Goal: Transaction & Acquisition: Purchase product/service

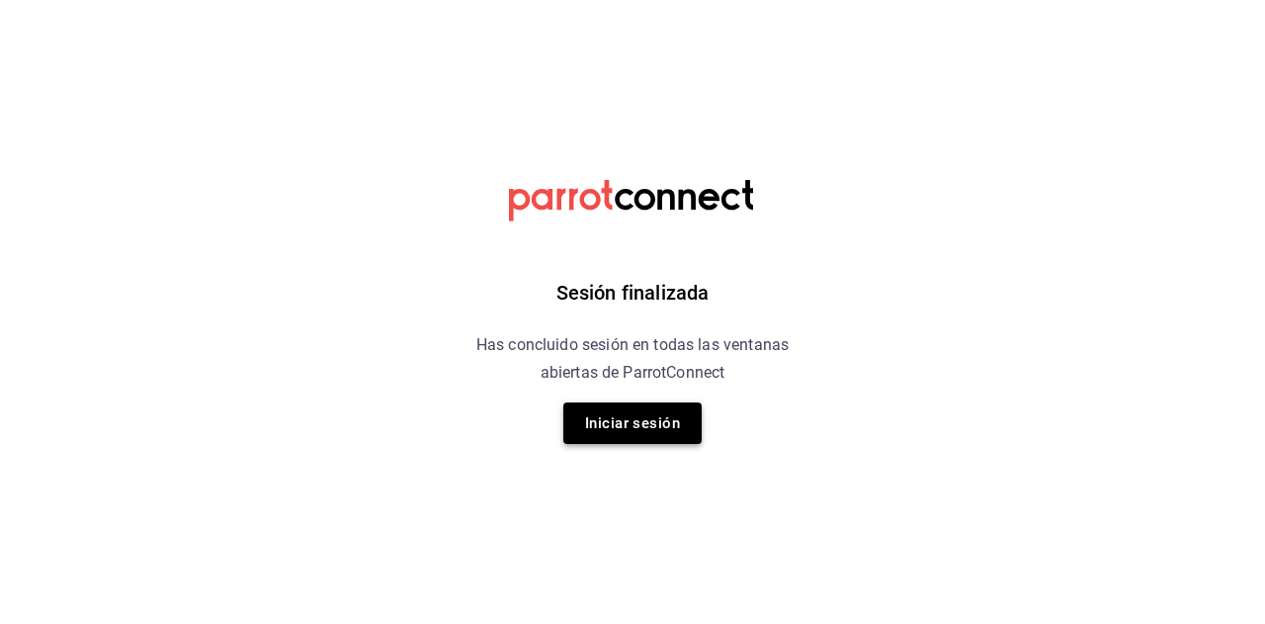
click at [657, 423] on button "Iniciar sesión" at bounding box center [632, 423] width 138 height 42
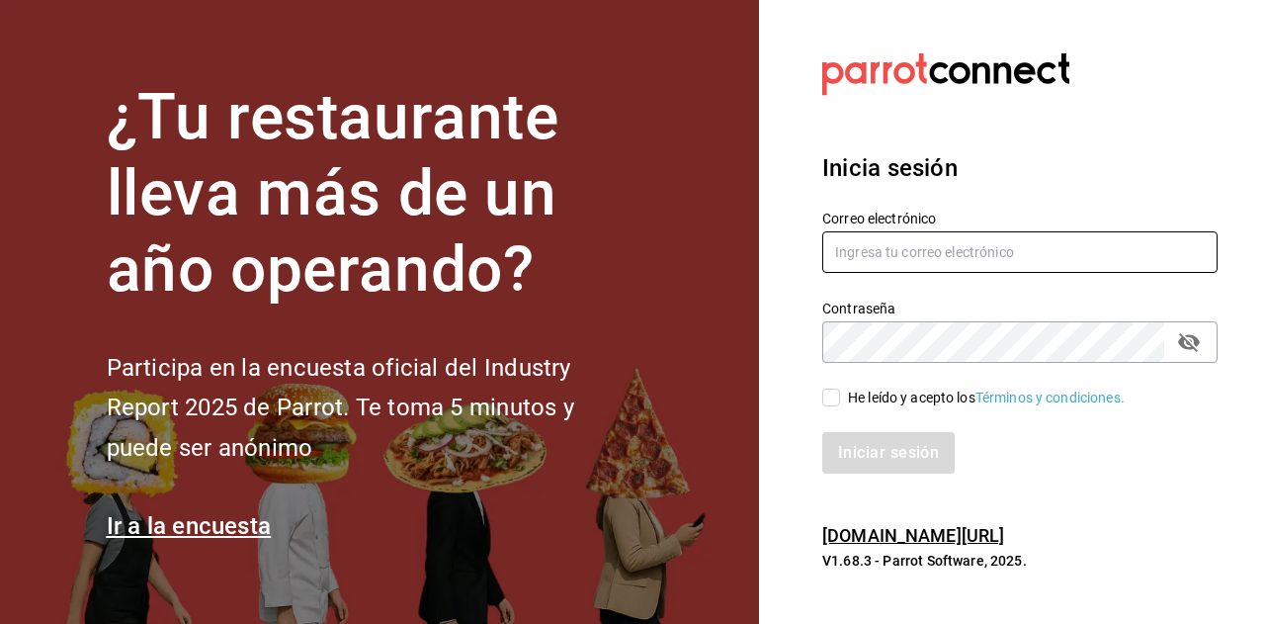
type input "[EMAIL_ADDRESS][DOMAIN_NAME]"
click at [905, 250] on input "multiuser@dairy.com" at bounding box center [1019, 252] width 395 height 42
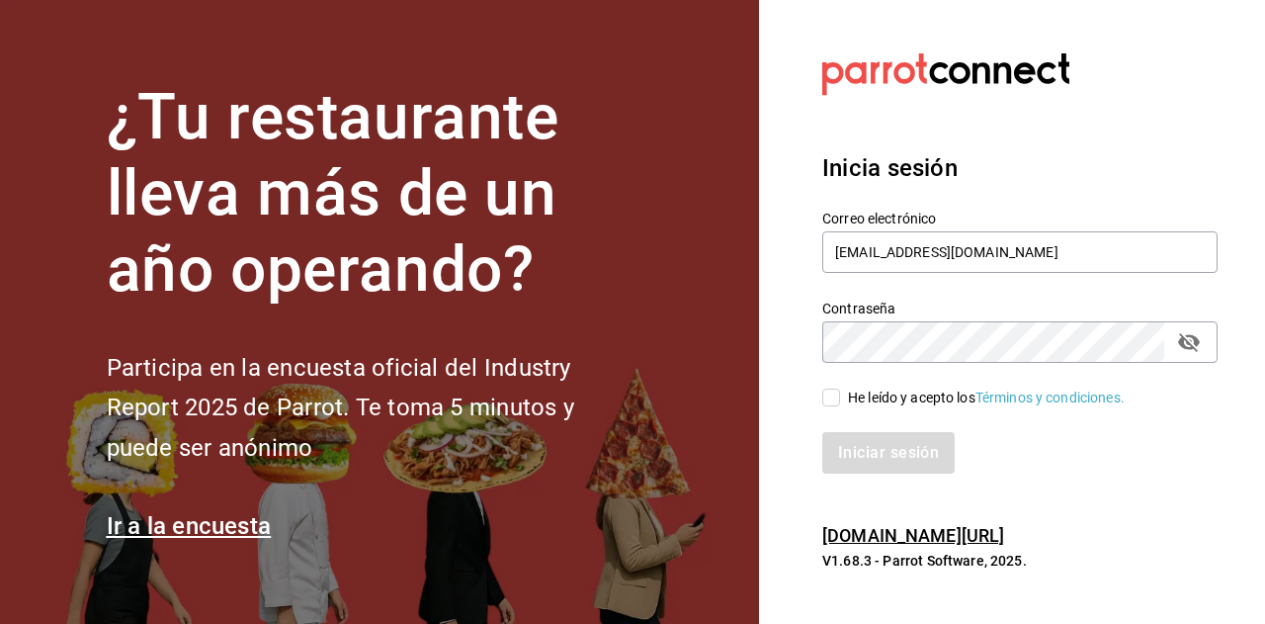
drag, startPoint x: 787, startPoint y: 272, endPoint x: 793, endPoint y: 313, distance: 41.9
click at [791, 295] on section "Datos incorrectos. Verifica que tu Correo o Contraseña estén bien escritos. Ini…" at bounding box center [1012, 312] width 506 height 624
click at [832, 400] on input "He leído y acepto los Términos y condiciones." at bounding box center [831, 397] width 18 height 18
checkbox input "true"
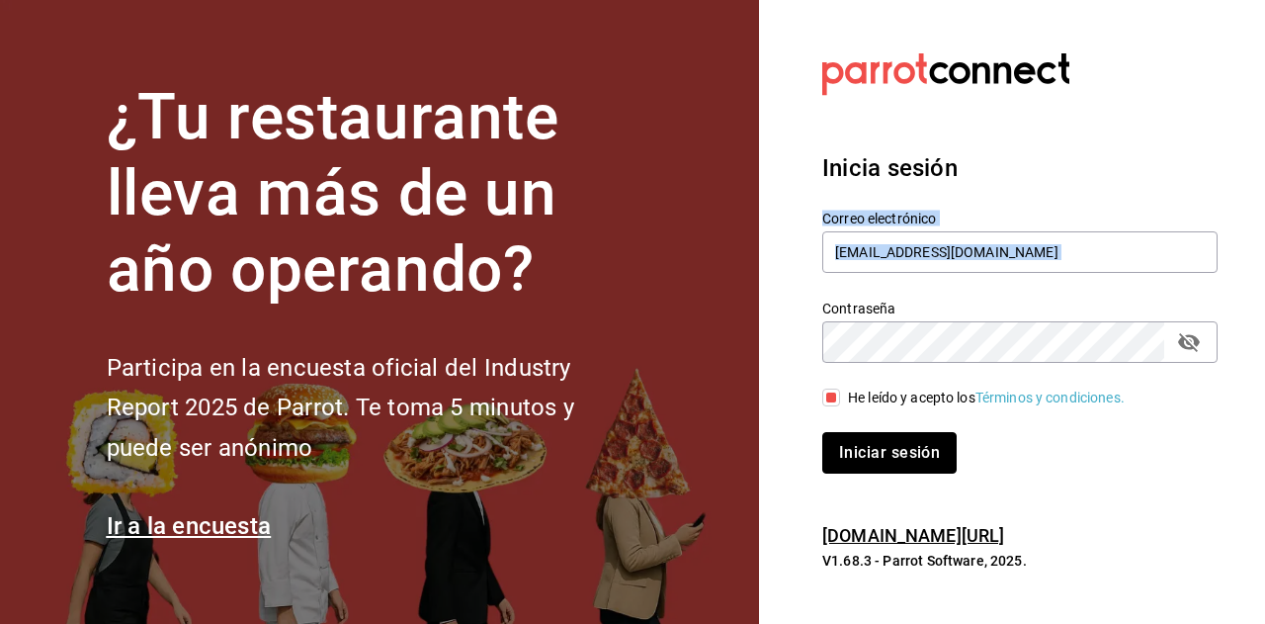
click at [869, 450] on button "Iniciar sesión" at bounding box center [889, 453] width 134 height 42
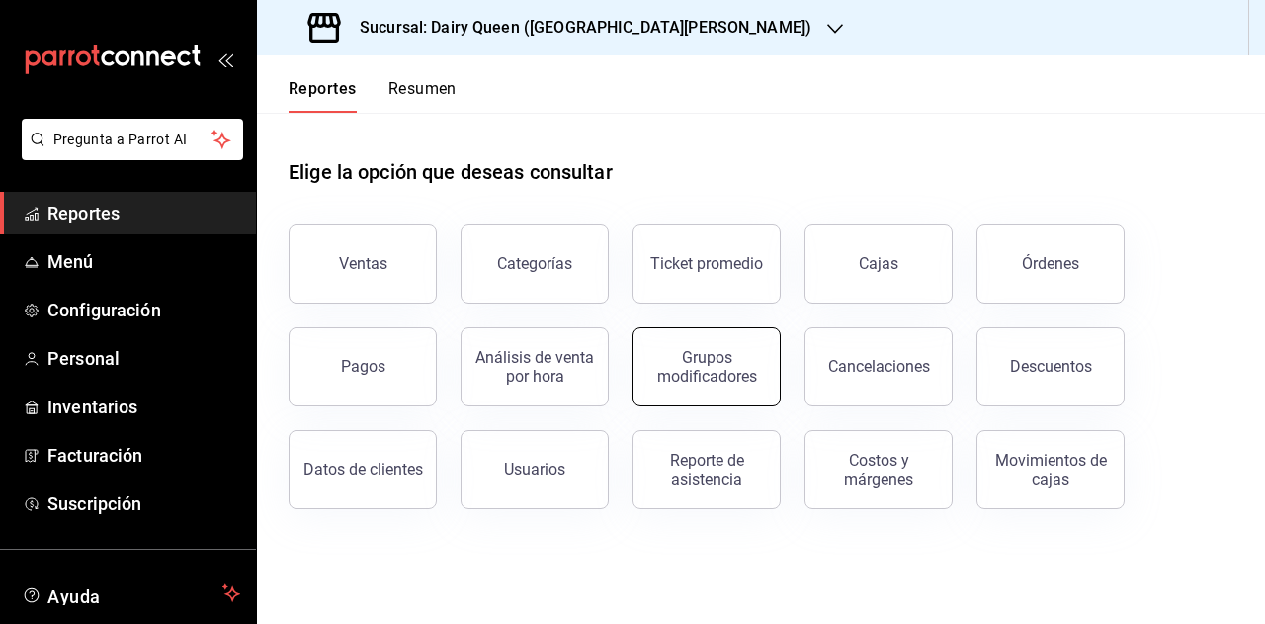
click at [738, 350] on div "Grupos modificadores" at bounding box center [706, 367] width 123 height 38
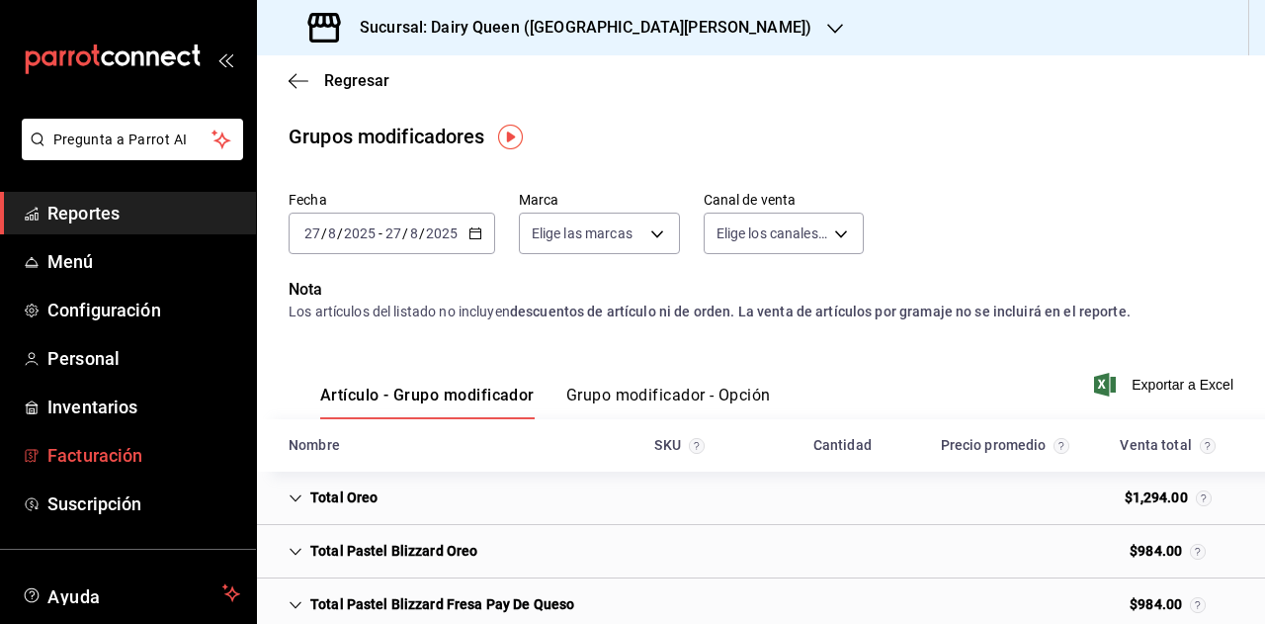
click at [130, 450] on span "Facturación" at bounding box center [143, 455] width 193 height 27
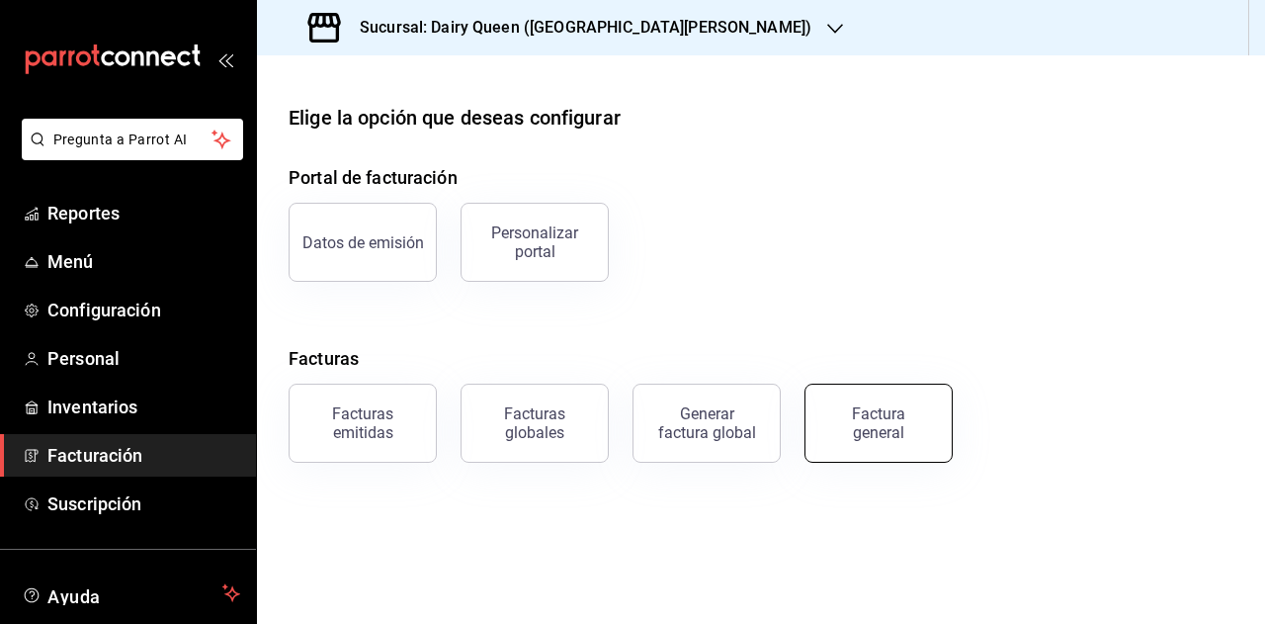
click at [872, 430] on div "Factura general" at bounding box center [878, 423] width 99 height 38
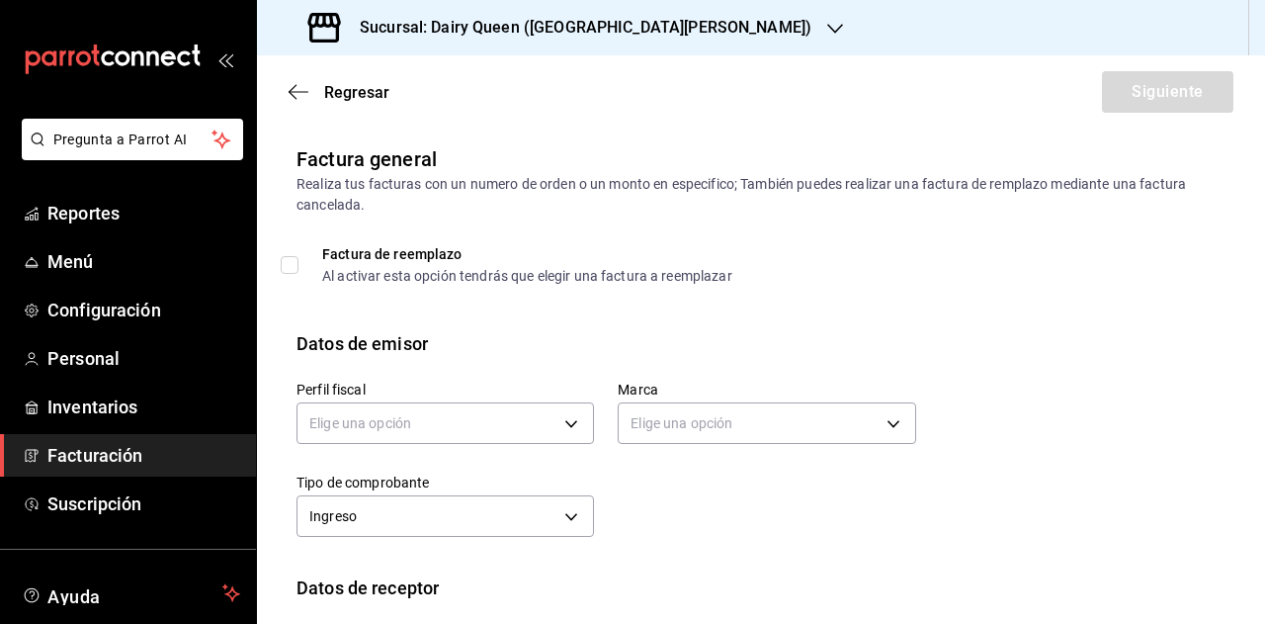
click at [508, 389] on label "Perfil fiscal" at bounding box center [446, 390] width 298 height 14
click at [474, 437] on body "Pregunta a Parrot AI Reportes Menú Configuración Personal Inventarios Facturaci…" at bounding box center [632, 312] width 1265 height 624
click at [583, 221] on div at bounding box center [632, 312] width 1265 height 624
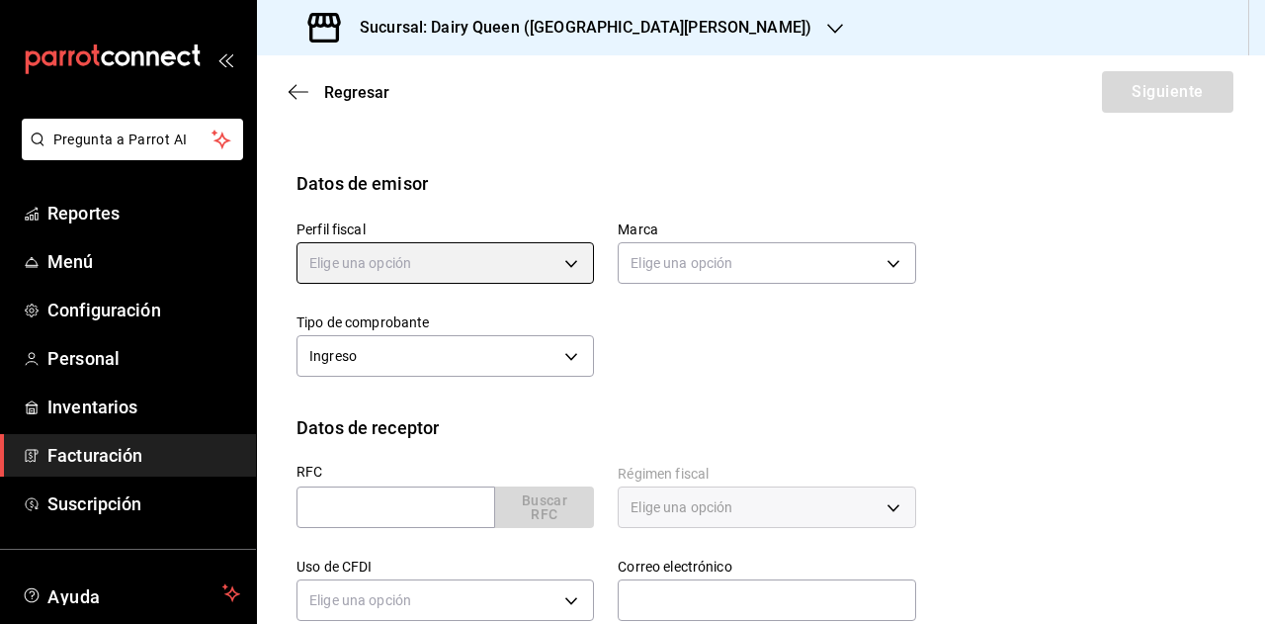
scroll to position [198, 0]
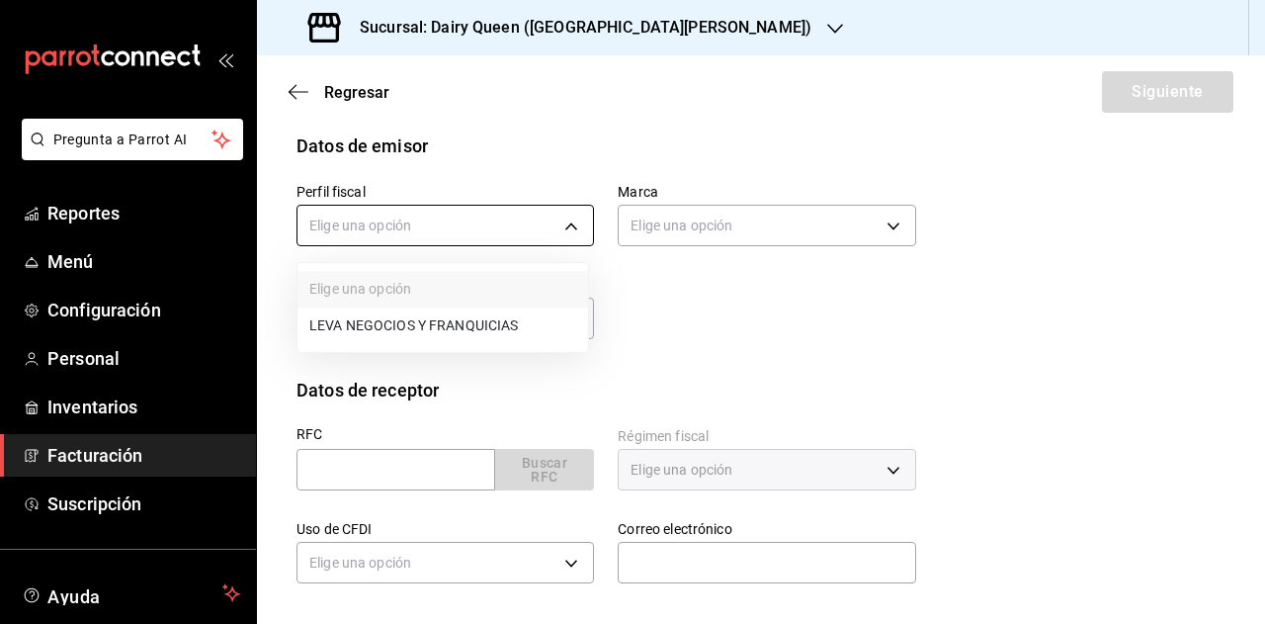
click at [500, 216] on body "Pregunta a Parrot AI Reportes Menú Configuración Personal Inventarios Facturaci…" at bounding box center [632, 312] width 1265 height 624
click at [447, 337] on li "LEVA NEGOCIOS Y FRANQUICIAS" at bounding box center [443, 325] width 291 height 37
type input "8e95d43a-9701-4a67-b0fa-d812e25ae5a9"
type input "d2163cea-2ef0-45cb-bd37-11a35bcd20b9"
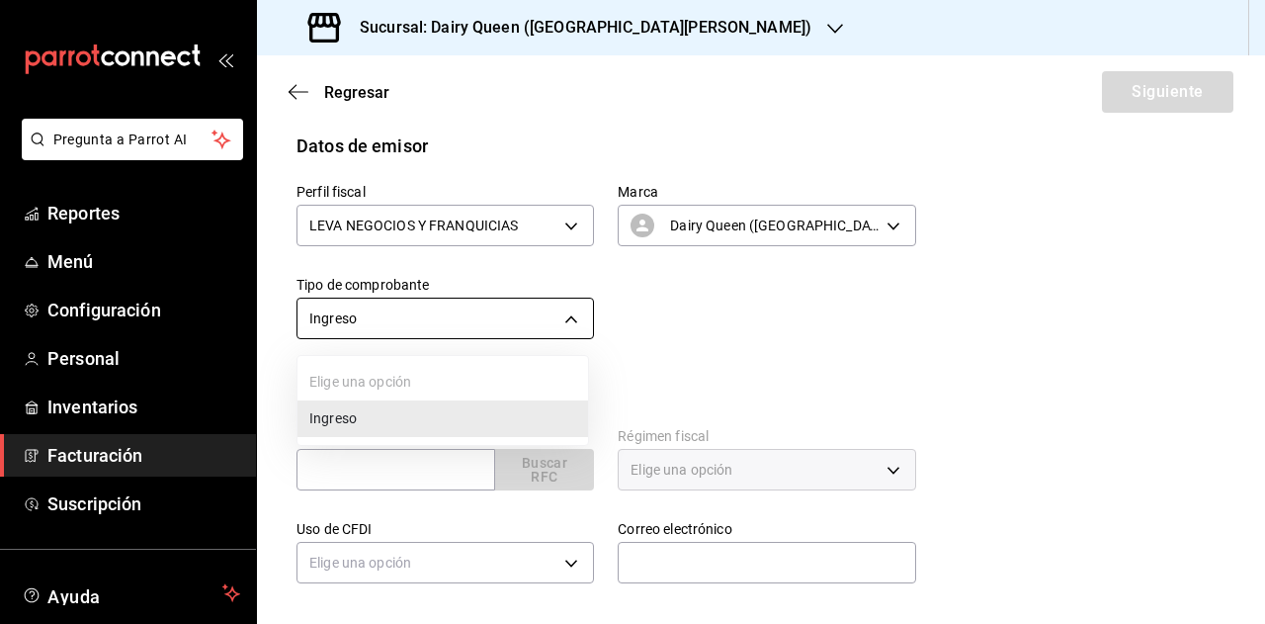
click at [502, 301] on body "Pregunta a Parrot AI Reportes Menú Configuración Personal Inventarios Facturaci…" at bounding box center [632, 312] width 1265 height 624
click at [747, 358] on div at bounding box center [632, 312] width 1265 height 624
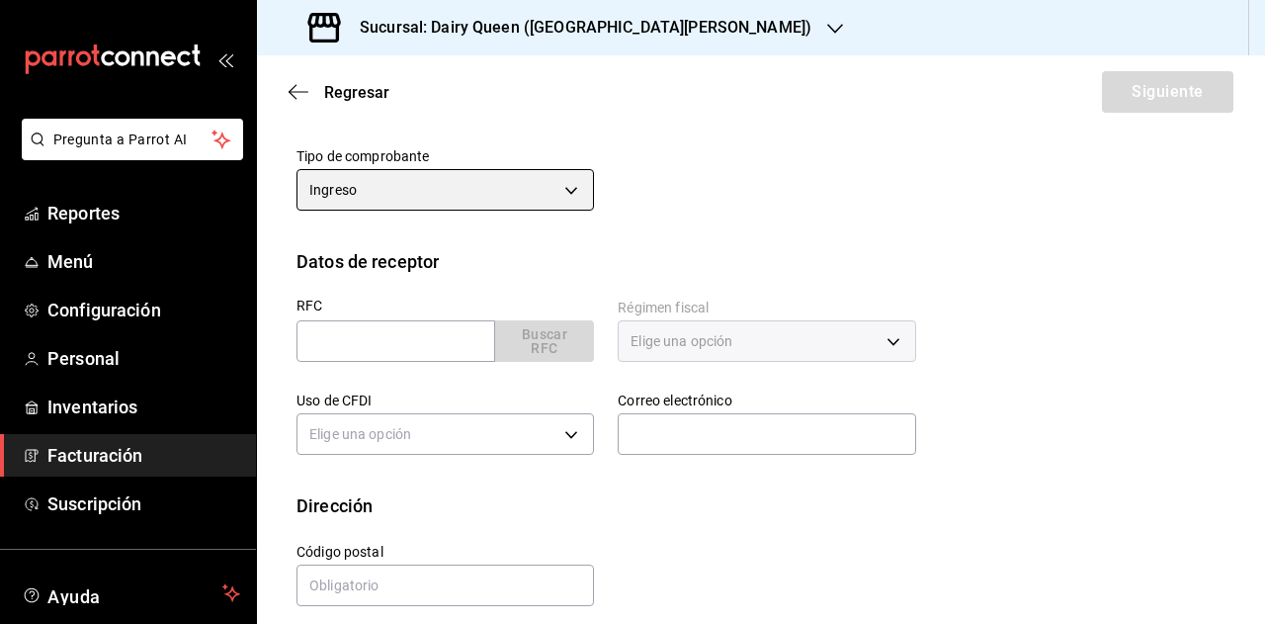
scroll to position [342, 0]
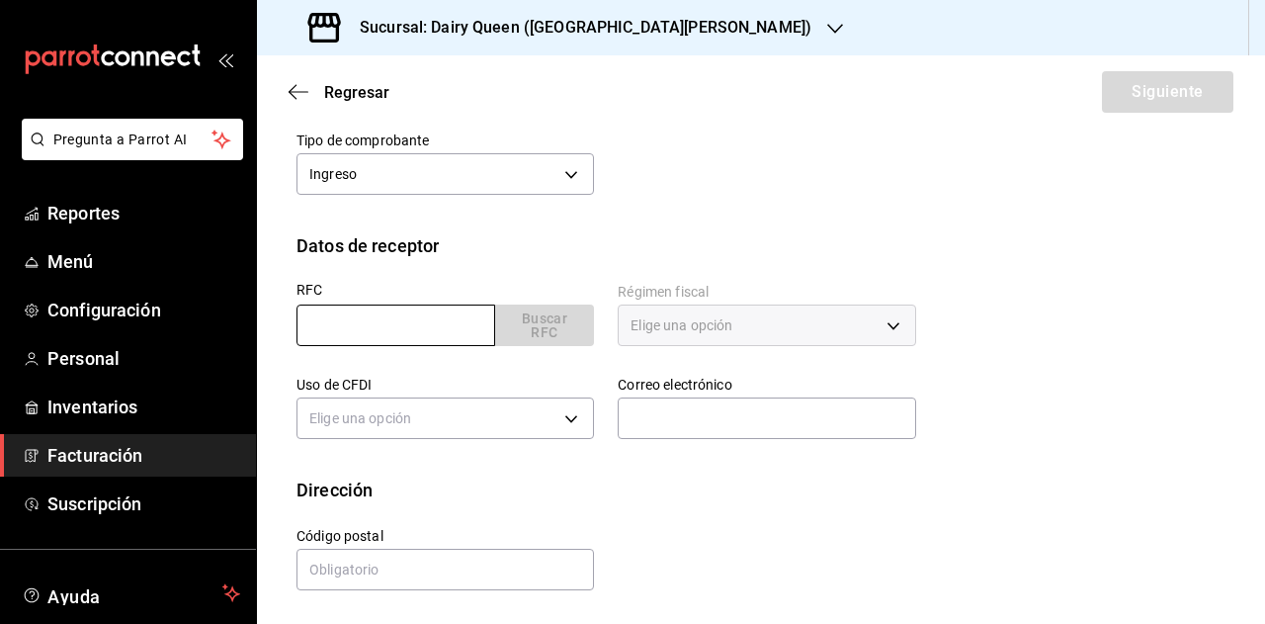
drag, startPoint x: 390, startPoint y: 321, endPoint x: 402, endPoint y: 314, distance: 13.7
click at [390, 321] on input "text" at bounding box center [396, 325] width 199 height 42
paste input "DEI090209AB1"
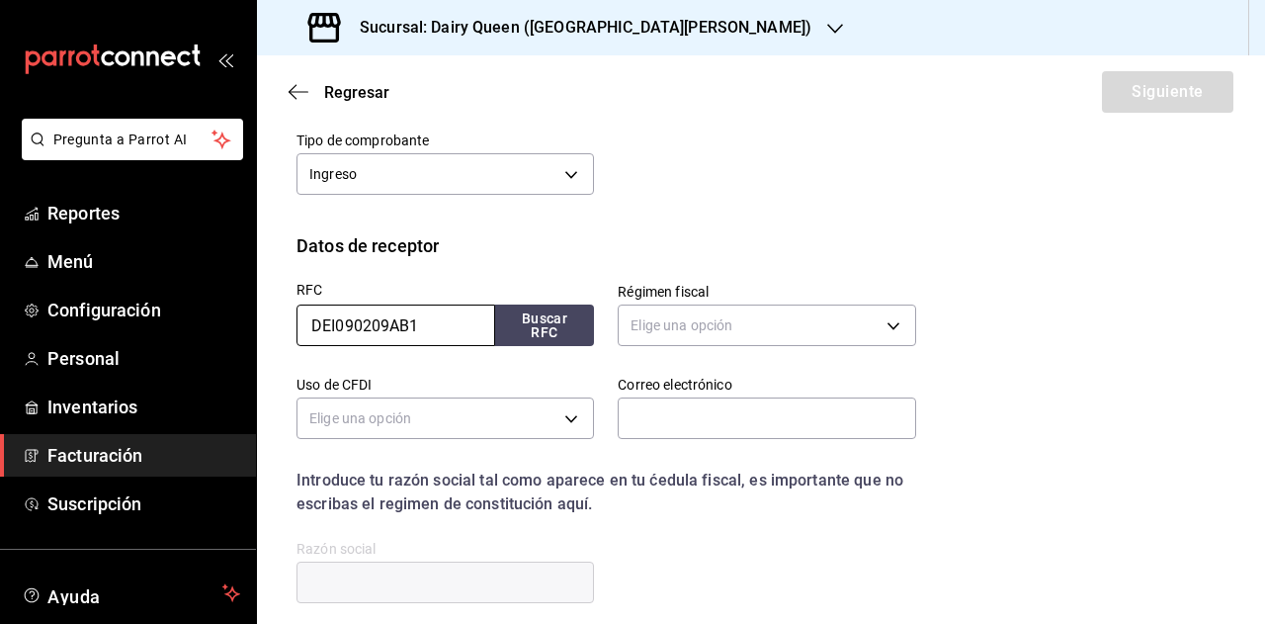
type input "DEI090209AB1"
click at [701, 345] on div "Elige una opción" at bounding box center [767, 323] width 298 height 52
click at [704, 328] on body "Pregunta a Parrot AI Reportes Menú Configuración Personal Inventarios Facturaci…" at bounding box center [632, 312] width 1265 height 624
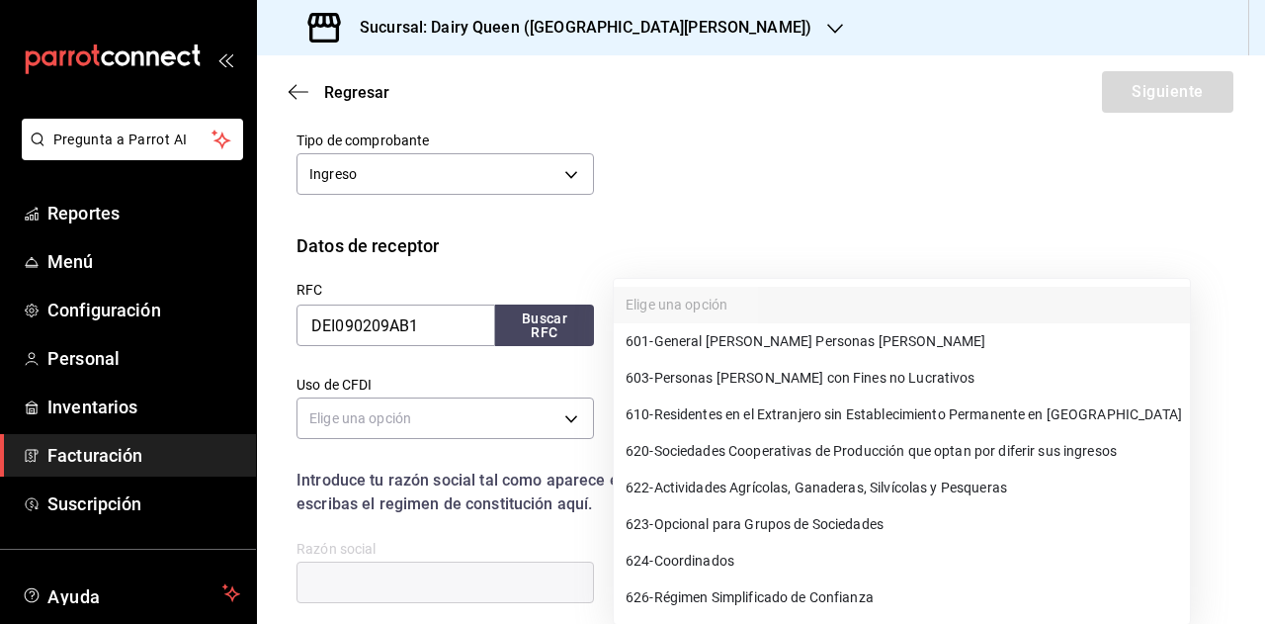
click at [747, 334] on span "601 - General [PERSON_NAME] Personas [PERSON_NAME]" at bounding box center [806, 341] width 360 height 21
type input "601"
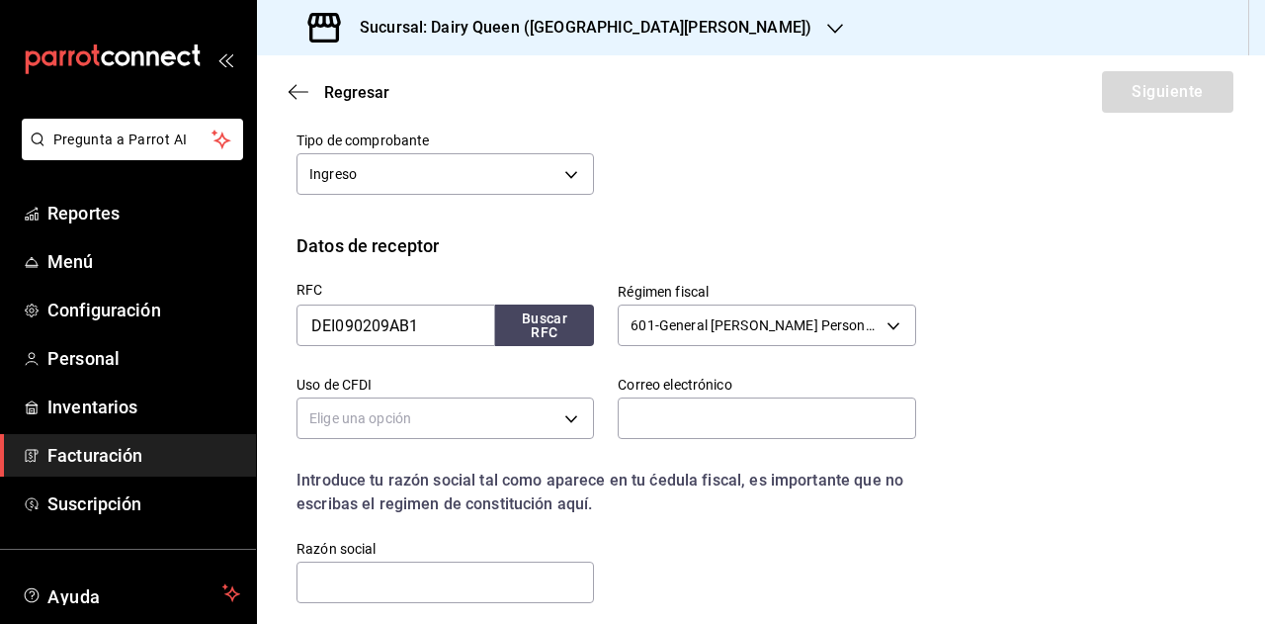
click at [736, 258] on div "Elige una opción 601 - General [PERSON_NAME] Personas [PERSON_NAME] 603 - Perso…" at bounding box center [632, 312] width 1265 height 624
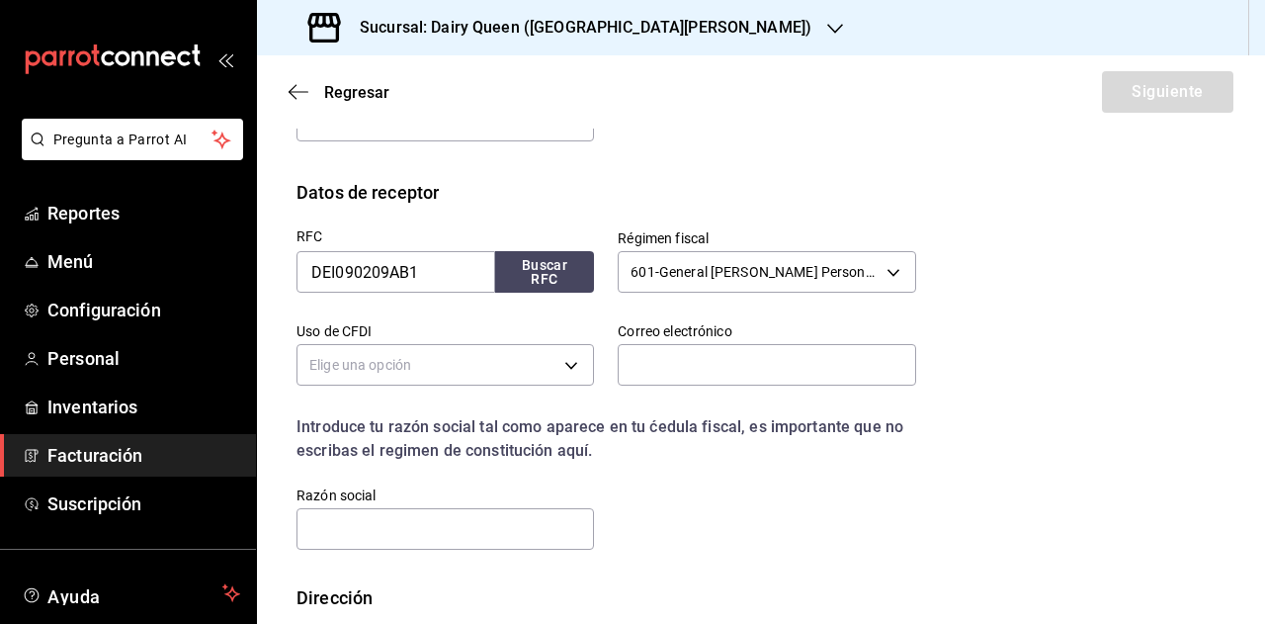
scroll to position [441, 0]
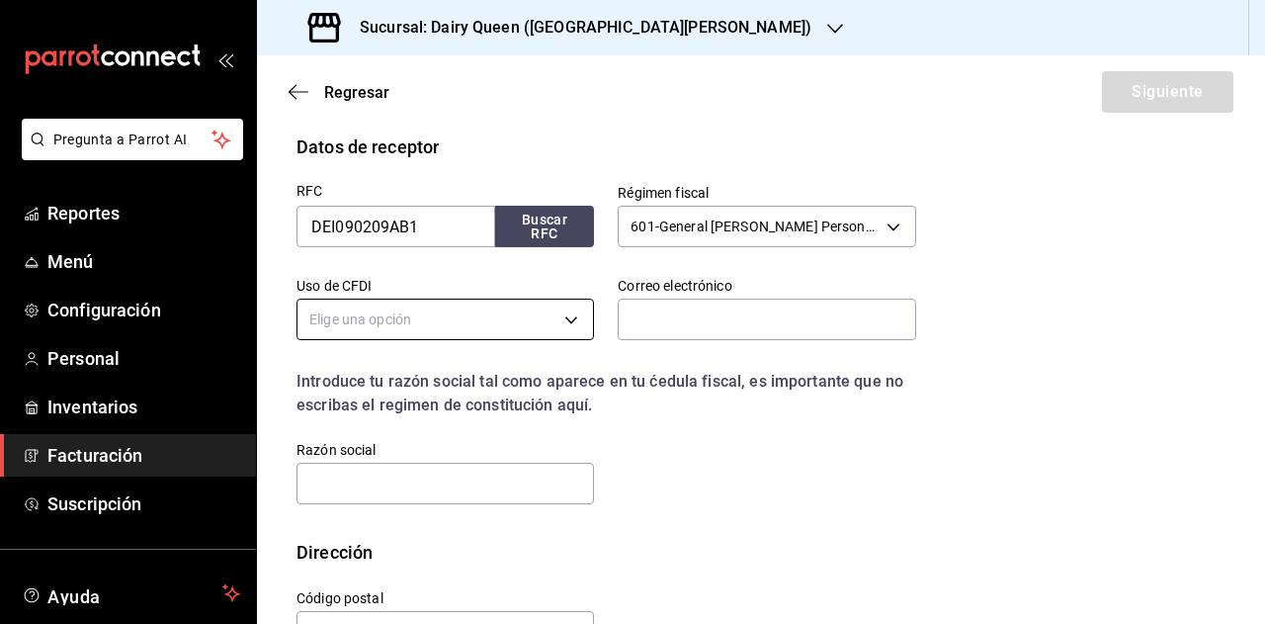
click at [507, 312] on body "Pregunta a Parrot AI Reportes Menú Configuración Personal Inventarios Facturaci…" at bounding box center [632, 312] width 1265 height 624
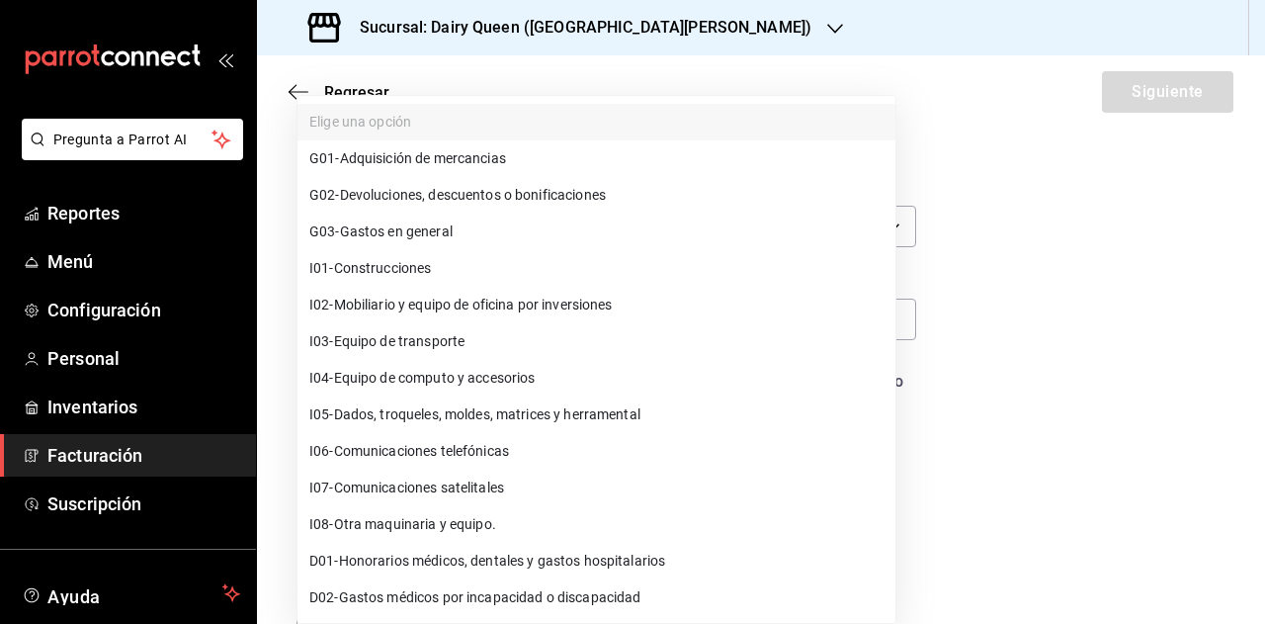
click at [444, 232] on span "G03 - Gastos en general" at bounding box center [380, 231] width 143 height 21
type input "G03"
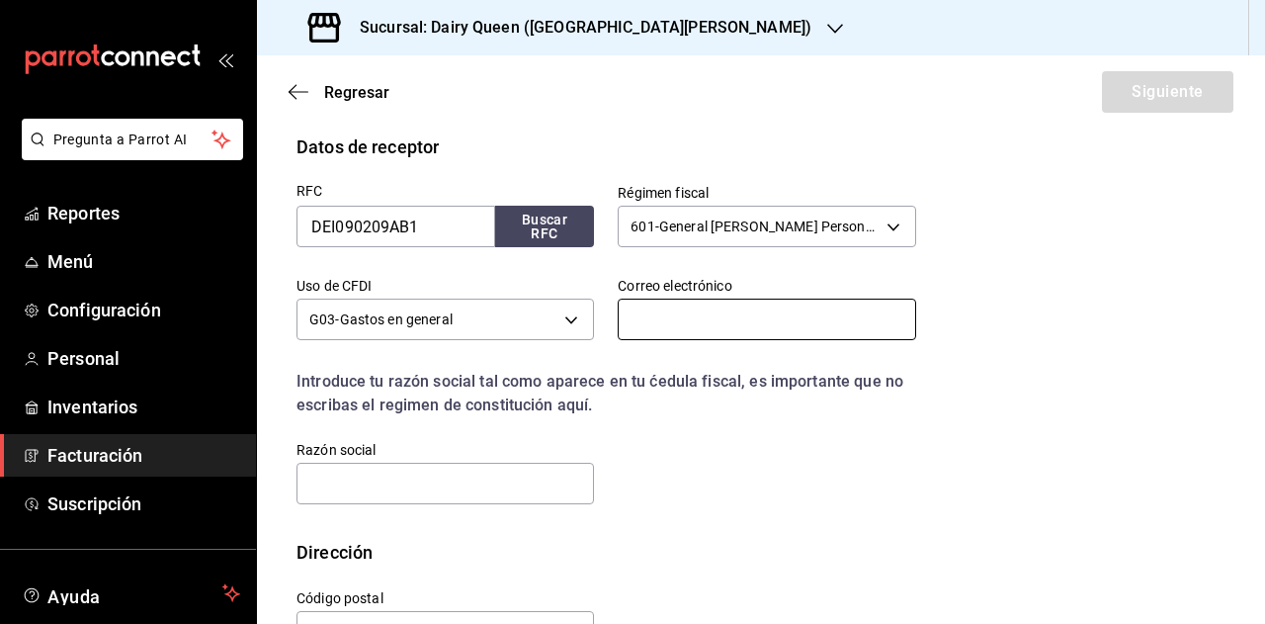
click at [660, 326] on input "text" at bounding box center [767, 320] width 298 height 42
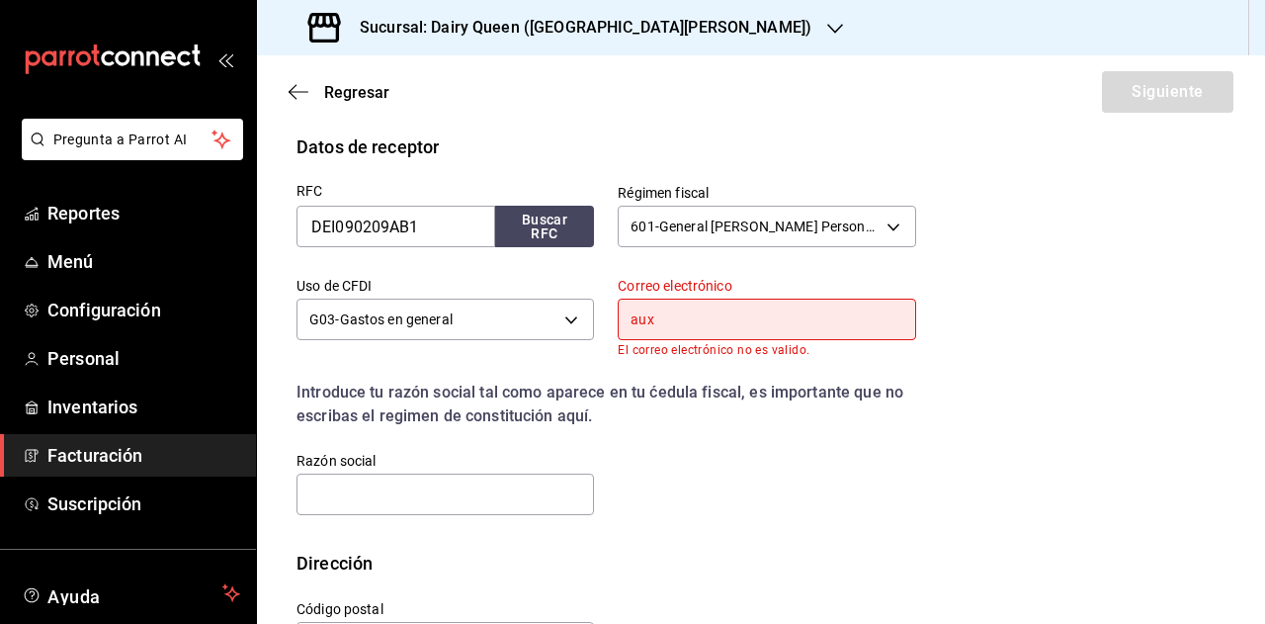
type input "[EMAIL_ADDRESS][DOMAIN_NAME]"
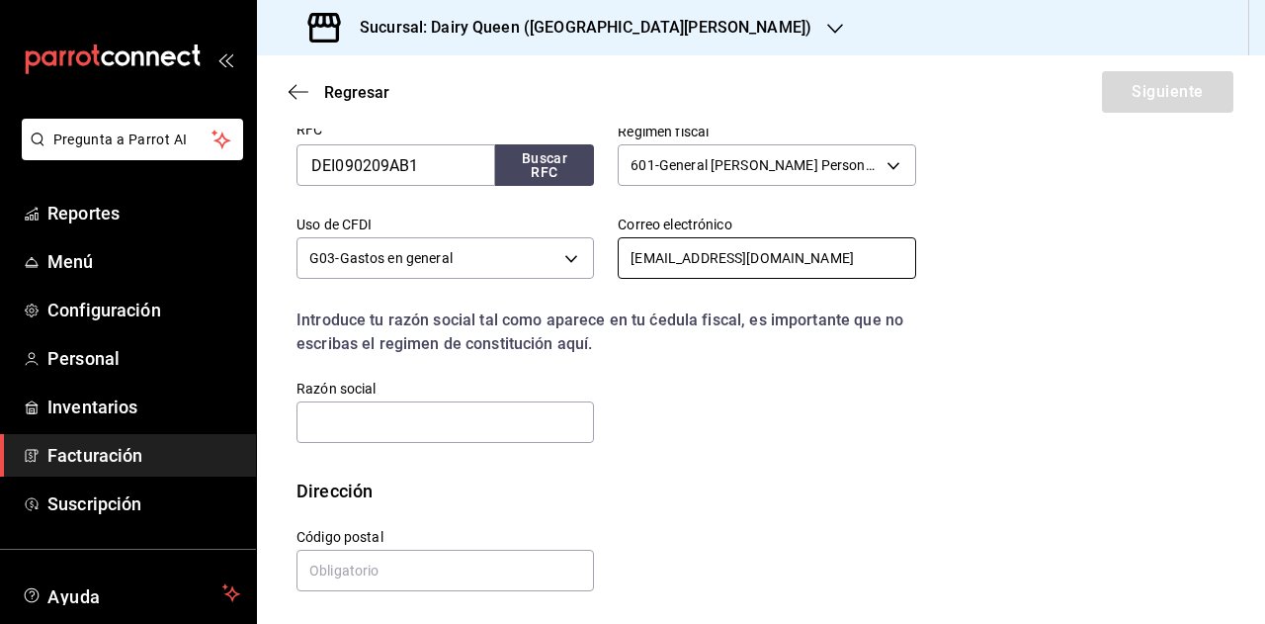
scroll to position [504, 0]
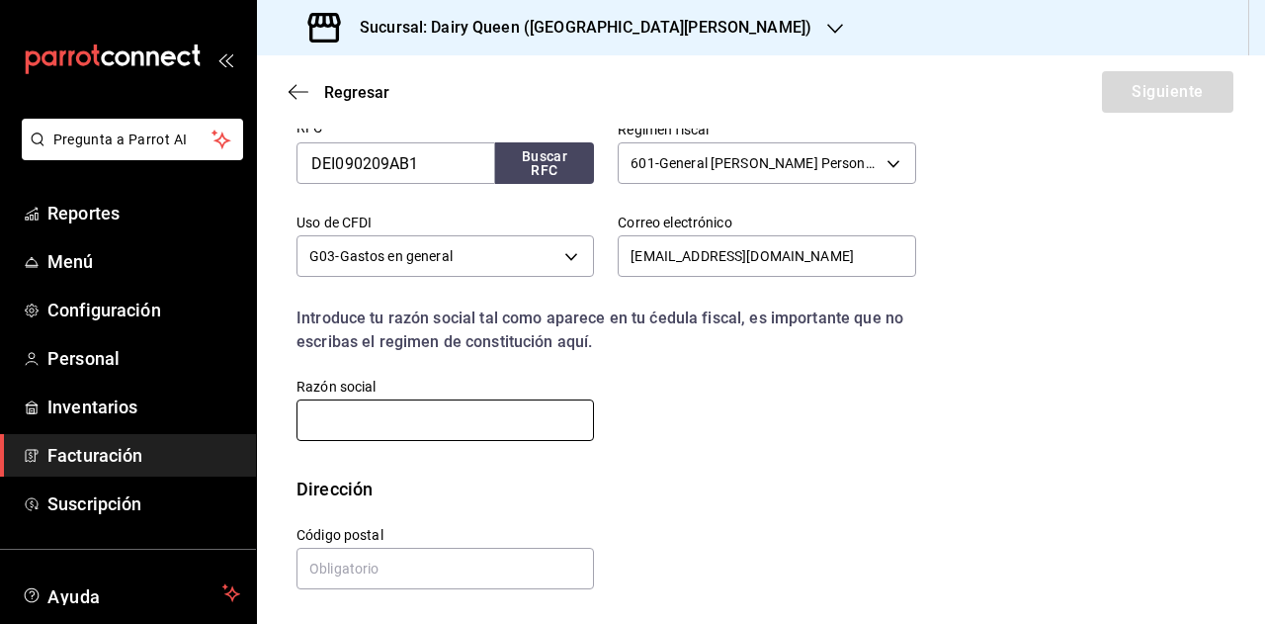
click at [427, 418] on input "text" at bounding box center [446, 420] width 298 height 42
click at [429, 419] on input "text" at bounding box center [446, 420] width 298 height 42
paste input "CONCRETOS Y OBRAS COINSA"
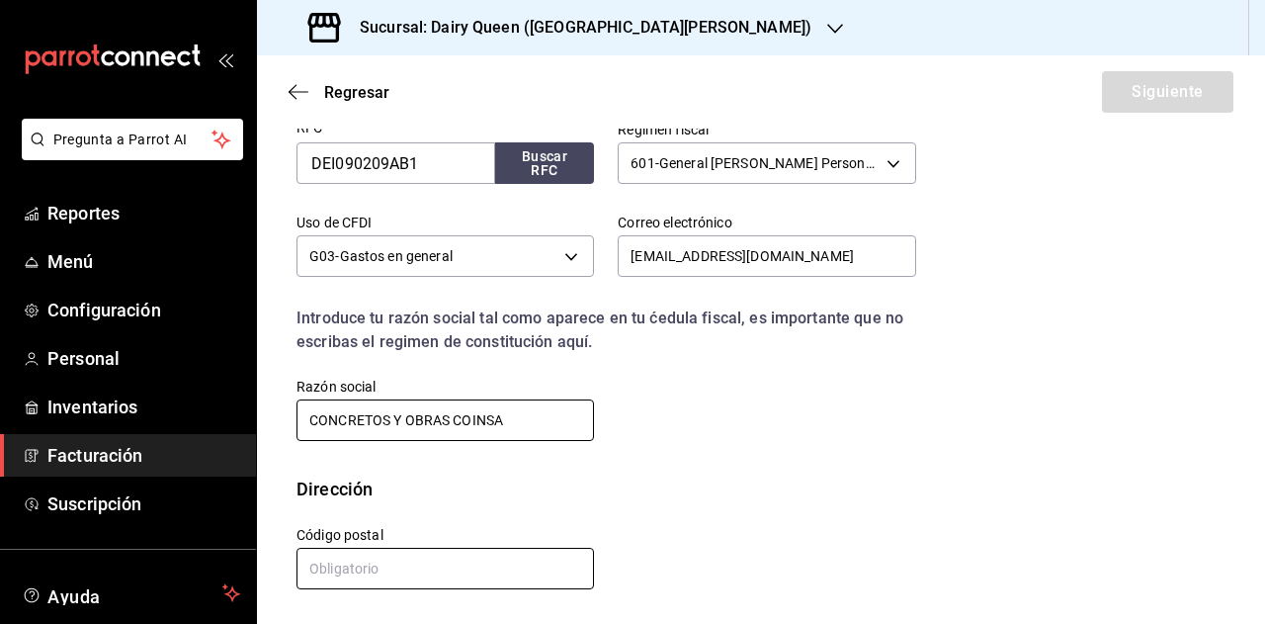
type input "CONCRETOS Y OBRAS COINSA"
click at [454, 561] on input "text" at bounding box center [446, 569] width 298 height 42
click at [439, 557] on input "text" at bounding box center [446, 569] width 298 height 42
paste input "66059"
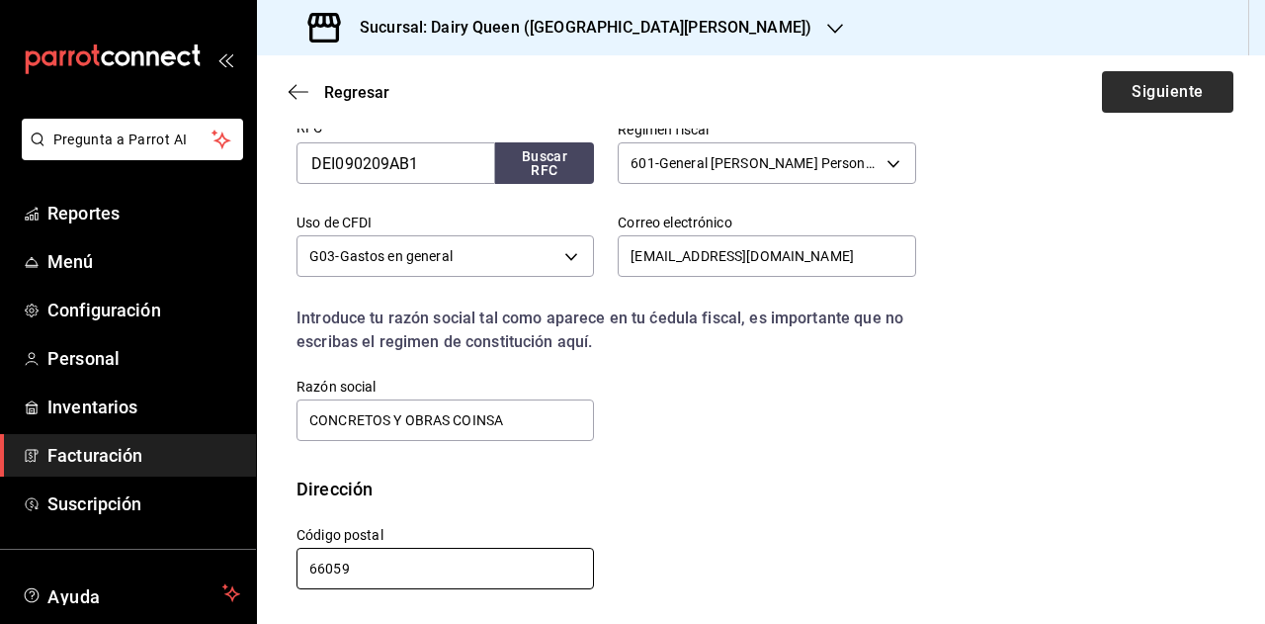
type input "66059"
click at [1188, 85] on button "Siguiente" at bounding box center [1167, 92] width 131 height 42
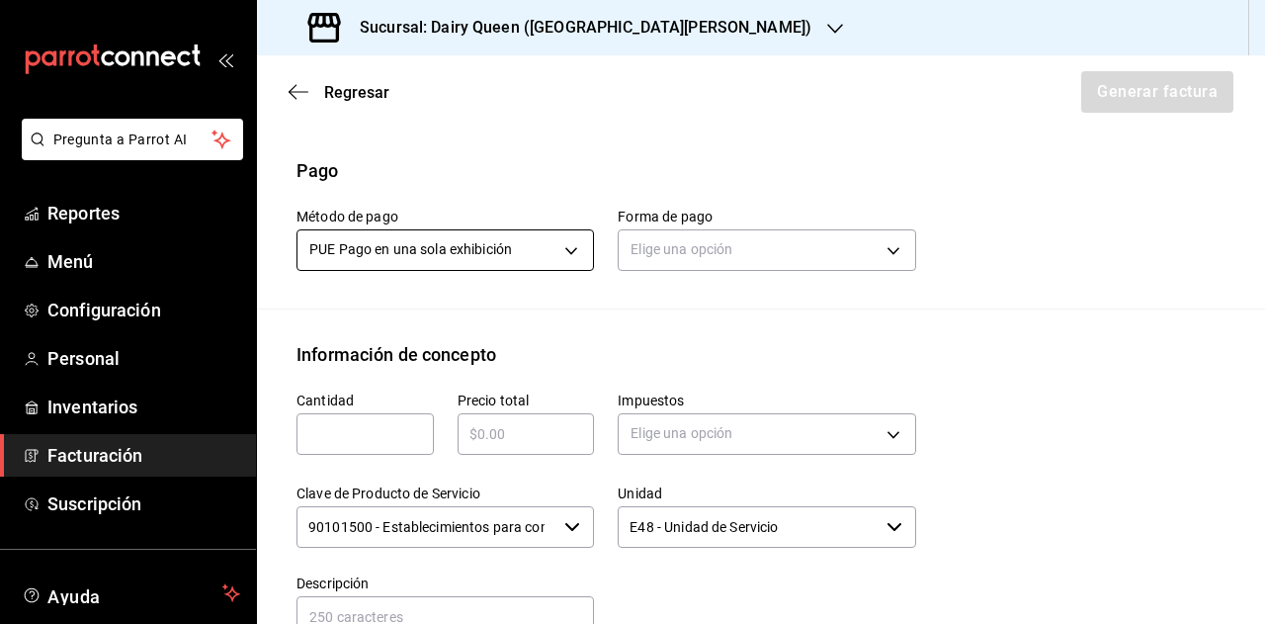
scroll to position [603, 0]
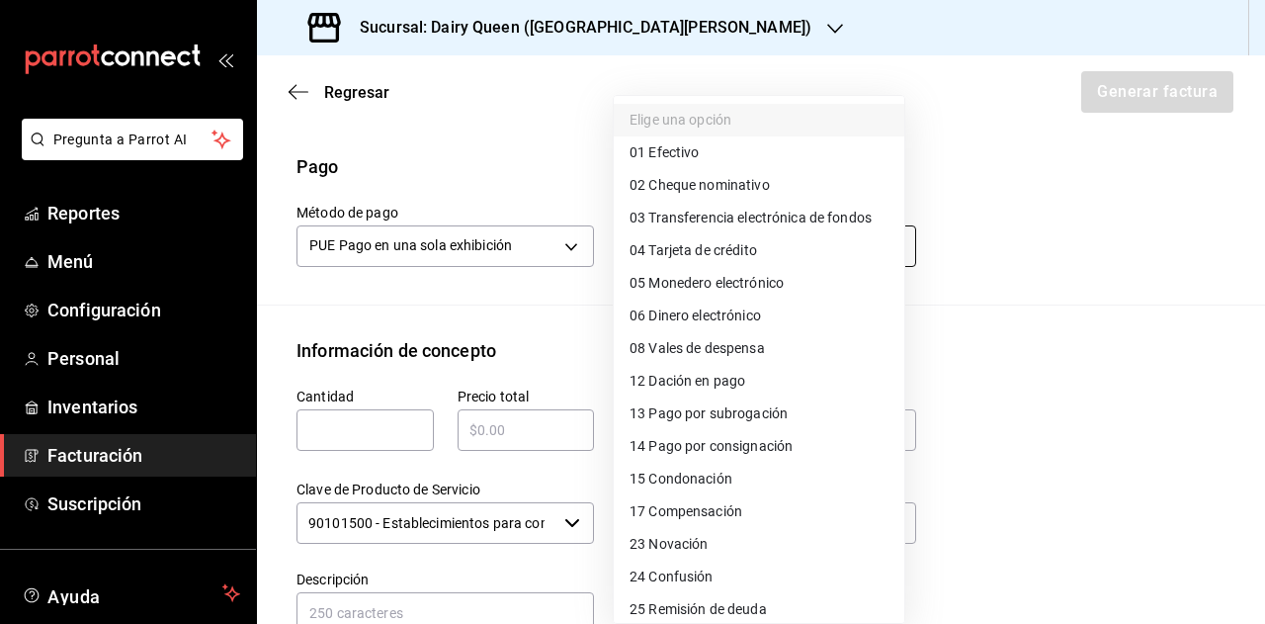
click at [663, 268] on body "Pregunta a Parrot AI Reportes Menú Configuración Personal Inventarios Facturaci…" at bounding box center [632, 312] width 1265 height 624
click at [718, 163] on li "01 Efectivo" at bounding box center [759, 152] width 291 height 33
type input "01"
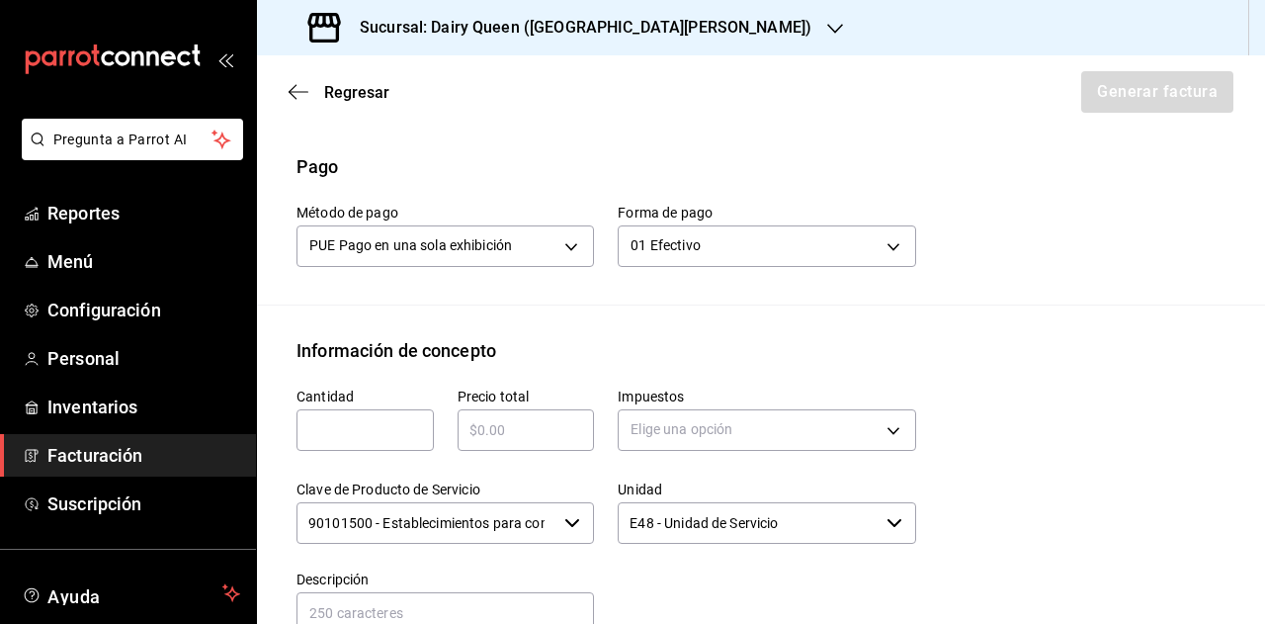
click at [583, 364] on div "Información de concepto" at bounding box center [761, 350] width 929 height 27
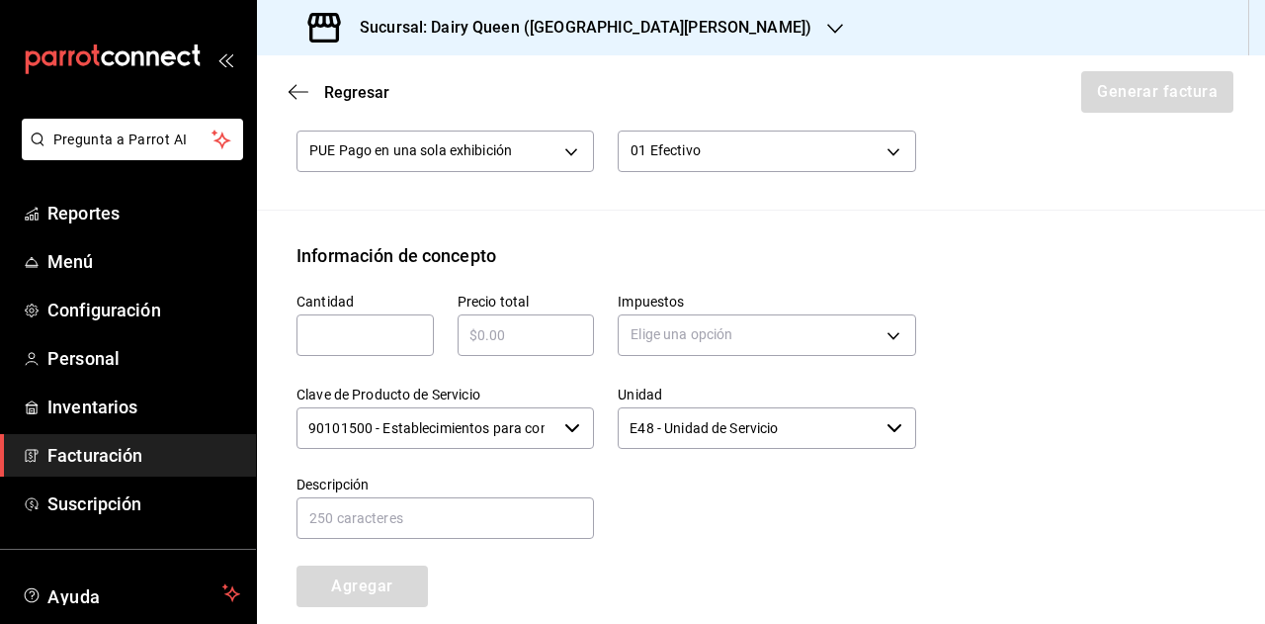
scroll to position [702, 0]
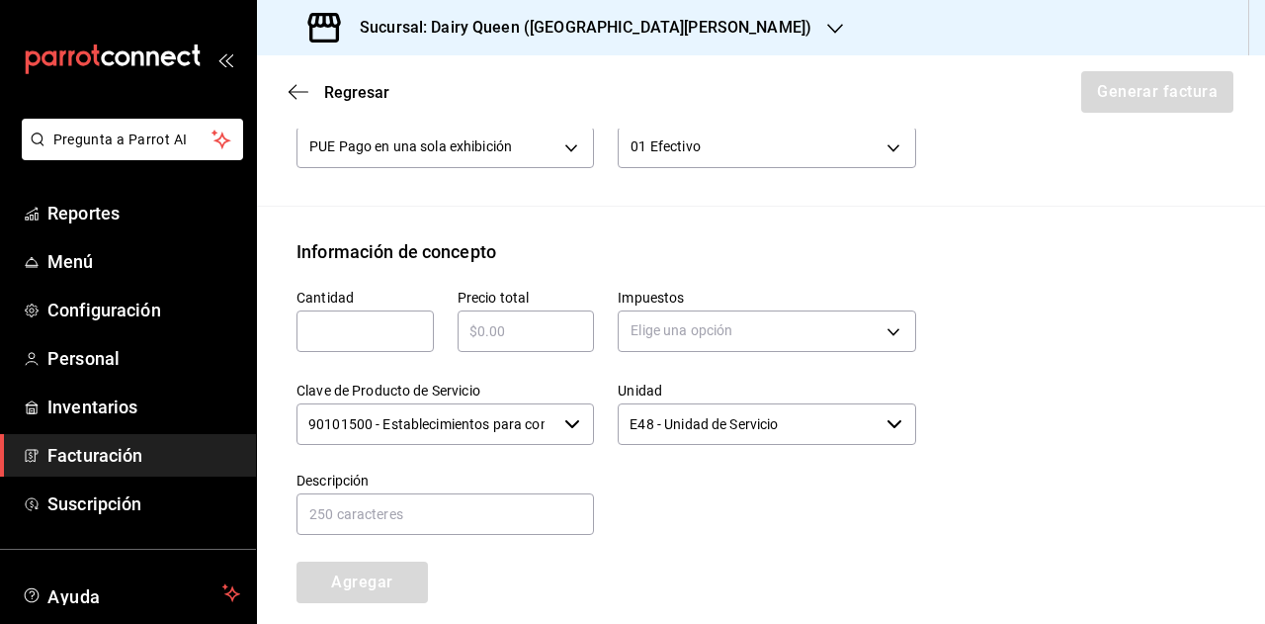
click at [514, 352] on div "​" at bounding box center [526, 331] width 137 height 42
type input "$545"
drag, startPoint x: 621, startPoint y: 296, endPoint x: 661, endPoint y: 367, distance: 81.9
click at [622, 303] on div "Impuestos Elige una opción" at bounding box center [754, 311] width 321 height 93
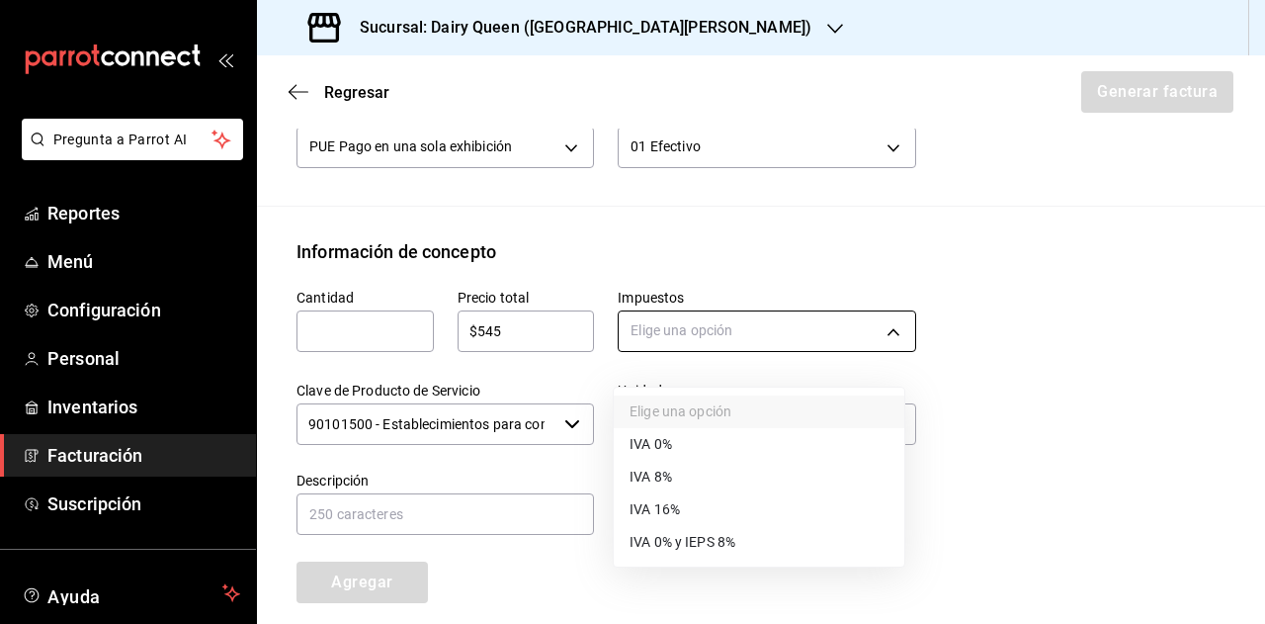
click at [671, 365] on body "Pregunta a Parrot AI Reportes Menú Configuración Personal Inventarios Facturaci…" at bounding box center [632, 312] width 1265 height 624
drag, startPoint x: 680, startPoint y: 509, endPoint x: 981, endPoint y: 383, distance: 326.0
click at [684, 509] on li "IVA 16%" at bounding box center [759, 509] width 291 height 33
type input "IVA_16"
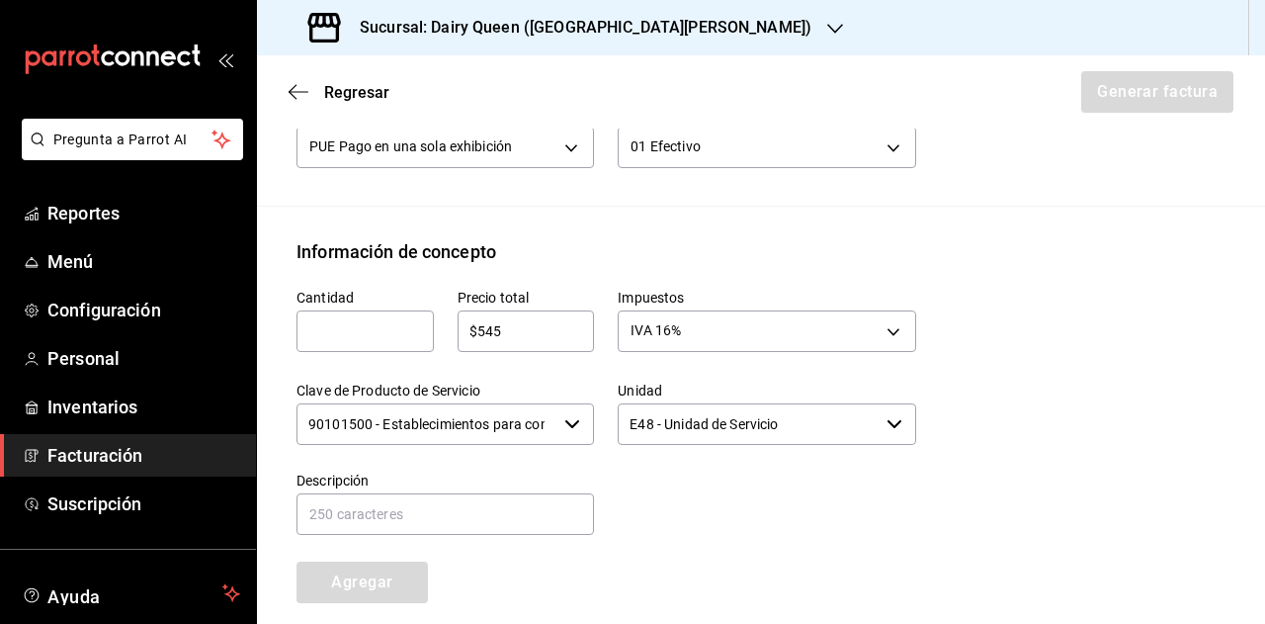
click at [1006, 376] on div "Elige una opción IVA 0% IVA 8% IVA 16% IVA 0% y IEPS 8%" at bounding box center [632, 312] width 1265 height 624
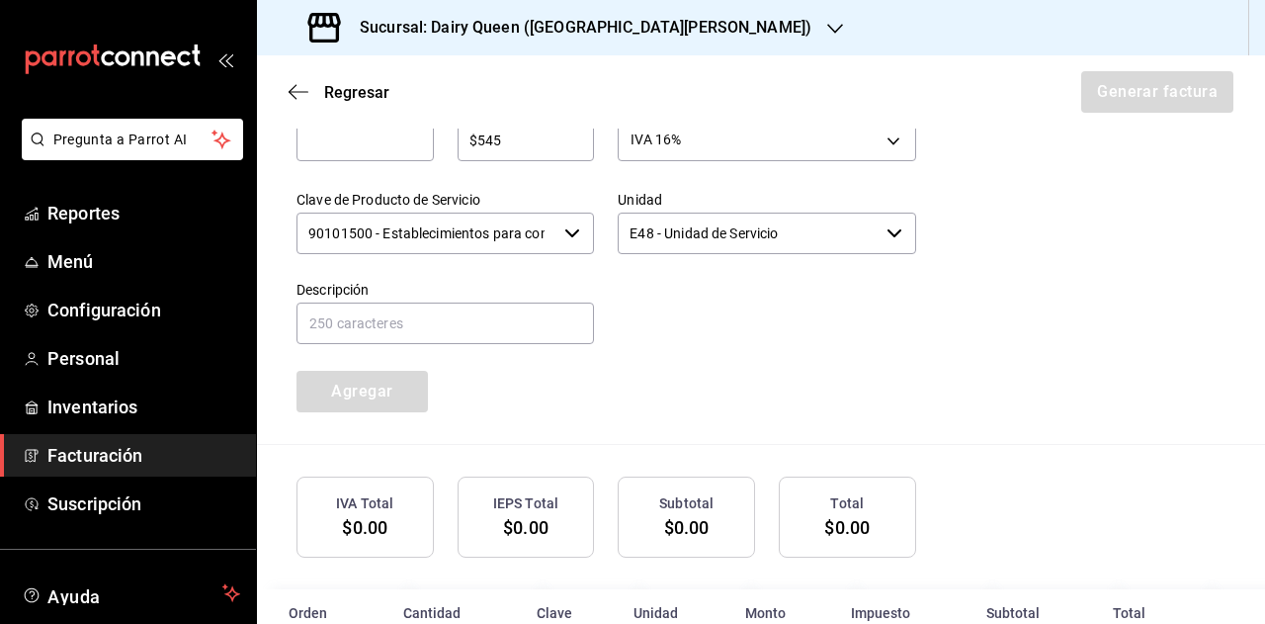
scroll to position [899, 0]
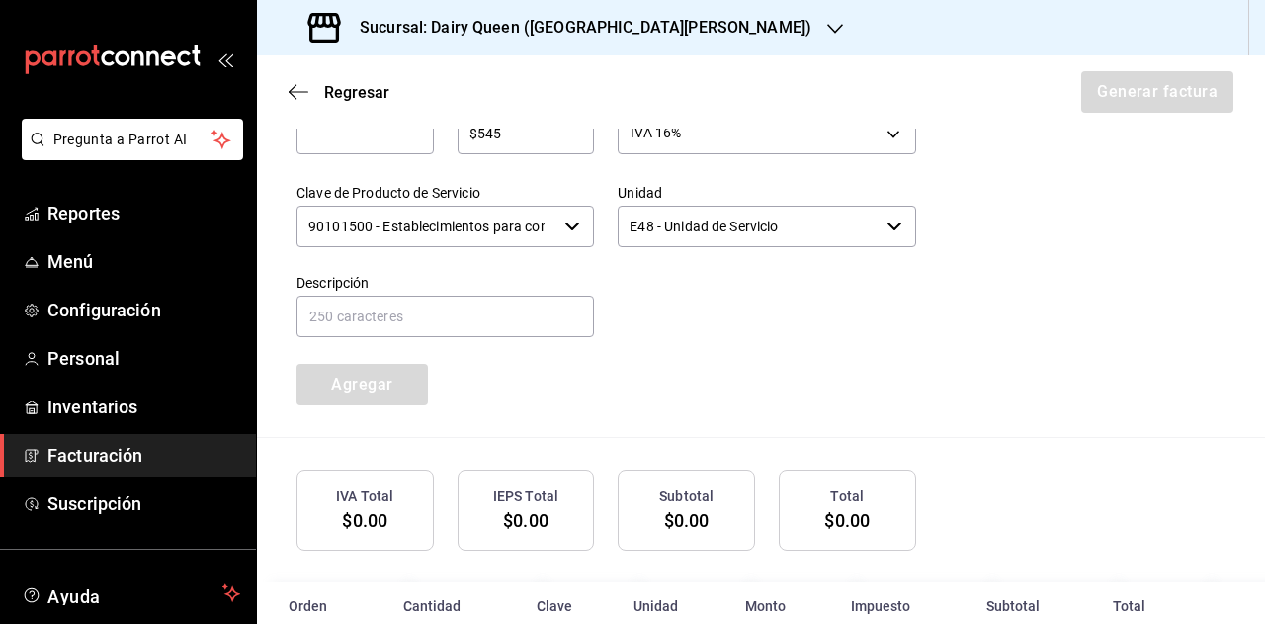
click at [476, 247] on input "90101500 - Establecimientos para comer y beber" at bounding box center [427, 227] width 260 height 42
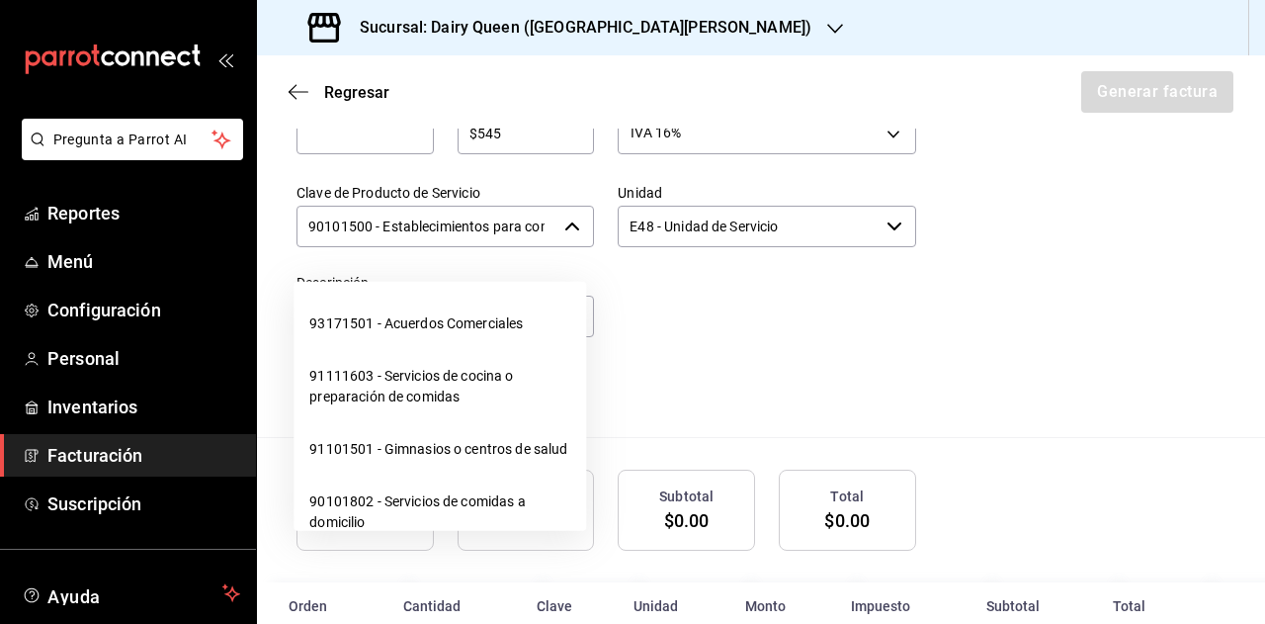
click at [476, 247] on input "90101500 - Establecimientos para comer y beber" at bounding box center [427, 227] width 260 height 42
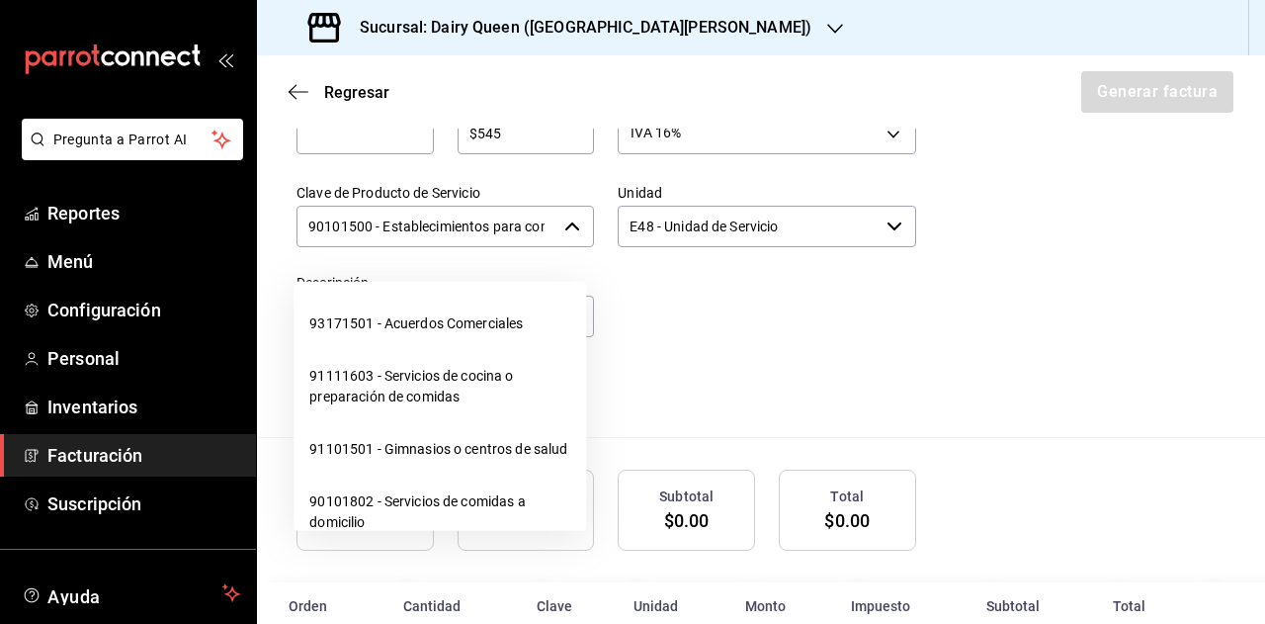
click at [476, 247] on input "90101500 - Establecimientos para comer y beber" at bounding box center [427, 227] width 260 height 42
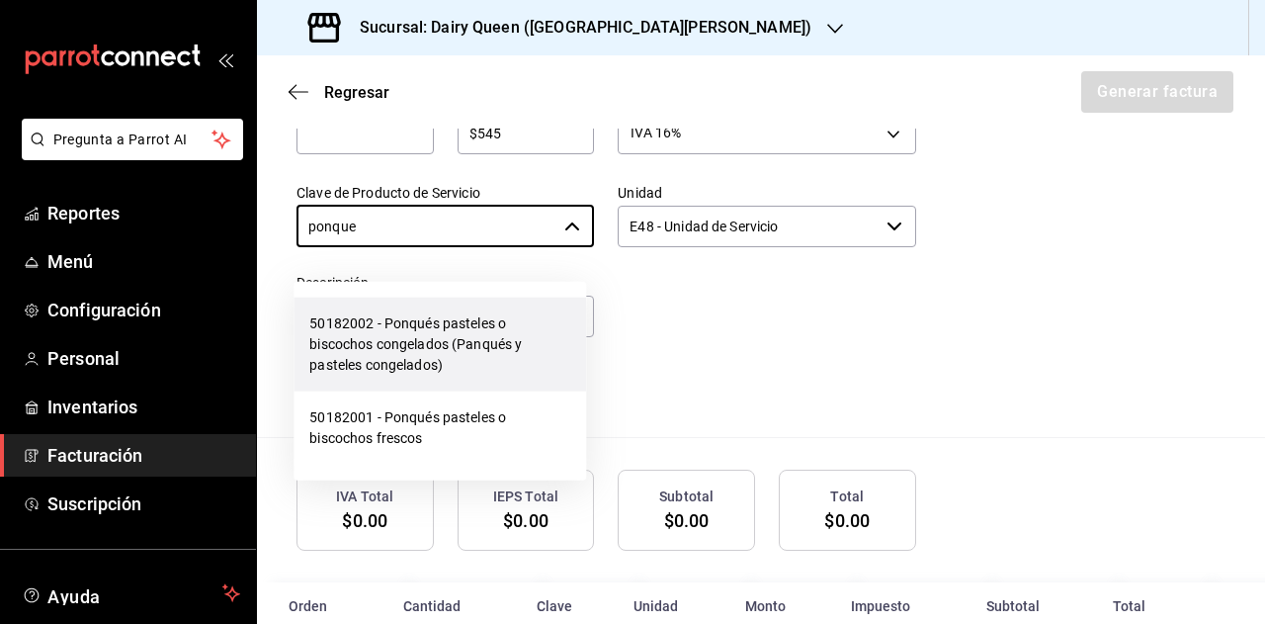
click at [492, 353] on li "50182002 - Ponqués pasteles o biscochos congelados (Panqués y pasteles congelad…" at bounding box center [440, 345] width 293 height 94
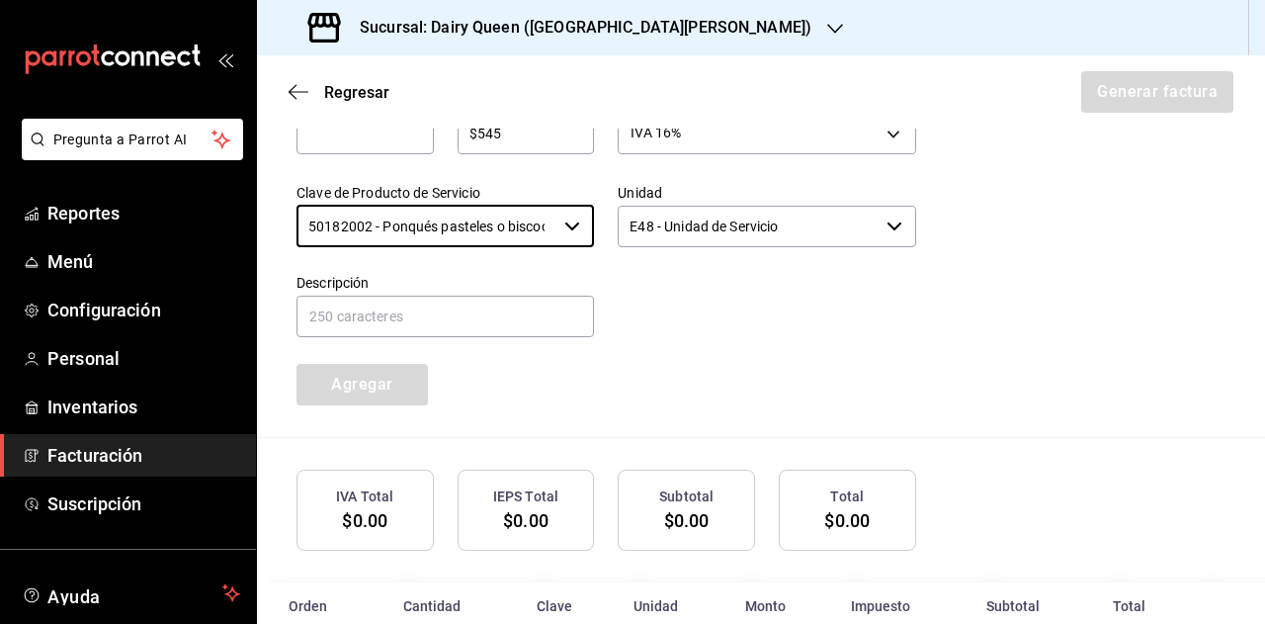
type input "50182002 - Ponqués pasteles o biscochos congelados (Panqués y pasteles congelad…"
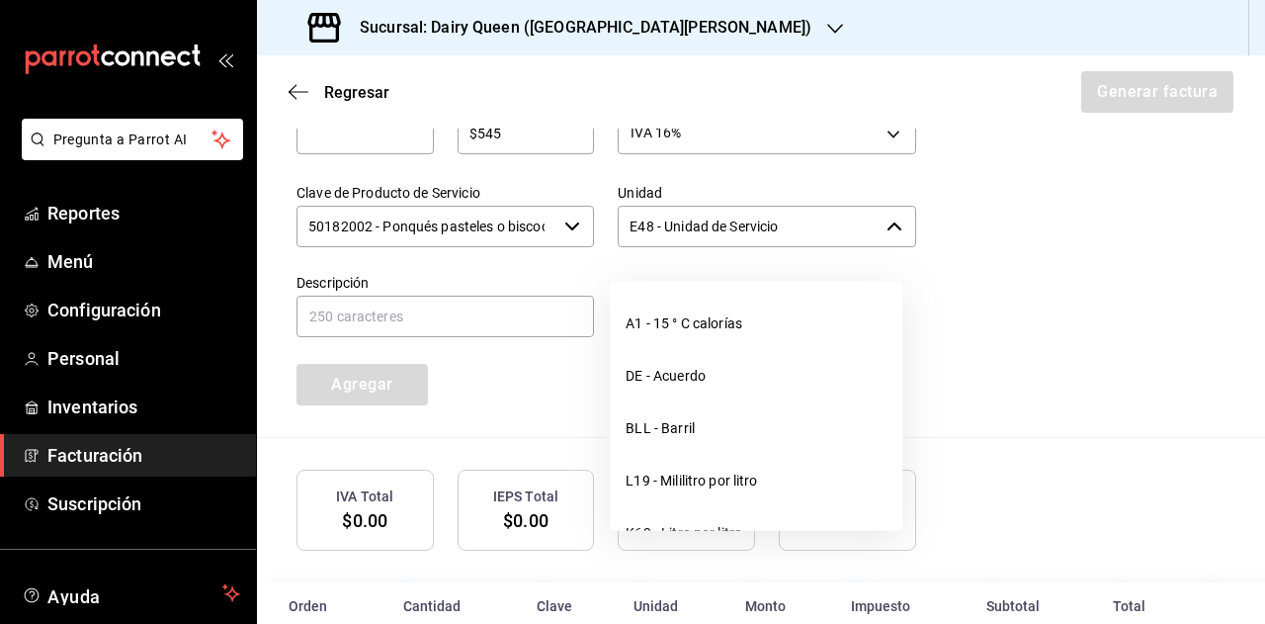
click at [809, 237] on input "E48 - Unidad de Servicio" at bounding box center [748, 227] width 260 height 42
click at [836, 237] on input "E48 - Unidad de Servicio" at bounding box center [748, 227] width 260 height 42
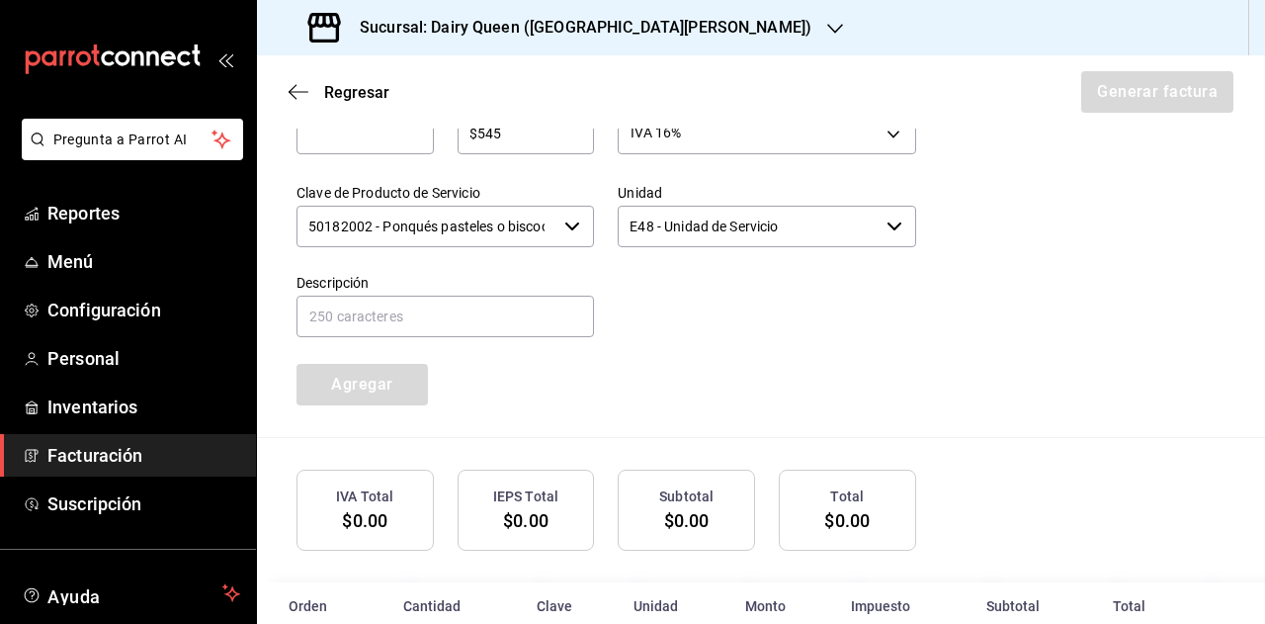
click at [961, 241] on div "Cantidad ​ Precio total $545 ​ Impuestos IVA 16% IVA_16 Clave de Producto de Se…" at bounding box center [761, 252] width 929 height 370
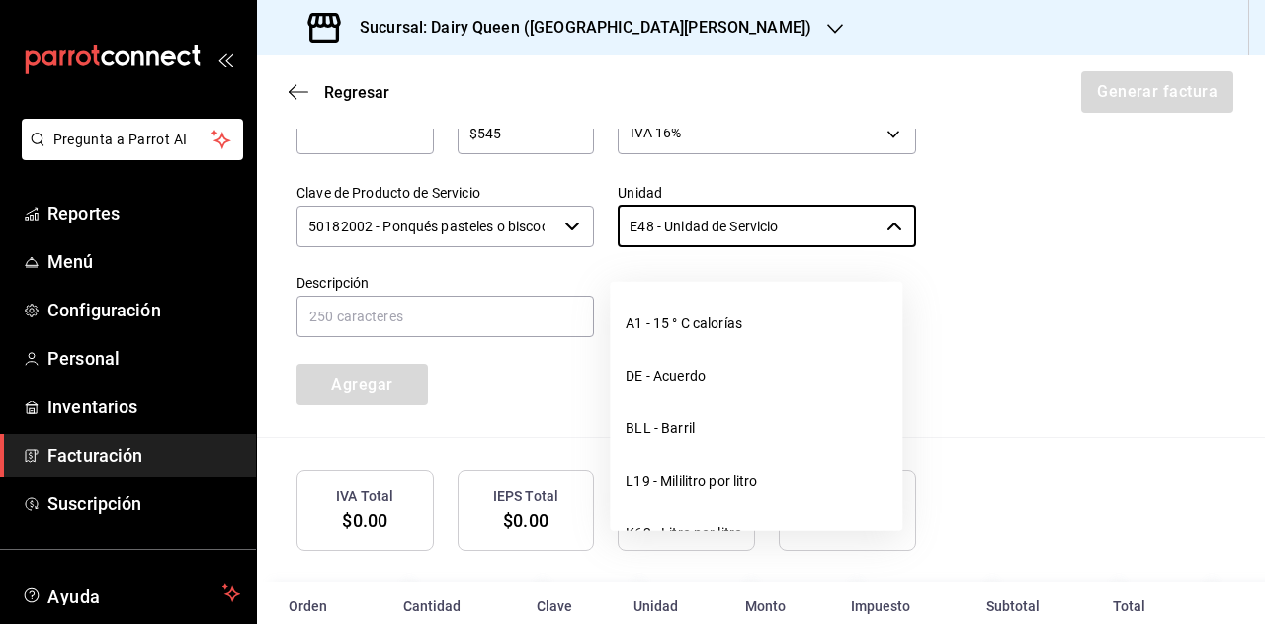
drag, startPoint x: 852, startPoint y: 250, endPoint x: 521, endPoint y: 256, distance: 331.2
click at [521, 256] on div "Cantidad ​ Precio total $545 ​ Impuestos IVA 16% IVA_16 Clave de Producto de Se…" at bounding box center [594, 236] width 643 height 338
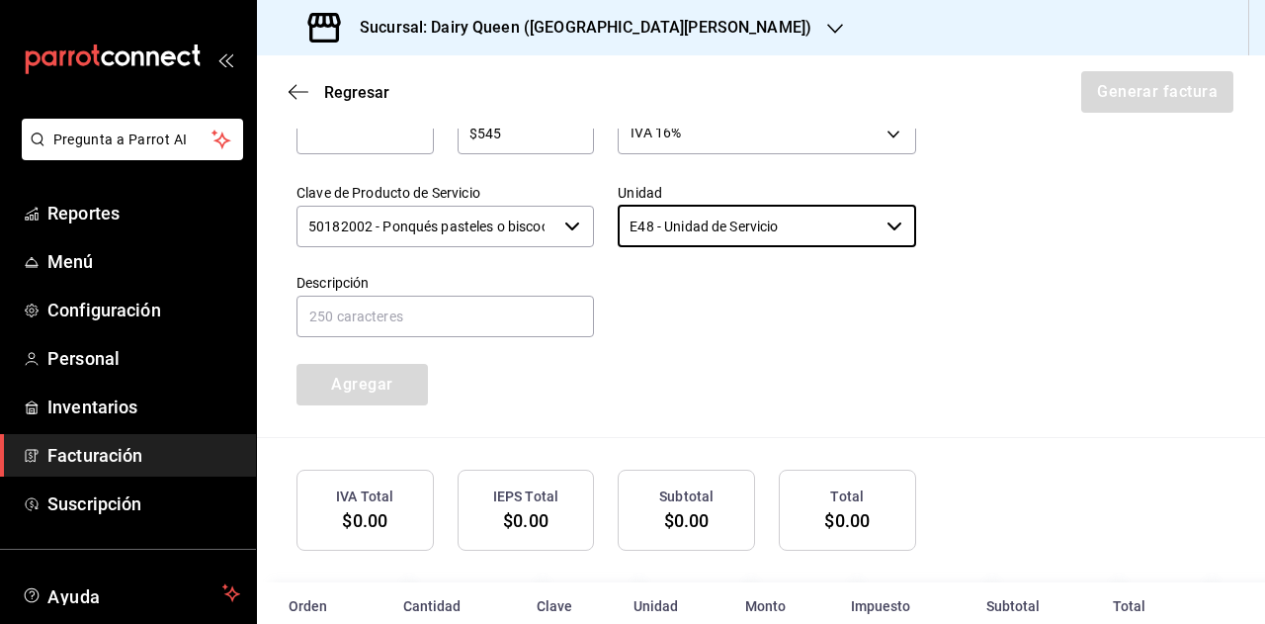
click at [862, 340] on div at bounding box center [754, 295] width 321 height 90
drag, startPoint x: 756, startPoint y: 196, endPoint x: 740, endPoint y: 264, distance: 70.0
click at [749, 216] on div "Unidad E48 - Unidad de Servicio ​" at bounding box center [754, 205] width 321 height 90
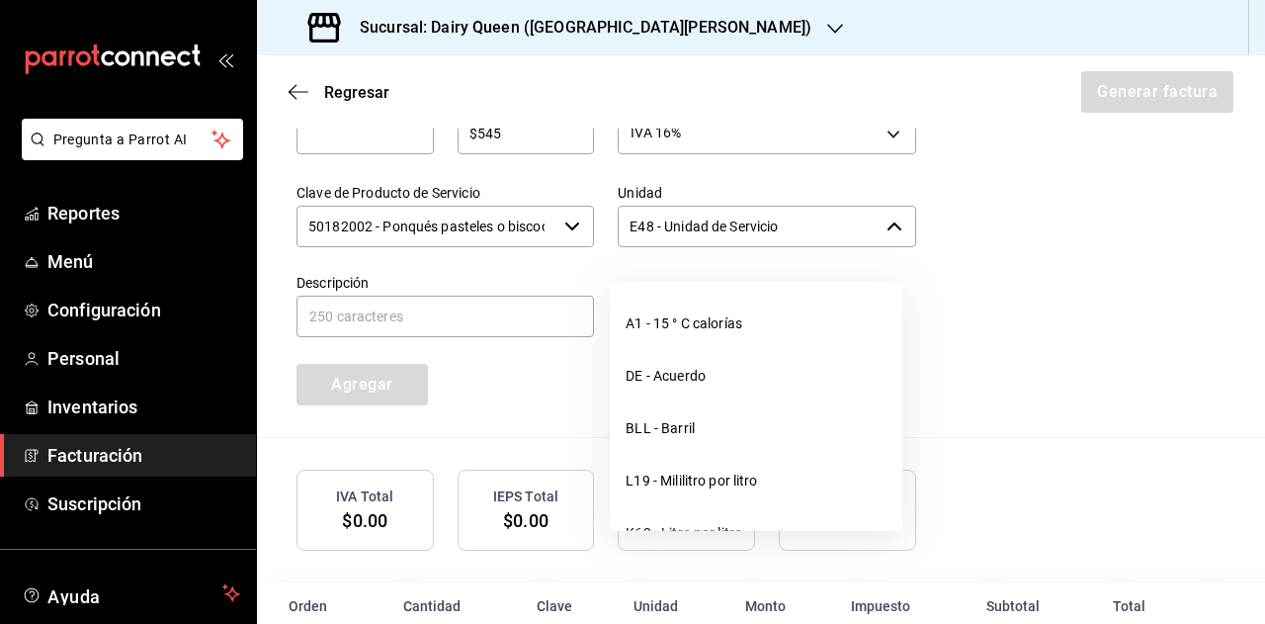
click at [763, 234] on input "E48 - Unidad de Servicio" at bounding box center [748, 227] width 260 height 42
click at [764, 234] on input "E48 - Unidad de Servicio" at bounding box center [748, 227] width 260 height 42
type input "1"
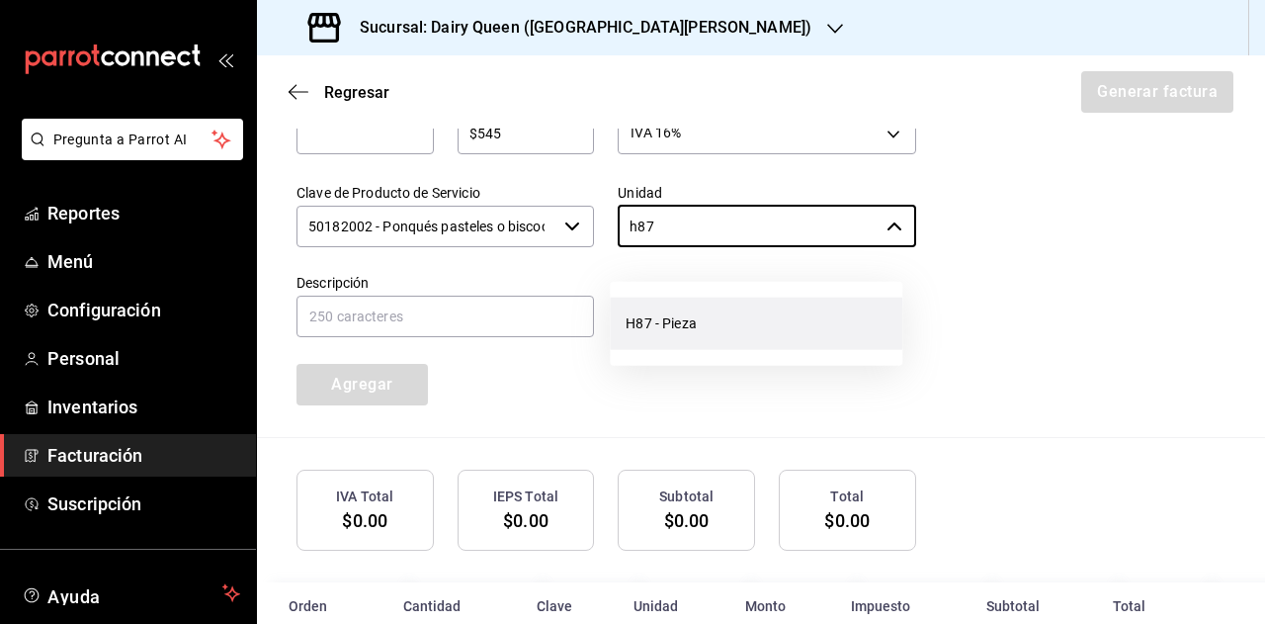
click at [801, 313] on li "H87 - Pieza" at bounding box center [756, 324] width 293 height 52
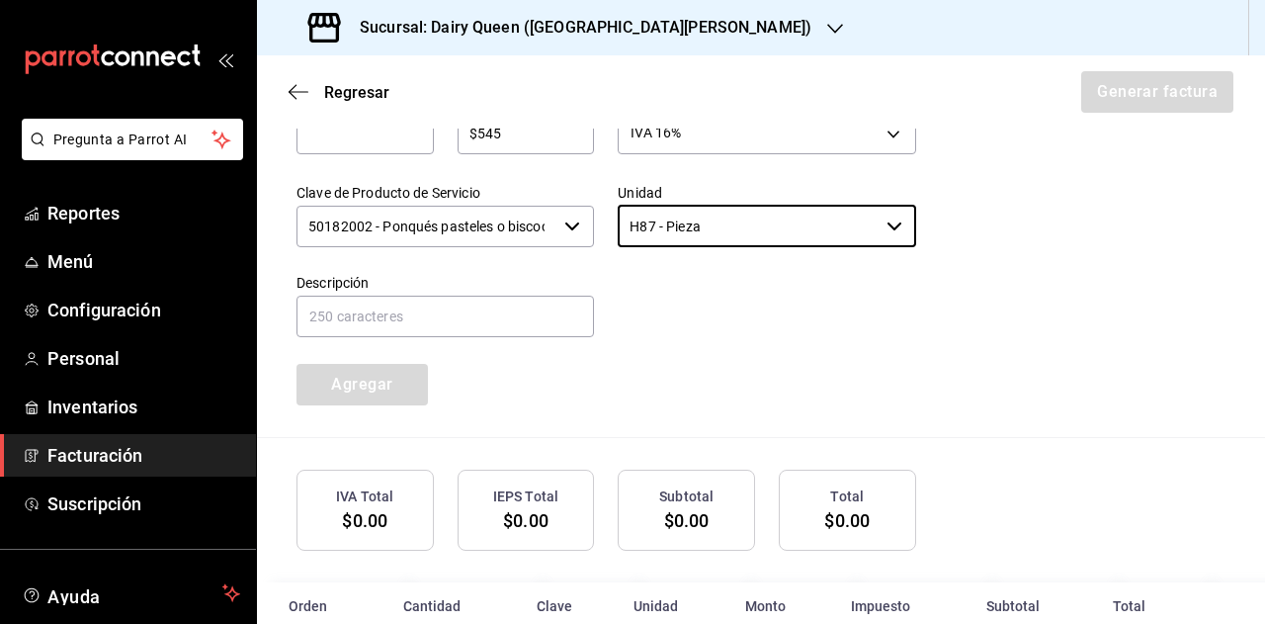
type input "H87 - Pieza"
click at [778, 395] on div "Cantidad ​ Precio total $545 ​ Impuestos IVA 16% IVA_16 Clave de Producto de Se…" at bounding box center [594, 236] width 643 height 338
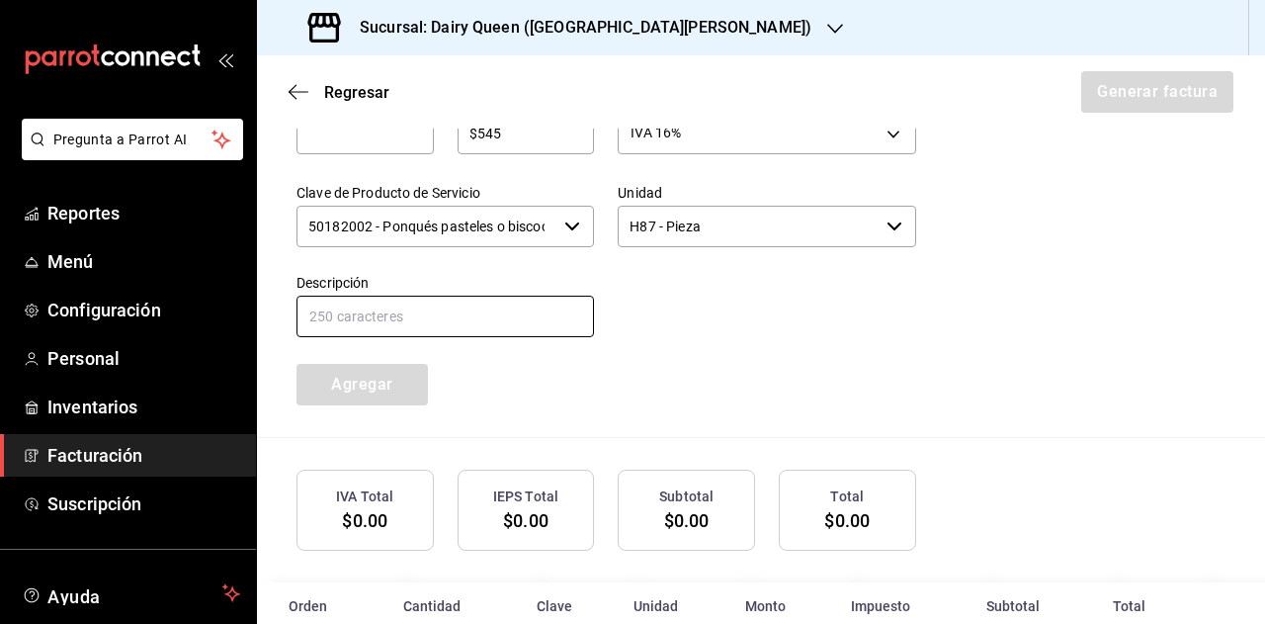
click at [340, 337] on input "text" at bounding box center [446, 317] width 298 height 42
click at [388, 337] on input "text" at bounding box center [446, 317] width 298 height 42
paste input "Pastel De Blizzard® De Choco Xtreme"
type input "Pastel De Blizzard® De Choco Xtreme"
drag, startPoint x: 783, startPoint y: 373, endPoint x: 559, endPoint y: 374, distance: 223.4
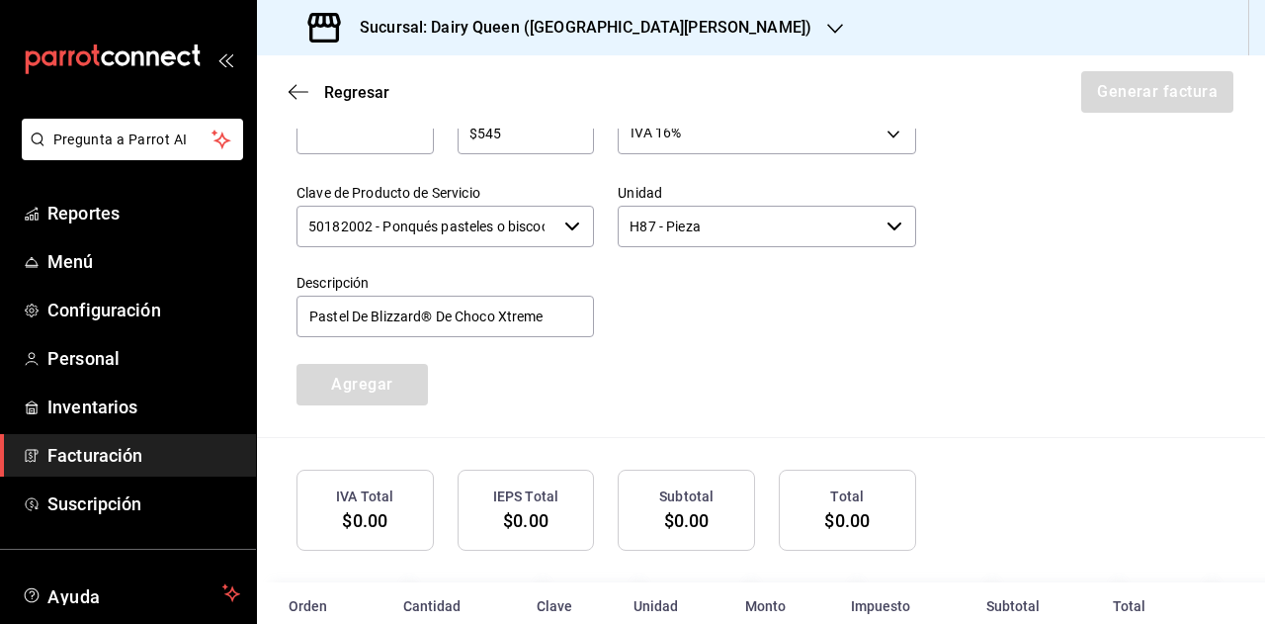
click at [772, 373] on div "Cantidad ​ Precio total $545 ​ Impuestos IVA 16% IVA_16 Clave de Producto de Se…" at bounding box center [594, 236] width 643 height 338
click at [787, 340] on div at bounding box center [754, 295] width 321 height 90
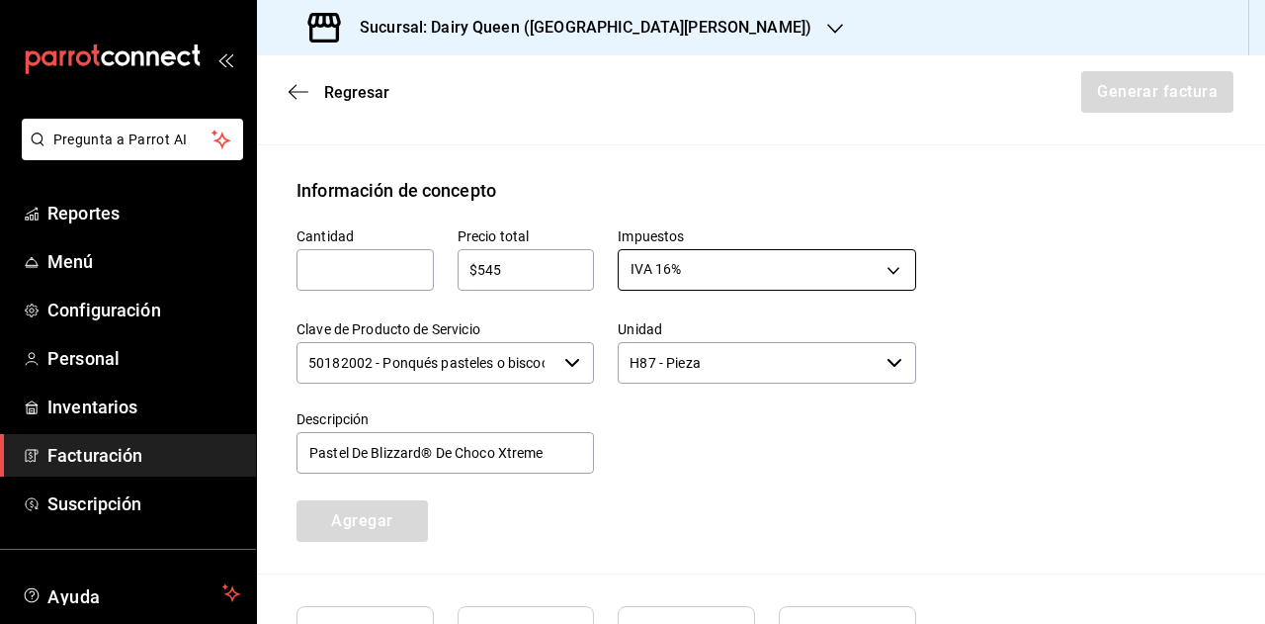
scroll to position [702, 0]
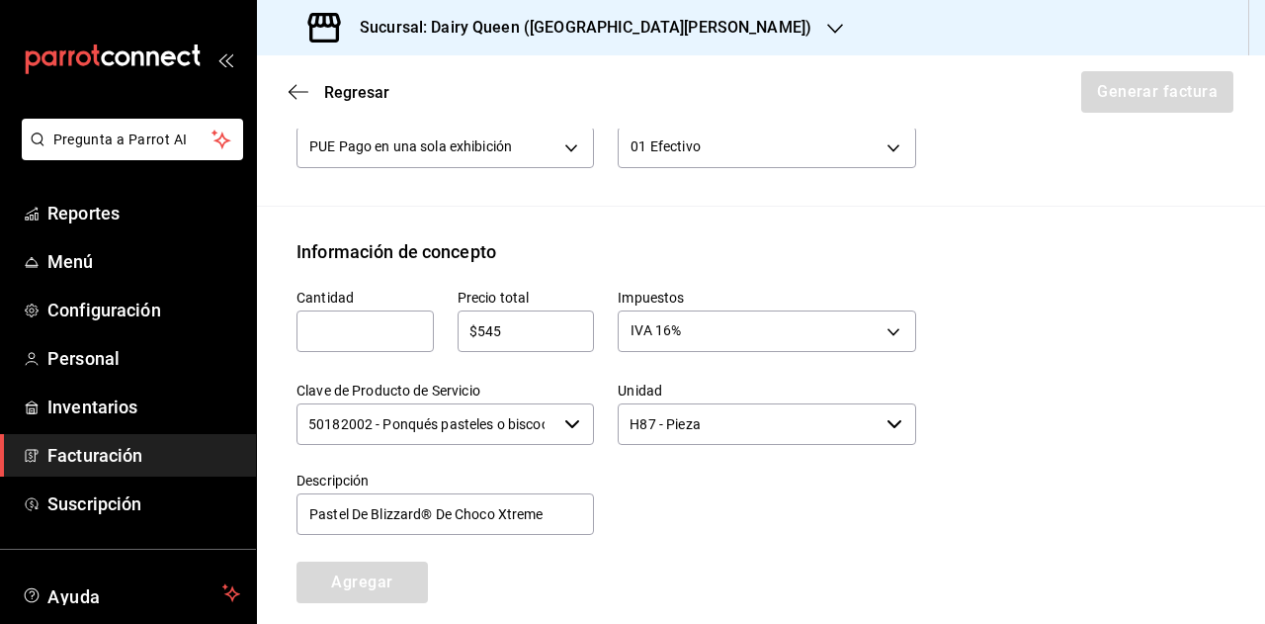
click at [352, 343] on input "text" at bounding box center [365, 331] width 137 height 24
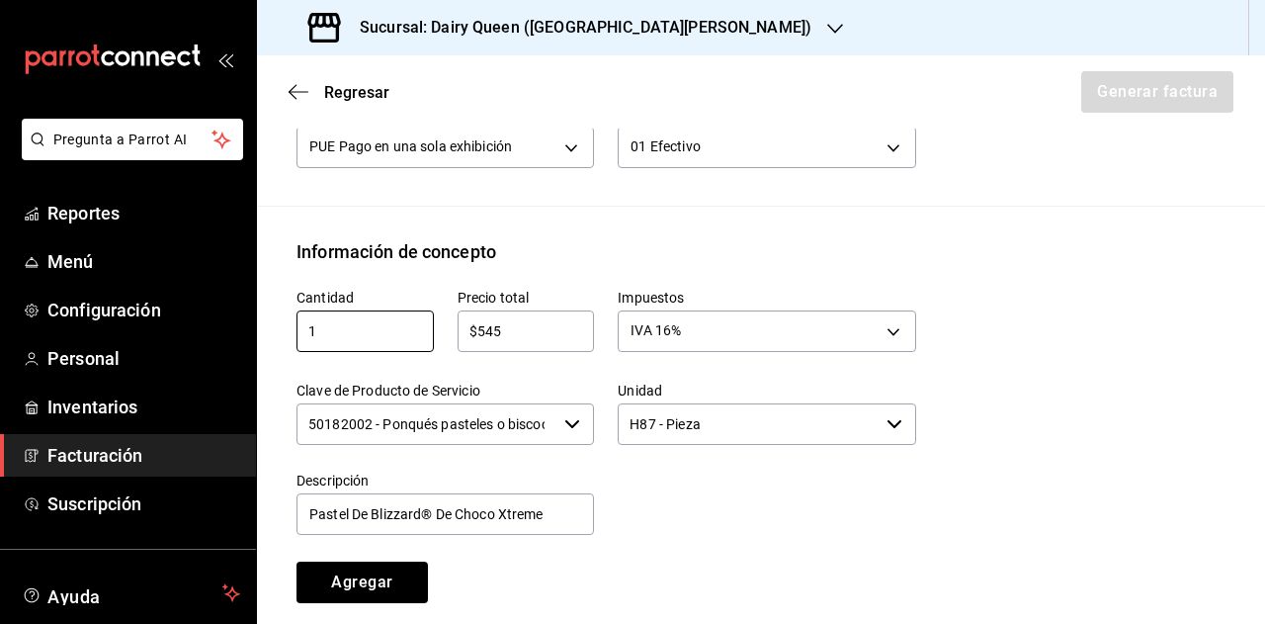
type input "1"
click at [811, 300] on div "Impuestos IVA 16% IVA_16" at bounding box center [754, 311] width 321 height 93
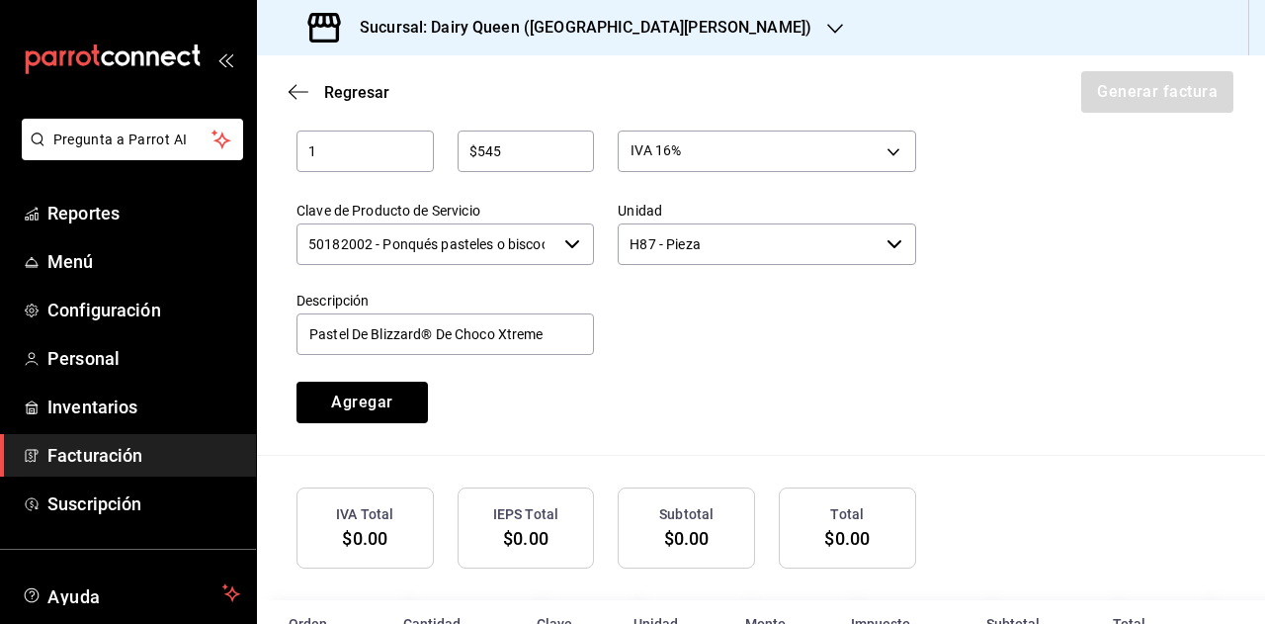
scroll to position [899, 0]
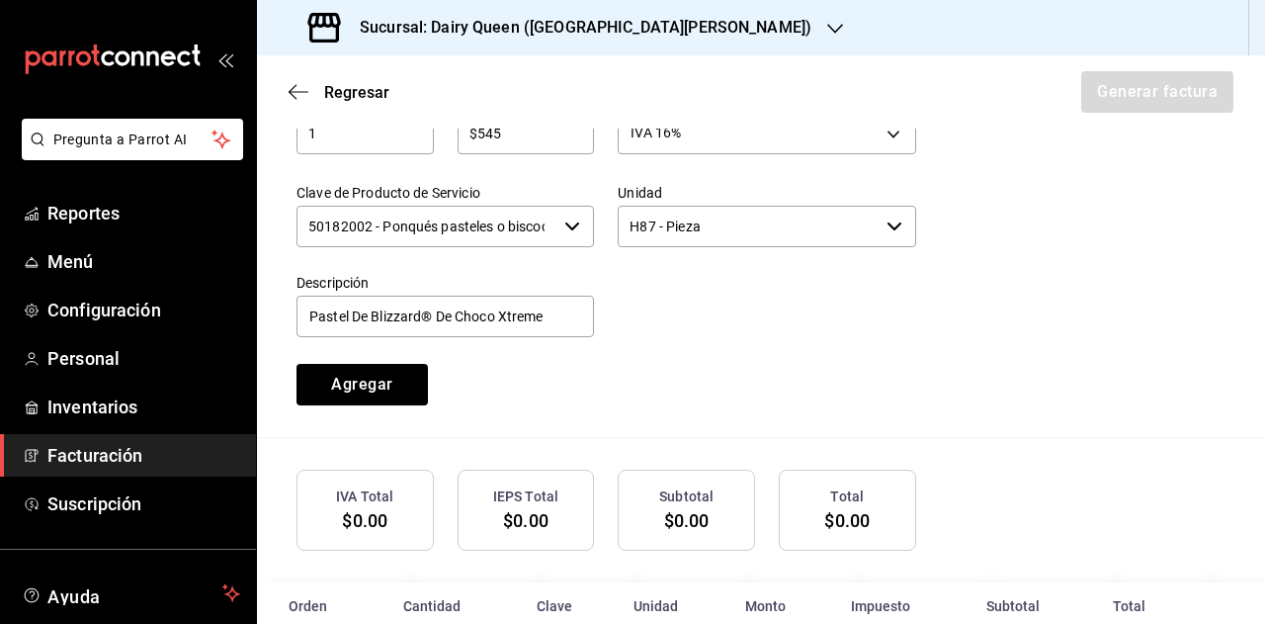
click at [765, 272] on div at bounding box center [754, 295] width 321 height 90
click at [397, 405] on button "Agregar" at bounding box center [362, 385] width 131 height 42
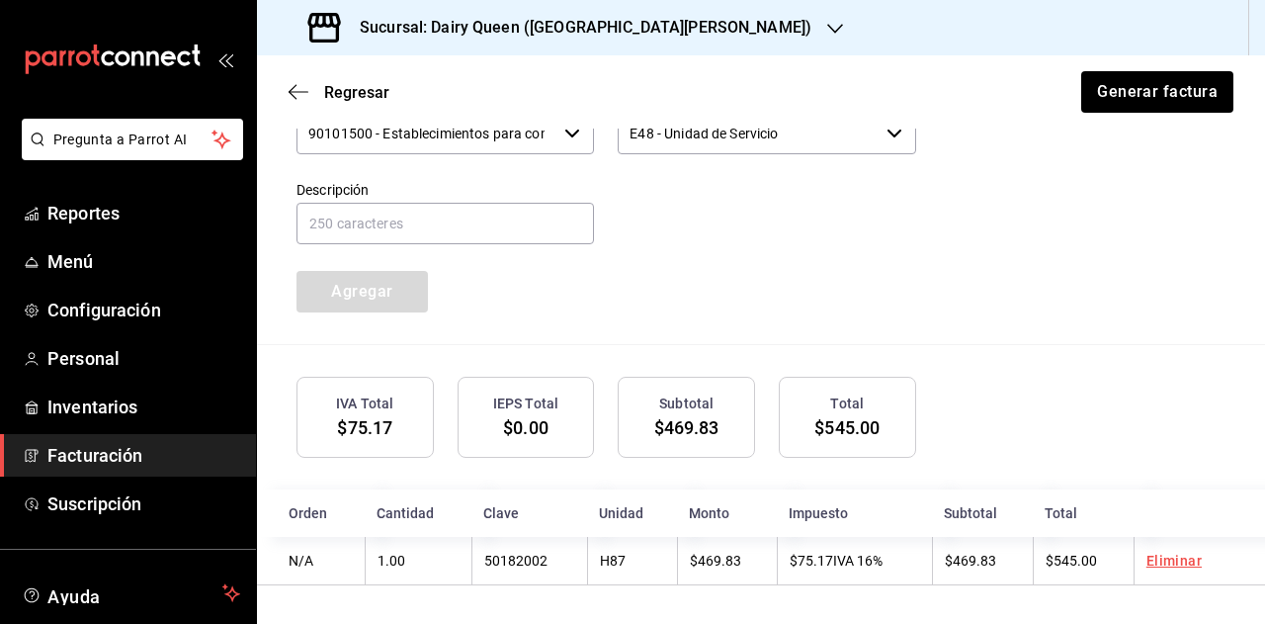
scroll to position [1011, 0]
click at [1133, 83] on button "Generar factura" at bounding box center [1156, 92] width 154 height 42
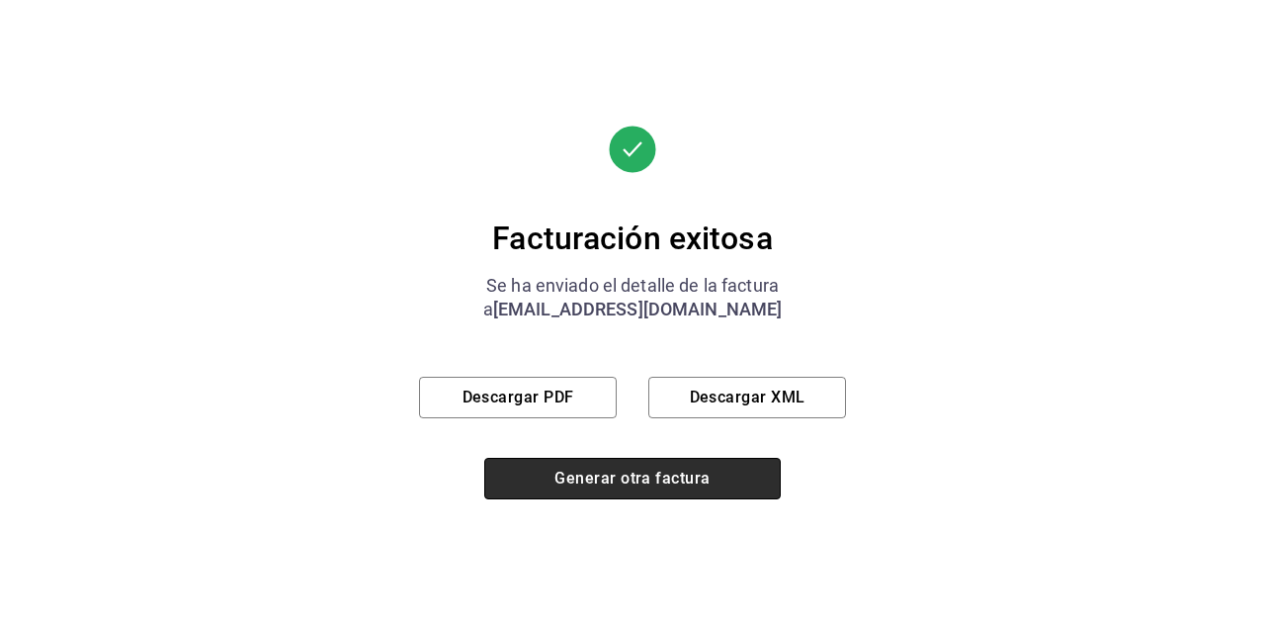
click at [626, 469] on button "Generar otra factura" at bounding box center [632, 479] width 297 height 42
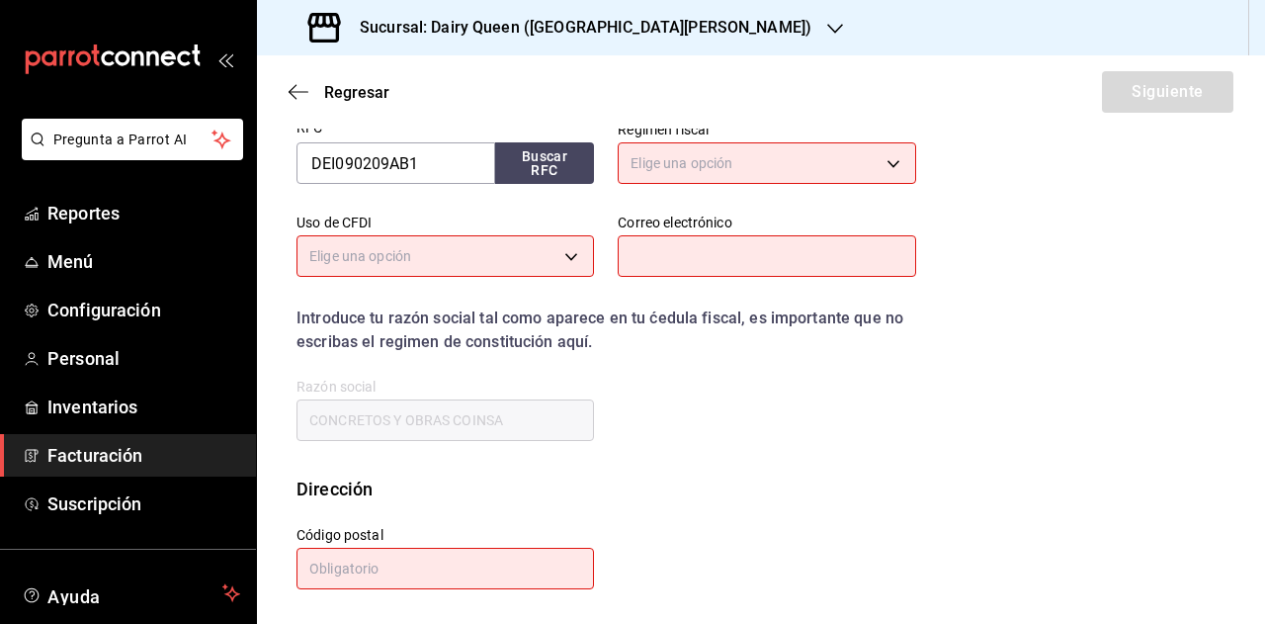
scroll to position [342, 0]
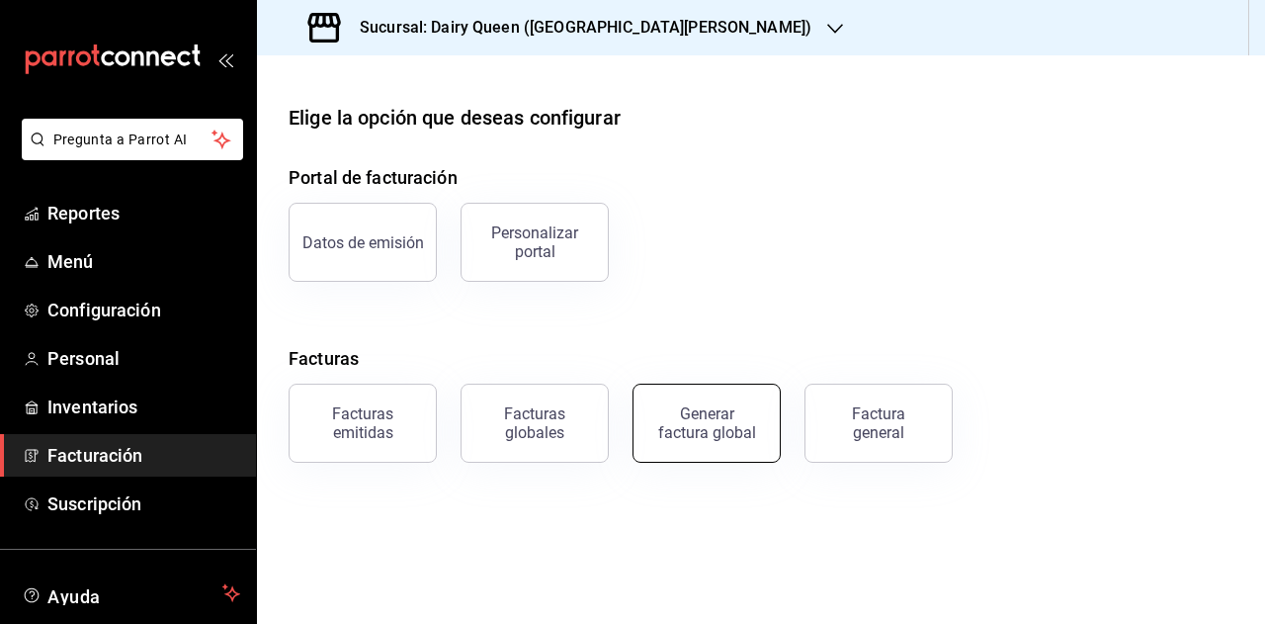
click at [755, 447] on button "Generar factura global" at bounding box center [707, 423] width 148 height 79
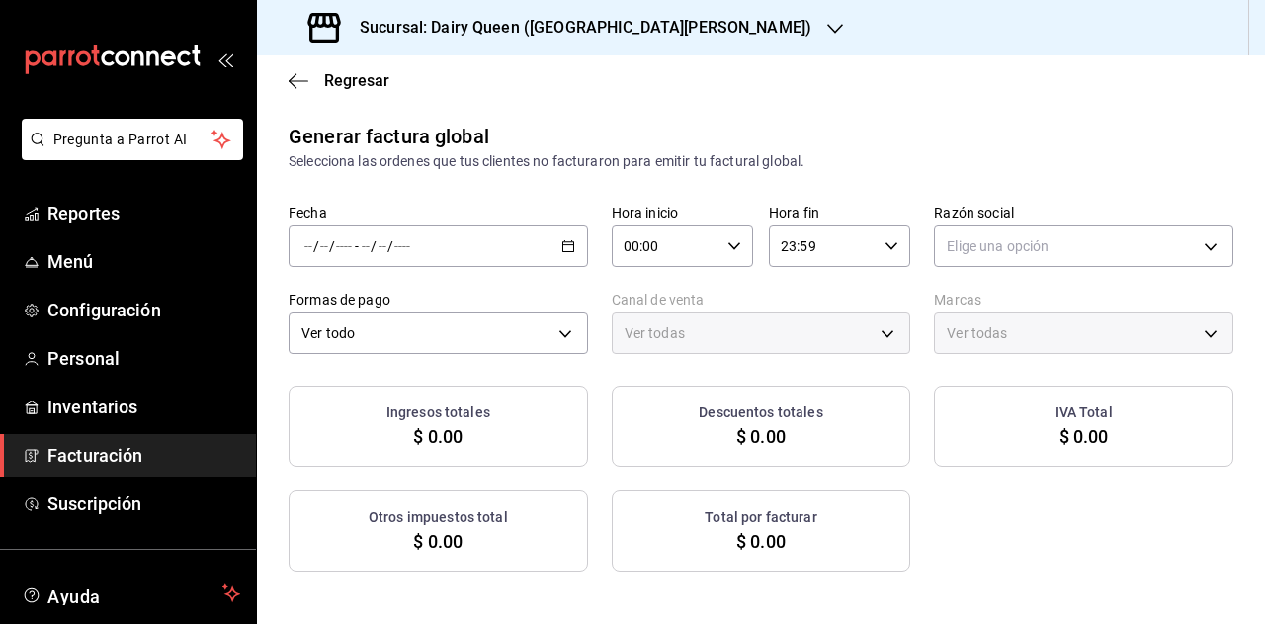
type input "PARROT,UBER_EATS,RAPPI,DIDI_FOOD,ONLINE"
click at [121, 468] on span "Facturación" at bounding box center [143, 455] width 193 height 27
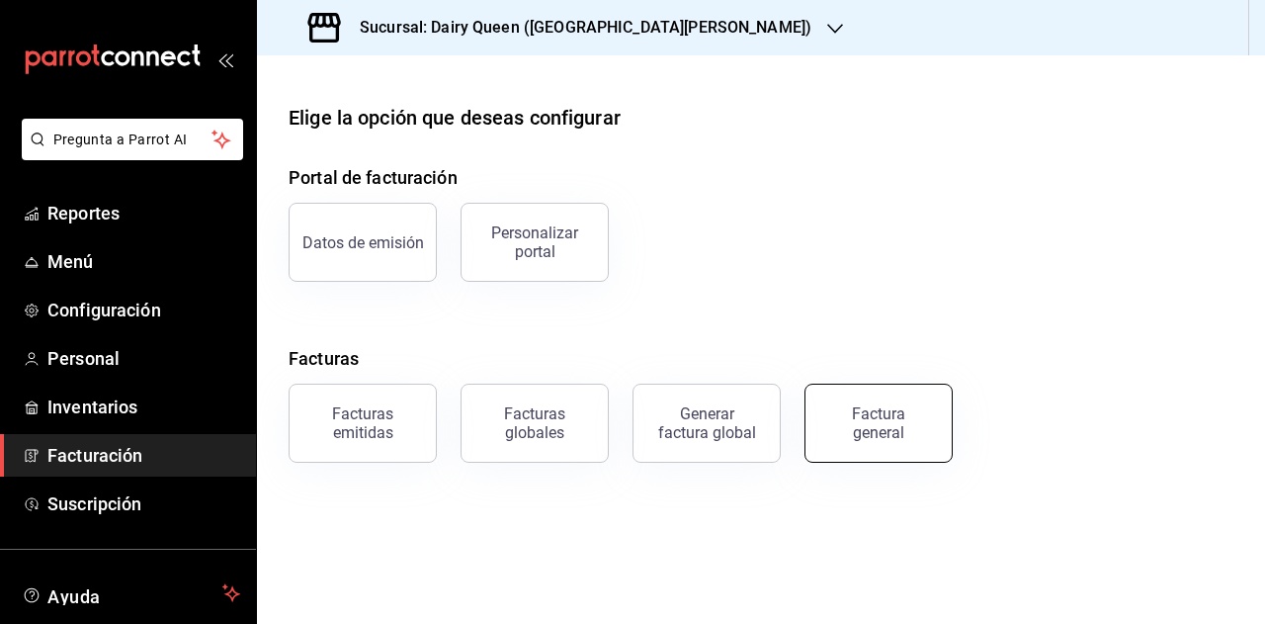
click at [895, 435] on div "Factura general" at bounding box center [878, 423] width 99 height 38
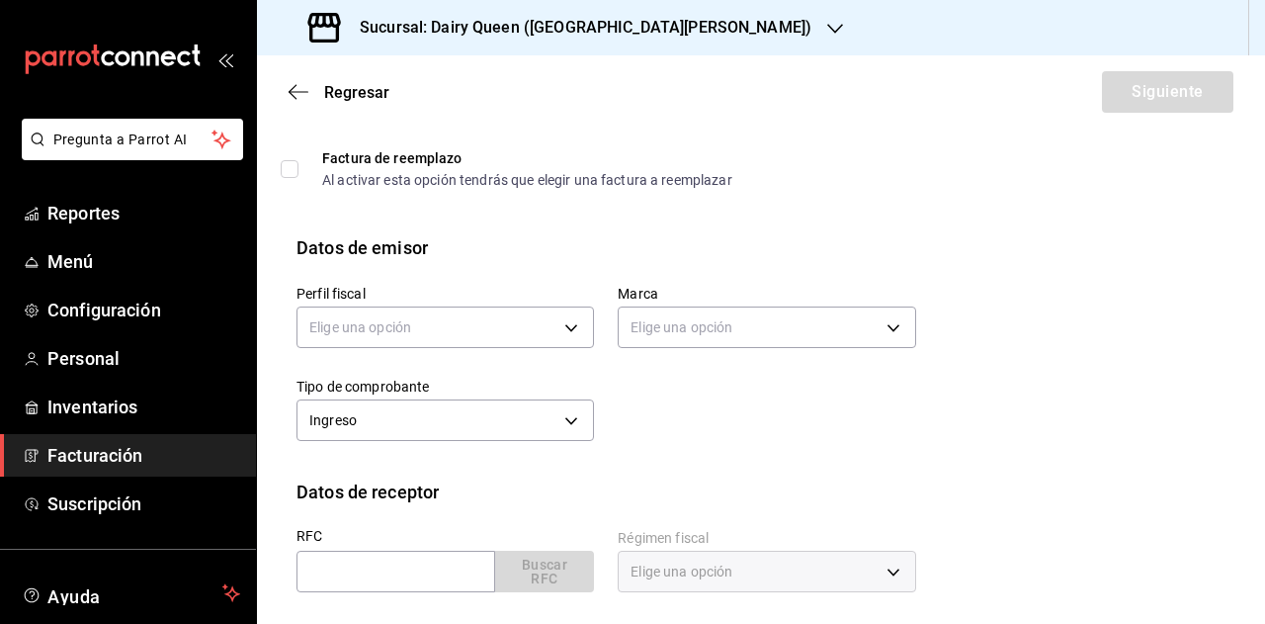
scroll to position [99, 0]
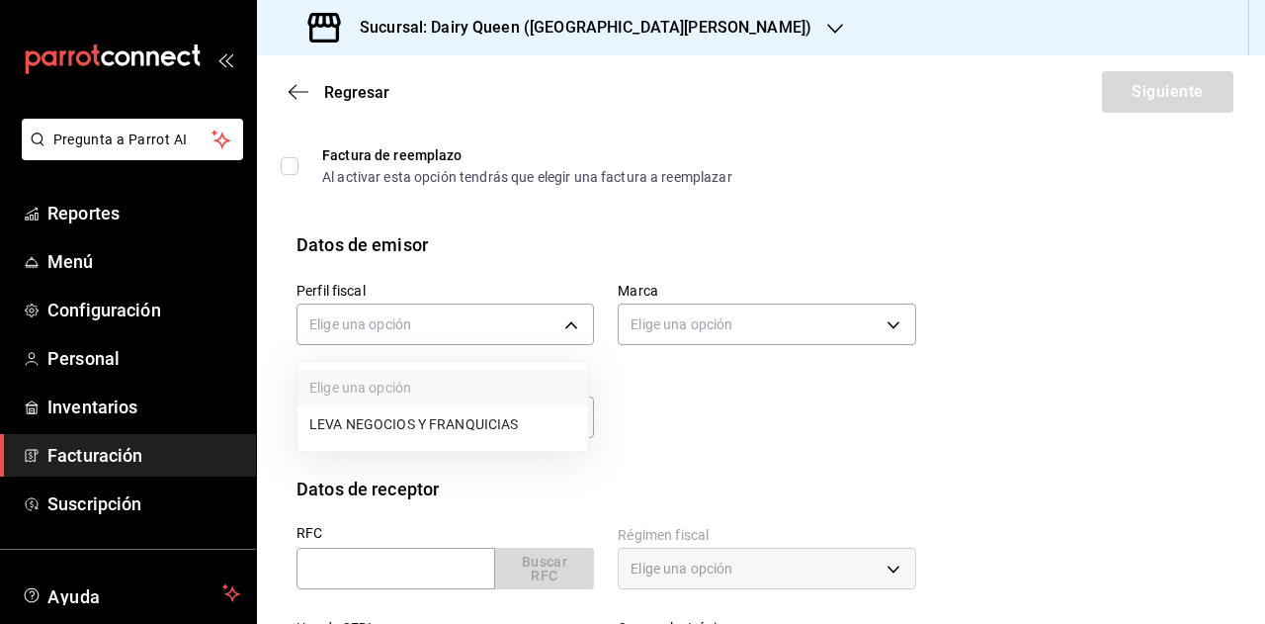
click at [458, 323] on body "Pregunta a Parrot AI Reportes Menú Configuración Personal Inventarios Facturaci…" at bounding box center [632, 312] width 1265 height 624
drag, startPoint x: 440, startPoint y: 416, endPoint x: 543, endPoint y: 402, distance: 103.7
click at [458, 418] on li "LEVA NEGOCIOS Y FRANQUICIAS" at bounding box center [443, 424] width 291 height 37
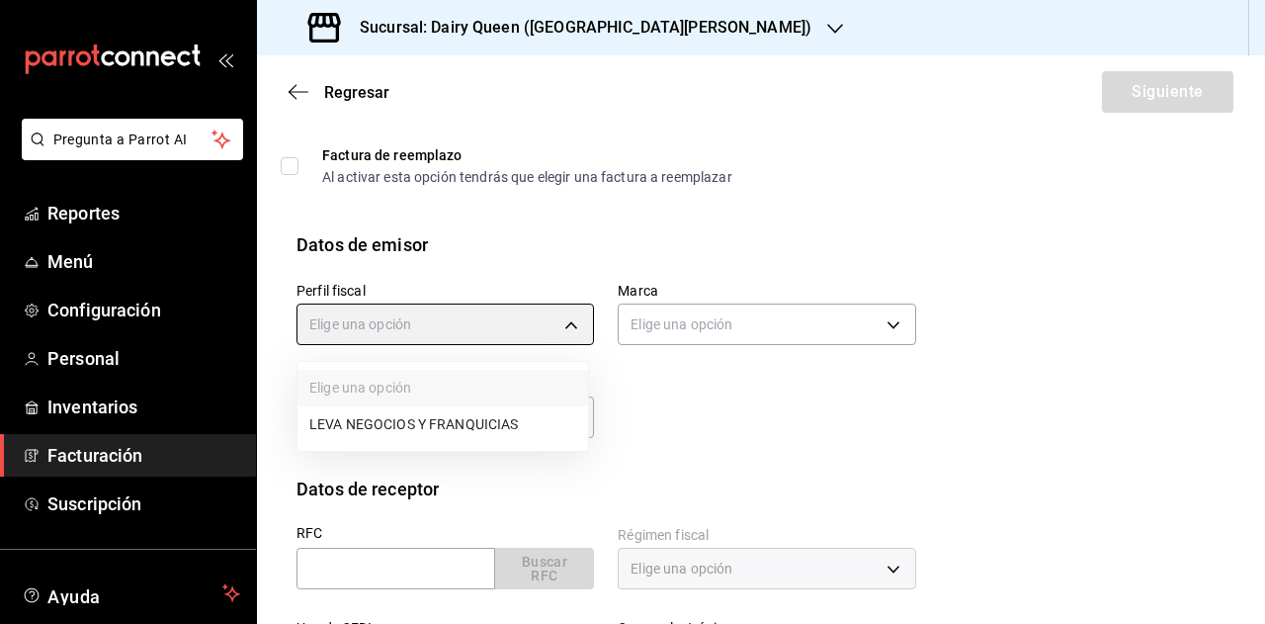
type input "8e95d43a-9701-4a67-b0fa-d812e25ae5a9"
type input "d2163cea-2ef0-45cb-bd37-11a35bcd20b9"
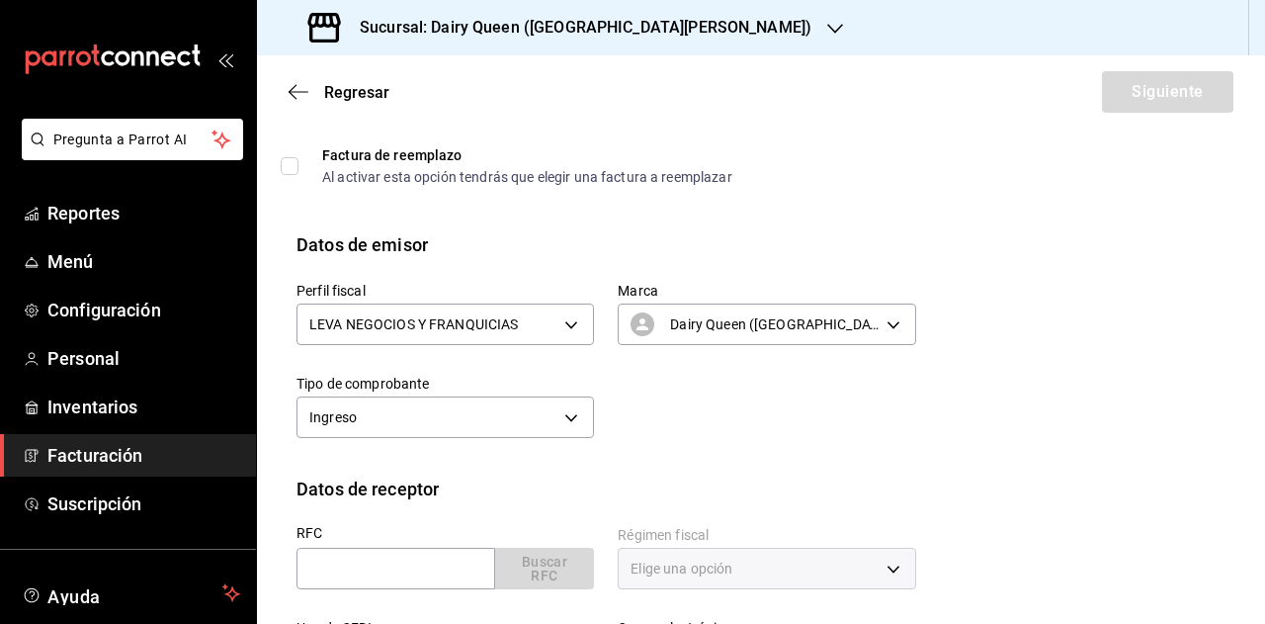
drag, startPoint x: 778, startPoint y: 337, endPoint x: 656, endPoint y: 383, distance: 129.8
click at [554, 403] on body "Pregunta a Parrot AI Reportes Menú Configuración Personal Inventarios Facturaci…" at bounding box center [632, 312] width 1265 height 624
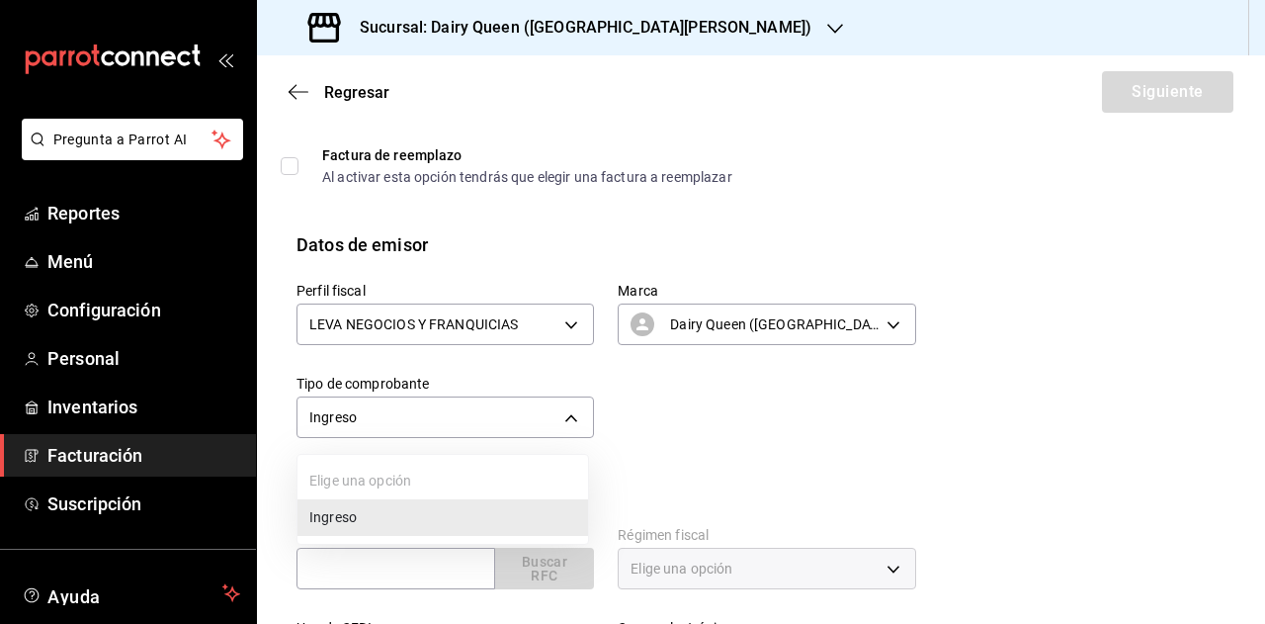
drag, startPoint x: 470, startPoint y: 510, endPoint x: 637, endPoint y: 498, distance: 166.5
click at [471, 512] on li "Ingreso" at bounding box center [443, 517] width 291 height 37
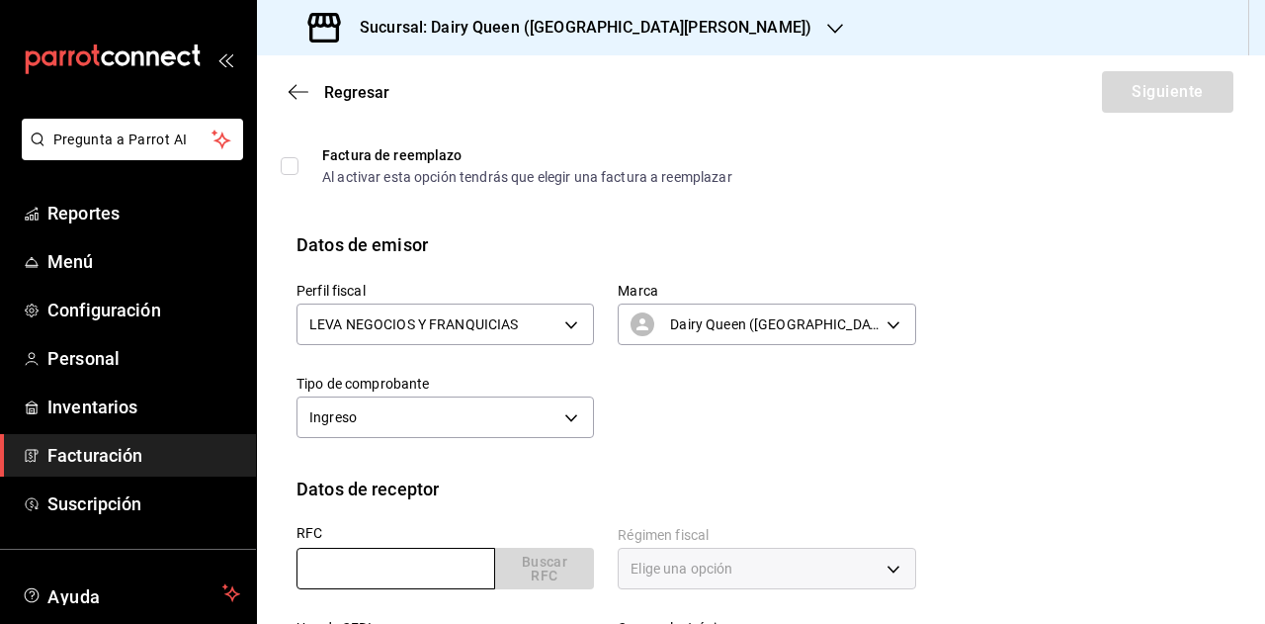
click at [427, 564] on input "text" at bounding box center [396, 569] width 199 height 42
type input "OIRE750602HU5"
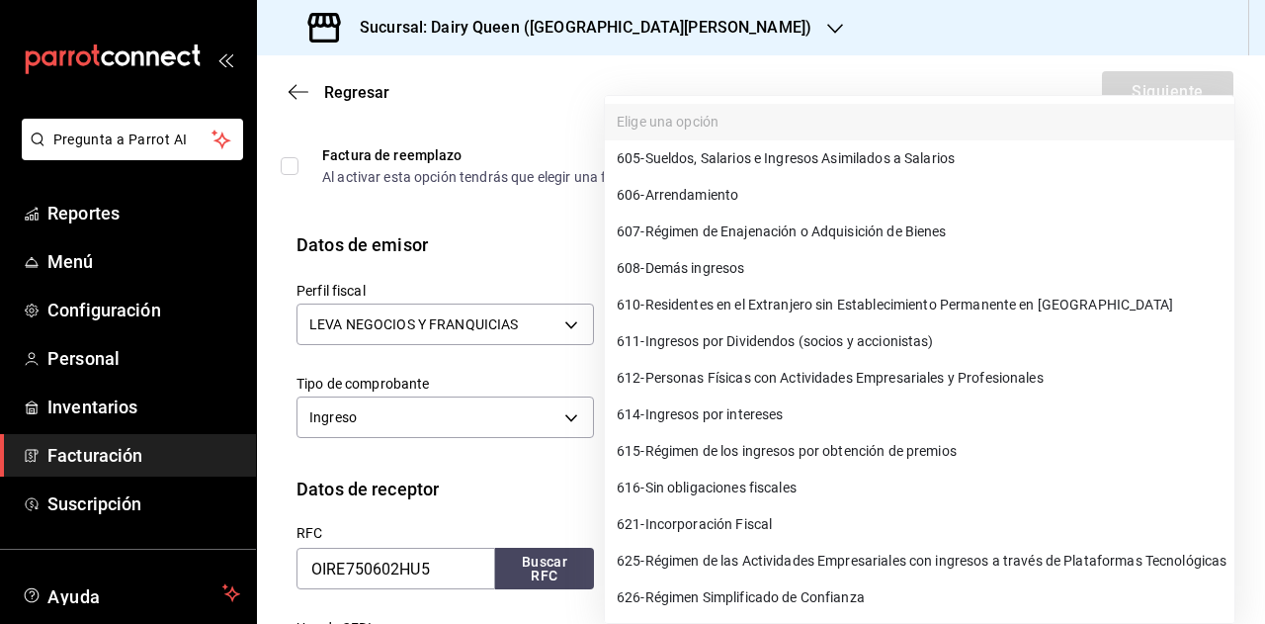
click at [773, 576] on body "Pregunta a Parrot AI Reportes Menú Configuración Personal Inventarios Facturaci…" at bounding box center [632, 312] width 1265 height 624
click at [729, 187] on span "606 - Arrendamiento" at bounding box center [678, 195] width 122 height 21
type input "606"
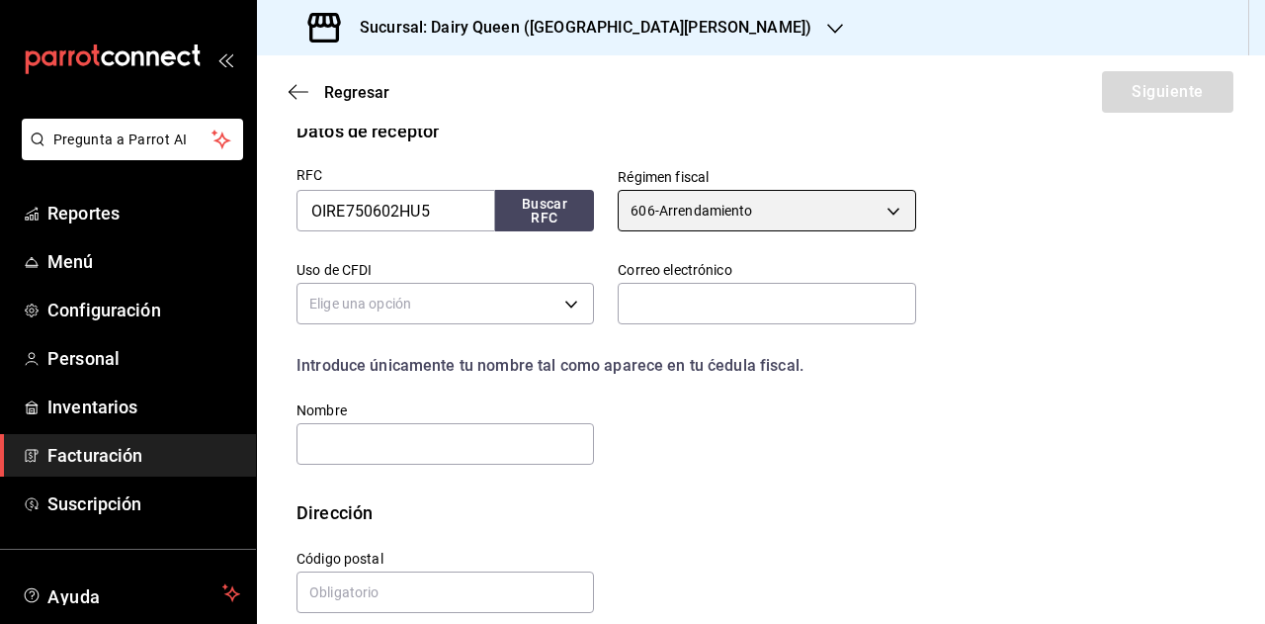
scroll to position [480, 0]
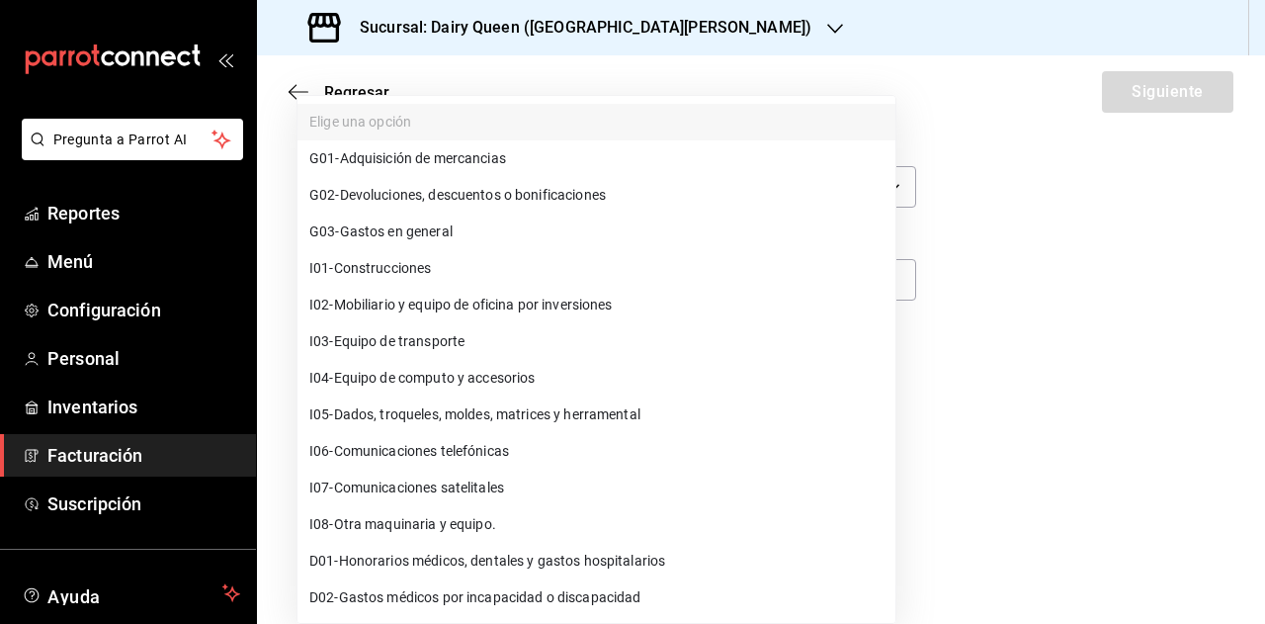
click at [469, 285] on body "Pregunta a Parrot AI Reportes Menú Configuración Personal Inventarios Facturaci…" at bounding box center [632, 312] width 1265 height 624
click at [492, 316] on li "I02 - Mobiliario y equipo de oficina por inversiones" at bounding box center [597, 305] width 598 height 37
type input "I02"
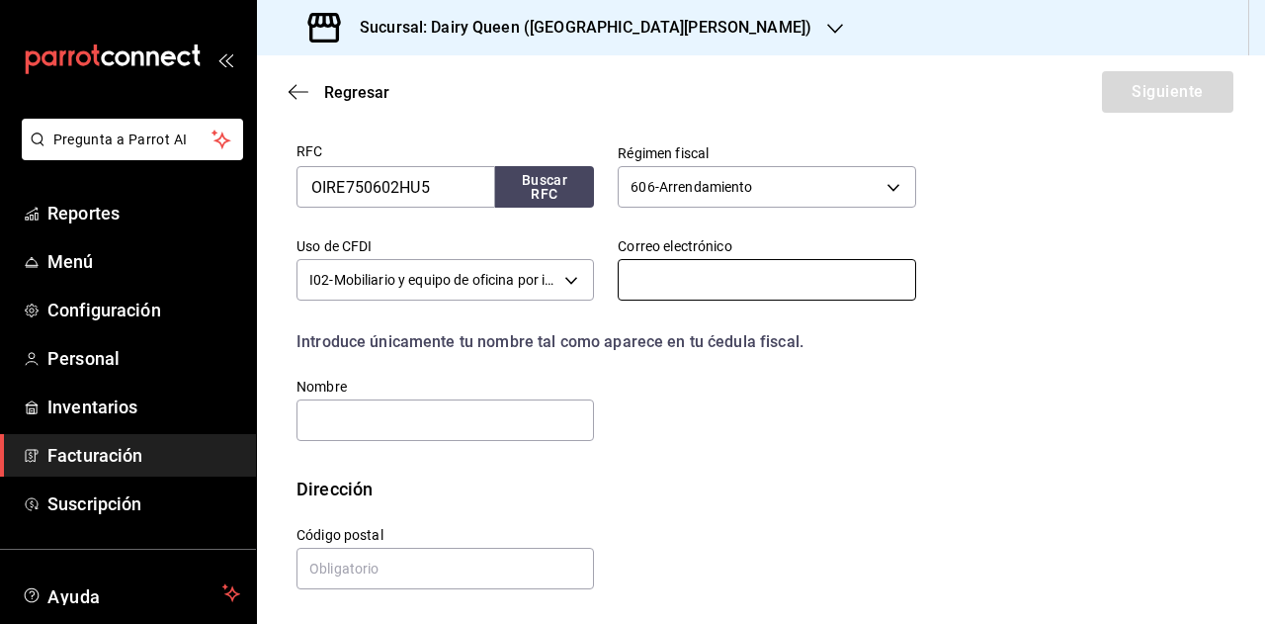
click at [725, 293] on input "text" at bounding box center [767, 280] width 298 height 42
type input "[EMAIL_ADDRESS][DOMAIN_NAME]"
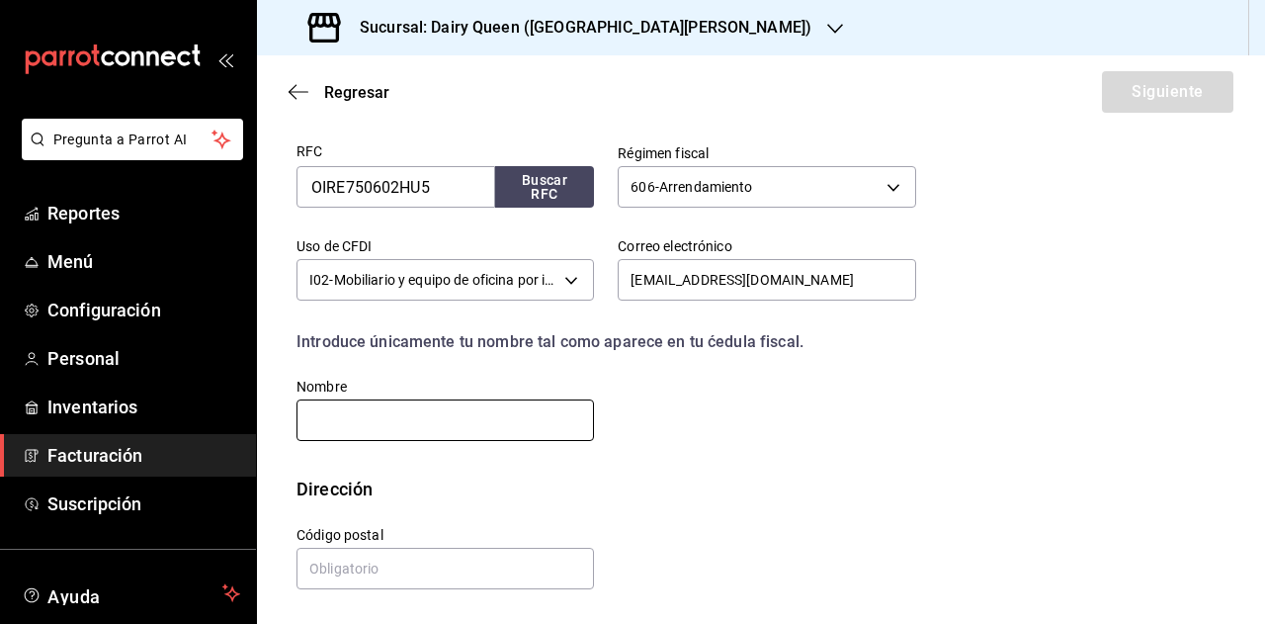
click at [453, 430] on input "text" at bounding box center [446, 420] width 298 height 42
type input "DSADSAD"
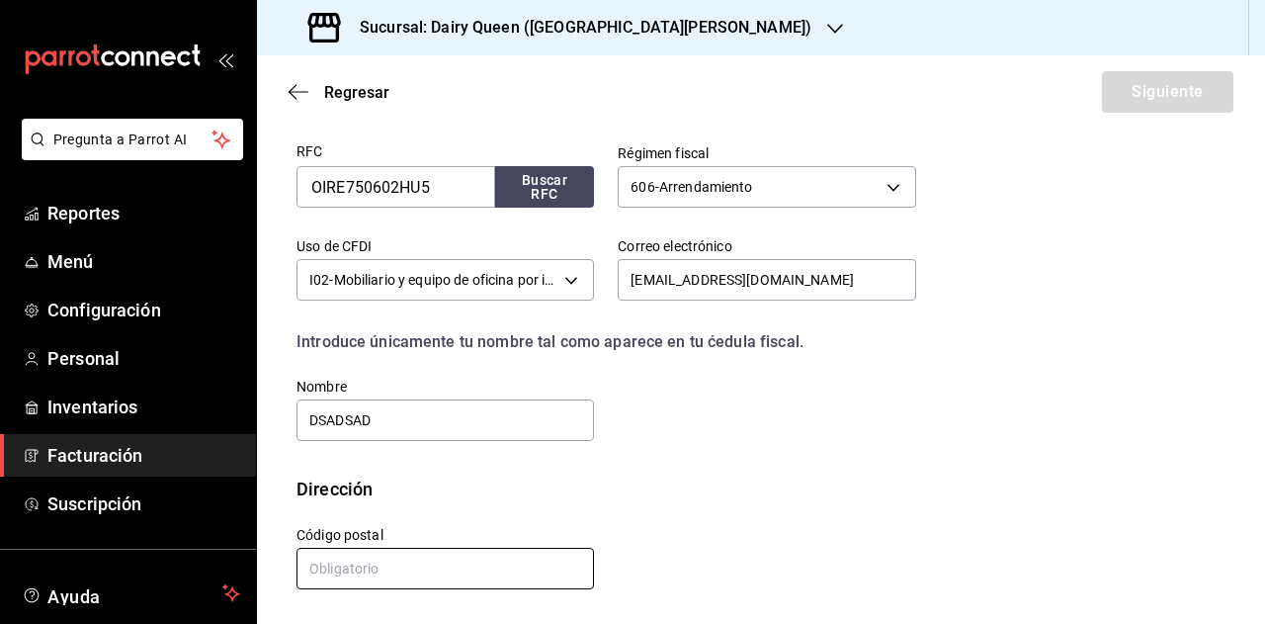
click at [483, 578] on input "text" at bounding box center [446, 569] width 298 height 42
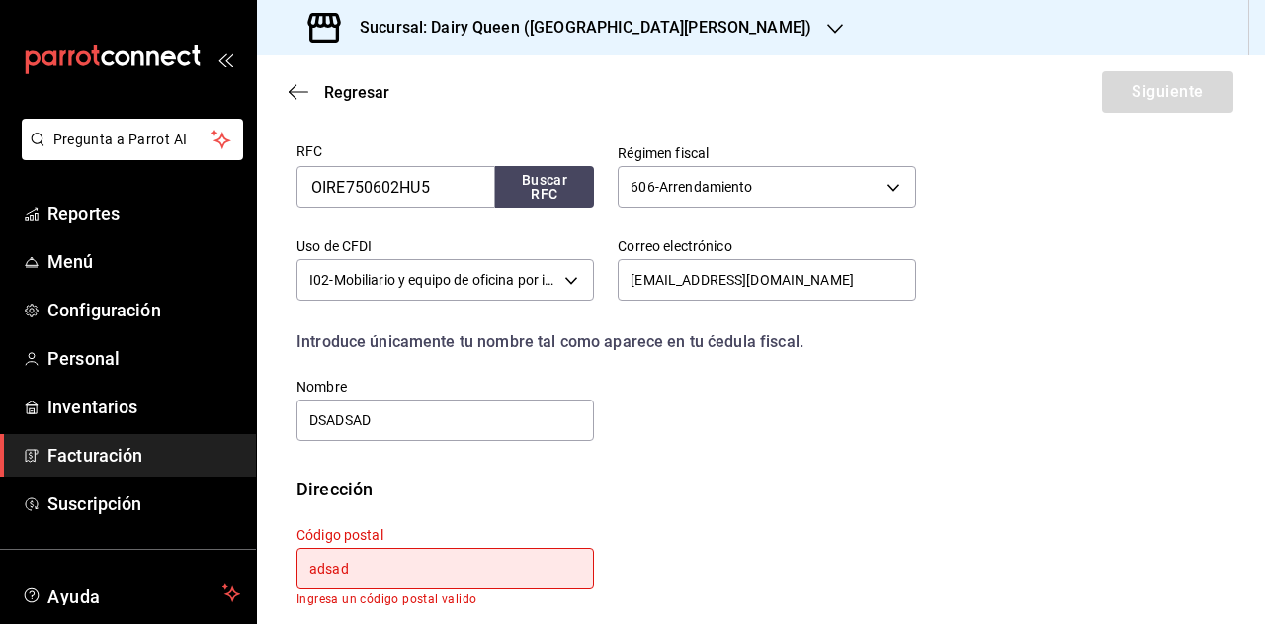
click at [904, 429] on div "RFC OIRE750602HU5 Buscar RFC Régimen fiscal 606 - Arrendamiento 606 Uso de CFDI…" at bounding box center [594, 282] width 643 height 323
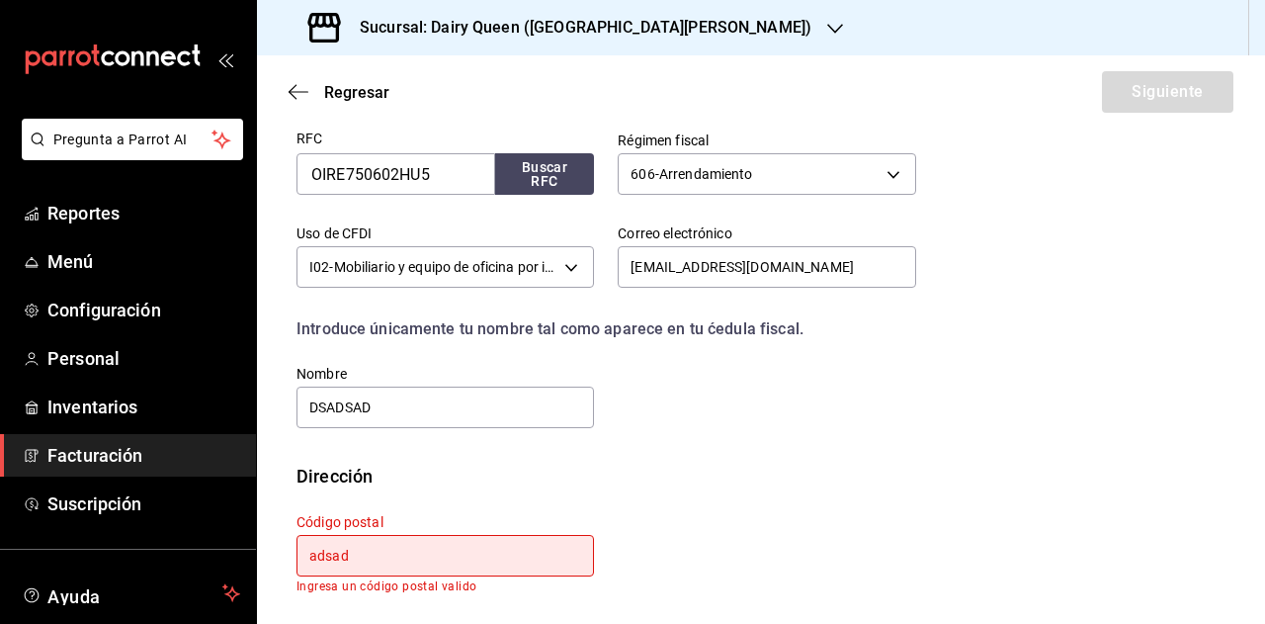
scroll to position [494, 0]
drag, startPoint x: 461, startPoint y: 556, endPoint x: 67, endPoint y: 509, distance: 396.2
click at [123, 517] on div "Pregunta a Parrot AI Reportes Menú Configuración Personal Inventarios Facturaci…" at bounding box center [632, 312] width 1265 height 624
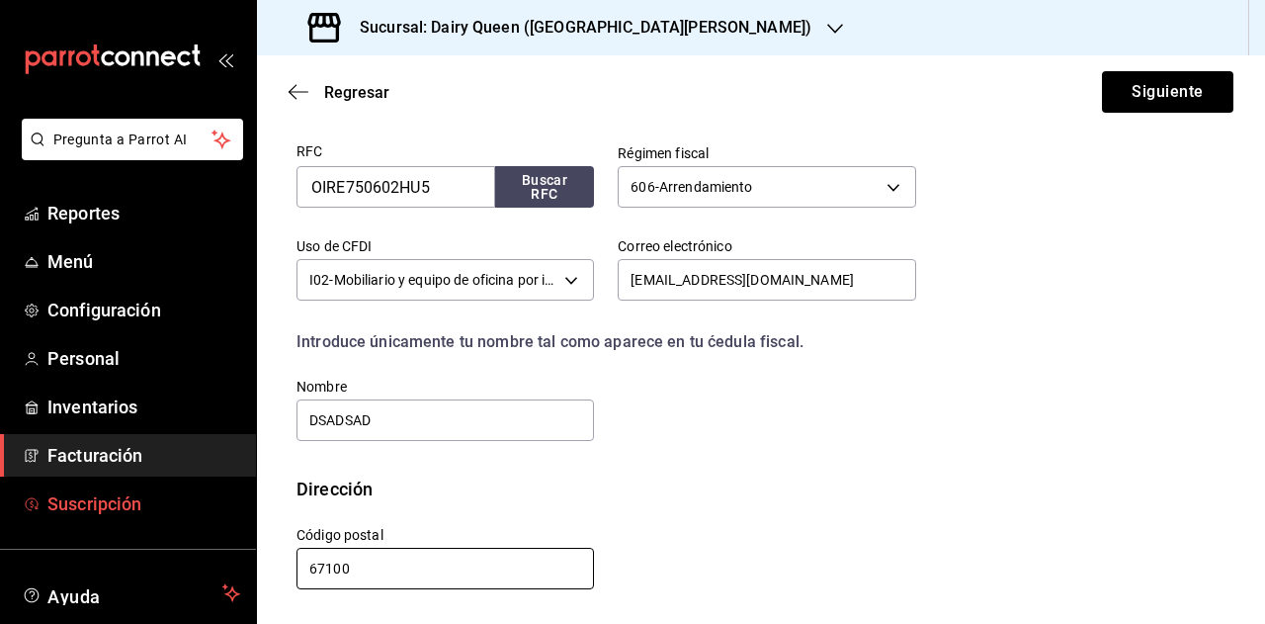
scroll to position [480, 0]
type input "67100"
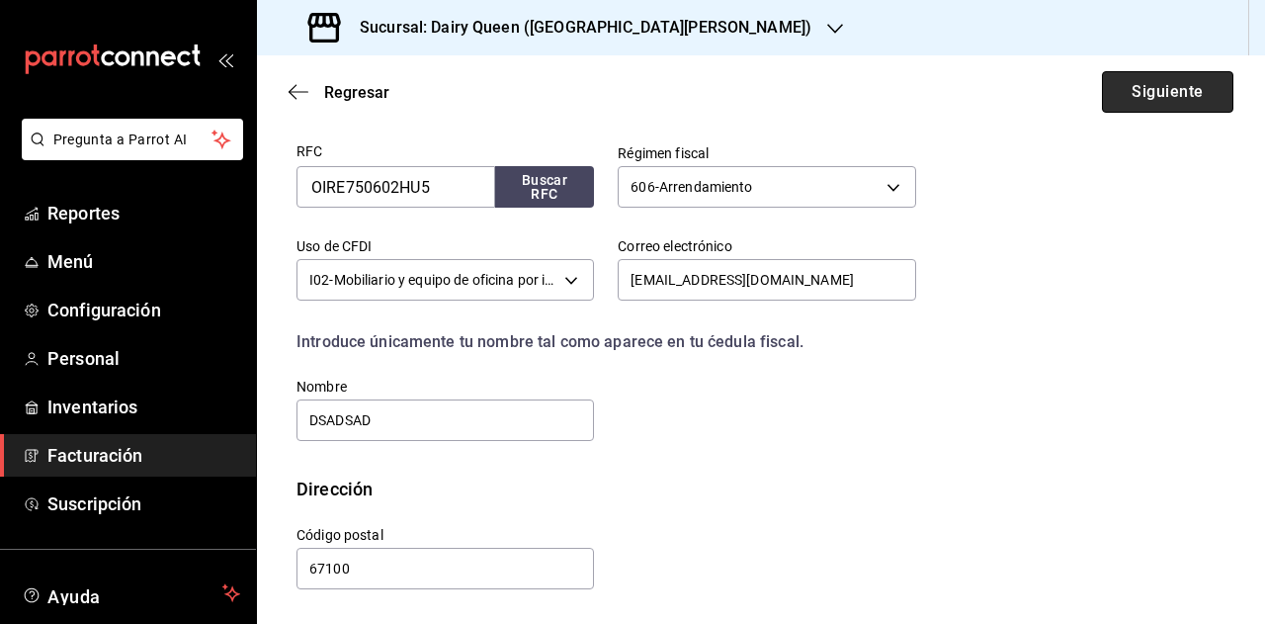
click at [1158, 86] on button "Siguiente" at bounding box center [1167, 92] width 131 height 42
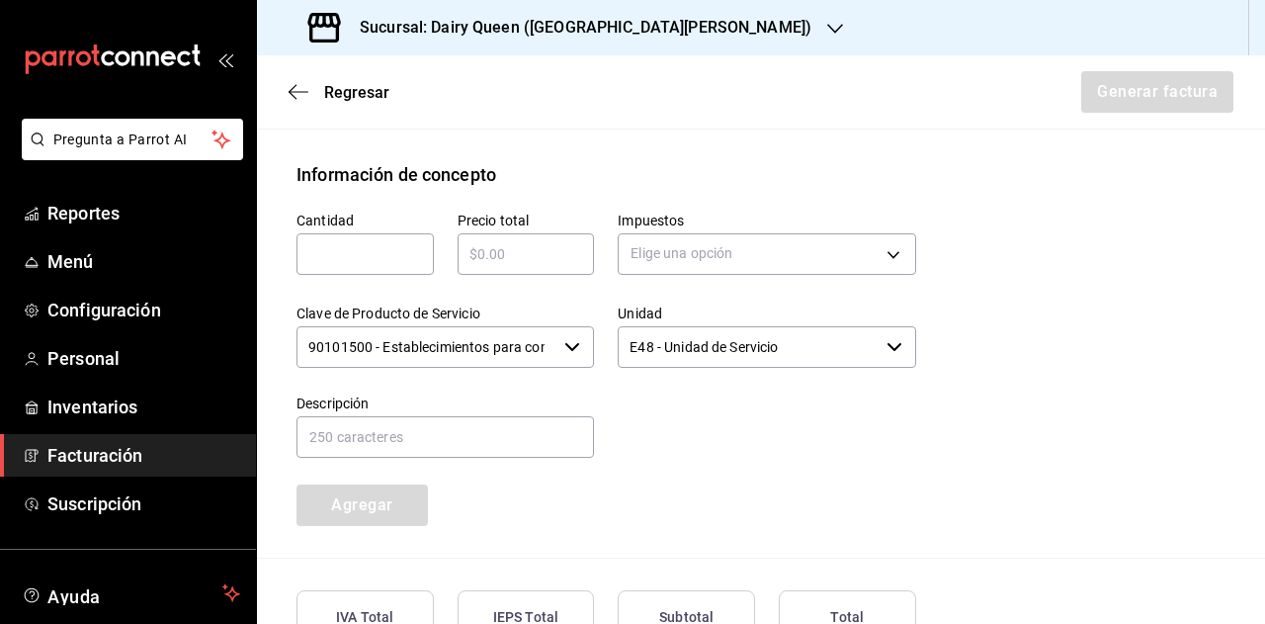
scroll to position [876, 0]
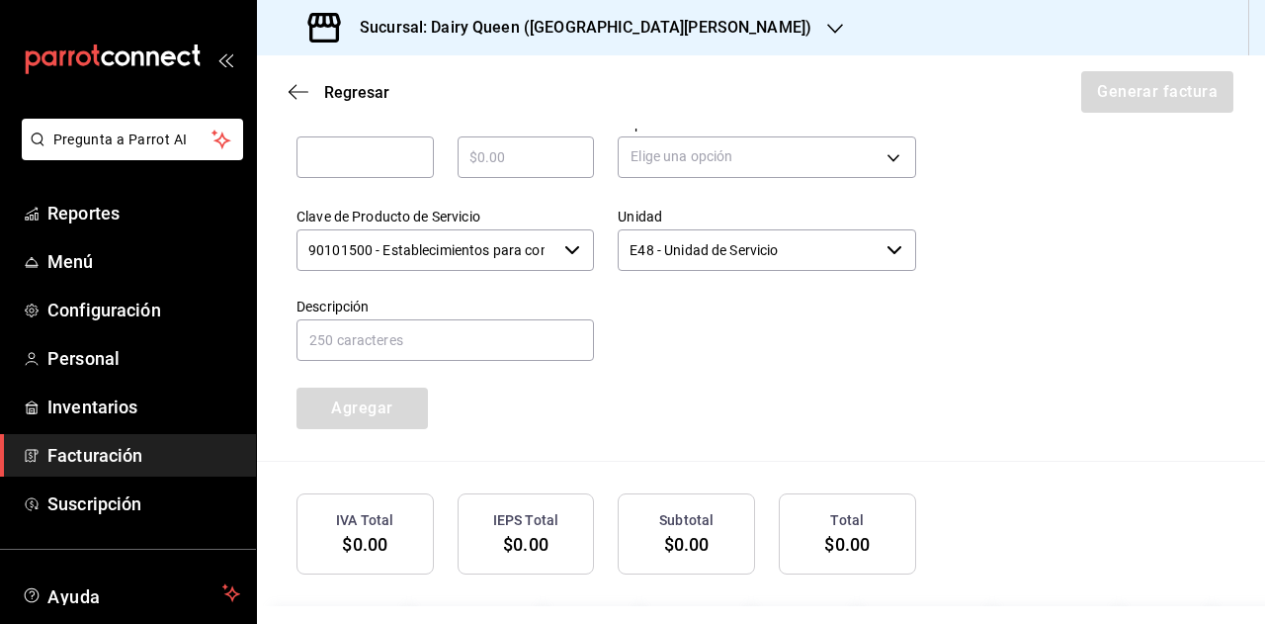
click at [469, 252] on input "90101500 - Establecimientos para comer y beber" at bounding box center [427, 250] width 260 height 42
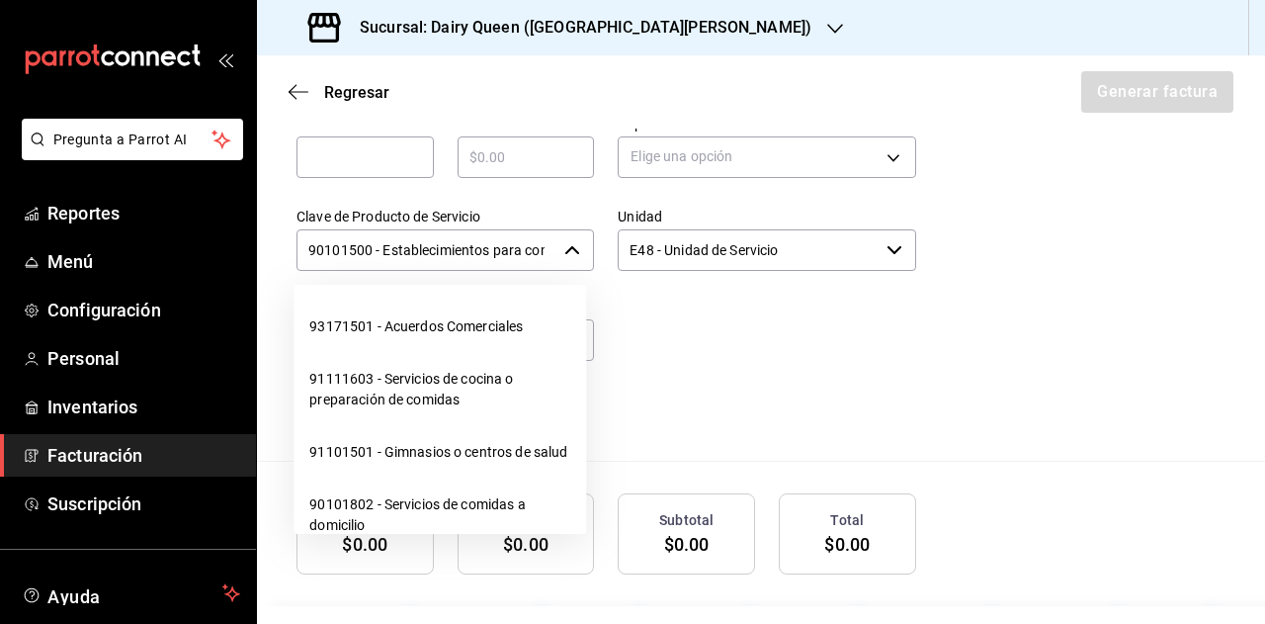
click at [469, 252] on input "90101500 - Establecimientos para comer y beber" at bounding box center [427, 250] width 260 height 42
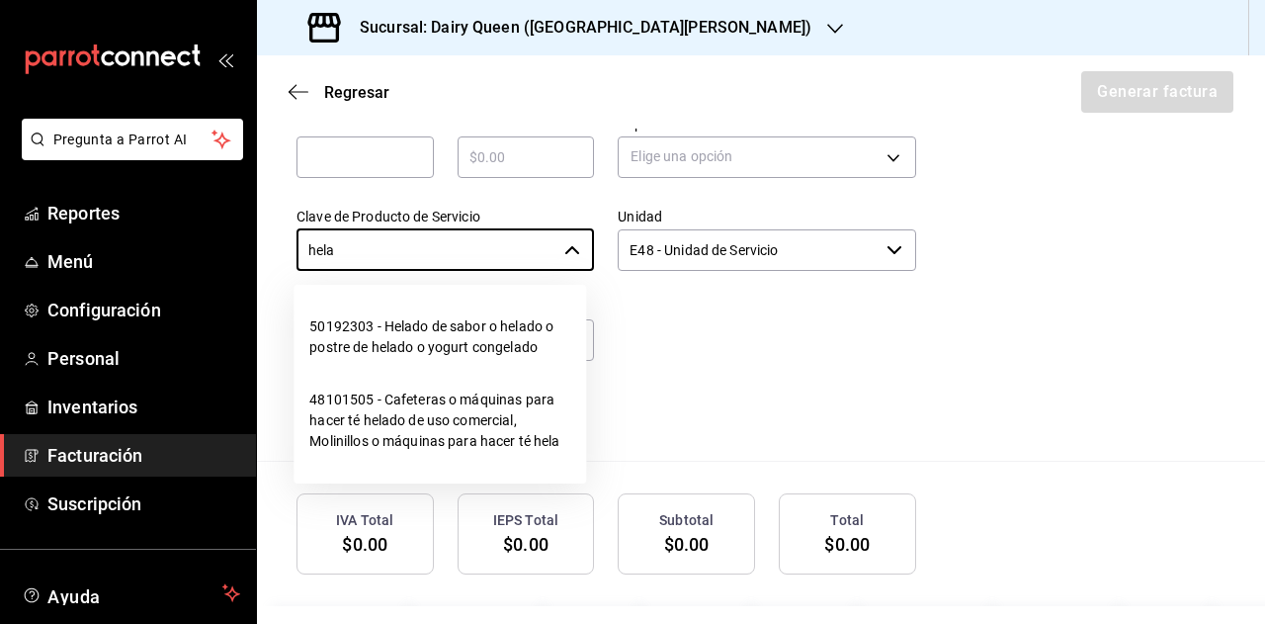
type input "90101500 - Establecimientos para comer y beber"
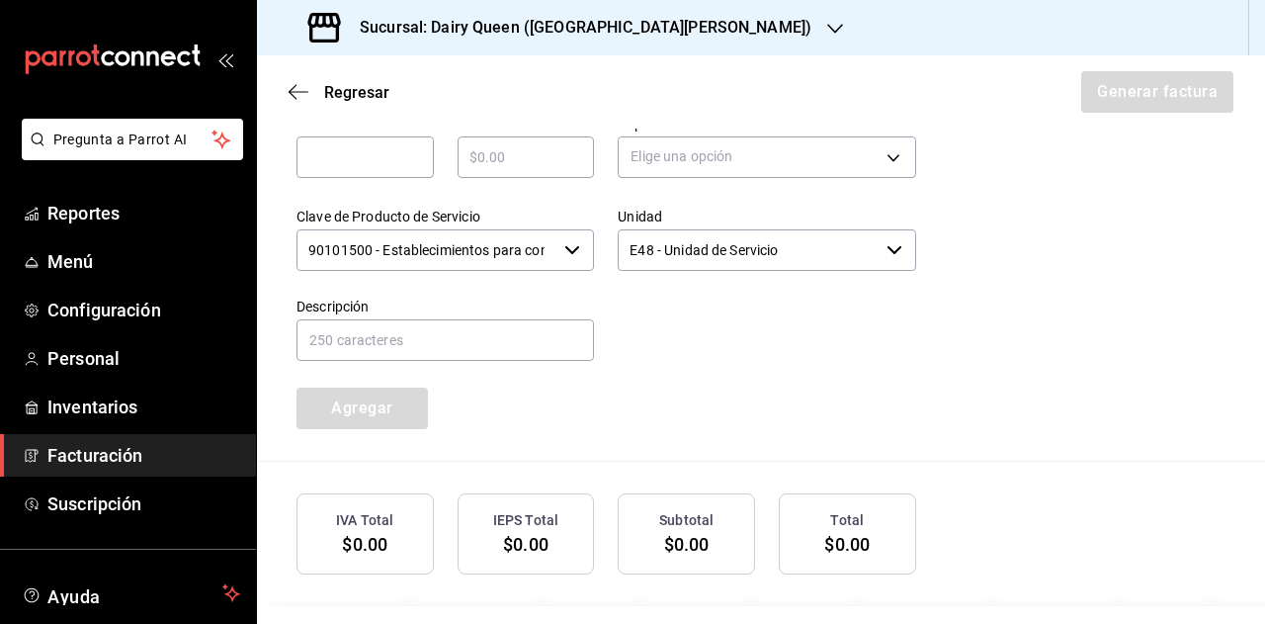
click at [1001, 307] on div "Cantidad ​ Precio total ​ Impuestos Elige una opción Clave de Producto de Servi…" at bounding box center [761, 276] width 929 height 370
click at [128, 462] on span "Facturación" at bounding box center [143, 455] width 193 height 27
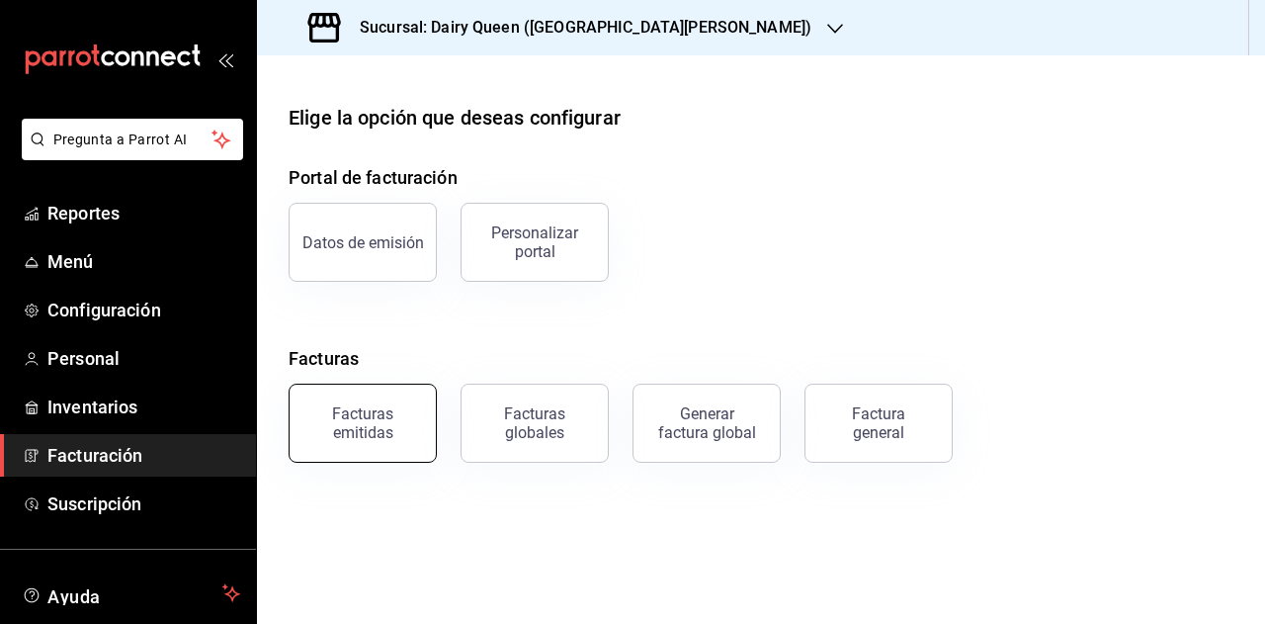
click at [361, 453] on button "Facturas emitidas" at bounding box center [363, 423] width 148 height 79
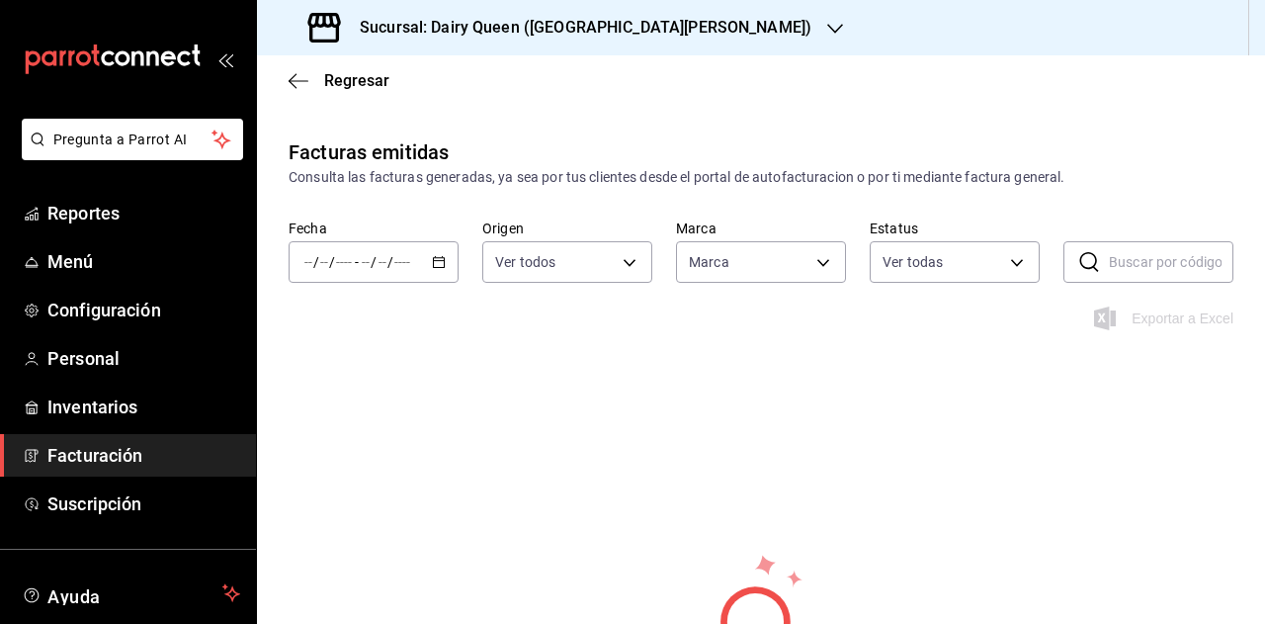
type input "d2163cea-2ef0-45cb-bd37-11a35bcd20b9"
click at [441, 270] on div "/ / - / /" at bounding box center [374, 262] width 170 height 42
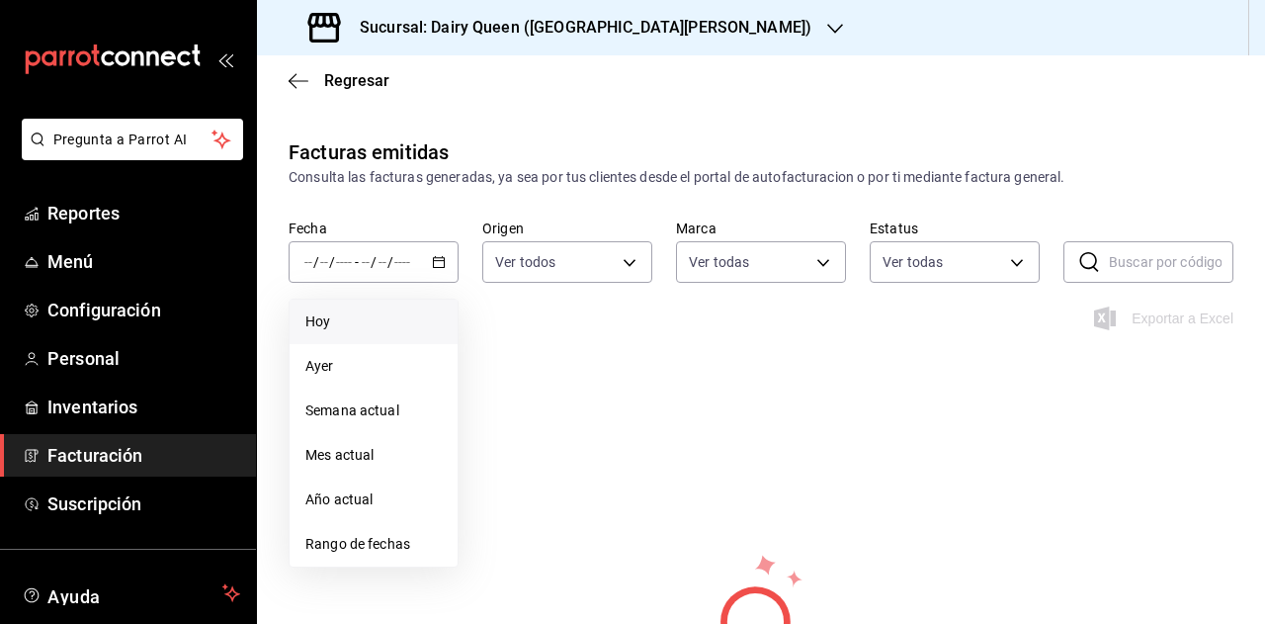
click at [340, 315] on span "Hoy" at bounding box center [373, 321] width 136 height 21
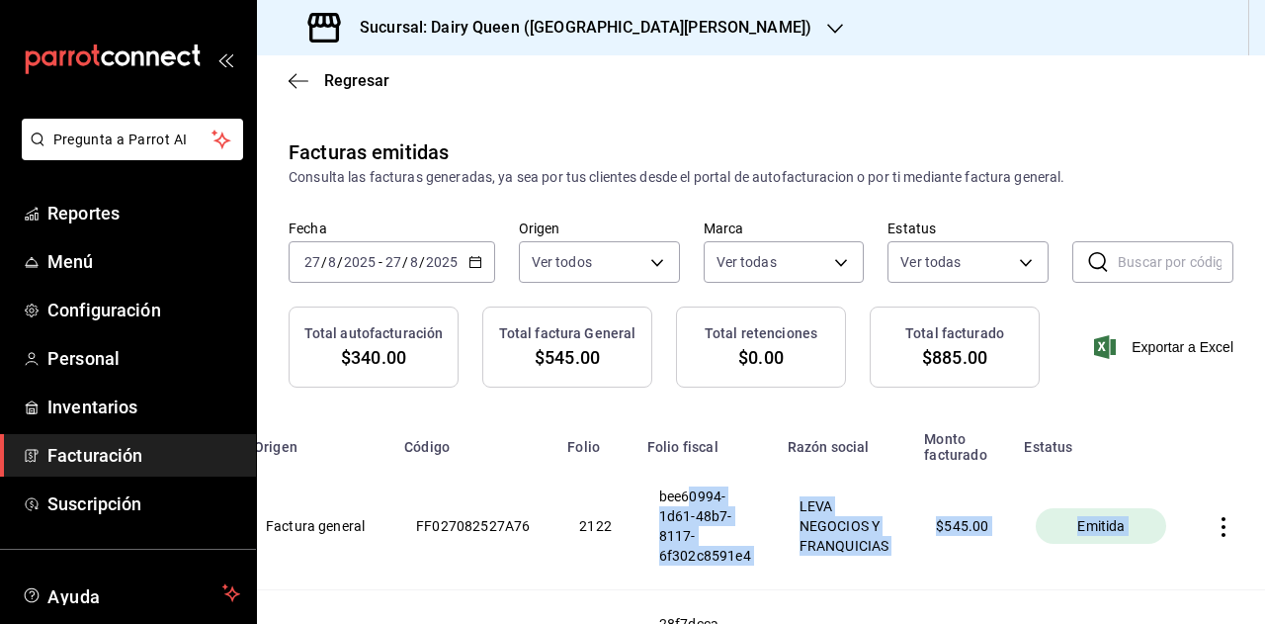
scroll to position [0, 234]
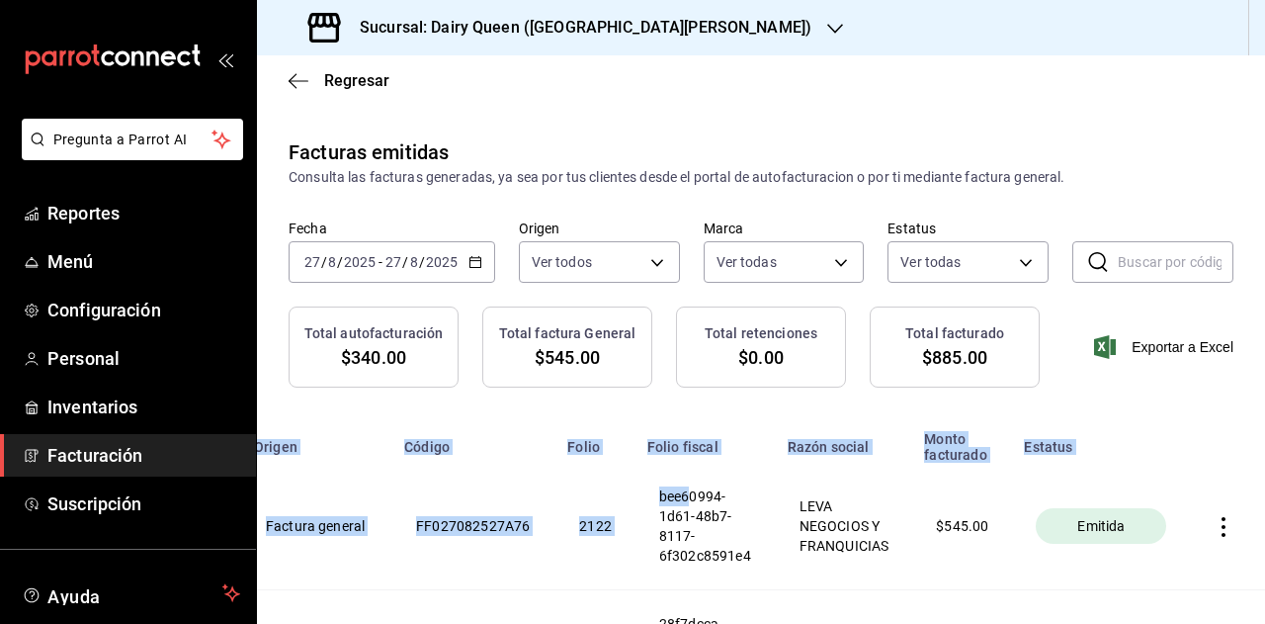
drag, startPoint x: 909, startPoint y: 493, endPoint x: 1226, endPoint y: 512, distance: 316.8
click at [1264, 504] on div "Regresar Facturas emitidas Consulta las facturas generadas, ya sea por tus clie…" at bounding box center [761, 339] width 1008 height 568
click at [1214, 527] on icon "button" at bounding box center [1224, 527] width 20 height 20
click at [1125, 492] on li "Descargar PDF" at bounding box center [1132, 477] width 174 height 50
click at [143, 456] on span "Facturación" at bounding box center [143, 455] width 193 height 27
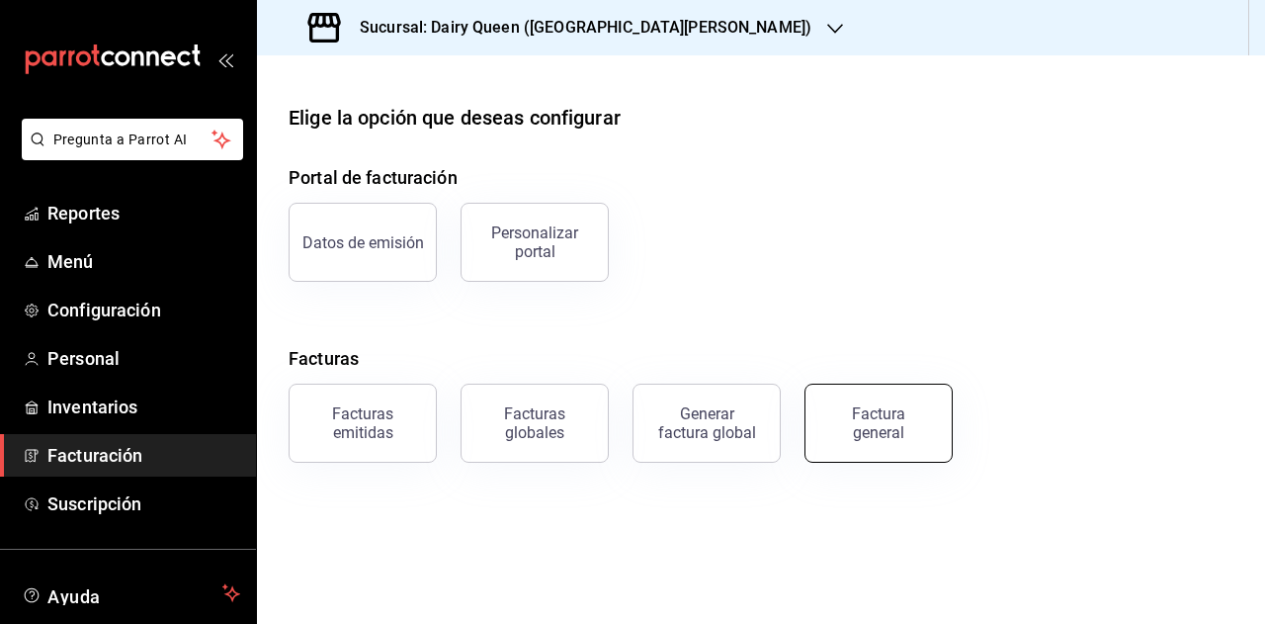
click at [896, 442] on button "Factura general" at bounding box center [879, 423] width 148 height 79
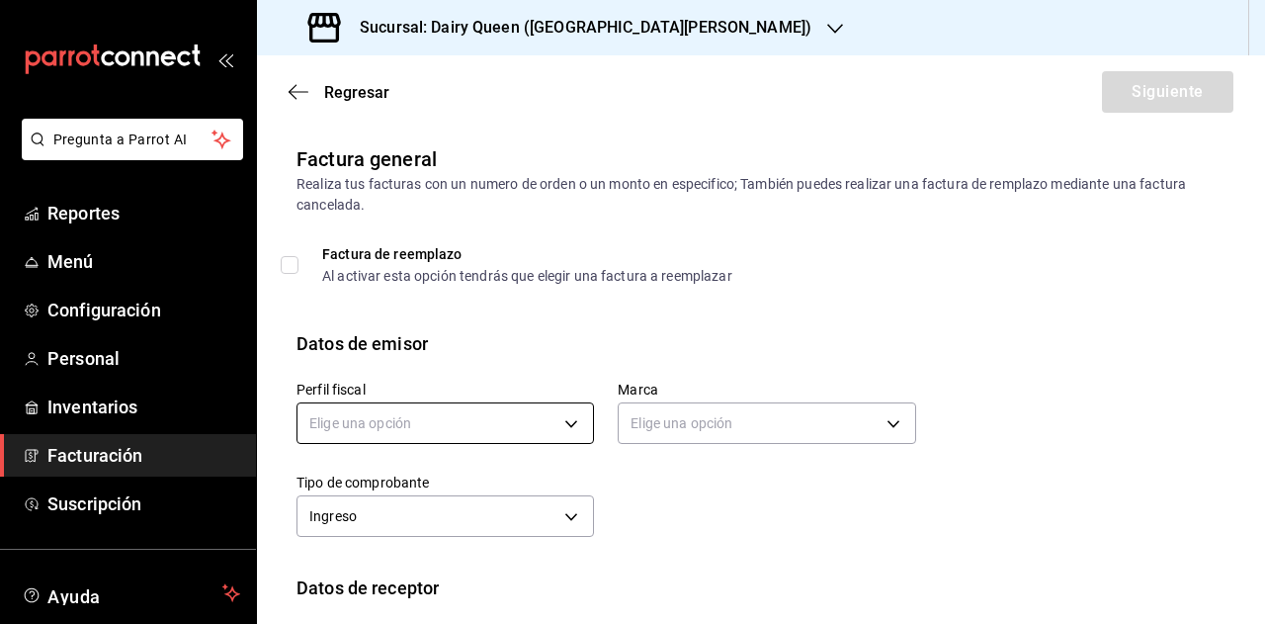
click at [403, 422] on body "Pregunta a Parrot AI Reportes Menú Configuración Personal Inventarios Facturaci…" at bounding box center [632, 312] width 1265 height 624
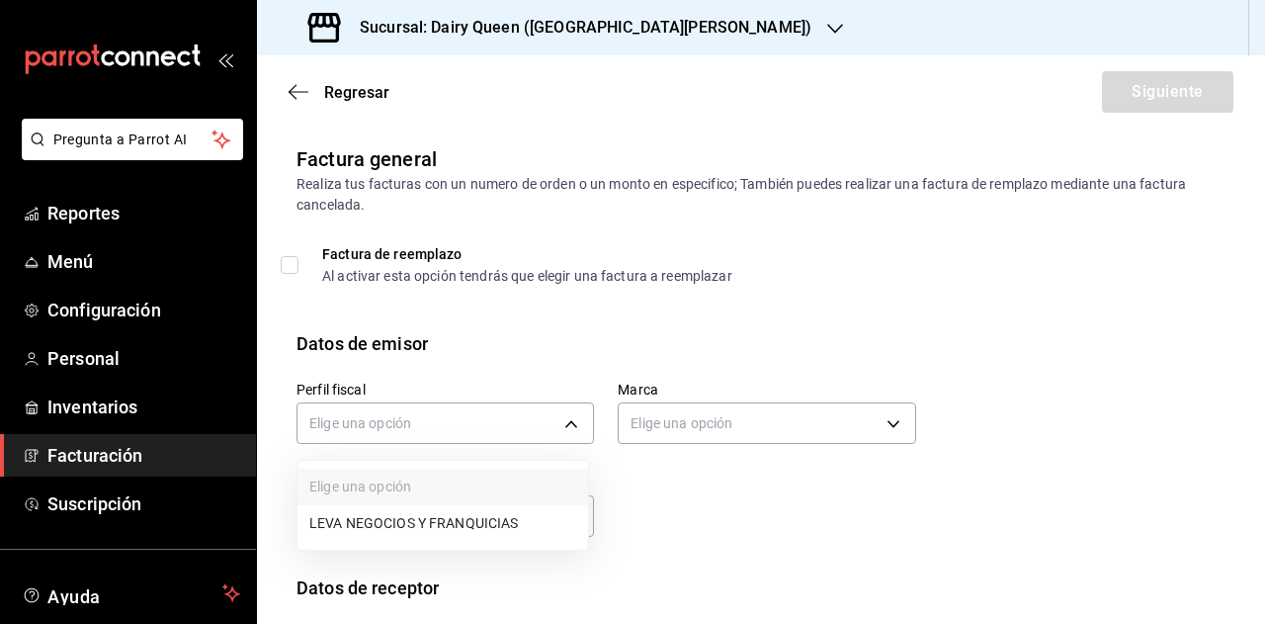
drag, startPoint x: 418, startPoint y: 521, endPoint x: 506, endPoint y: 486, distance: 94.5
click at [419, 522] on li "LEVA NEGOCIOS Y FRANQUICIAS" at bounding box center [443, 523] width 291 height 37
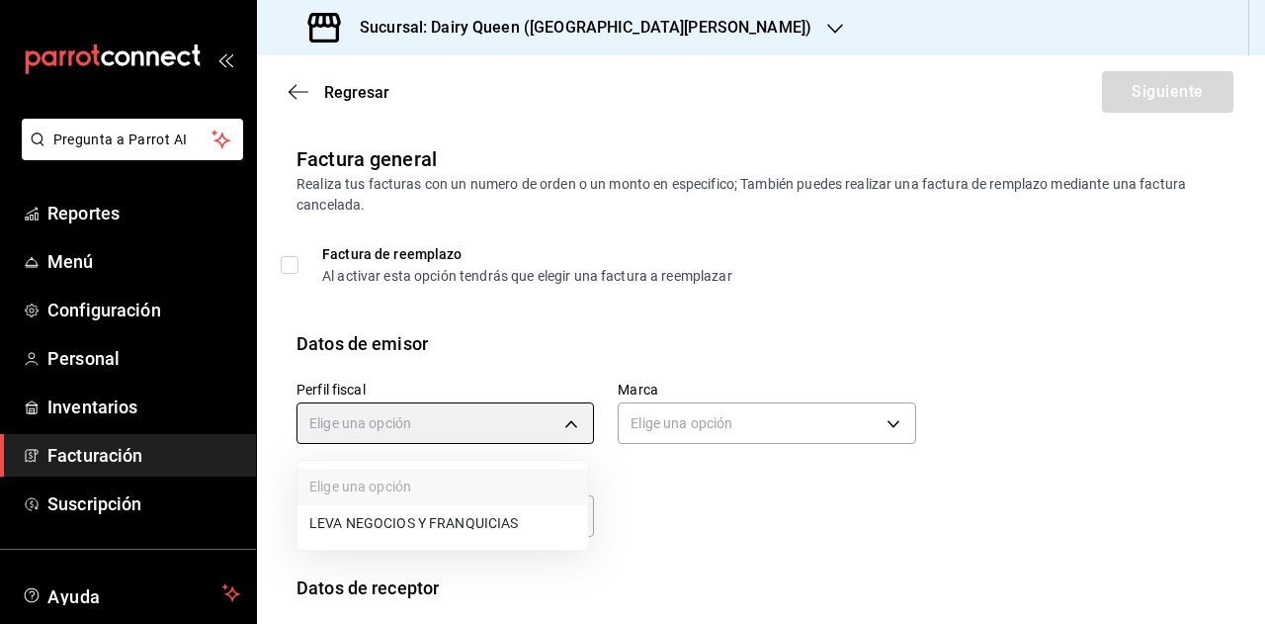
type input "8e95d43a-9701-4a67-b0fa-d812e25ae5a9"
type input "d2163cea-2ef0-45cb-bd37-11a35bcd20b9"
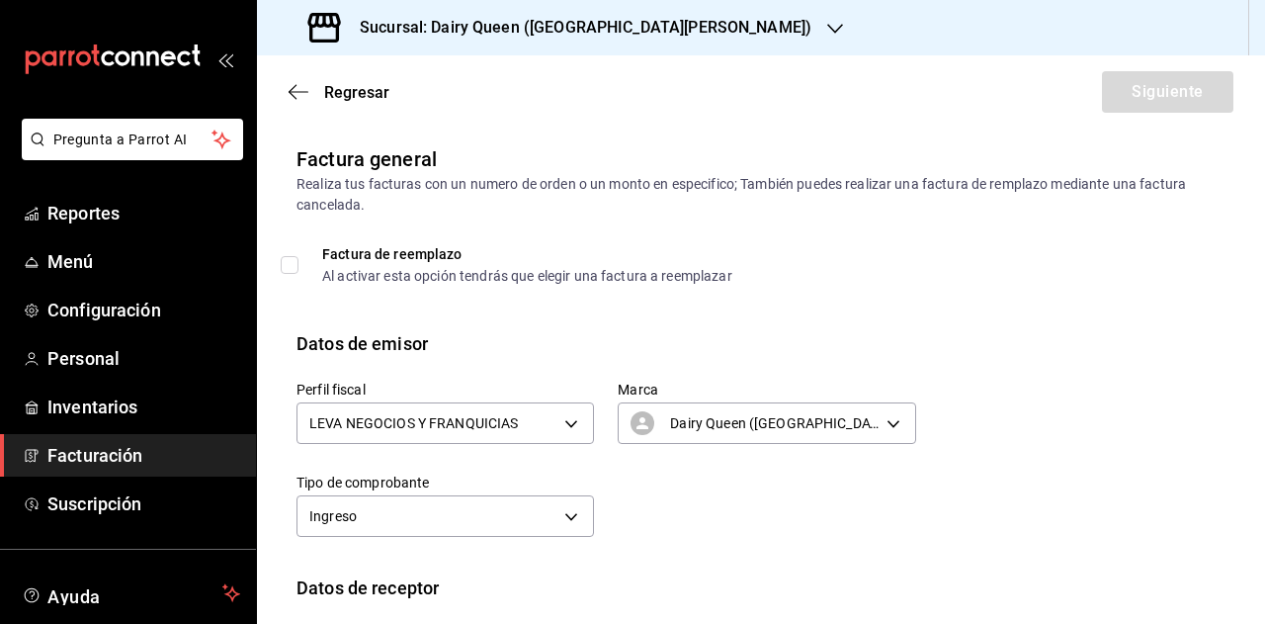
drag, startPoint x: 727, startPoint y: 499, endPoint x: 660, endPoint y: 511, distance: 68.3
click at [679, 509] on div "Perfil fiscal LEVA NEGOCIOS Y FRANQUICIAS 8e95d43a-9701-4a67-b0fa-d812e25ae5a9 …" at bounding box center [594, 450] width 643 height 186
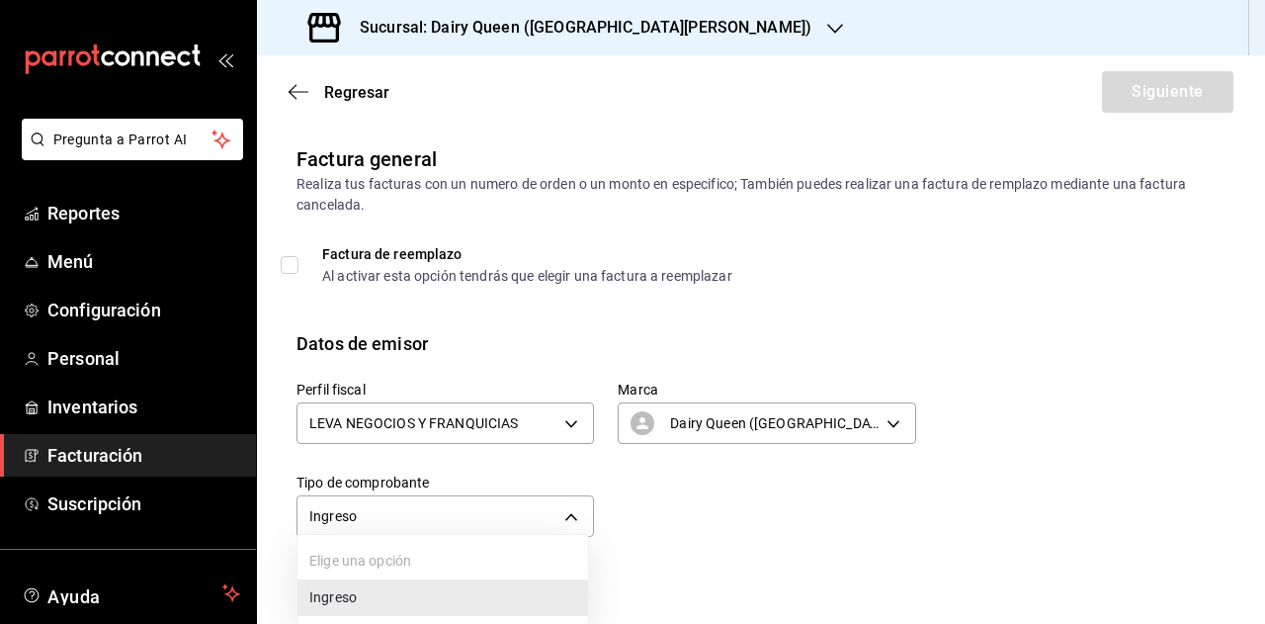
click at [536, 516] on body "Pregunta a Parrot AI Reportes Menú Configuración Personal Inventarios Facturaci…" at bounding box center [632, 312] width 1265 height 624
click at [712, 517] on div at bounding box center [632, 312] width 1265 height 624
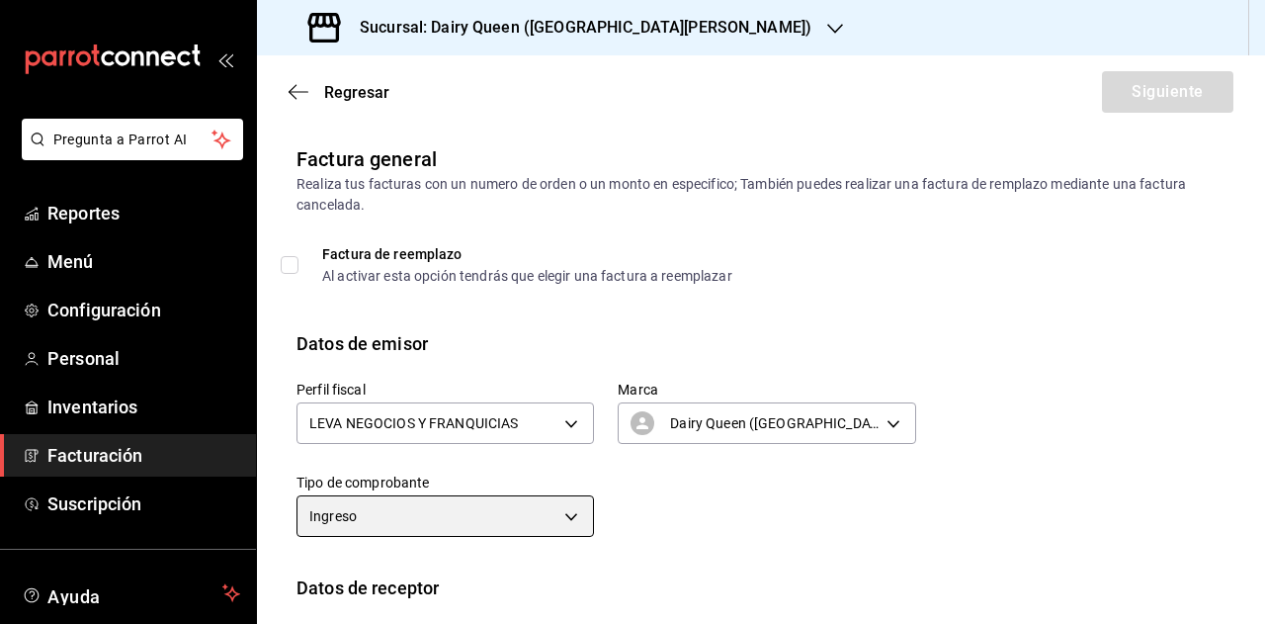
scroll to position [198, 0]
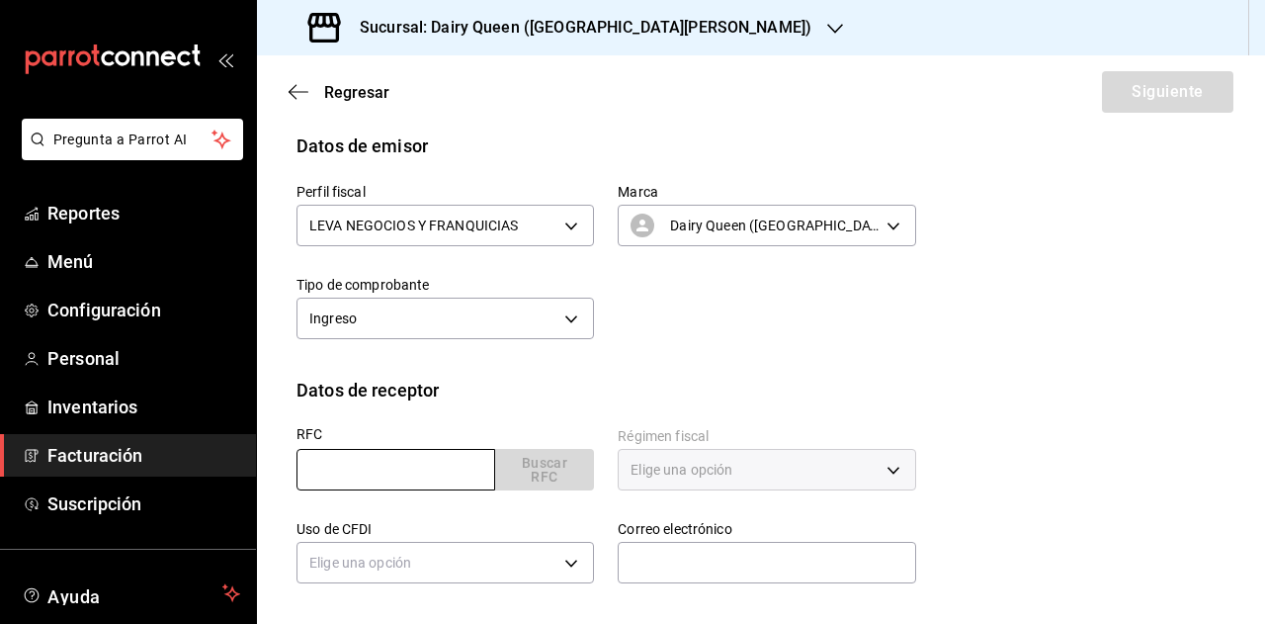
click at [380, 482] on input "text" at bounding box center [396, 470] width 199 height 42
paste input "UAN691126MK2"
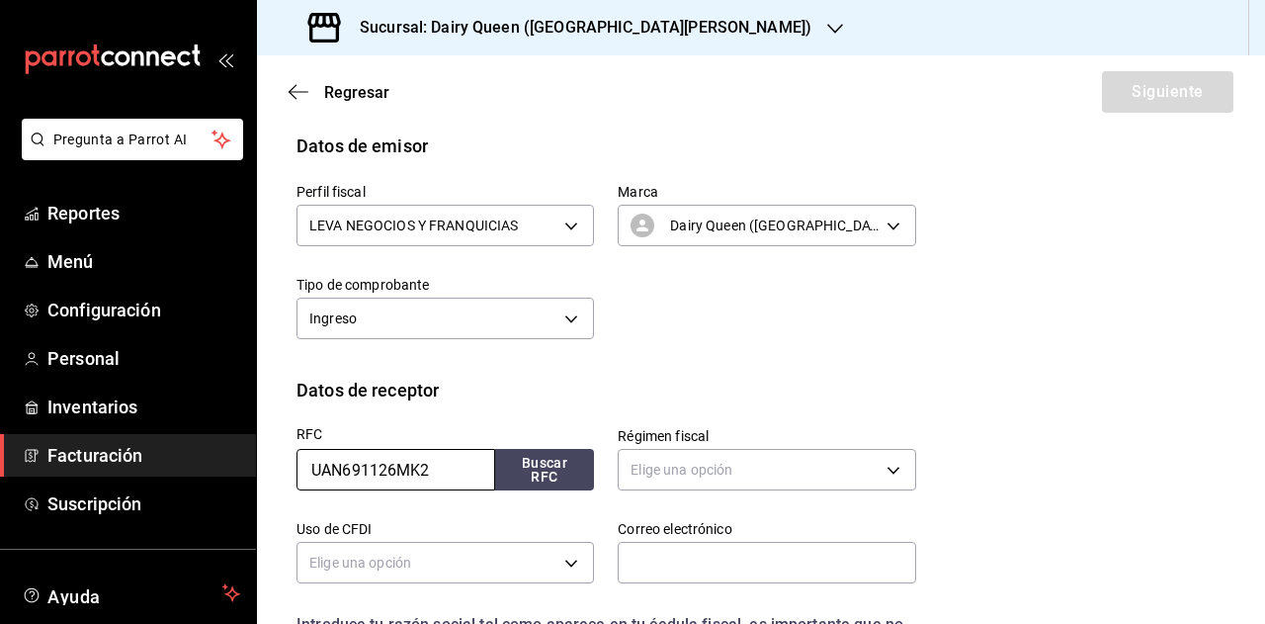
type input "UAN691126MK2"
click at [666, 408] on div "Régimen fiscal Elige una opción" at bounding box center [754, 449] width 321 height 93
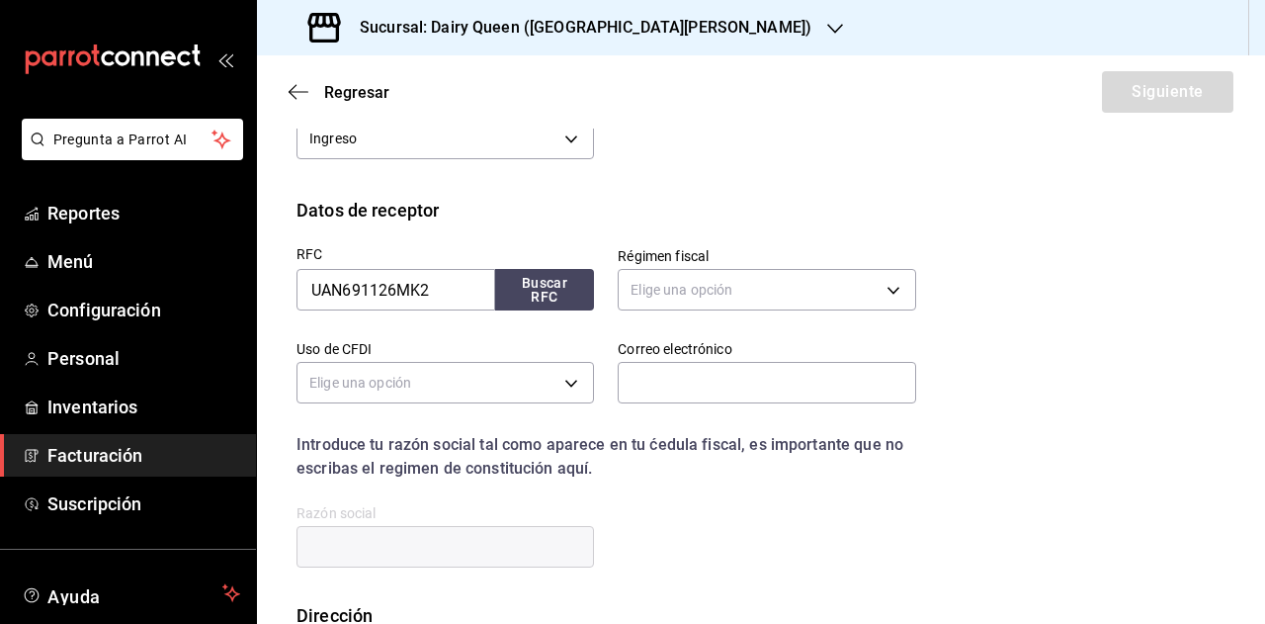
scroll to position [395, 0]
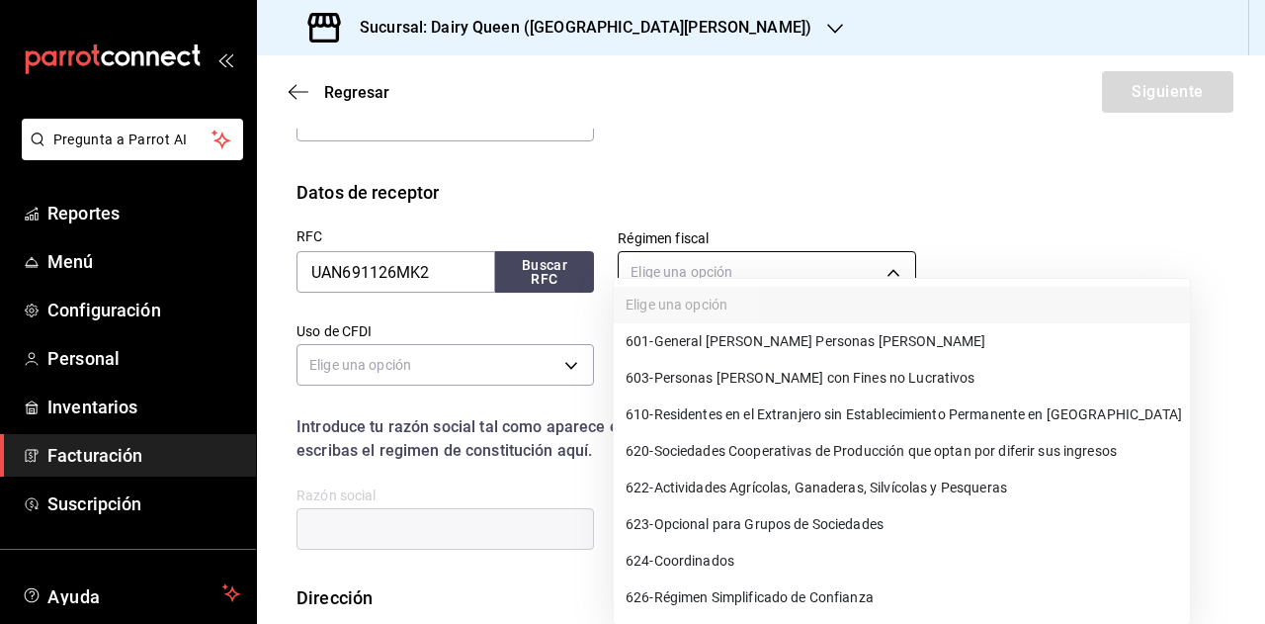
click at [755, 271] on body "Pregunta a Parrot AI Reportes Menú Configuración Personal Inventarios Facturaci…" at bounding box center [632, 312] width 1265 height 624
click at [869, 396] on li "610 - Residentes en el Extranjero sin Establecimiento Permanente en [GEOGRAPHIC…" at bounding box center [902, 414] width 576 height 37
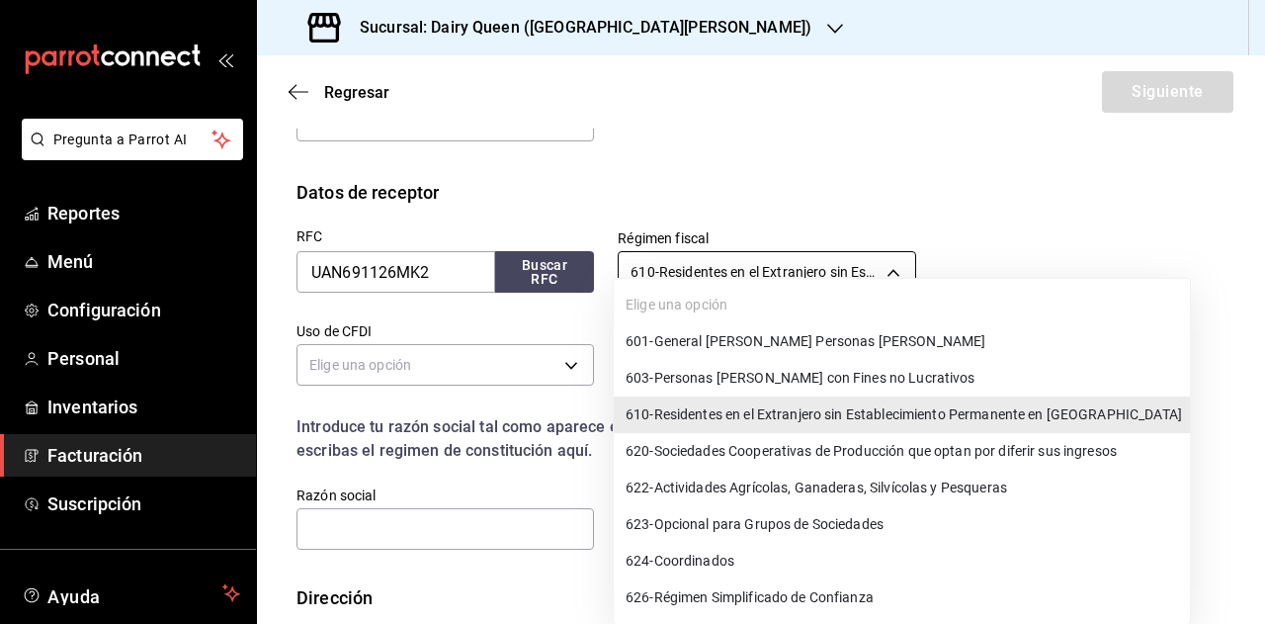
drag, startPoint x: 817, startPoint y: 256, endPoint x: 820, endPoint y: 333, distance: 77.2
click at [815, 257] on body "Pregunta a Parrot AI Reportes Menú Configuración Personal Inventarios Facturaci…" at bounding box center [632, 312] width 1265 height 624
drag, startPoint x: 850, startPoint y: 371, endPoint x: 622, endPoint y: 383, distance: 228.6
click at [850, 373] on span "603 - Personas [PERSON_NAME] con Fines no Lucrativos" at bounding box center [801, 378] width 350 height 21
type input "603"
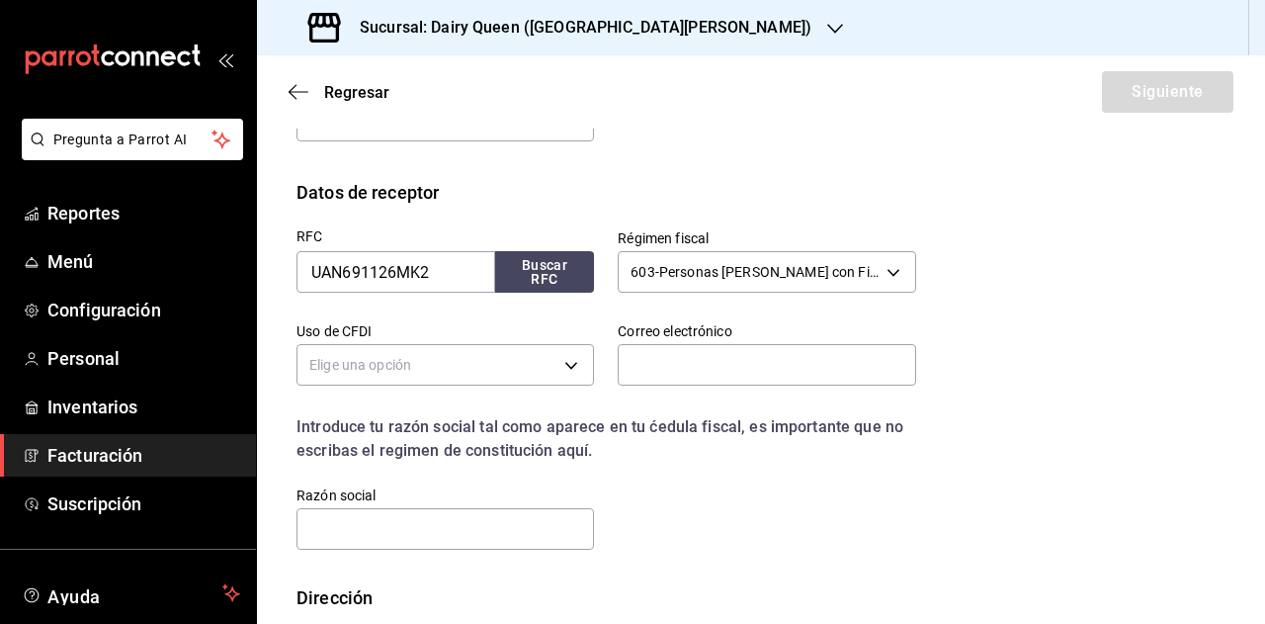
click at [430, 379] on div "Elige una opción 601 - General [PERSON_NAME] Personas [PERSON_NAME] 603 - Perso…" at bounding box center [632, 312] width 1265 height 624
click at [449, 363] on body "Pregunta a Parrot AI Reportes Menú Configuración Personal Inventarios Facturaci…" at bounding box center [632, 312] width 1265 height 624
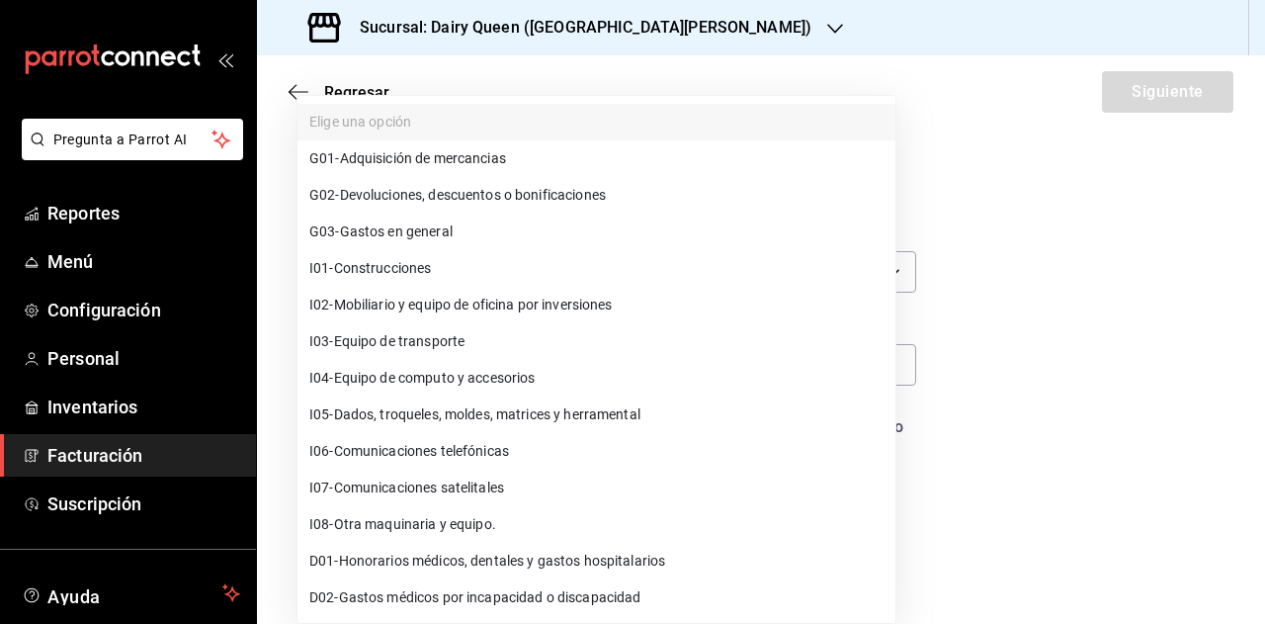
drag, startPoint x: 411, startPoint y: 230, endPoint x: 583, endPoint y: 274, distance: 177.4
click at [412, 230] on span "G03 - Gastos en general" at bounding box center [380, 231] width 143 height 21
type input "G03"
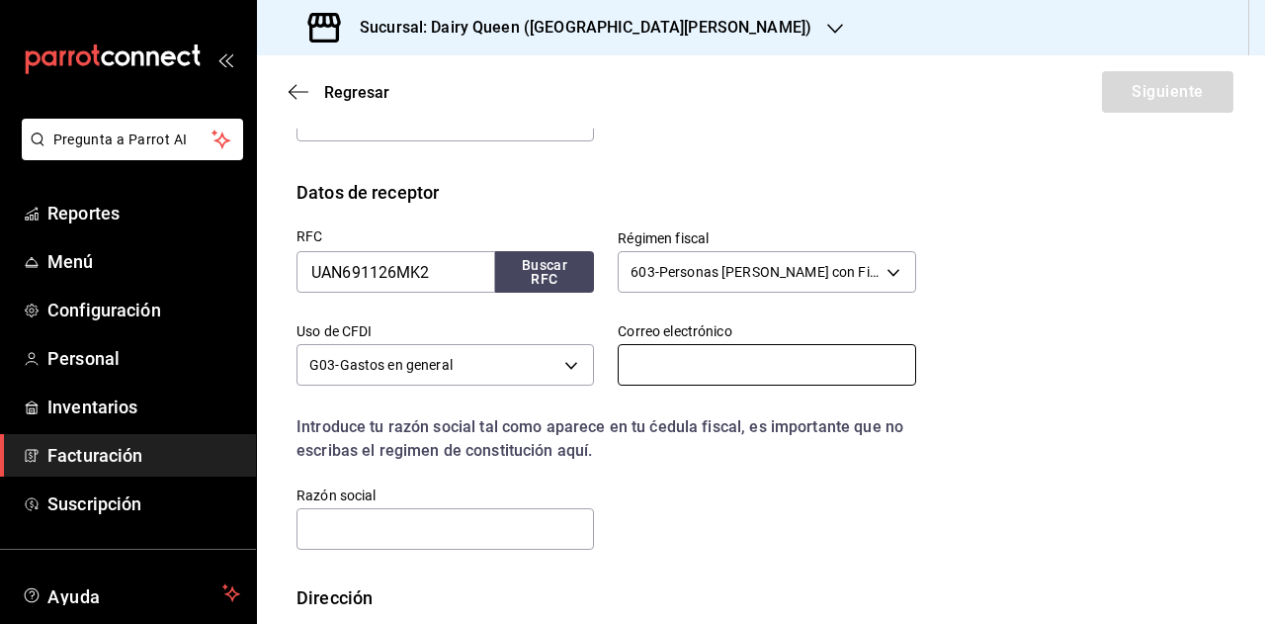
click at [722, 361] on input "text" at bounding box center [767, 365] width 298 height 42
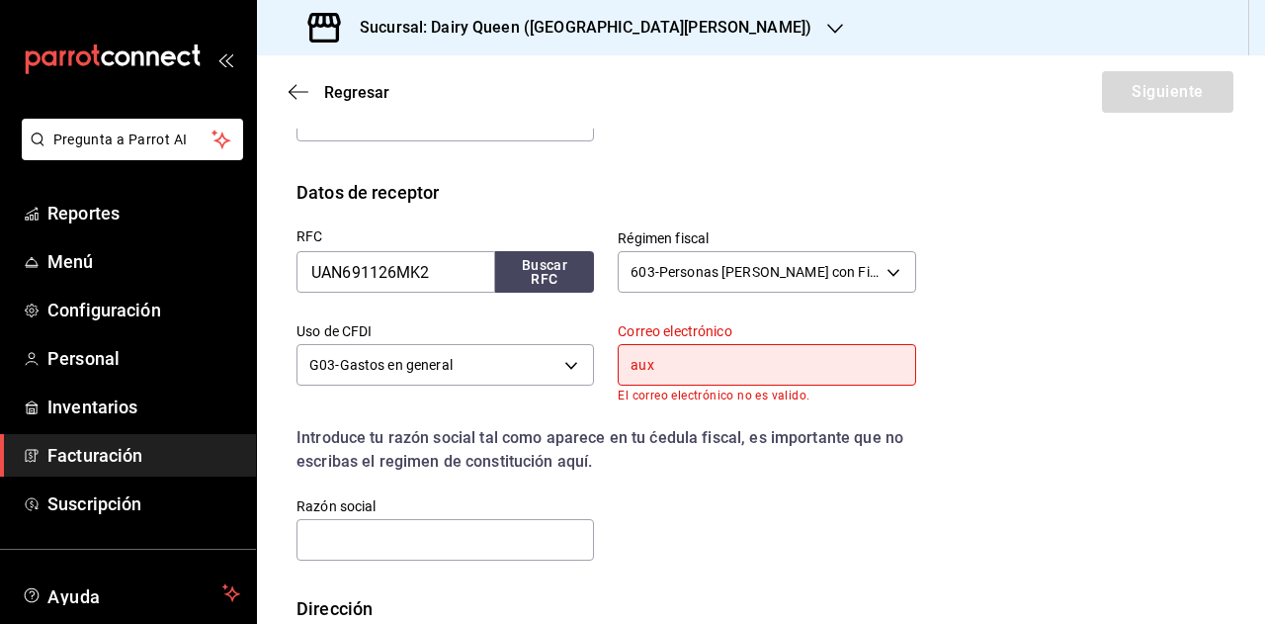
type input "[EMAIL_ADDRESS][DOMAIN_NAME]"
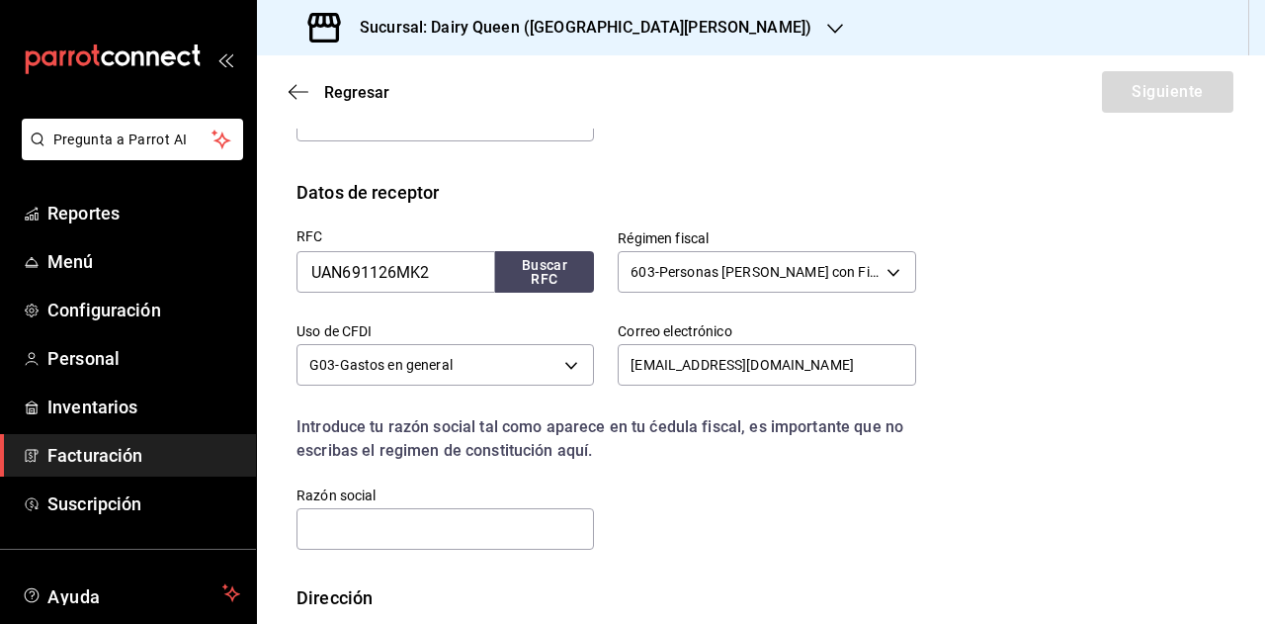
click at [989, 401] on div "RFC UAN691126MK2 Buscar RFC Régimen fiscal 603 - Personas [PERSON_NAME] con Fin…" at bounding box center [761, 395] width 929 height 379
click at [394, 562] on div "RFC UAN691126MK2 Buscar RFC Régimen fiscal 603 - Personas [PERSON_NAME] con Fin…" at bounding box center [761, 395] width 929 height 379
click at [401, 533] on input "text" at bounding box center [446, 529] width 298 height 42
paste input "[GEOGRAPHIC_DATA]"
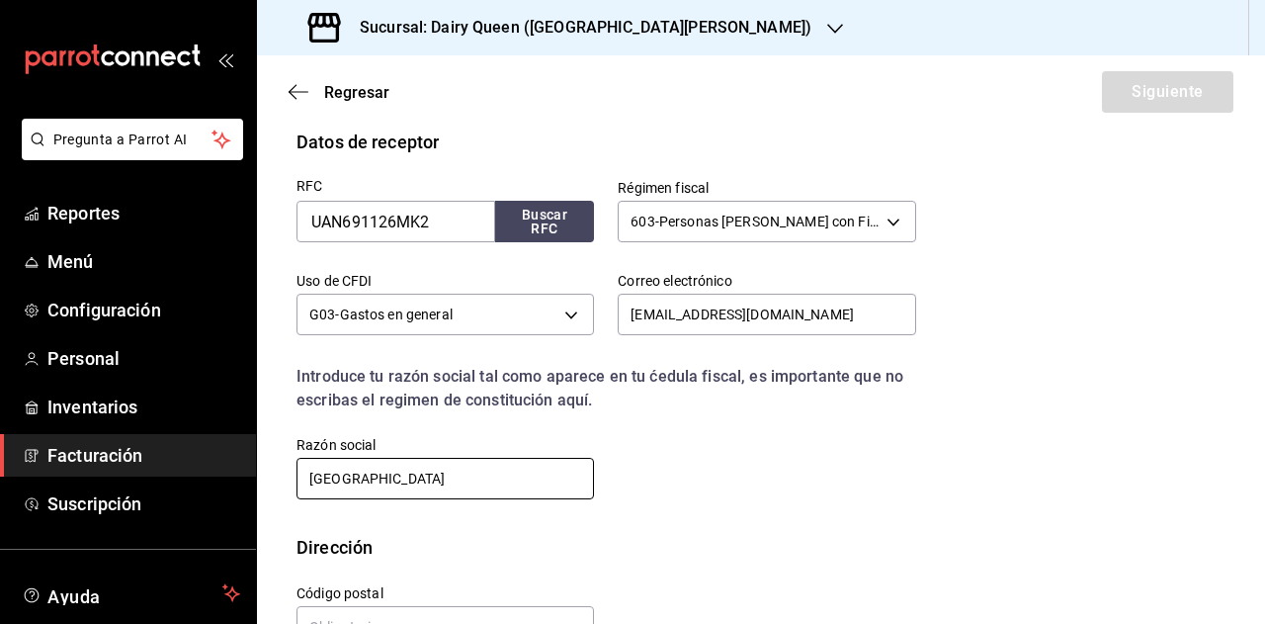
scroll to position [504, 0]
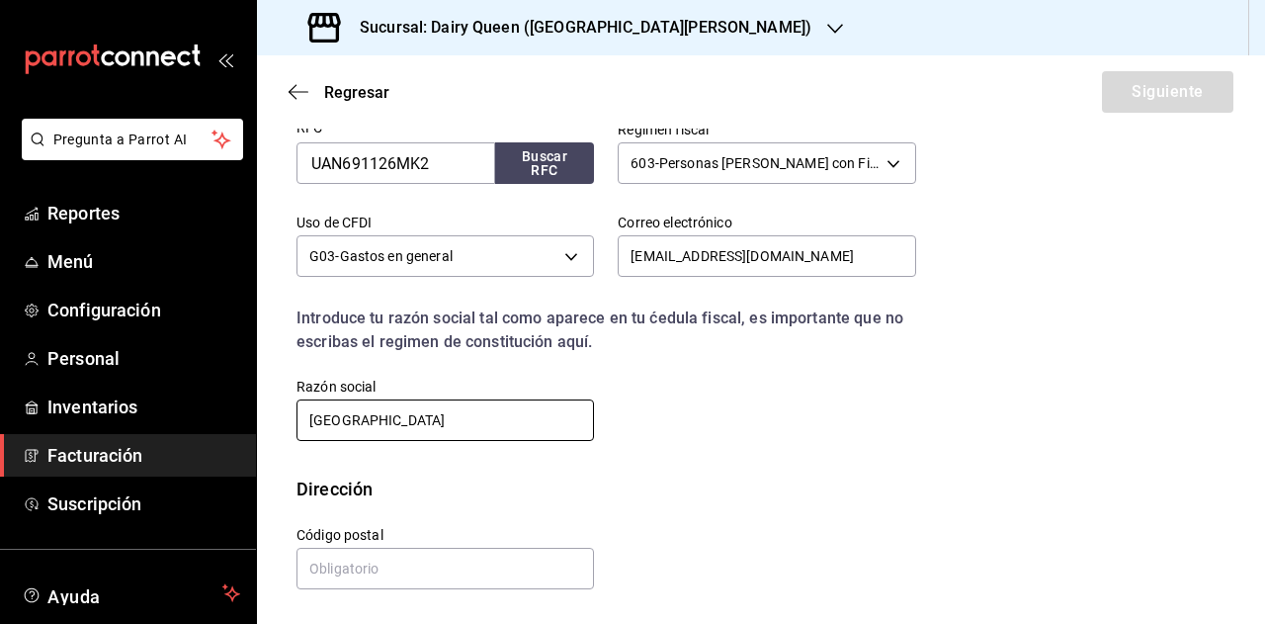
type input "[GEOGRAPHIC_DATA]"
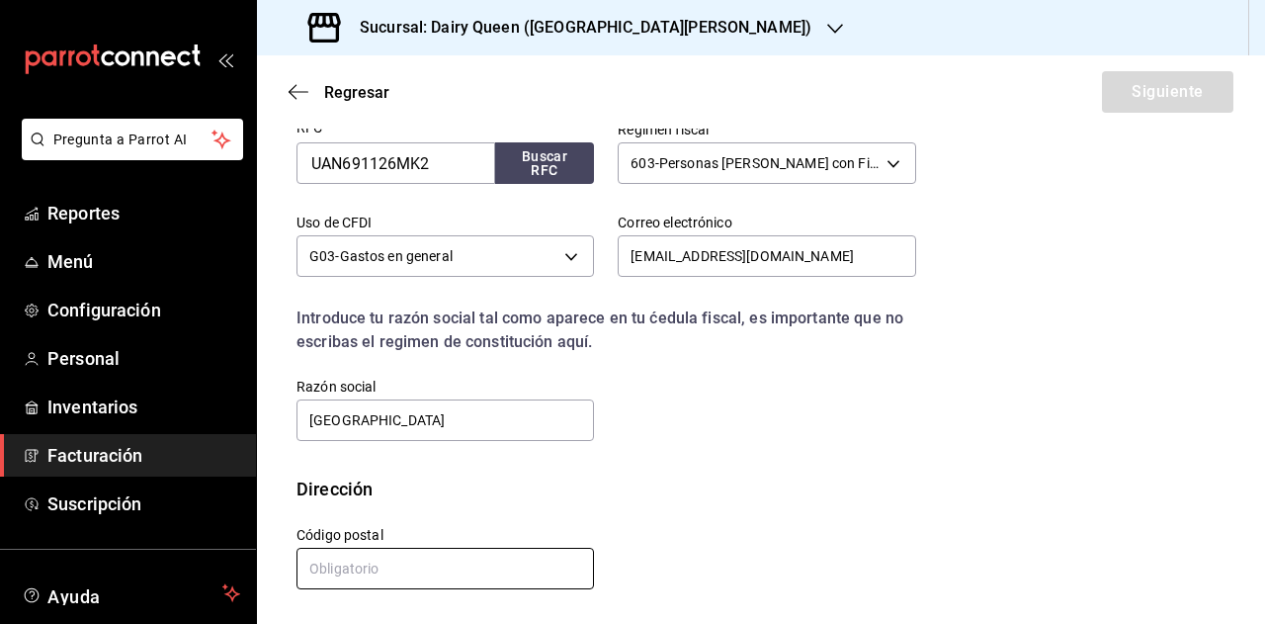
click at [474, 574] on input "text" at bounding box center [446, 569] width 298 height 42
paste input "66455"
type input "66455"
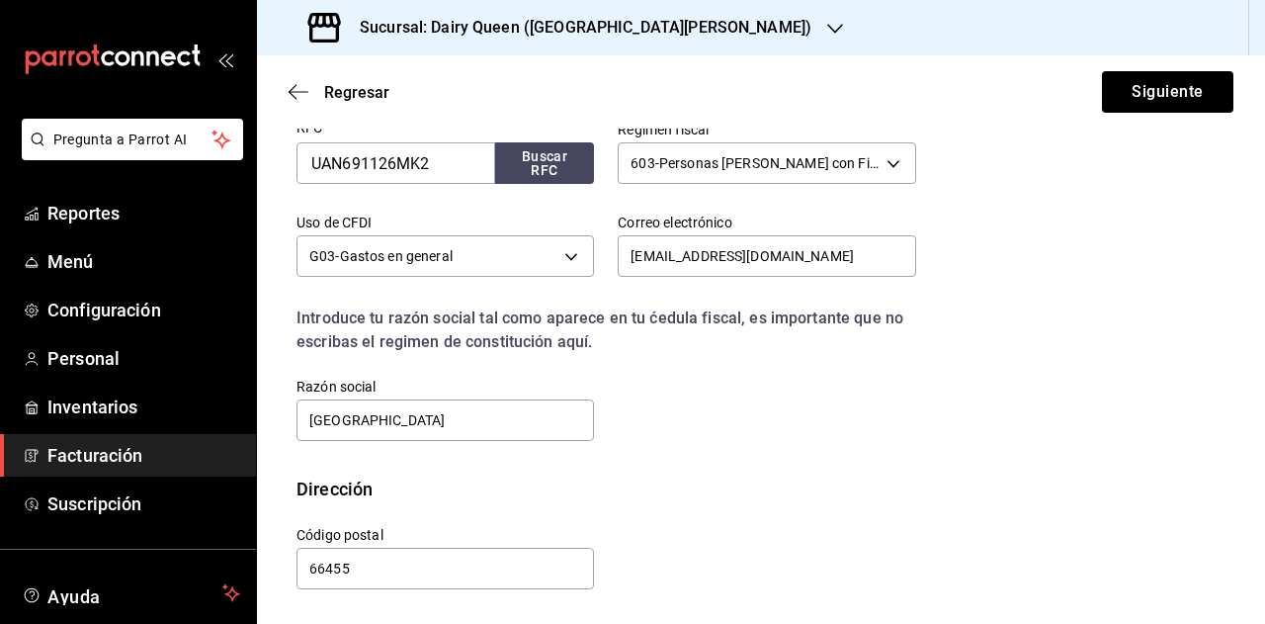
drag, startPoint x: 861, startPoint y: 493, endPoint x: 905, endPoint y: 448, distance: 63.6
click at [861, 493] on div "Dirección" at bounding box center [761, 488] width 929 height 27
click at [1158, 98] on button "Siguiente" at bounding box center [1167, 92] width 131 height 42
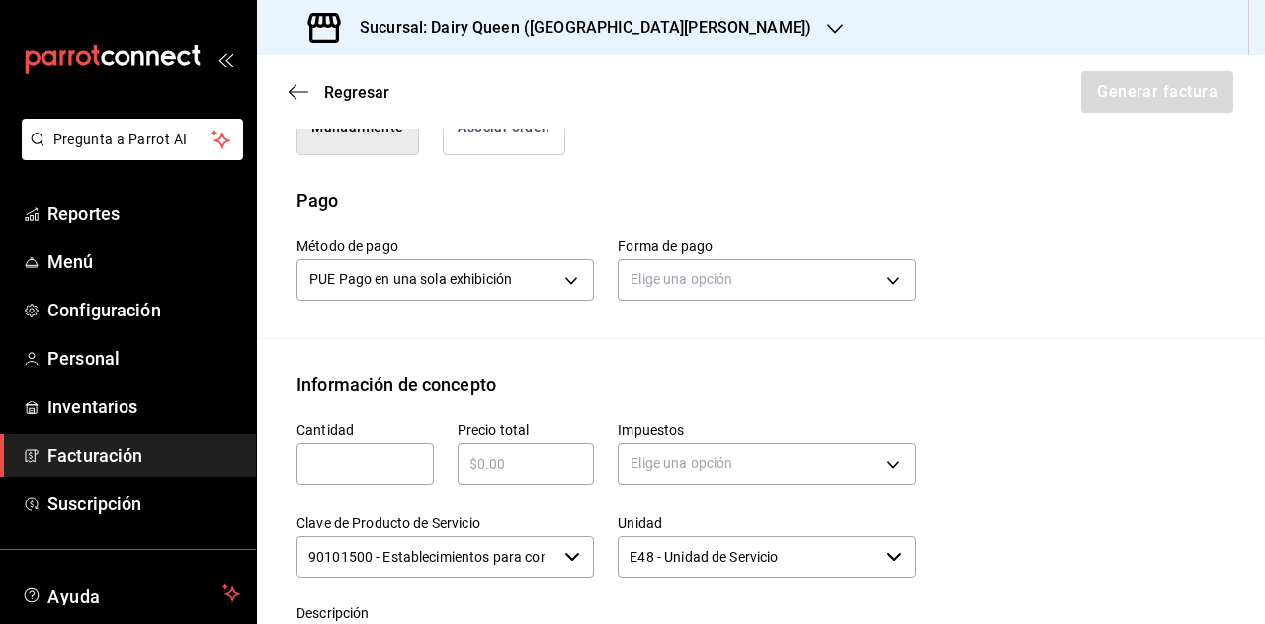
scroll to position [603, 0]
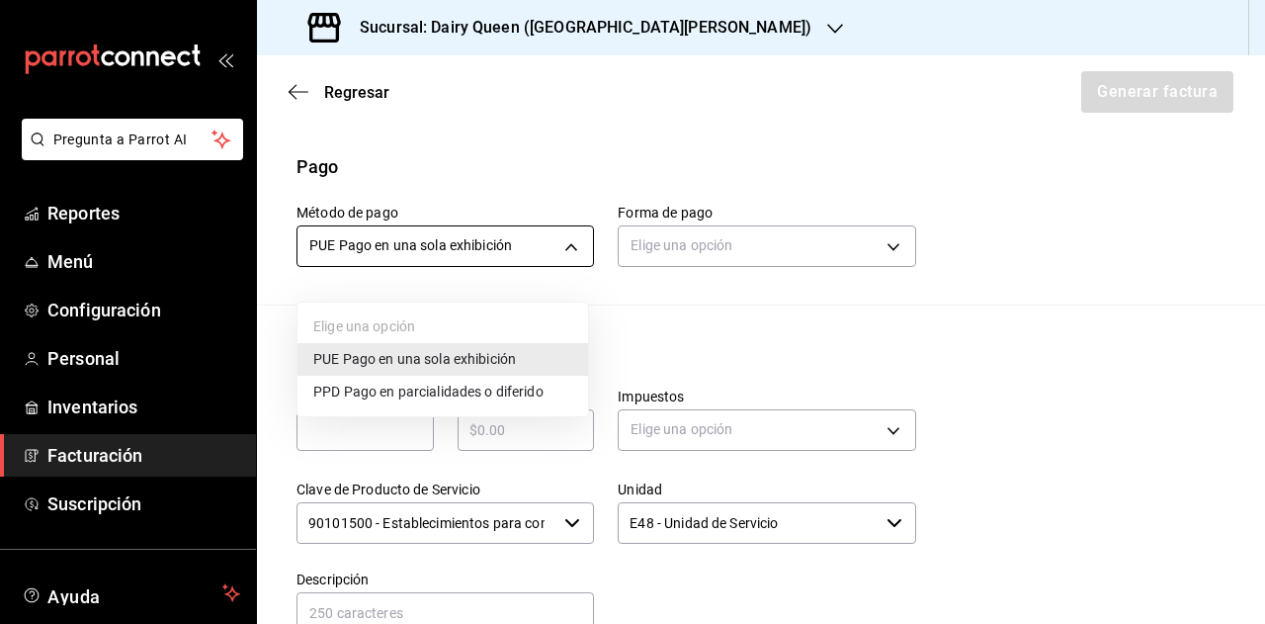
click at [511, 268] on body "Pregunta a Parrot AI Reportes Menú Configuración Personal Inventarios Facturaci…" at bounding box center [632, 312] width 1265 height 624
click at [545, 215] on div at bounding box center [632, 312] width 1265 height 624
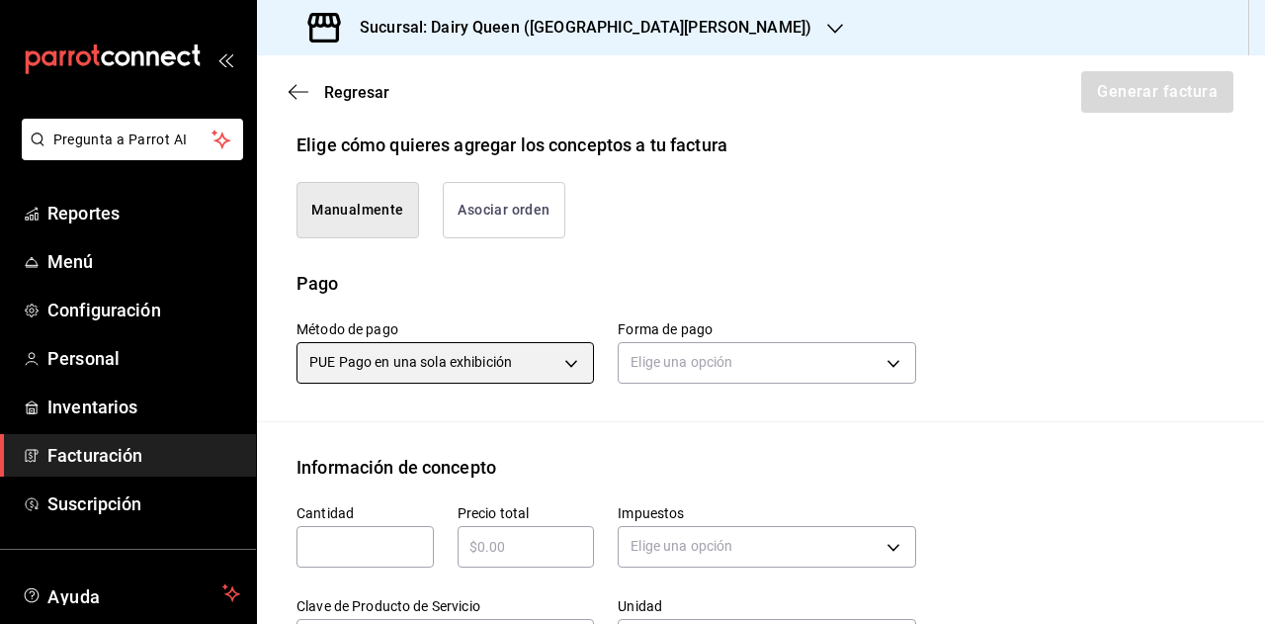
scroll to position [504, 0]
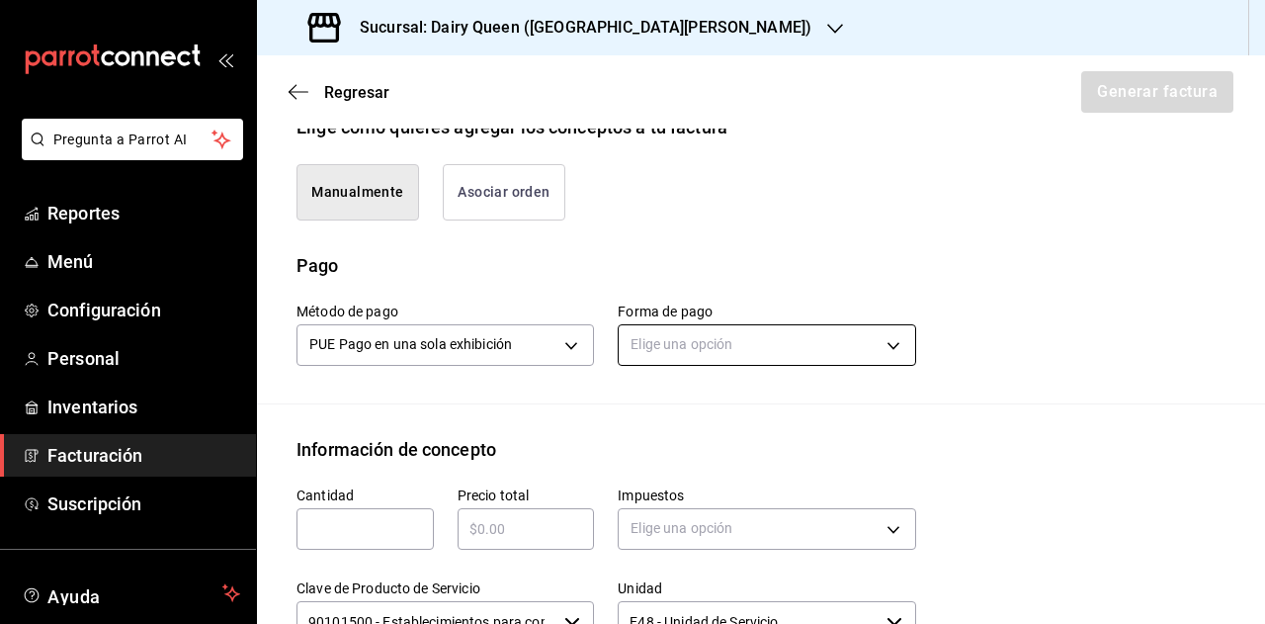
click at [732, 374] on body "Pregunta a Parrot AI Reportes Menú Configuración Personal Inventarios Facturaci…" at bounding box center [632, 312] width 1265 height 624
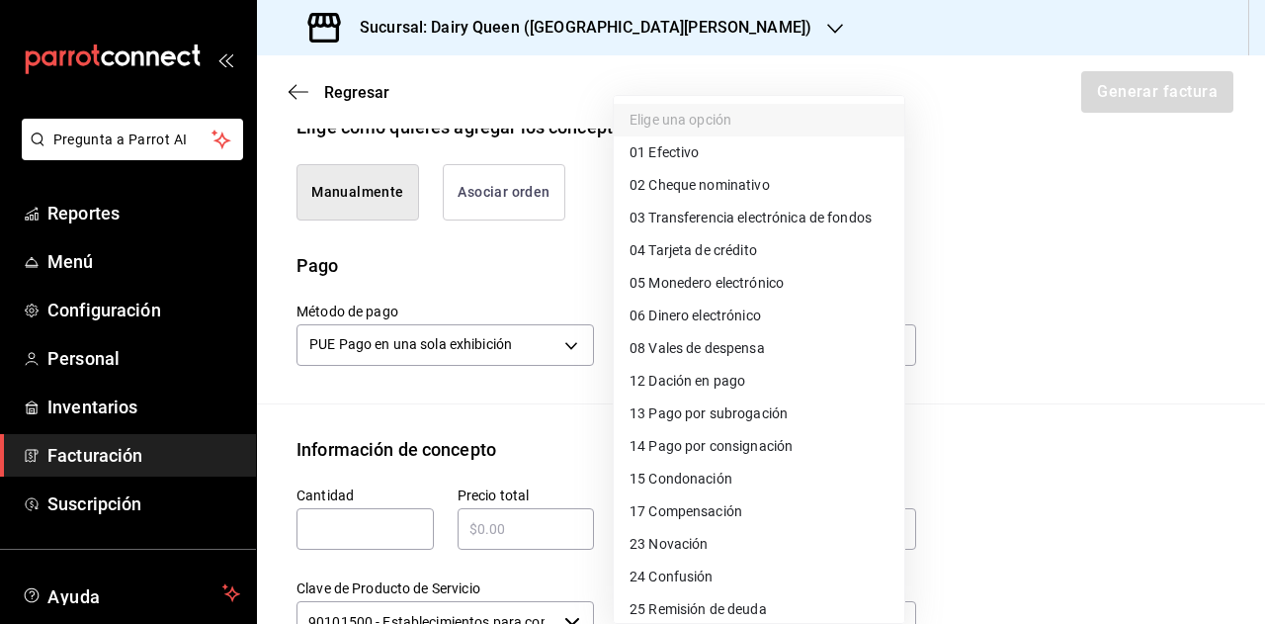
click at [696, 161] on span "01 Efectivo" at bounding box center [664, 152] width 69 height 21
type input "01"
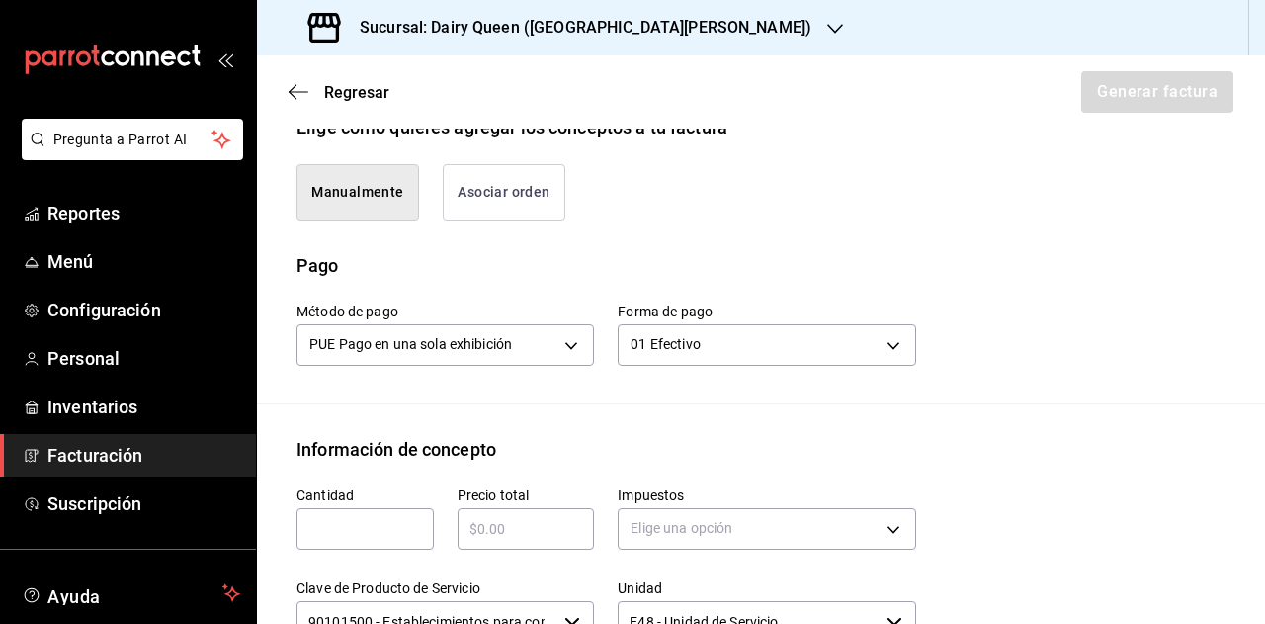
click at [943, 252] on div "Manualmente Asociar orden" at bounding box center [761, 196] width 929 height 112
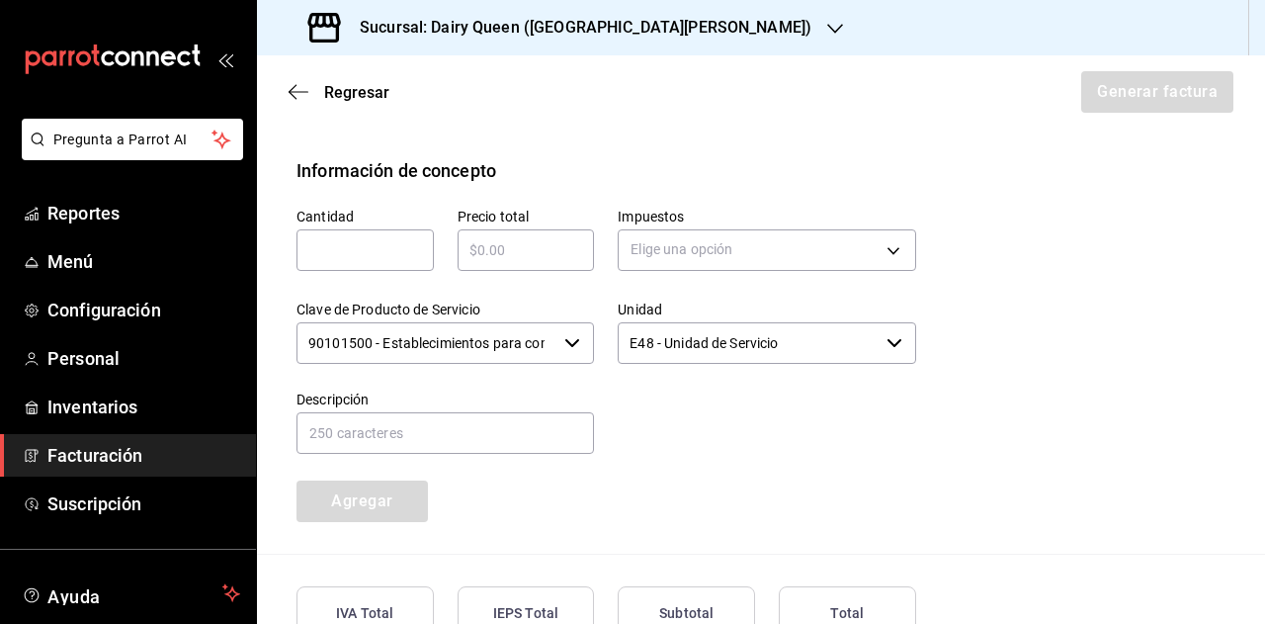
scroll to position [801, 0]
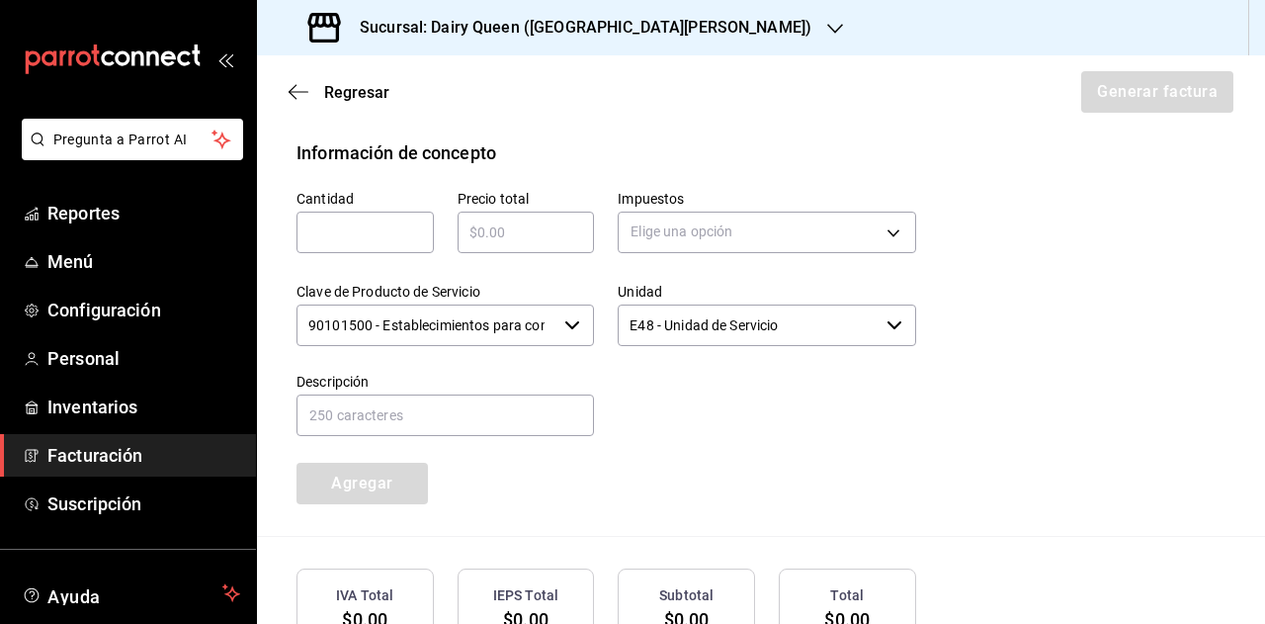
click at [372, 244] on input "text" at bounding box center [365, 232] width 137 height 24
type input "1"
click at [504, 244] on input "text" at bounding box center [526, 232] width 137 height 24
click at [577, 203] on div "Precio total ​" at bounding box center [514, 212] width 161 height 93
click at [517, 253] on div "​" at bounding box center [526, 233] width 137 height 42
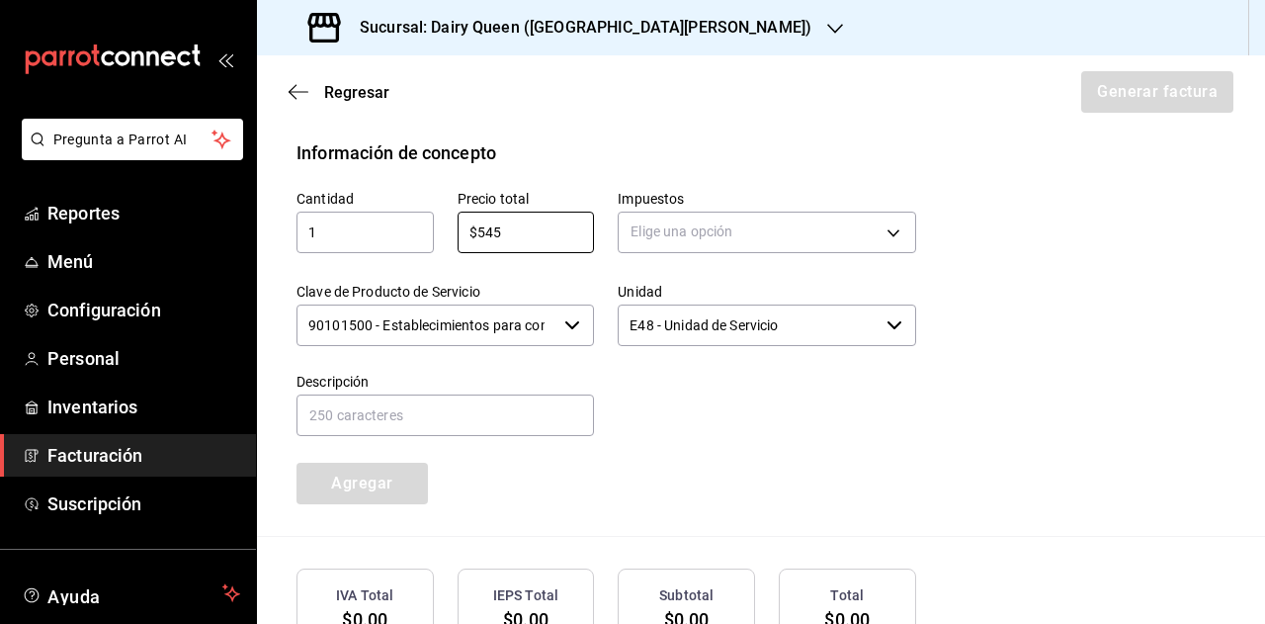
type input "$545"
drag, startPoint x: 615, startPoint y: 167, endPoint x: 682, endPoint y: 230, distance: 92.3
click at [619, 166] on div "Información de concepto" at bounding box center [761, 152] width 929 height 27
click at [696, 230] on body "Pregunta a Parrot AI Reportes Menú Configuración Personal Inventarios Facturaci…" at bounding box center [632, 312] width 1265 height 624
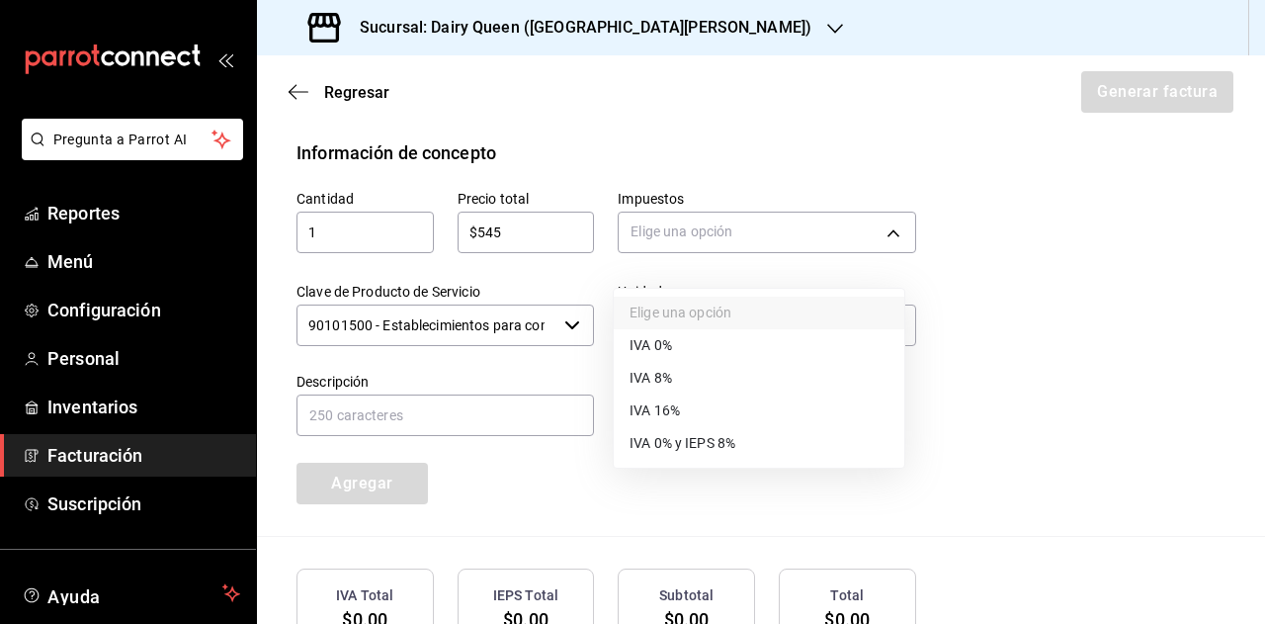
drag, startPoint x: 679, startPoint y: 412, endPoint x: 648, endPoint y: 392, distance: 36.5
click at [678, 413] on span "IVA 16%" at bounding box center [655, 410] width 50 height 21
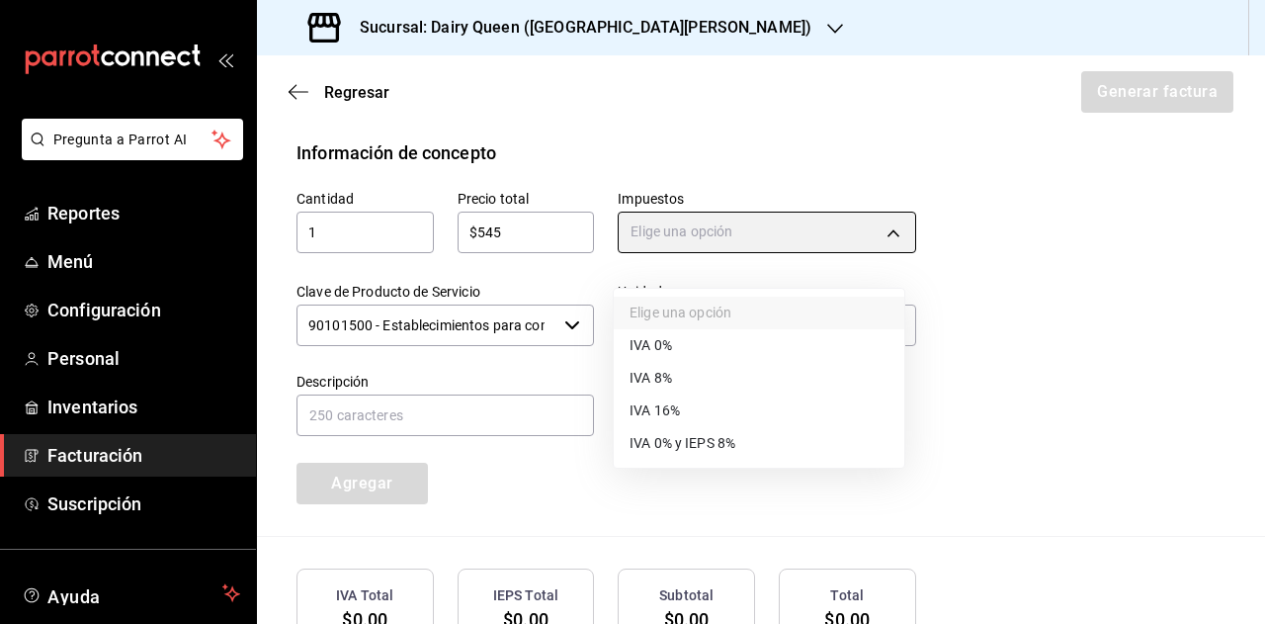
type input "IVA_16"
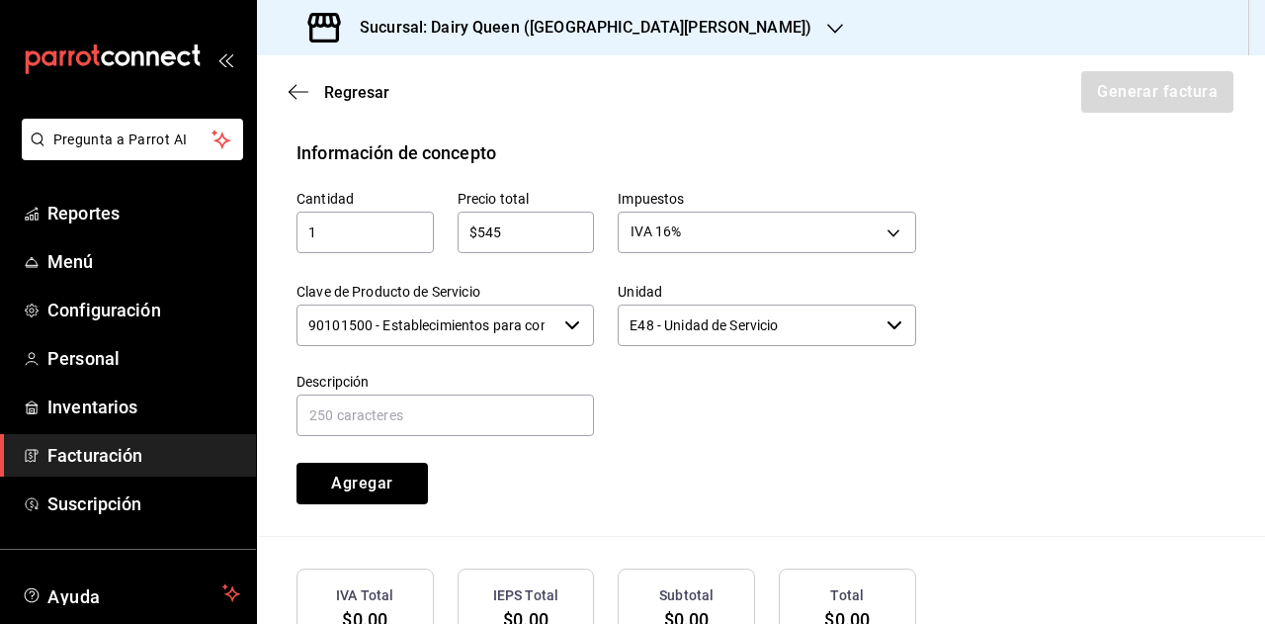
click at [555, 361] on div "Elige una opción IVA 0% IVA 8% IVA 16% IVA 0% y IEPS 8%" at bounding box center [632, 312] width 1265 height 624
click at [540, 346] on input "90101500 - Establecimientos para comer y beber" at bounding box center [427, 325] width 260 height 42
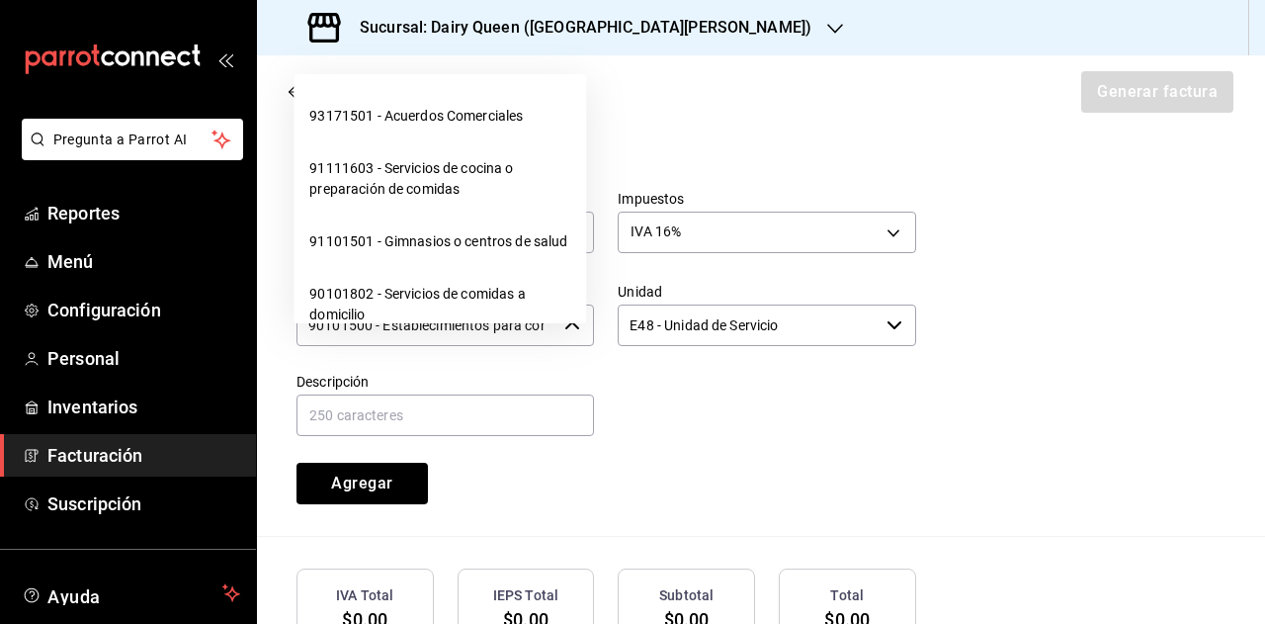
click at [495, 334] on input "90101500 - Establecimientos para comer y beber" at bounding box center [427, 325] width 260 height 42
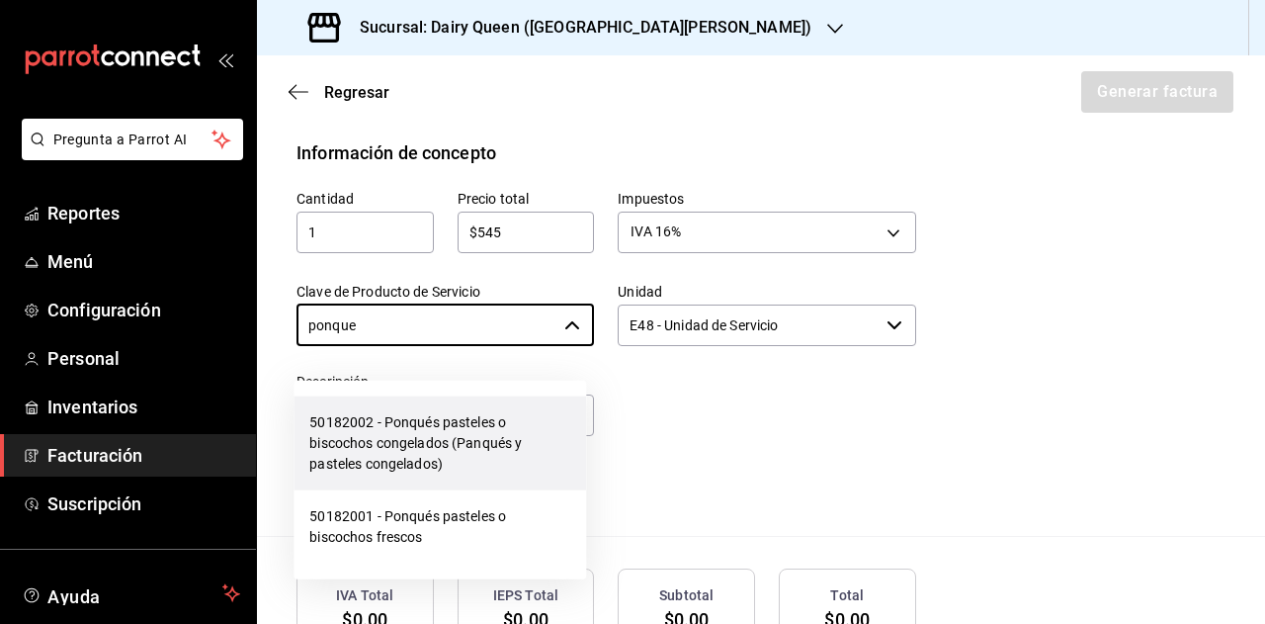
click at [440, 452] on li "50182002 - Ponqués pasteles o biscochos congelados (Panqués y pasteles congelad…" at bounding box center [440, 443] width 293 height 94
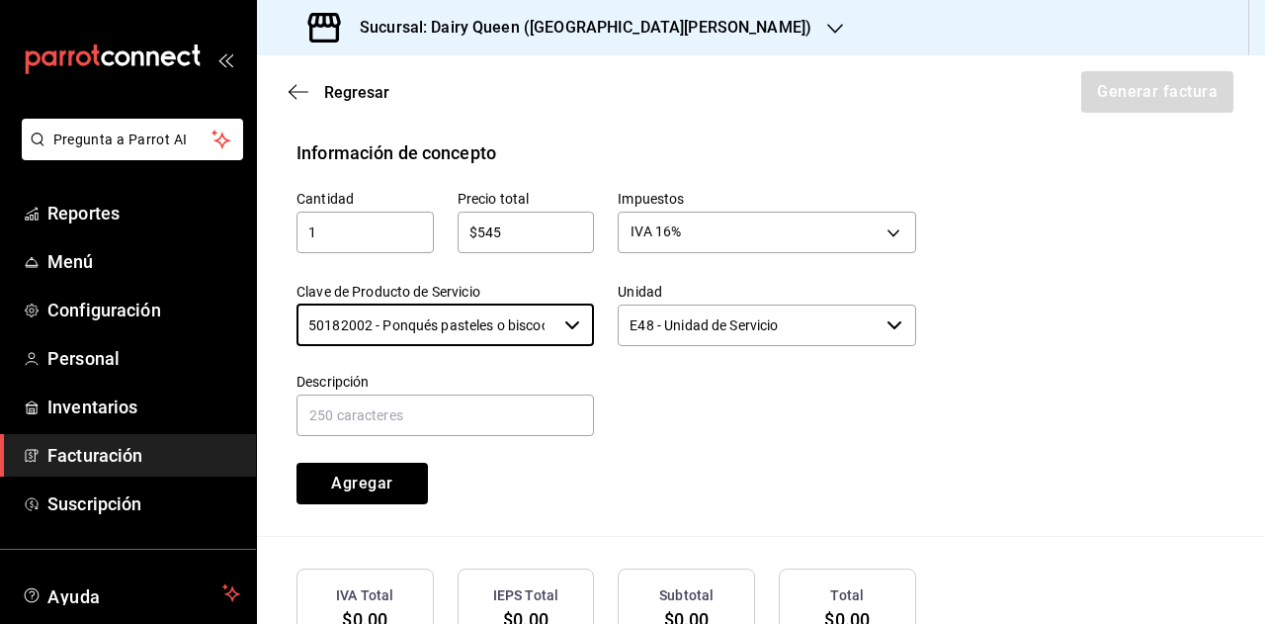
type input "50182002 - Ponqués pasteles o biscochos congelados (Panqués y pasteles congelad…"
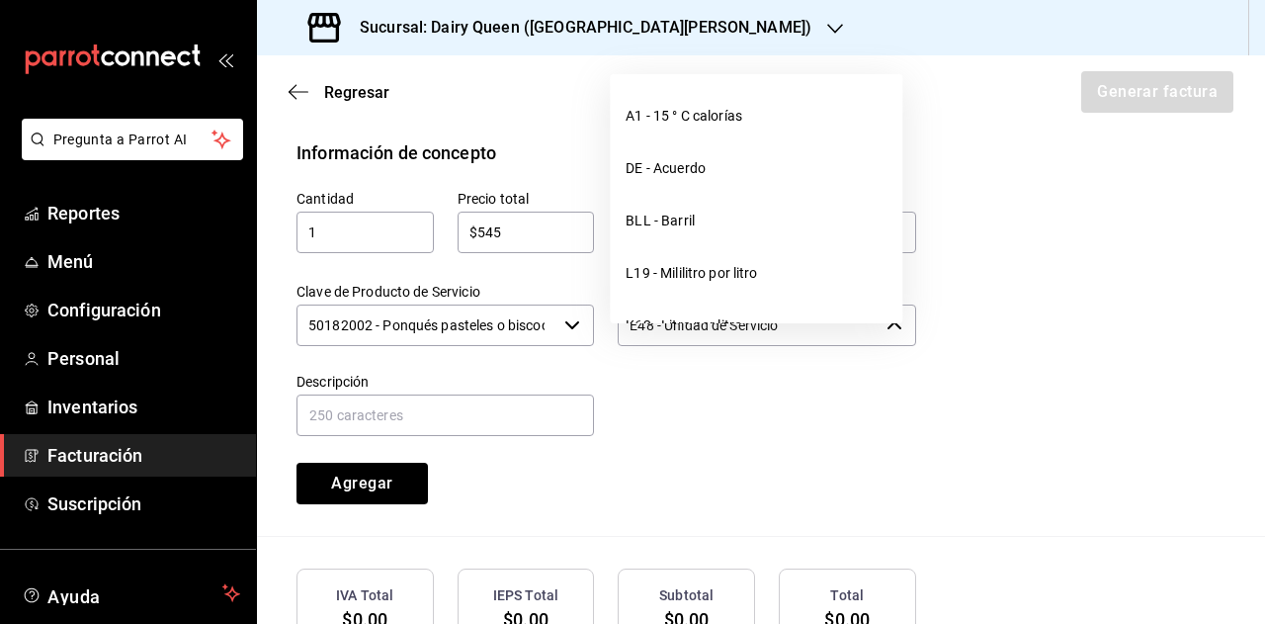
click at [716, 344] on input "E48 - Unidad de Servicio" at bounding box center [748, 325] width 260 height 42
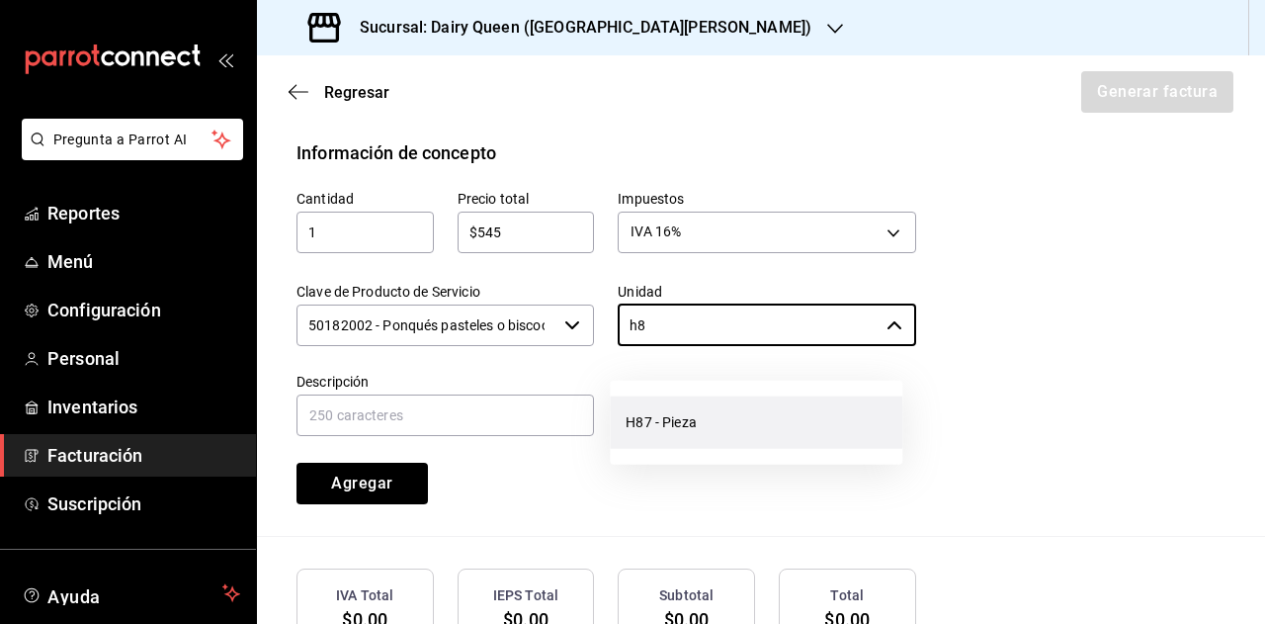
click at [697, 416] on li "H87 - Pieza" at bounding box center [756, 422] width 293 height 52
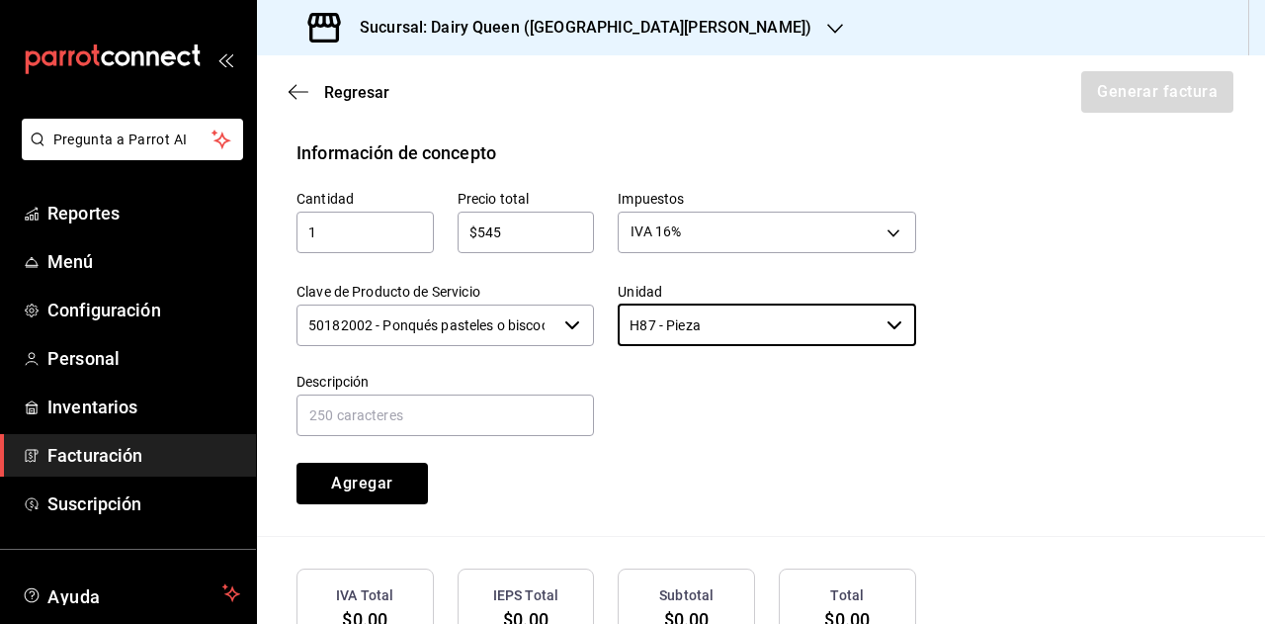
type input "H87 - Pieza"
click at [864, 416] on div at bounding box center [754, 394] width 321 height 90
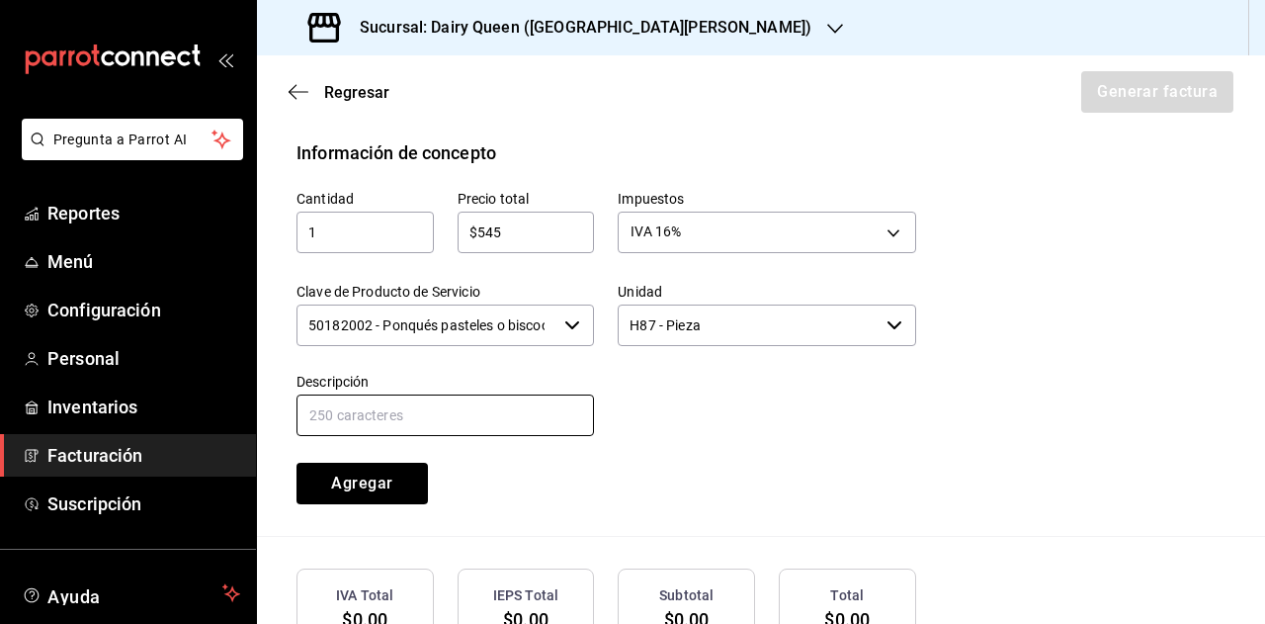
click at [424, 436] on input "text" at bounding box center [446, 415] width 298 height 42
paste input "Pastel De Blizzard® De Oreo®"
type input "Pastel De Blizzard® De Oreo®"
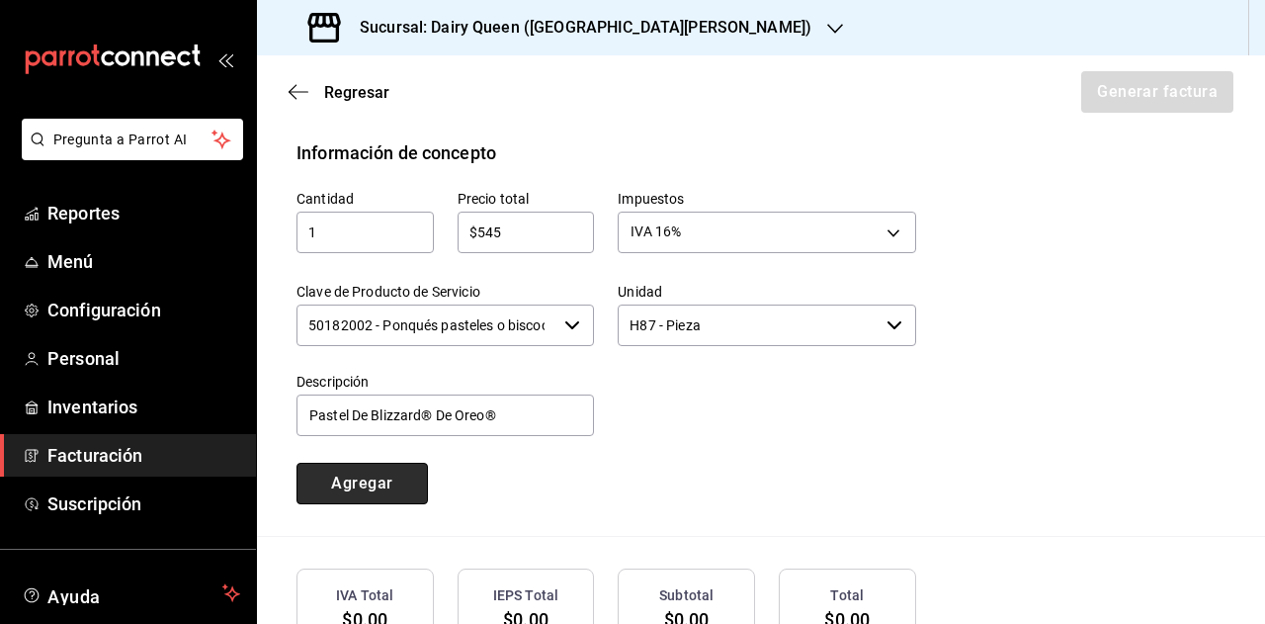
click at [393, 496] on button "Agregar" at bounding box center [362, 484] width 131 height 42
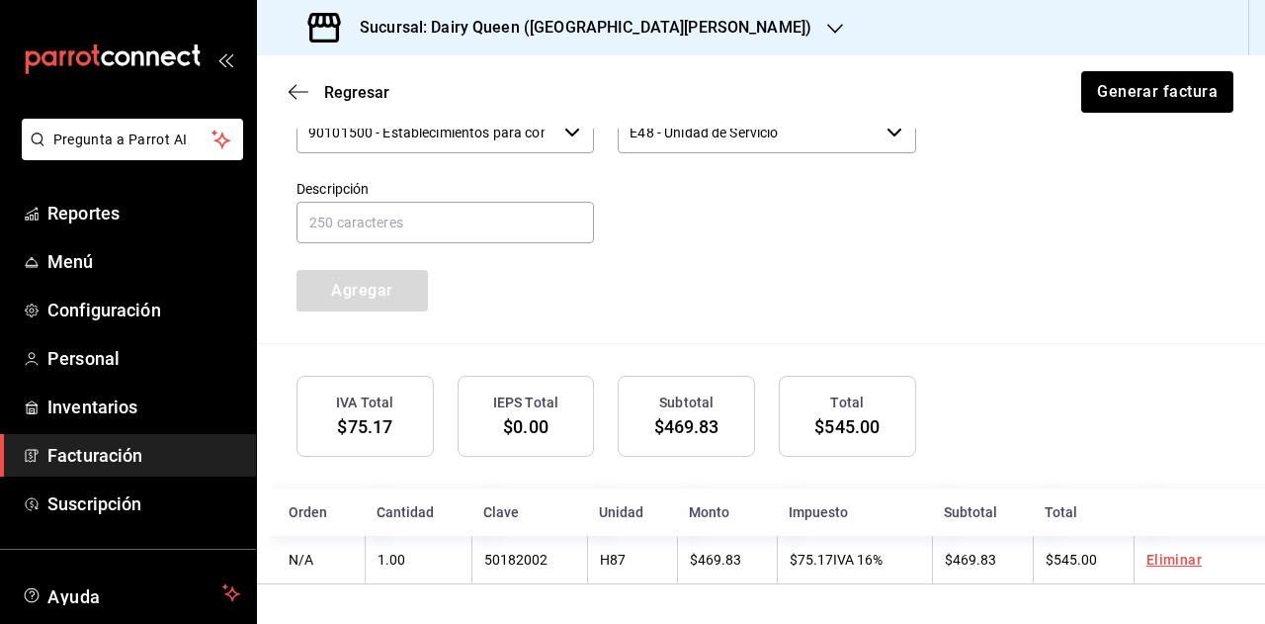
scroll to position [1011, 0]
click at [1122, 76] on button "Generar factura" at bounding box center [1156, 92] width 154 height 42
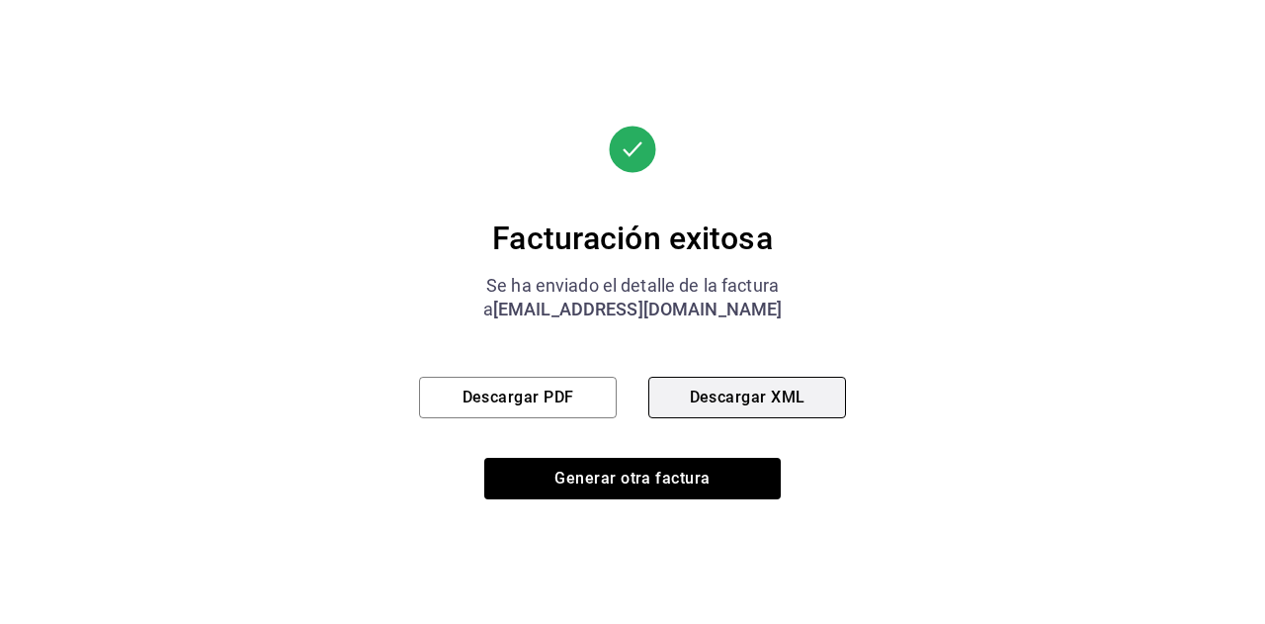
click at [723, 401] on button "Descargar XML" at bounding box center [747, 398] width 198 height 42
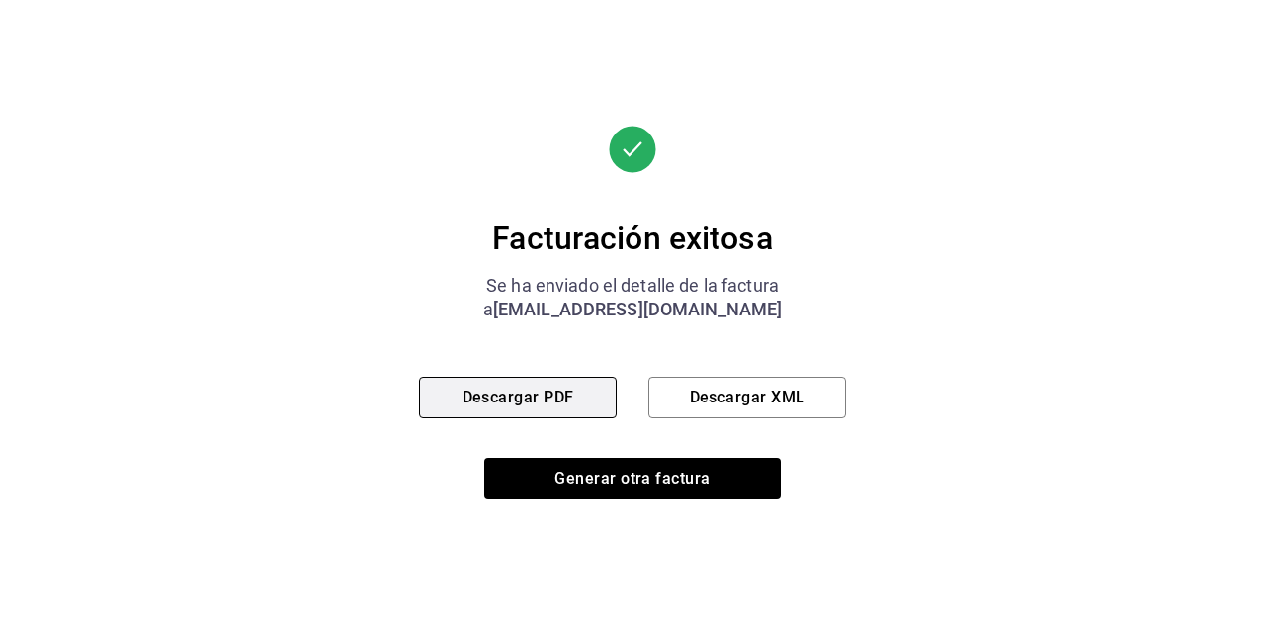
click at [538, 392] on button "Descargar PDF" at bounding box center [518, 398] width 198 height 42
drag, startPoint x: 620, startPoint y: 491, endPoint x: 635, endPoint y: 381, distance: 111.7
click at [619, 491] on button "Generar otra factura" at bounding box center [632, 479] width 297 height 42
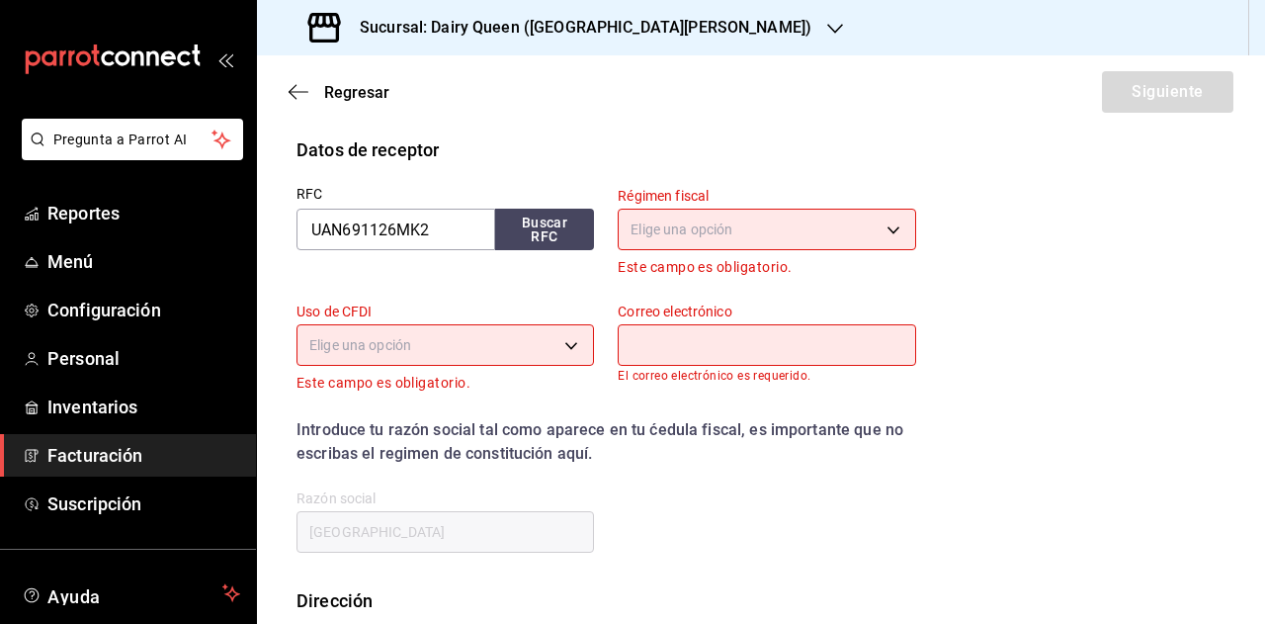
scroll to position [441, 0]
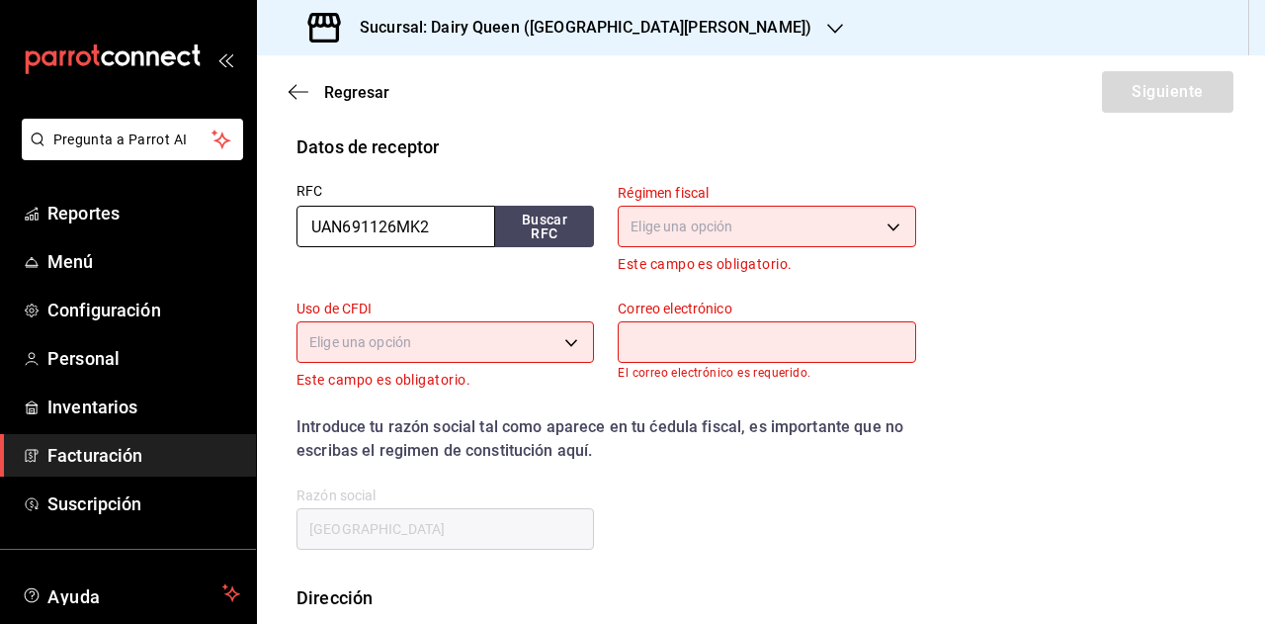
click at [440, 220] on input "UAN691126MK2" at bounding box center [396, 227] width 199 height 42
click at [440, 222] on input "UAN691126MK2" at bounding box center [396, 227] width 199 height 42
paste input "COG020527U65"
type input "COG020527U65"
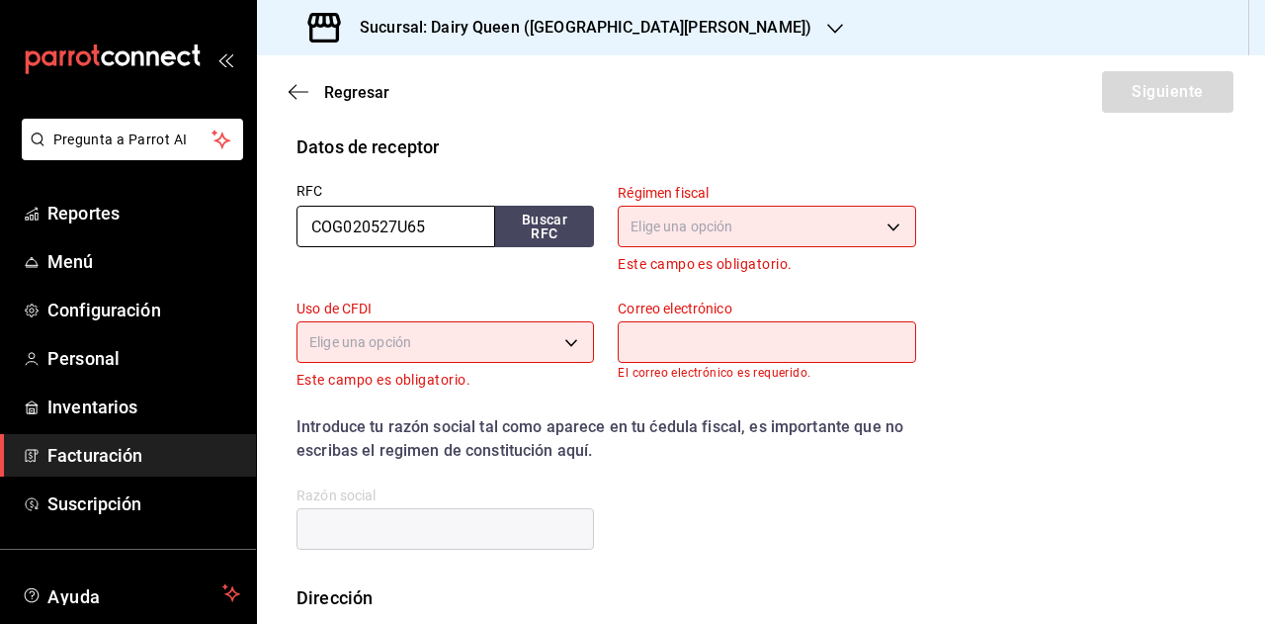
type input "COG020527U65"
click at [520, 161] on div "RFC COG020527U65 Buscar RFC" at bounding box center [433, 218] width 321 height 116
click at [725, 216] on body "Pregunta a Parrot AI Reportes Menú Configuración Personal Inventarios Facturaci…" at bounding box center [632, 312] width 1265 height 624
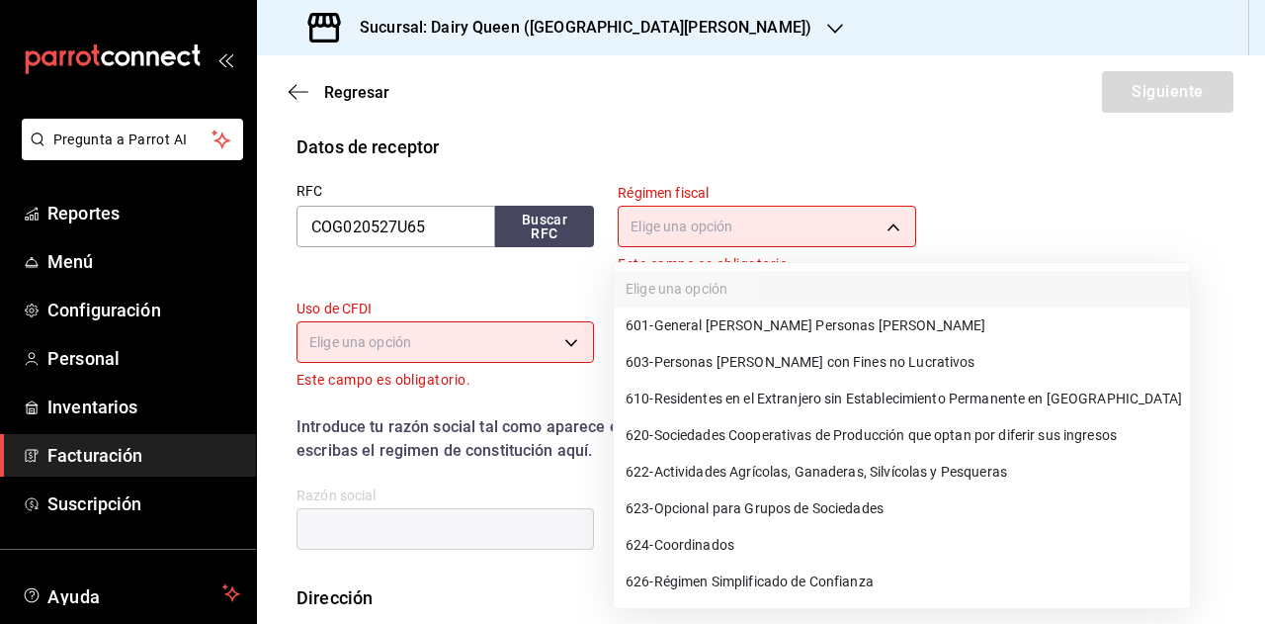
drag, startPoint x: 724, startPoint y: 330, endPoint x: 662, endPoint y: 334, distance: 61.4
click at [724, 331] on span "601 - General [PERSON_NAME] Personas [PERSON_NAME]" at bounding box center [806, 325] width 360 height 21
type input "601"
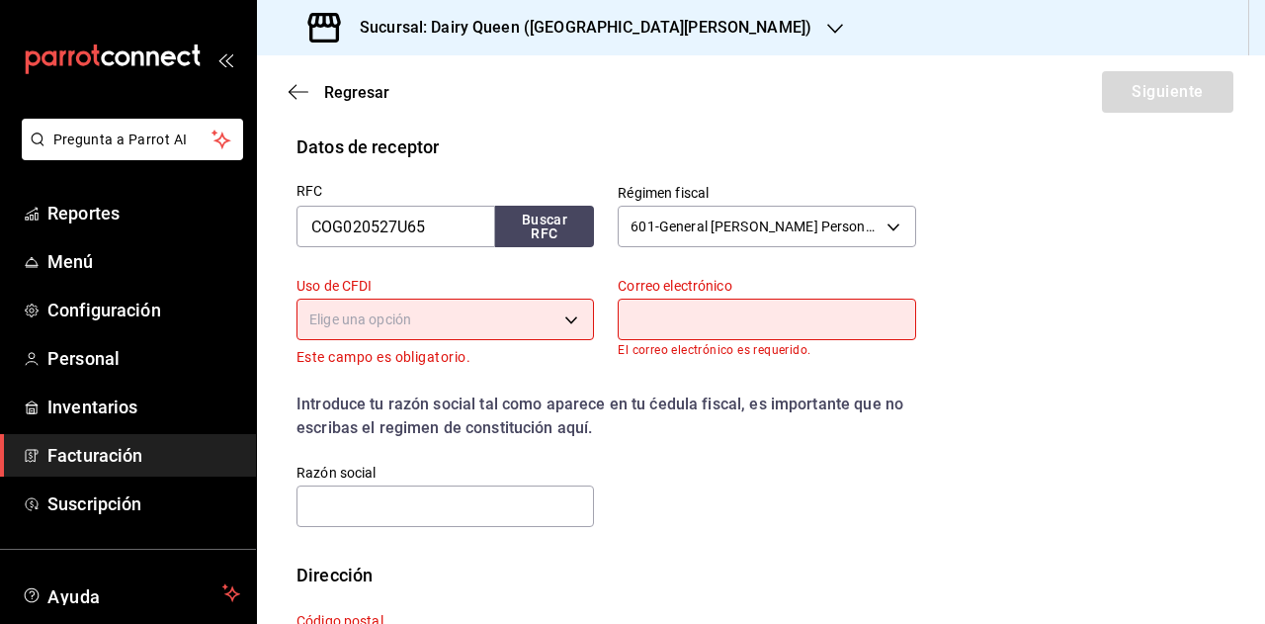
click at [488, 335] on body "Pregunta a Parrot AI Reportes Menú Configuración Personal Inventarios Facturaci…" at bounding box center [632, 312] width 1265 height 624
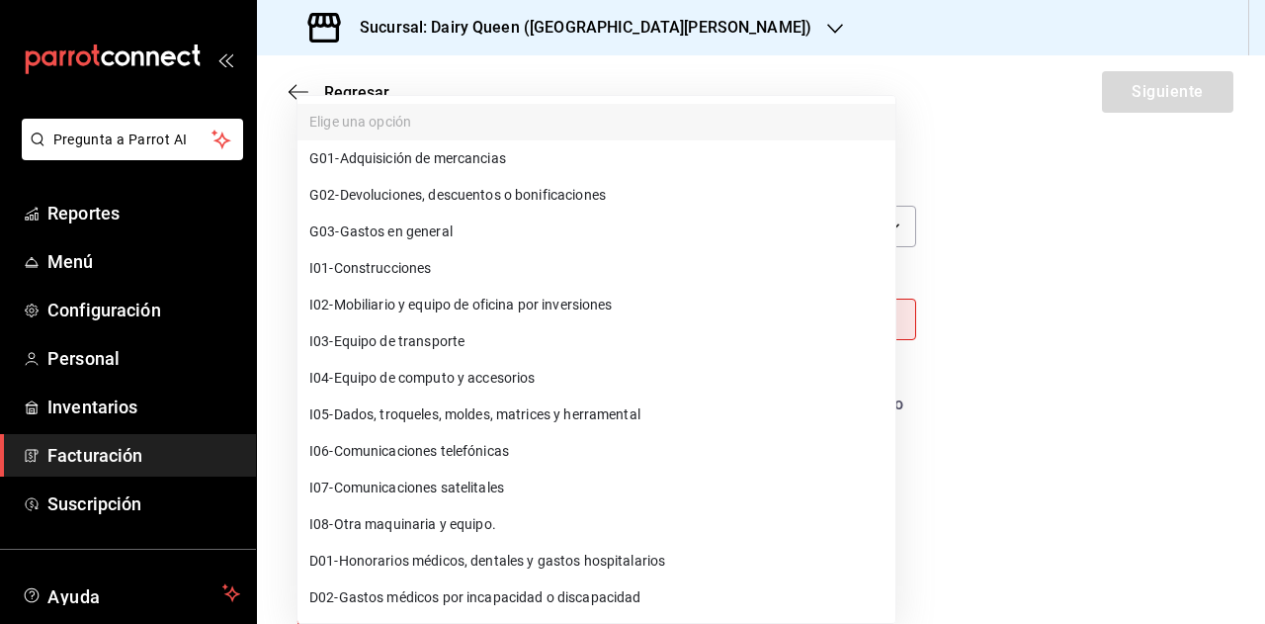
click at [453, 232] on span "G03 - Gastos en general" at bounding box center [380, 231] width 143 height 21
type input "G03"
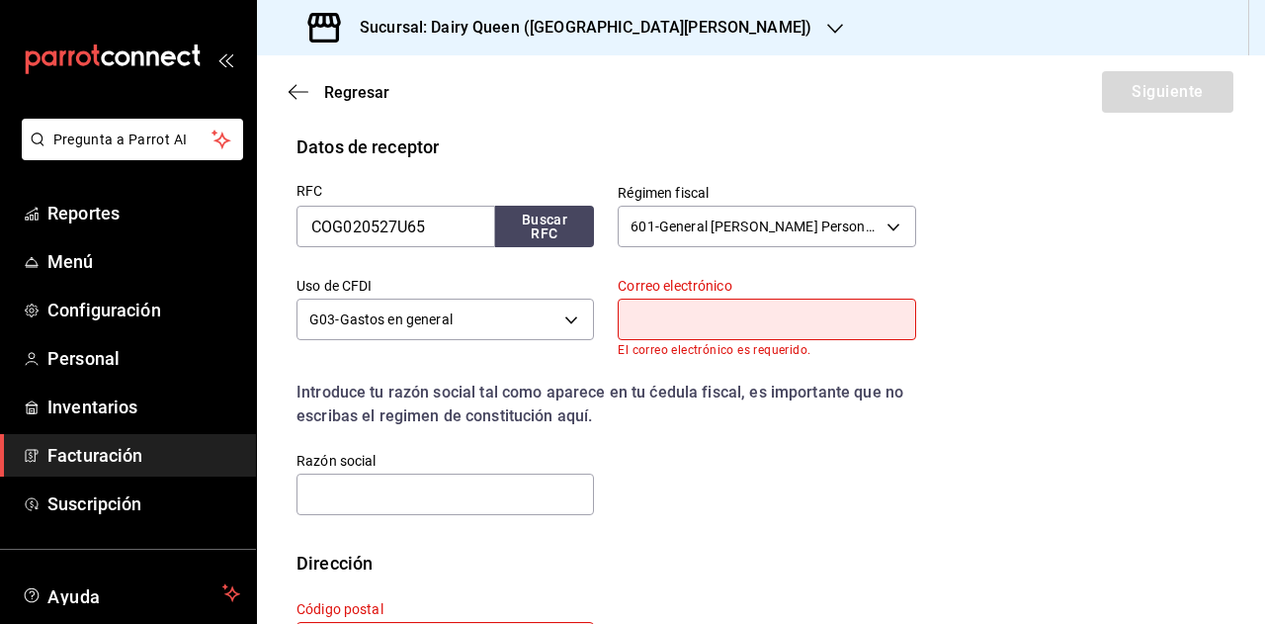
click at [710, 309] on input "text" at bounding box center [767, 320] width 298 height 42
type input "[EMAIL_ADDRESS][DOMAIN_NAME]"
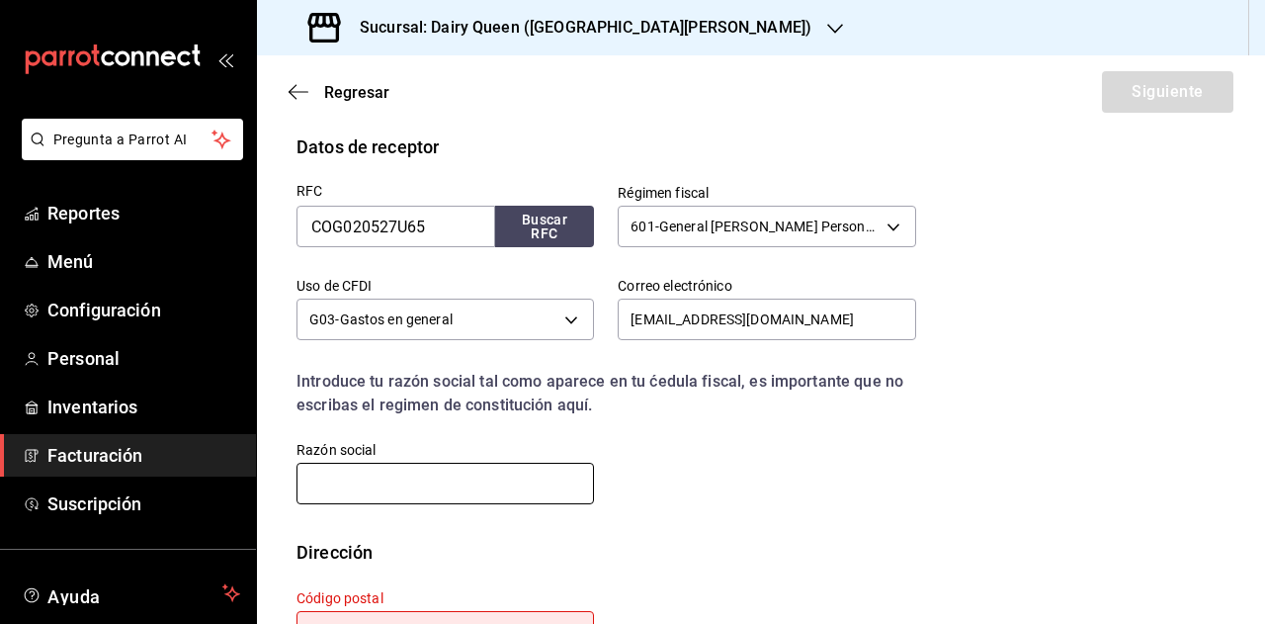
click at [393, 466] on input "text" at bounding box center [446, 484] width 298 height 42
click at [410, 486] on input "text" at bounding box center [446, 484] width 298 height 42
paste input "CAR ONE GROUP"
click at [737, 518] on div "RFC COG020527U65 Buscar RFC Régimen fiscal 601 - General [PERSON_NAME] Personas…" at bounding box center [761, 349] width 929 height 379
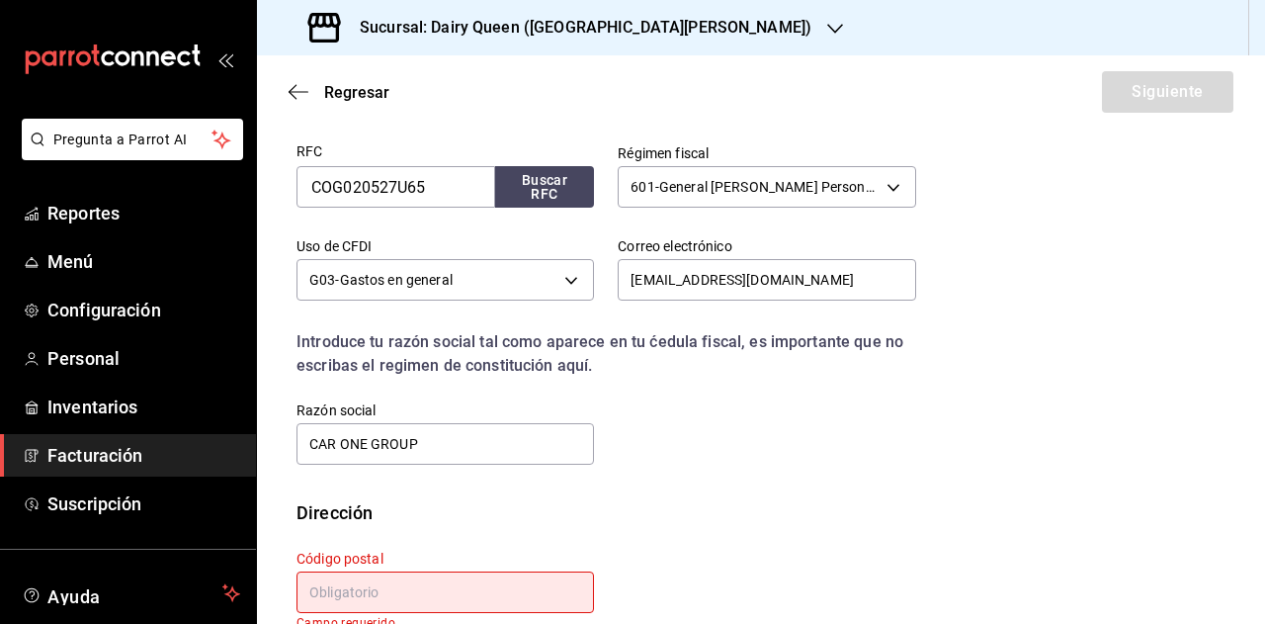
scroll to position [518, 0]
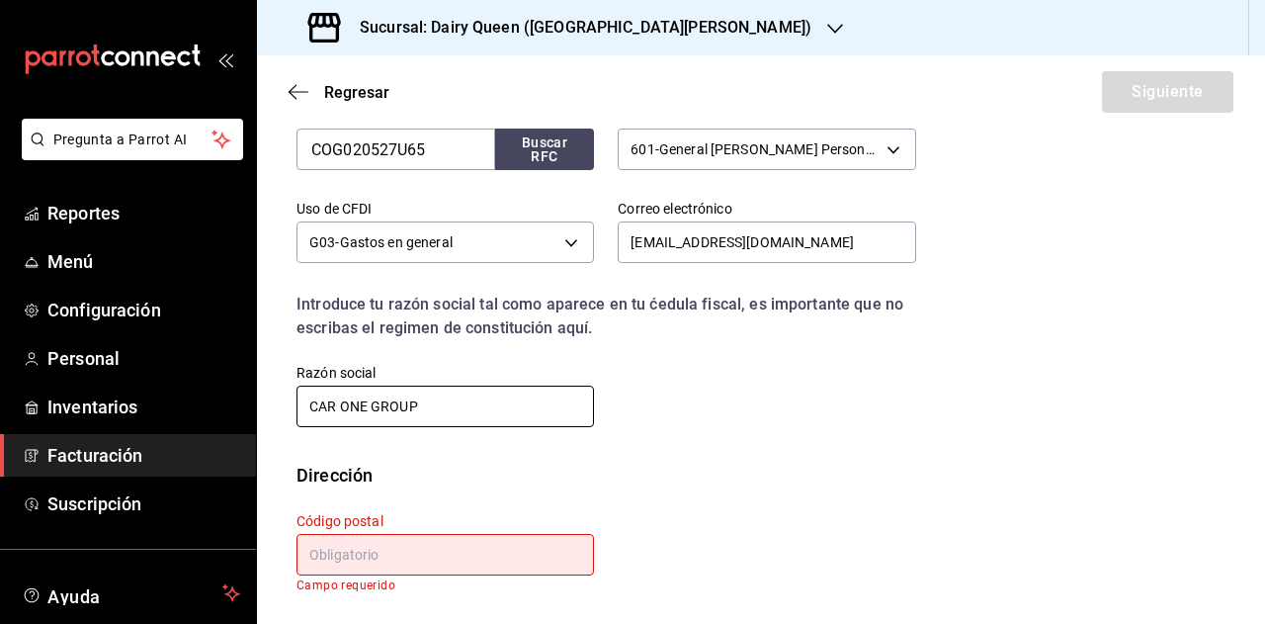
click at [471, 404] on input "CAR ONE GROUP" at bounding box center [446, 406] width 298 height 42
paste input "RECEPTOR: 64640"
type input "CAR ONE GROUP RECEPTOR: 64640"
click at [739, 396] on div "RFC COG020527U65 Buscar RFC Régimen fiscal 601 - General [PERSON_NAME] Personas…" at bounding box center [594, 256] width 643 height 347
click at [511, 563] on input "text" at bounding box center [446, 555] width 298 height 42
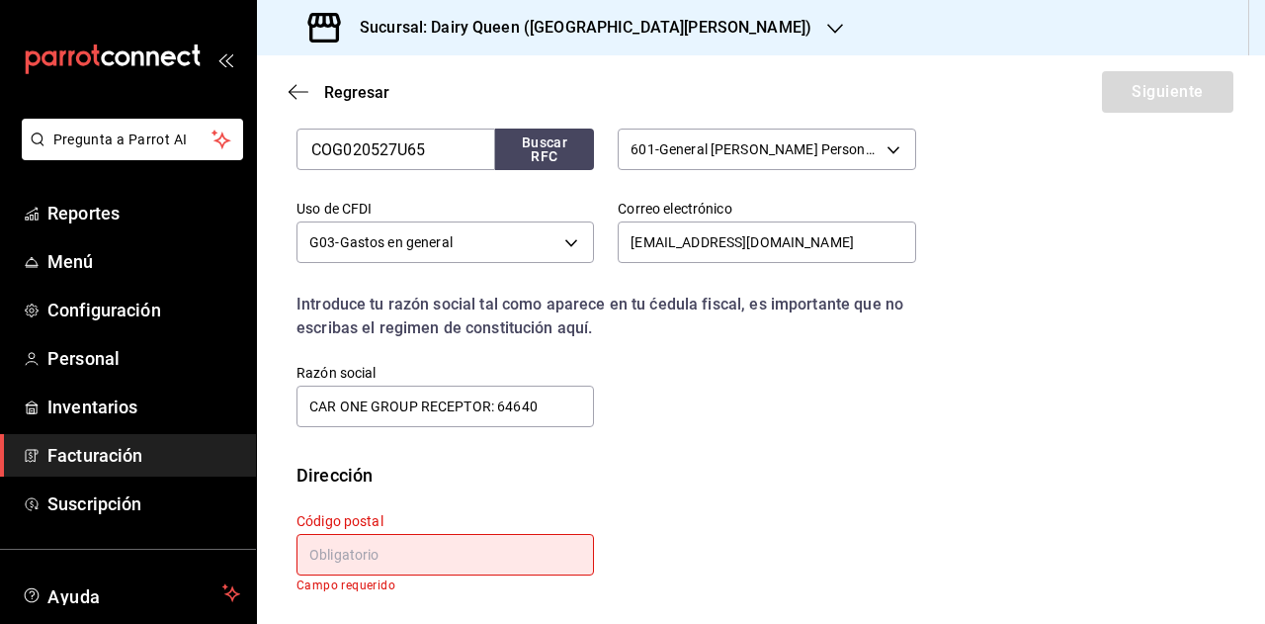
paste input "rece"
type input "rece"
drag, startPoint x: 516, startPoint y: 409, endPoint x: 387, endPoint y: 429, distance: 130.0
click at [275, 410] on div "Razón social CAR ONE GROUP RECEPTOR: 64640" at bounding box center [433, 385] width 321 height 90
paste input "text"
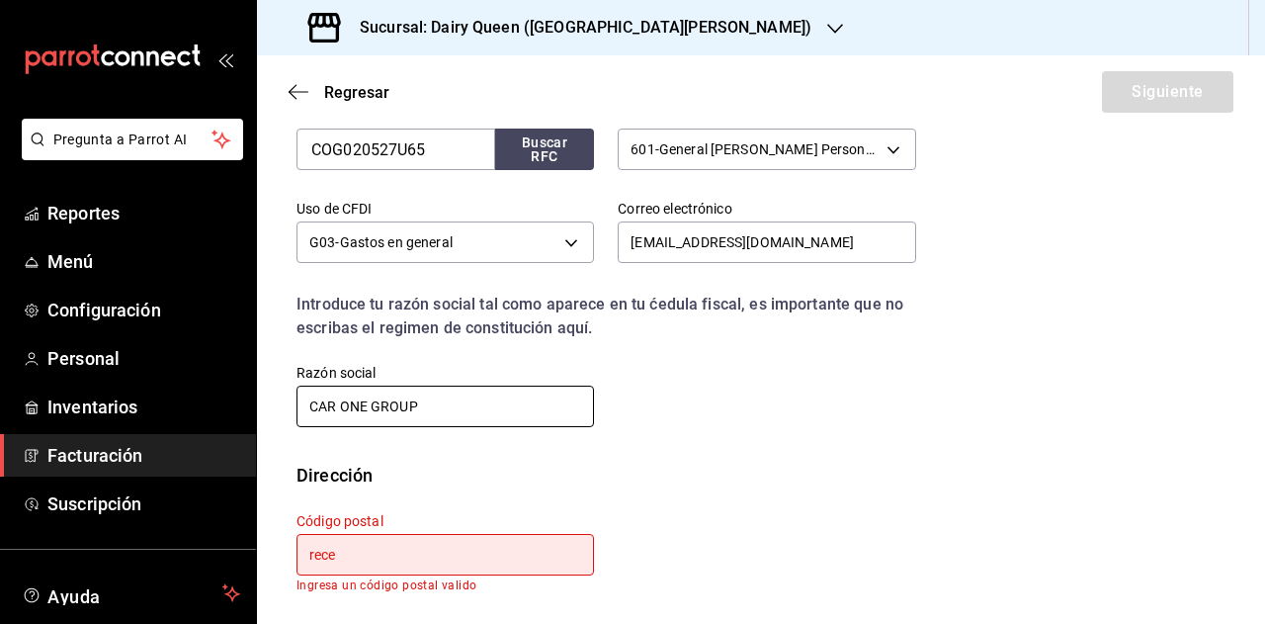
type input "CAR ONE GROUP"
click at [664, 419] on div "RFC COG020527U65 Buscar RFC Régimen fiscal 601 - General [PERSON_NAME] Personas…" at bounding box center [594, 256] width 643 height 347
drag, startPoint x: 398, startPoint y: 550, endPoint x: 283, endPoint y: 553, distance: 115.7
click at [283, 553] on div "Código postal rece Ingresa un código postal valido" at bounding box center [433, 540] width 321 height 104
paste input "64640"
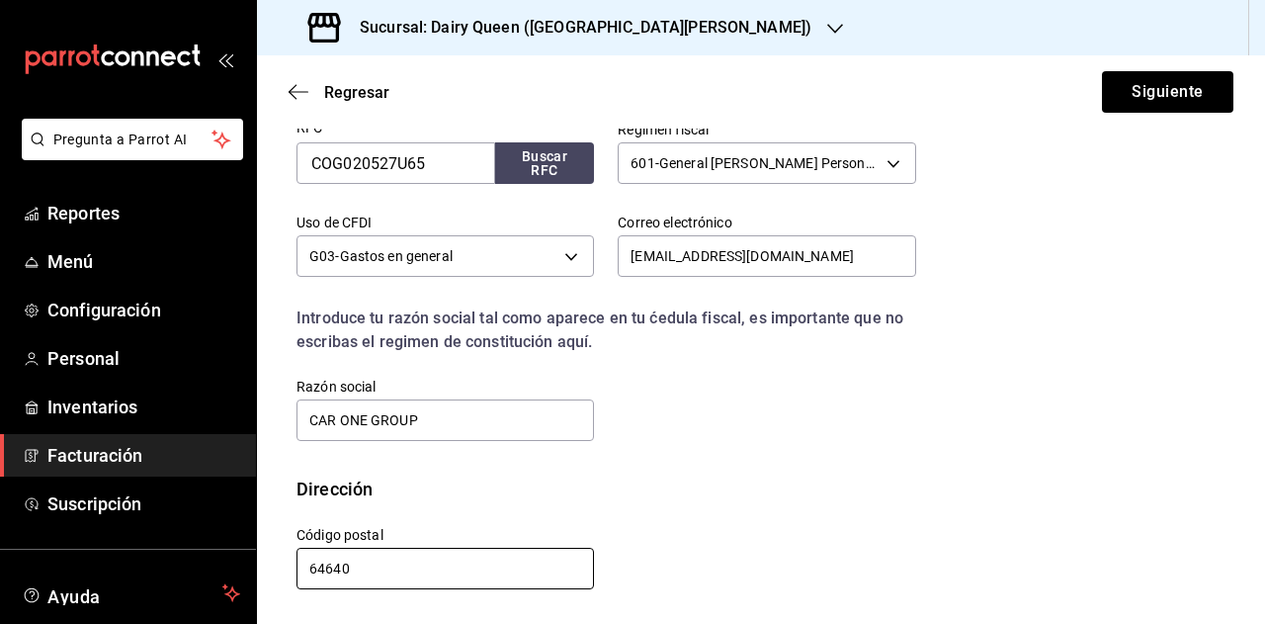
scroll to position [504, 0]
type input "64640"
click at [684, 516] on div "Calle # exterior # interior Código postal 64640 Estado ​ Municipio ​ [GEOGRAPHI…" at bounding box center [594, 547] width 643 height 90
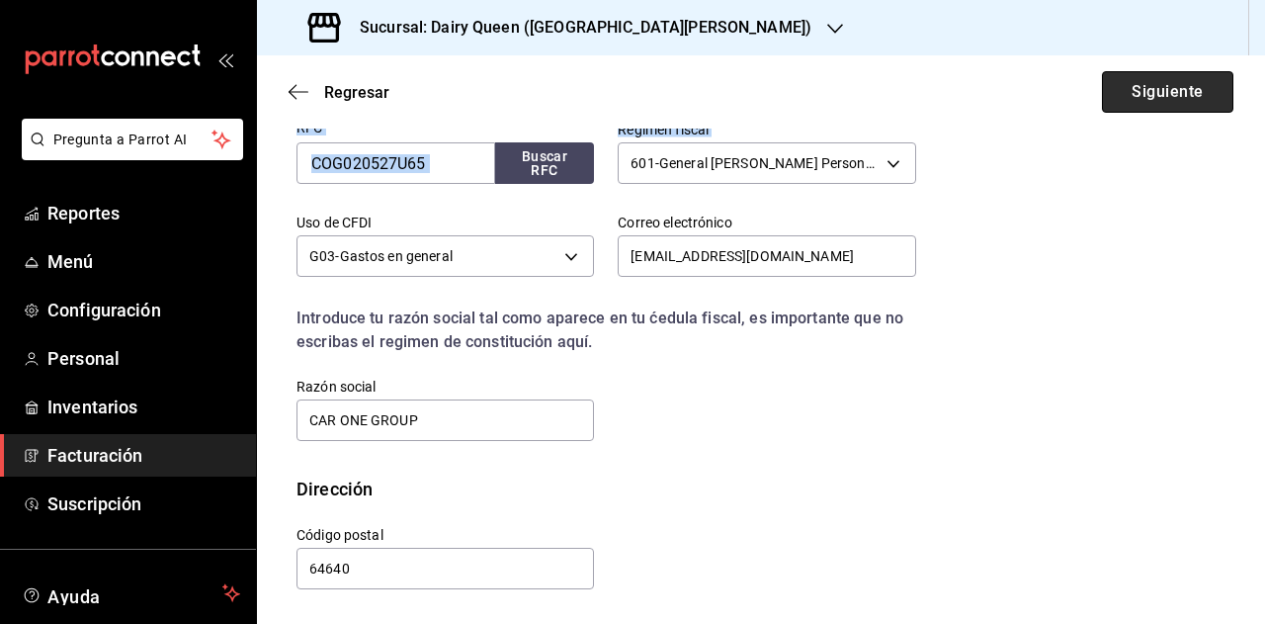
click at [1135, 71] on button "Siguiente" at bounding box center [1167, 92] width 131 height 42
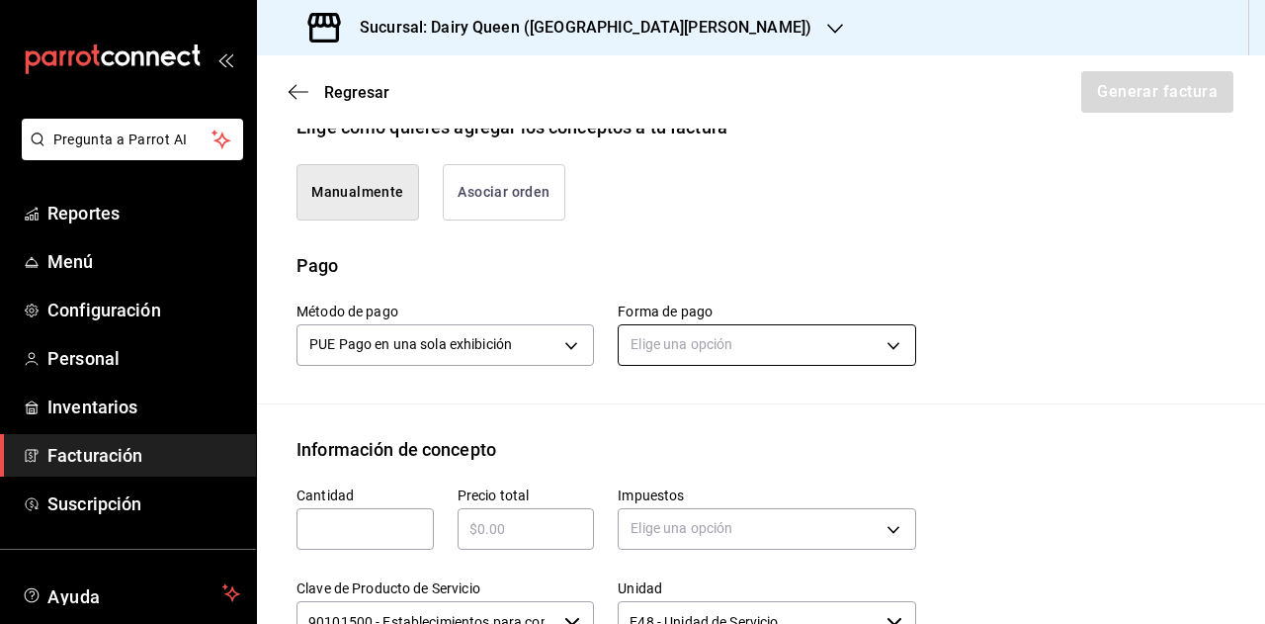
click at [704, 345] on body "Pregunta a Parrot AI Reportes Menú Configuración Personal Inventarios Facturaci…" at bounding box center [632, 312] width 1265 height 624
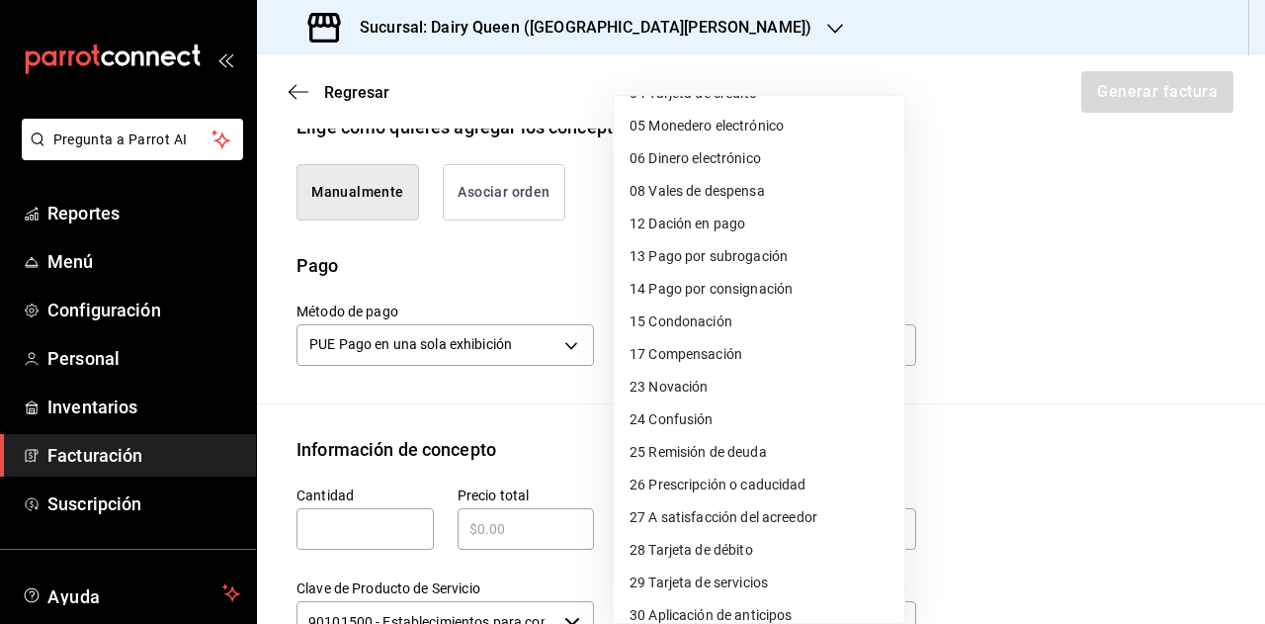
scroll to position [238, 0]
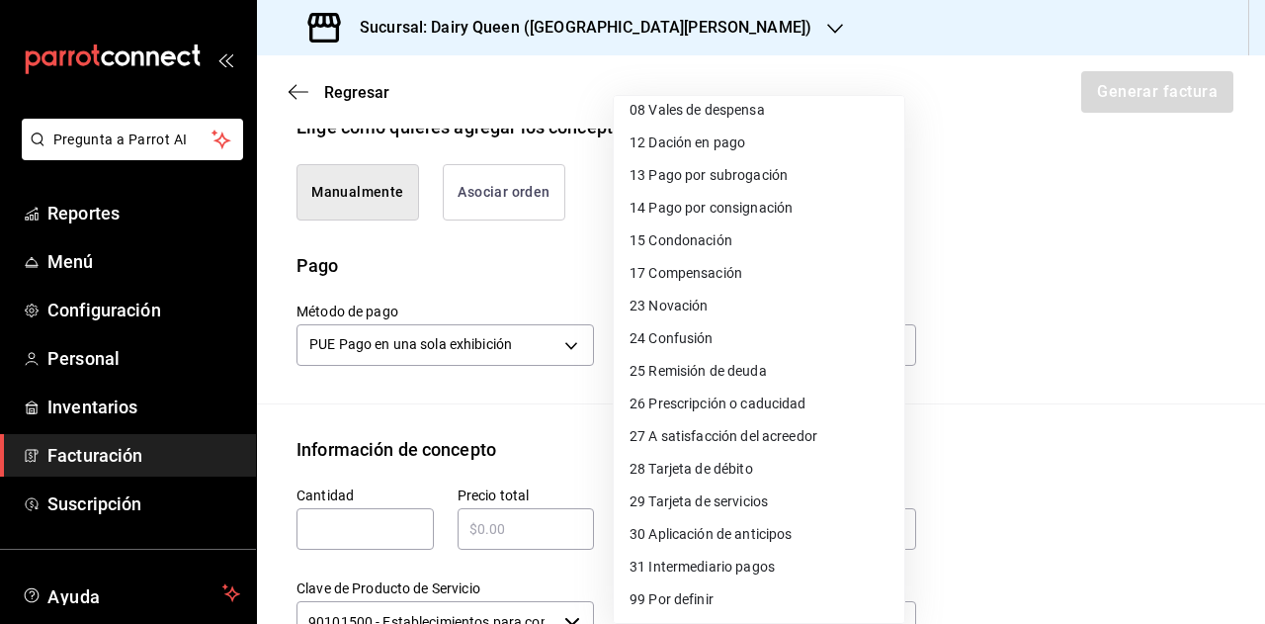
drag, startPoint x: 702, startPoint y: 467, endPoint x: 773, endPoint y: 460, distance: 71.5
click at [702, 467] on span "28 Tarjeta de débito" at bounding box center [692, 469] width 124 height 21
type input "28"
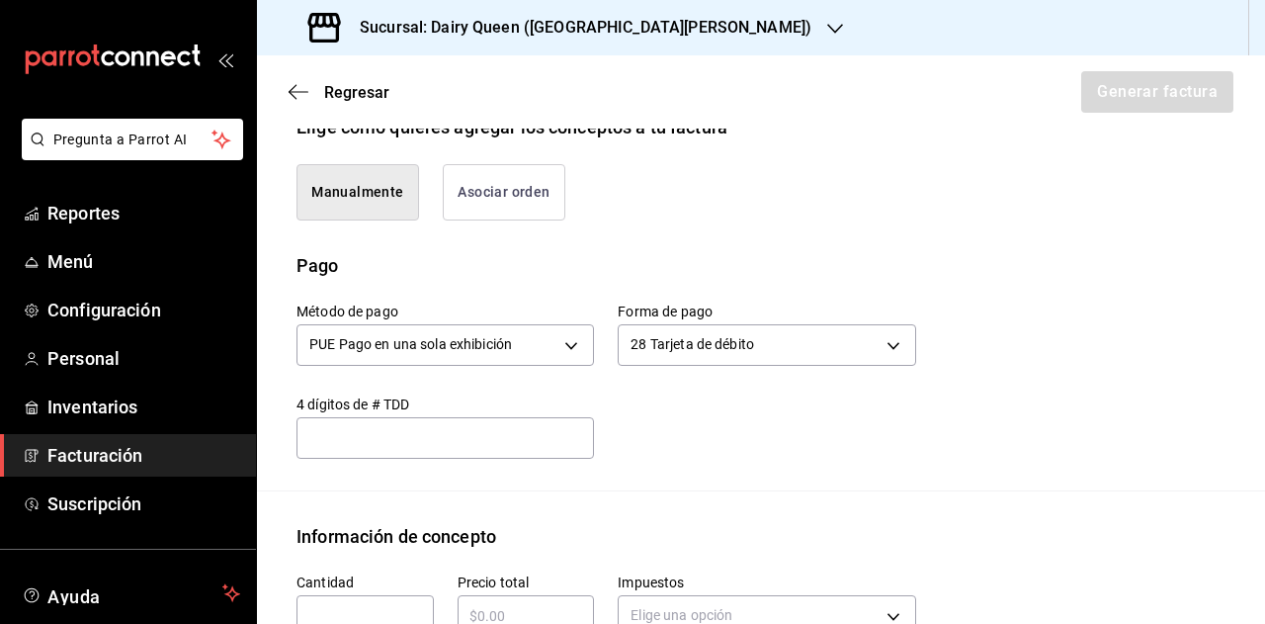
drag, startPoint x: 1032, startPoint y: 434, endPoint x: 969, endPoint y: 450, distance: 65.2
click at [1031, 434] on div "Elige una opción 01 Efectivo 02 Cheque nominativo 03 Transferencia electrónica …" at bounding box center [632, 312] width 1265 height 624
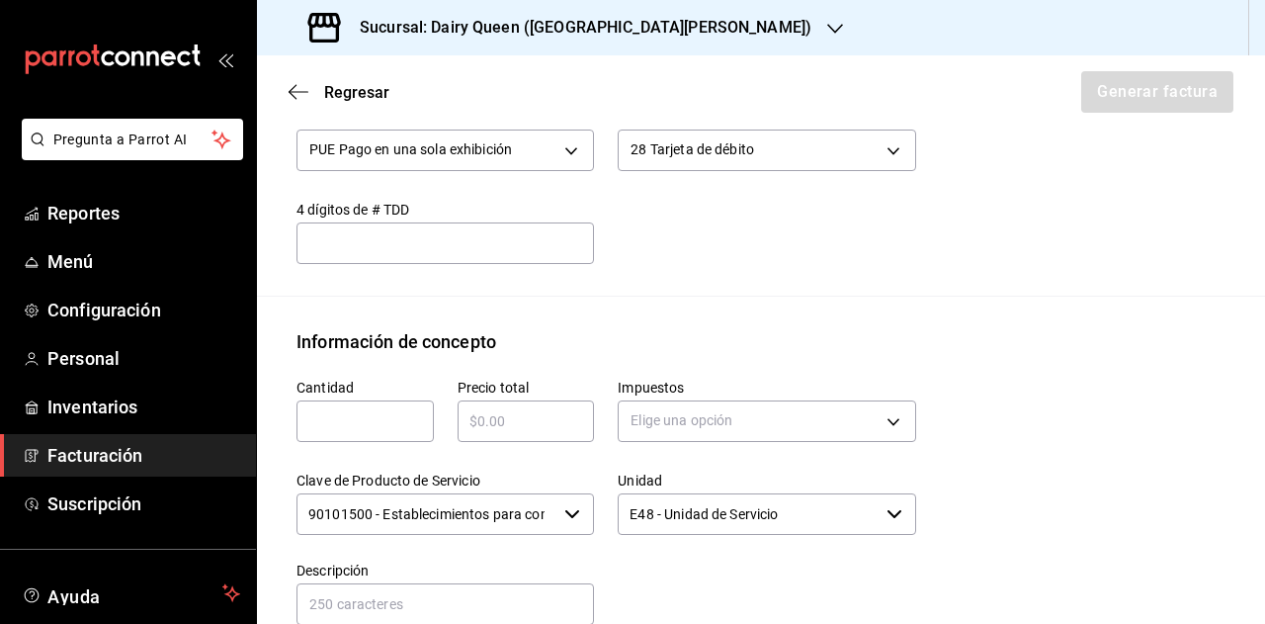
scroll to position [702, 0]
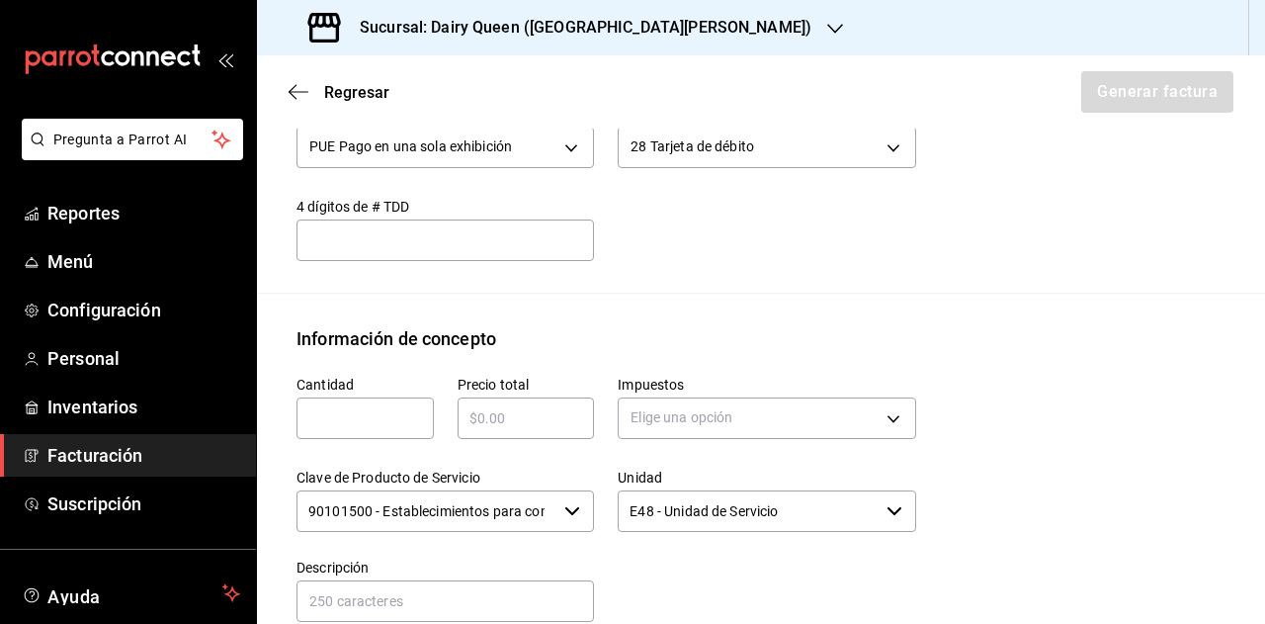
click at [360, 428] on div "​" at bounding box center [365, 418] width 137 height 42
type input "1"
click at [534, 429] on div "​" at bounding box center [526, 418] width 137 height 42
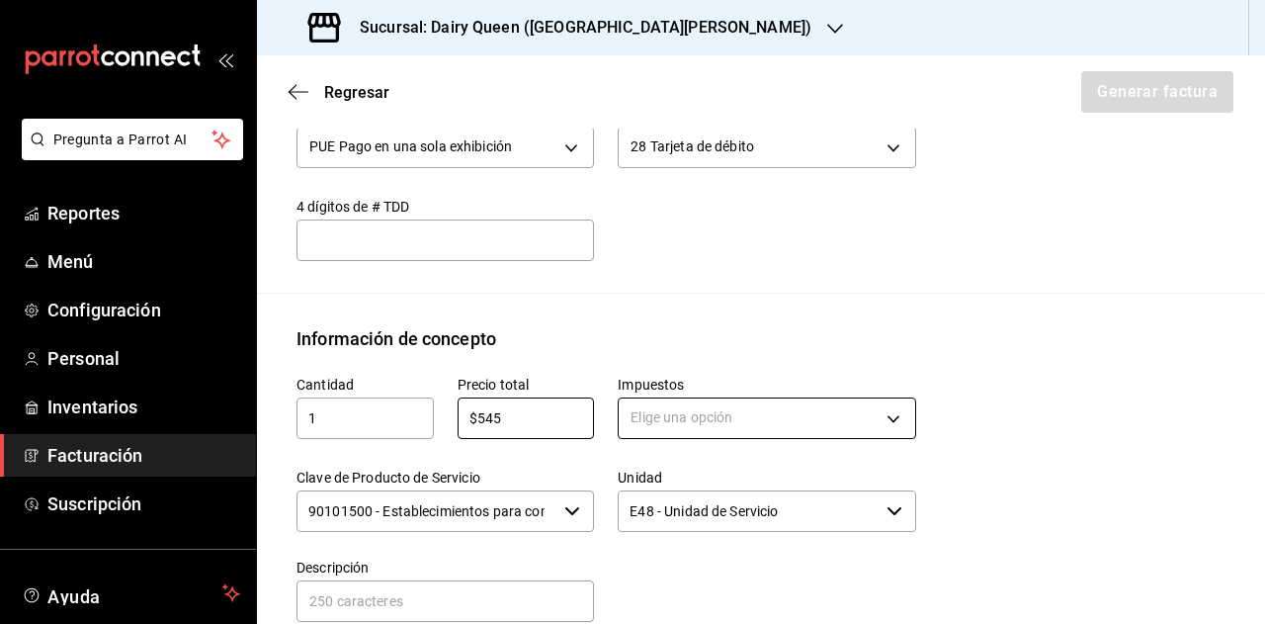
type input "$545"
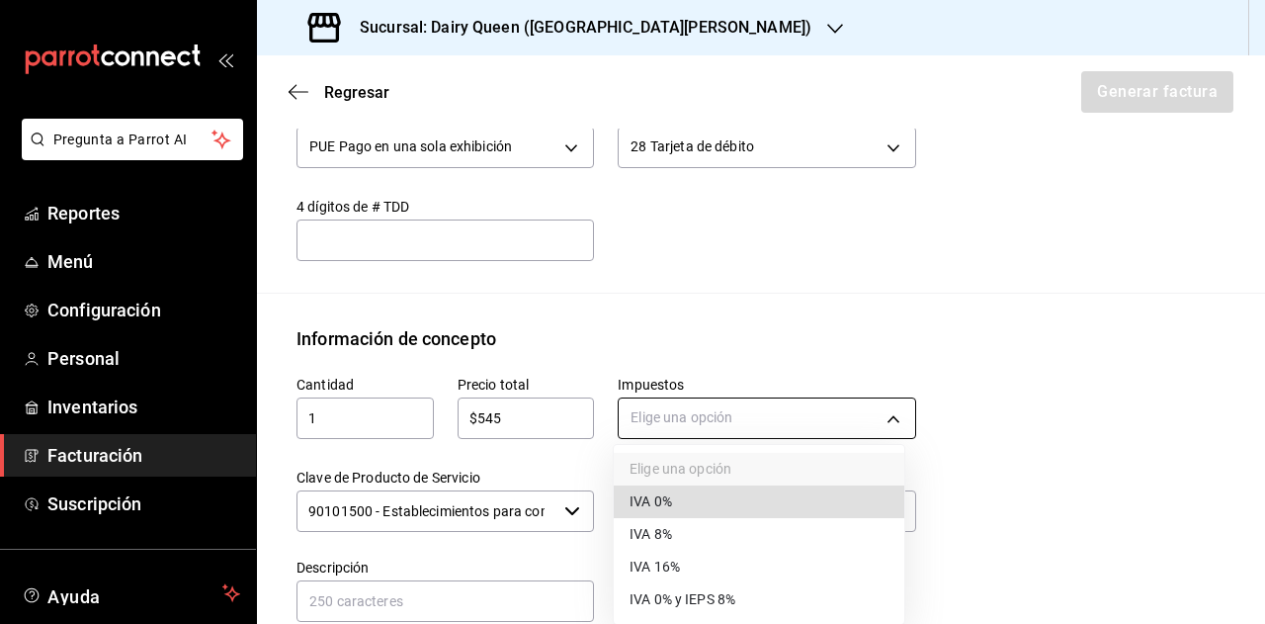
click at [668, 416] on body "Pregunta a Parrot AI Reportes Menú Configuración Personal Inventarios Facturaci…" at bounding box center [632, 312] width 1265 height 624
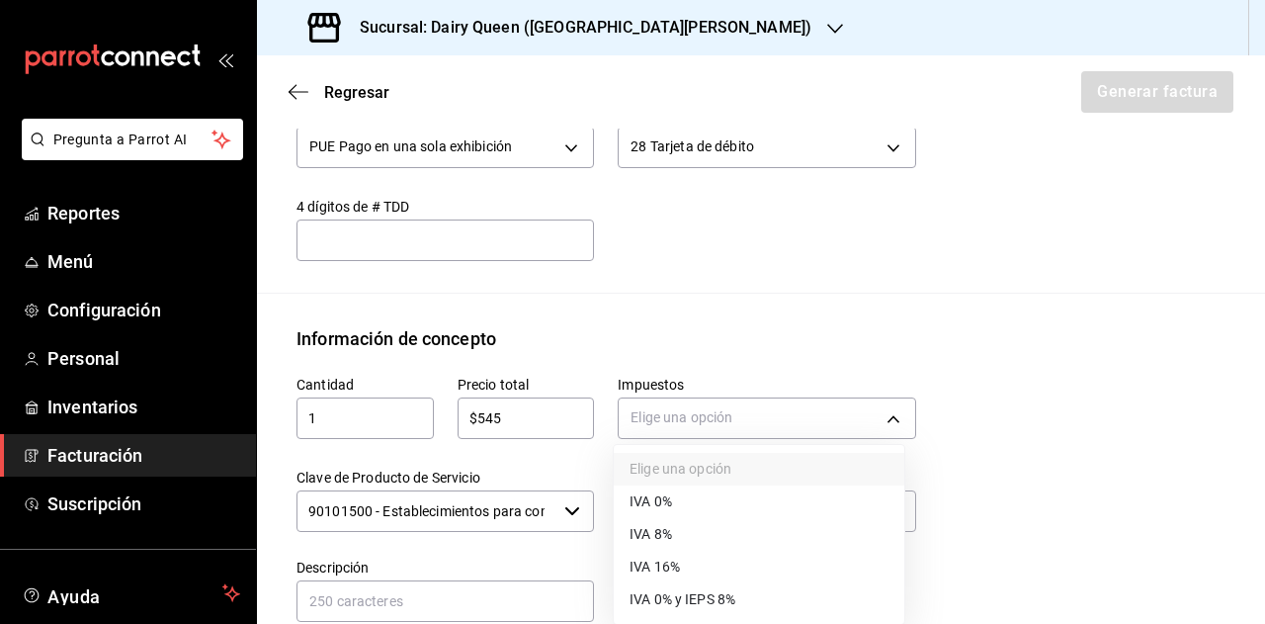
click at [687, 569] on li "IVA 16%" at bounding box center [759, 567] width 291 height 33
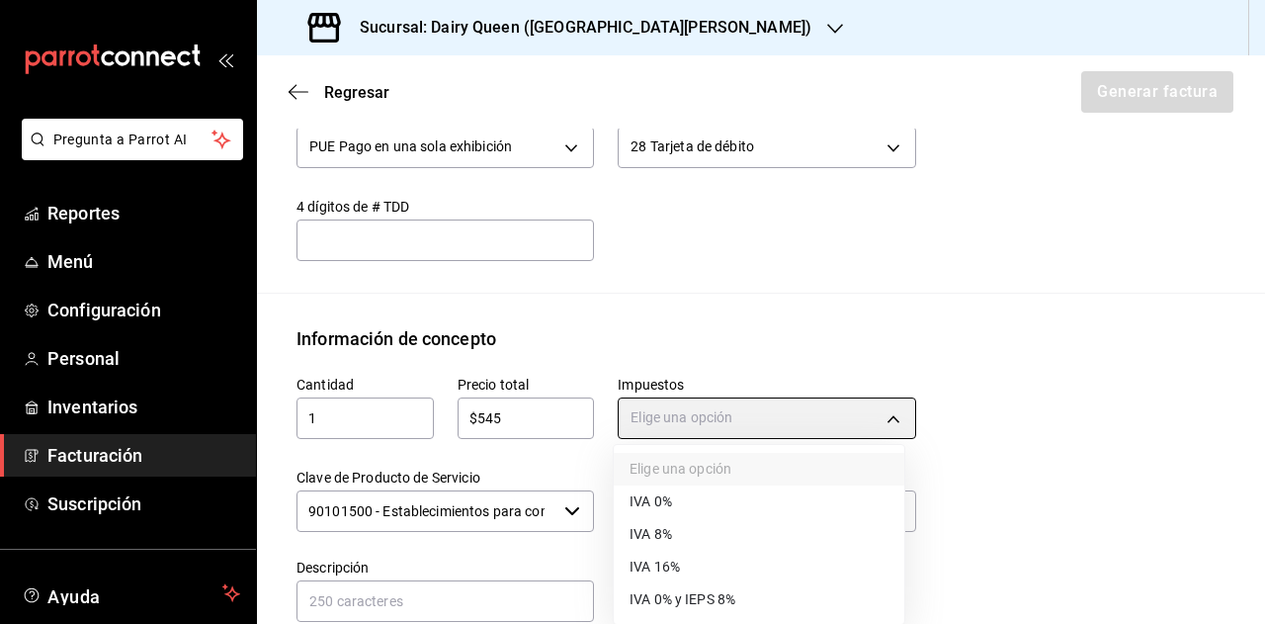
type input "IVA_16"
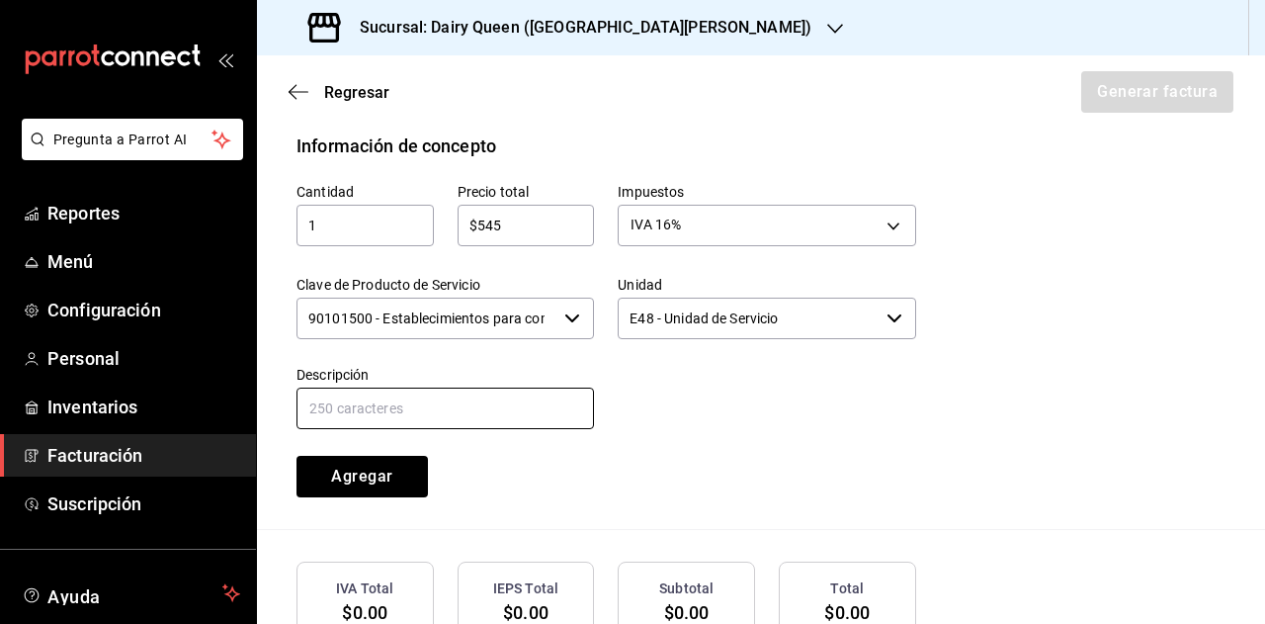
scroll to position [899, 0]
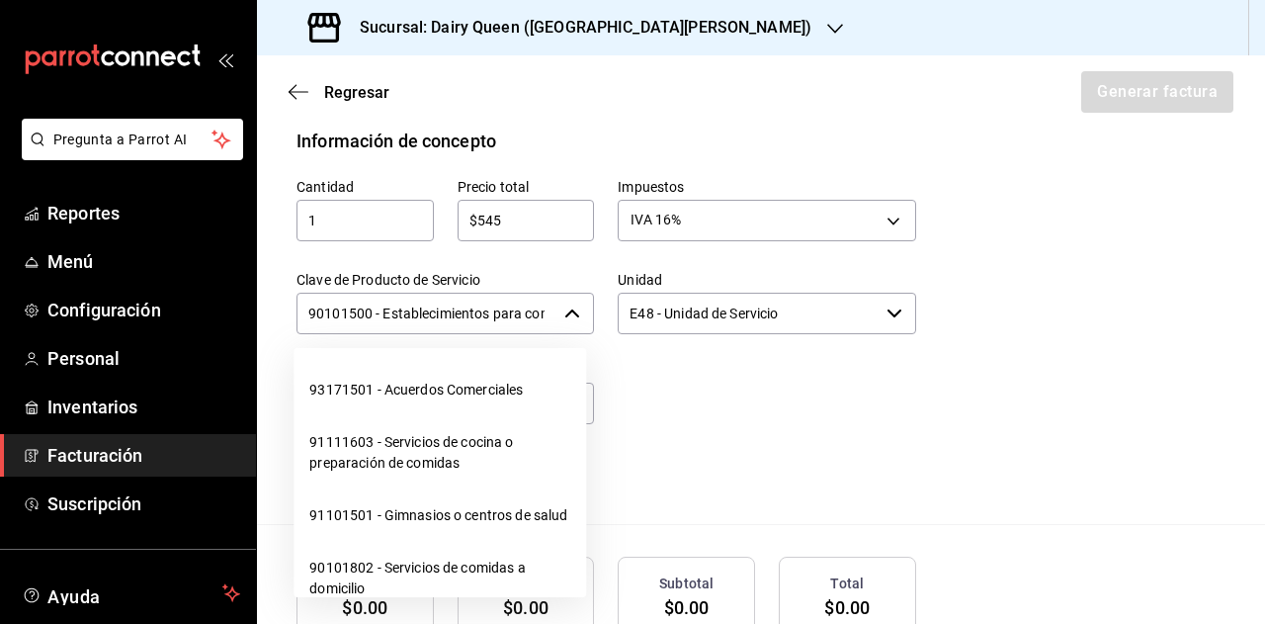
click at [496, 313] on input "90101500 - Establecimientos para comer y beber" at bounding box center [427, 314] width 260 height 42
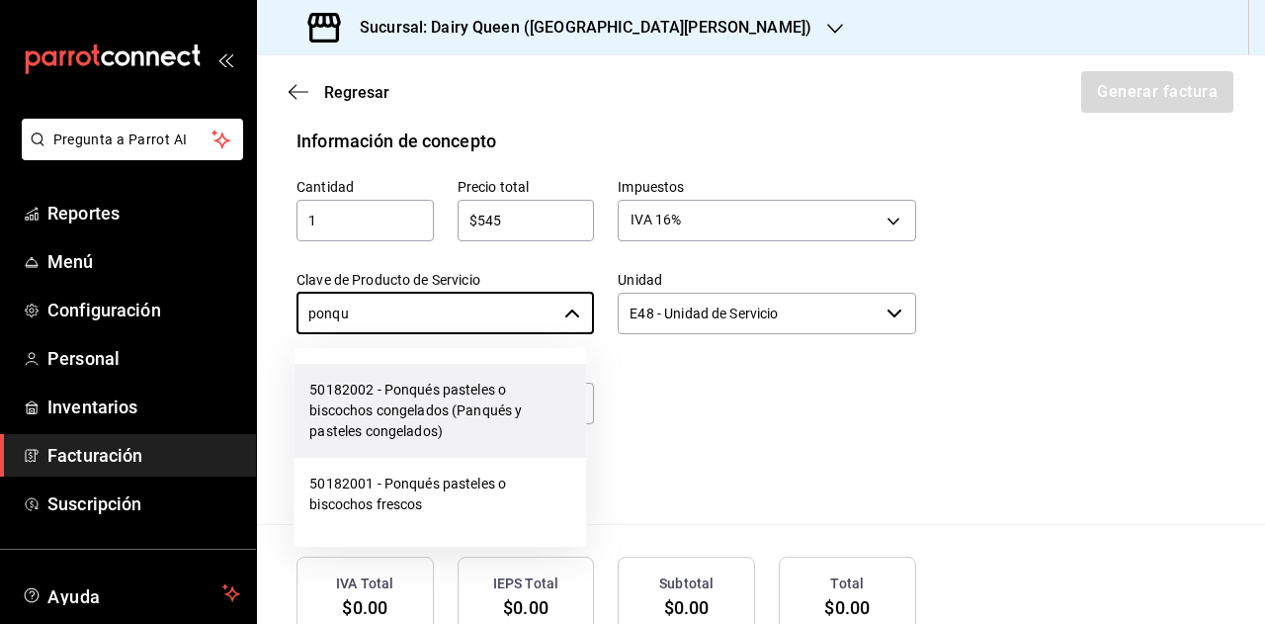
click at [486, 383] on li "50182002 - Ponqués pasteles o biscochos congelados (Panqués y pasteles congelad…" at bounding box center [440, 411] width 293 height 94
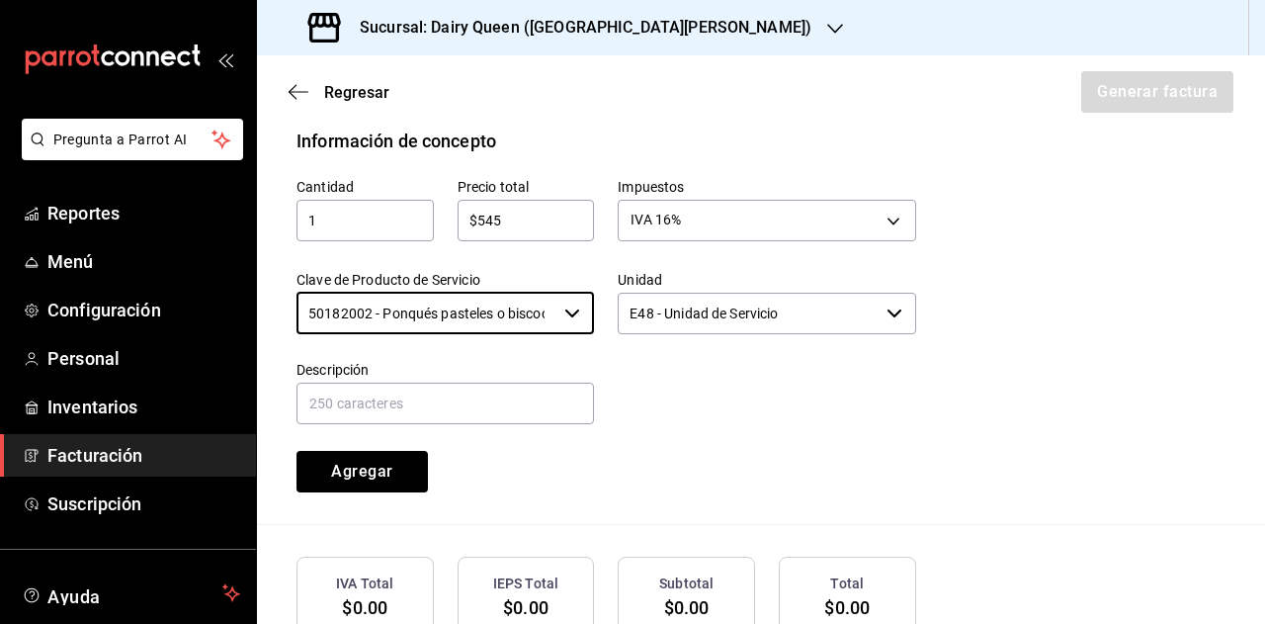
type input "50182002 - Ponqués pasteles o biscochos congelados (Panqués y pasteles congelad…"
click at [725, 305] on input "E48 - Unidad de Servicio" at bounding box center [748, 314] width 260 height 42
click at [725, 306] on input "E48 - Unidad de Servicio" at bounding box center [748, 314] width 260 height 42
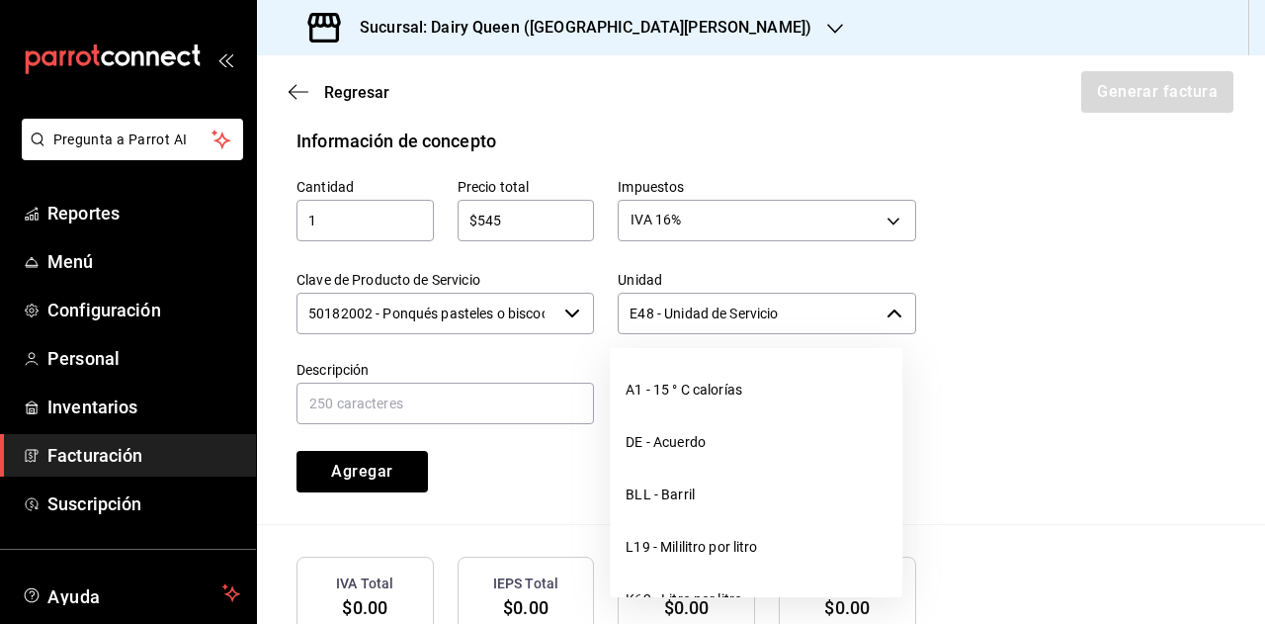
click at [725, 306] on input "E48 - Unidad de Servicio" at bounding box center [748, 314] width 260 height 42
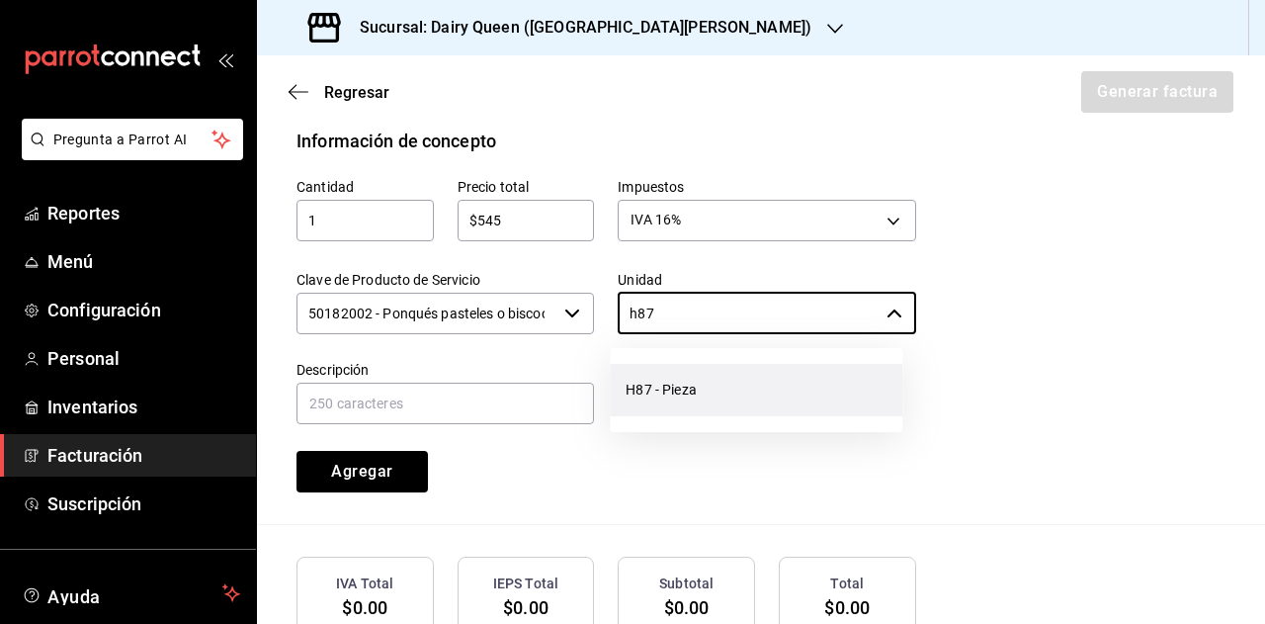
click at [699, 386] on li "H87 - Pieza" at bounding box center [756, 390] width 293 height 52
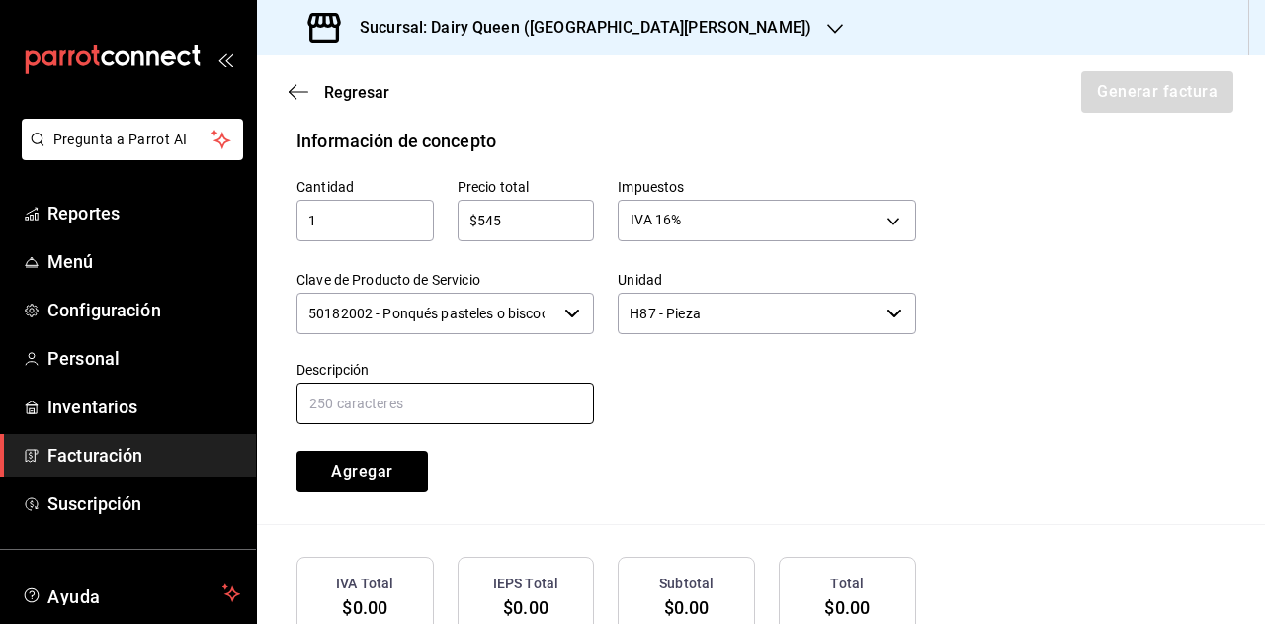
click at [480, 387] on input "text" at bounding box center [446, 404] width 298 height 42
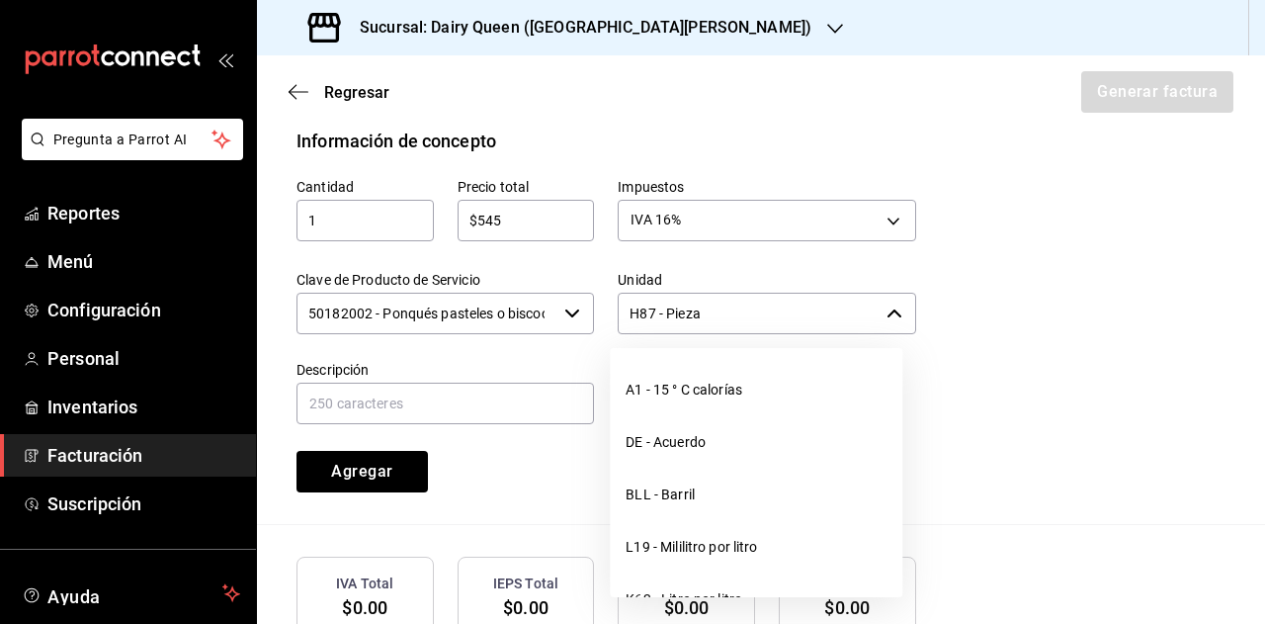
click at [712, 315] on input "H87 - Pieza" at bounding box center [748, 314] width 260 height 42
type input "h"
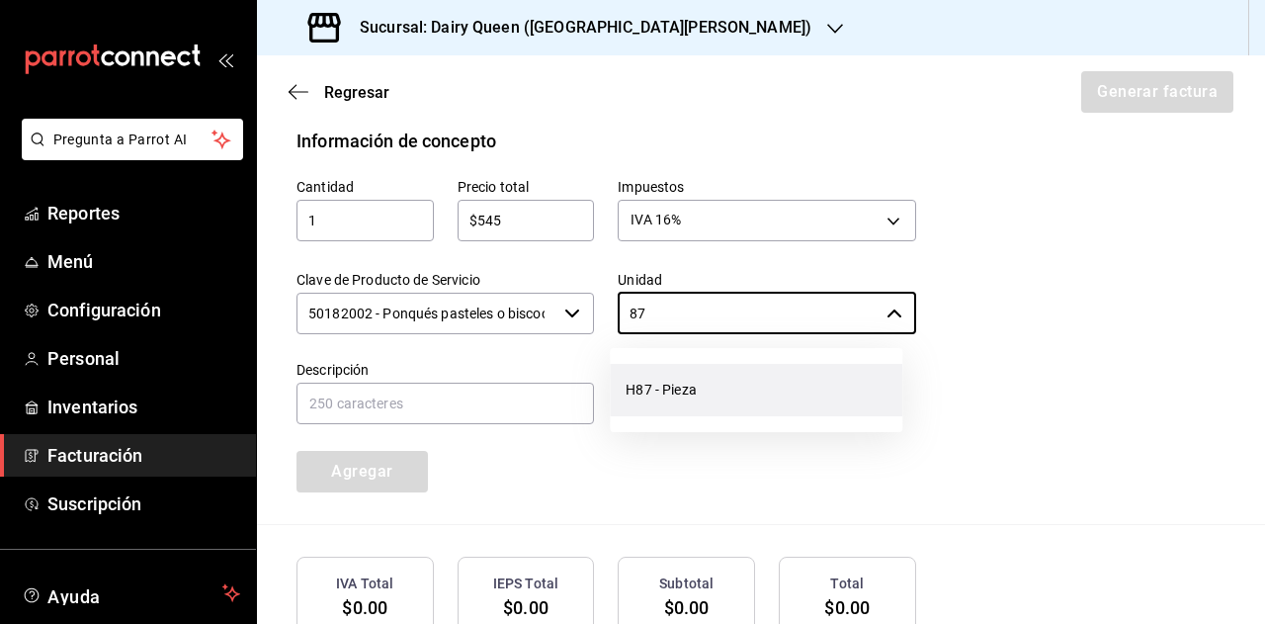
click at [666, 379] on li "H87 - Pieza" at bounding box center [756, 390] width 293 height 52
type input "H87 - Pieza"
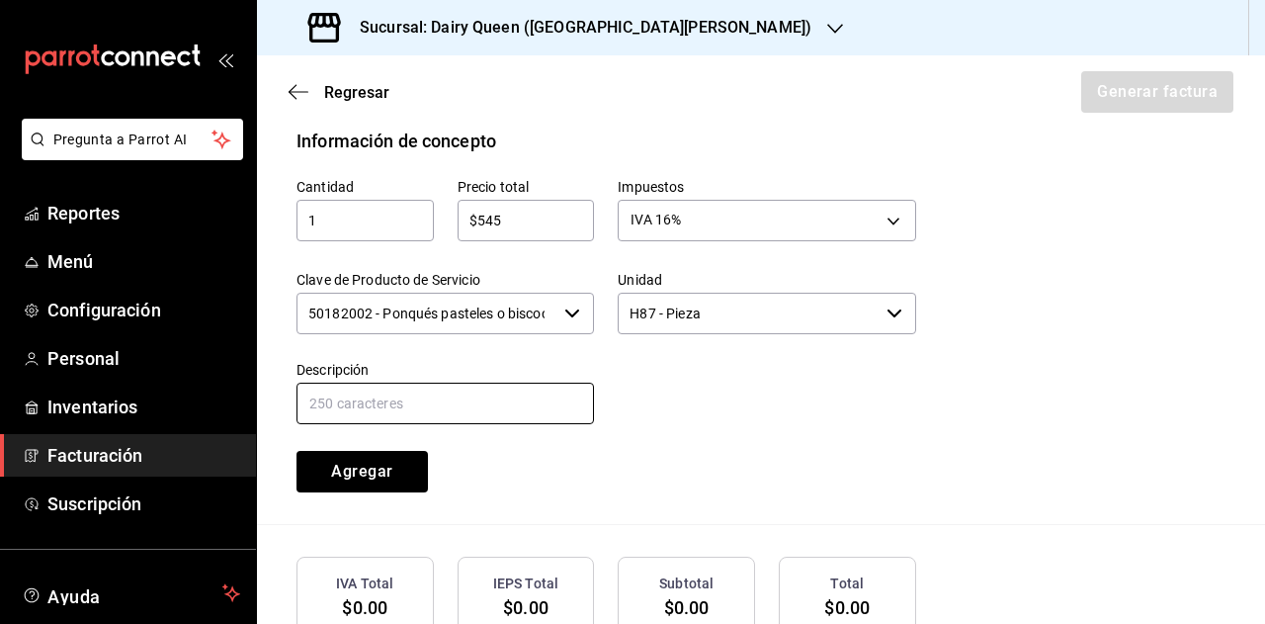
click at [504, 412] on input "text" at bounding box center [446, 404] width 298 height 42
click at [403, 416] on input "text" at bounding box center [446, 404] width 298 height 42
paste input "Pastel De Blizzard® De Oreo®"
type input "Pastel De Blizzard® De Oreo®"
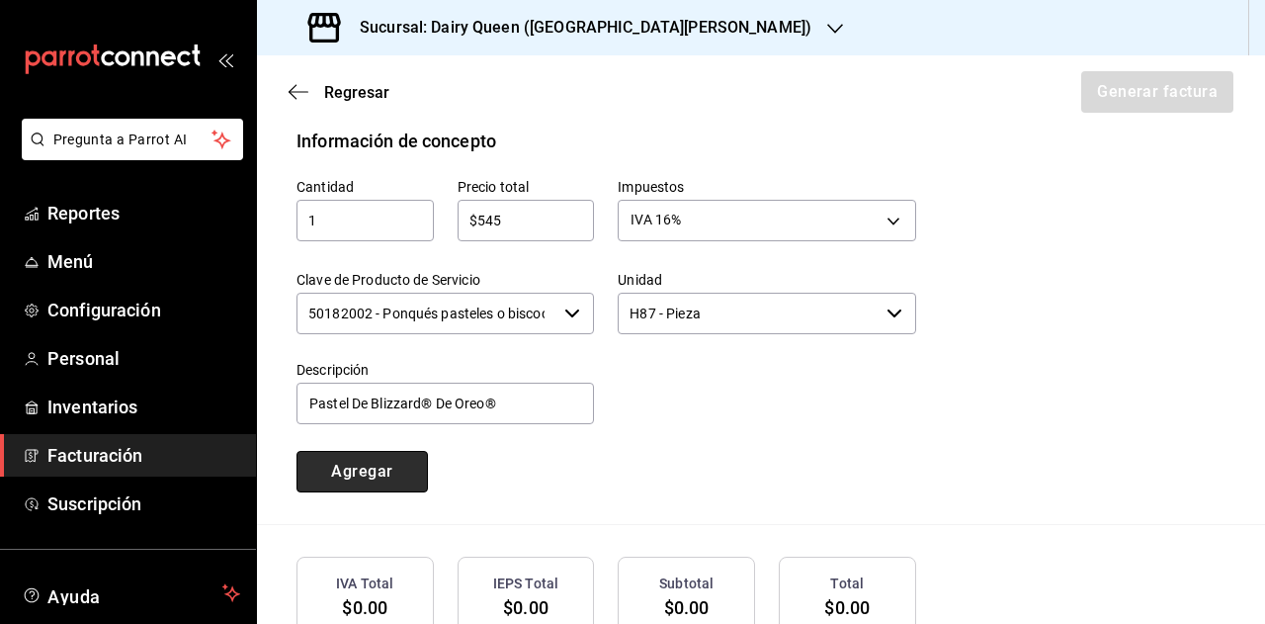
click at [385, 462] on button "Agregar" at bounding box center [362, 472] width 131 height 42
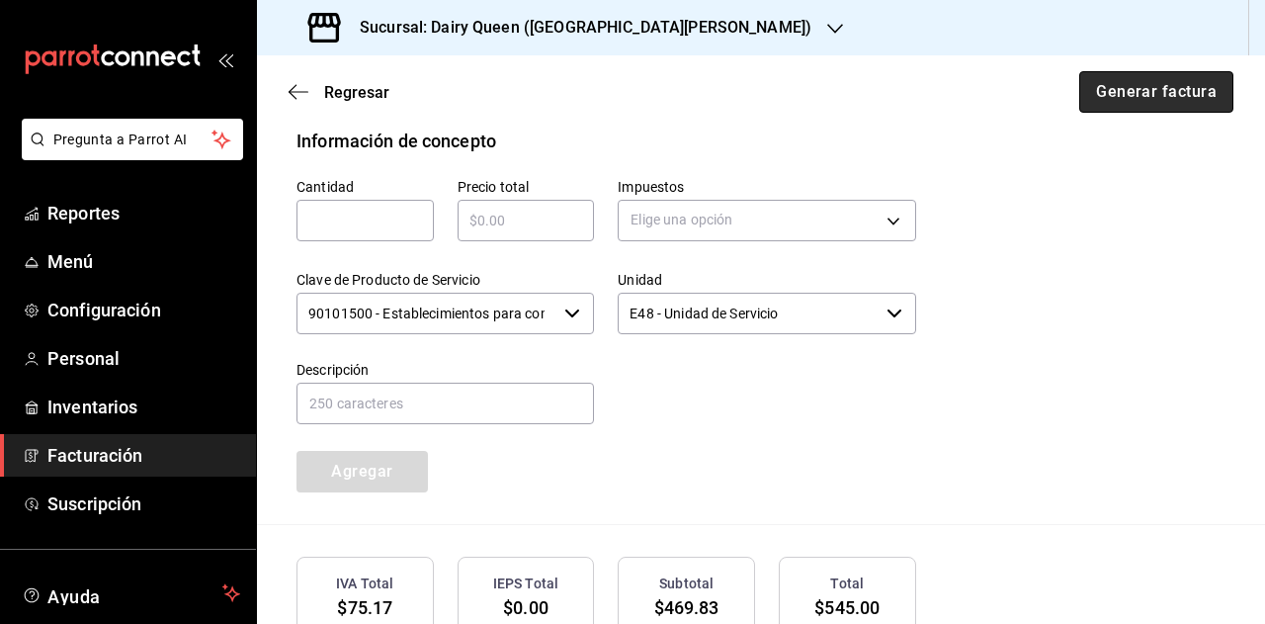
click at [1127, 102] on button "Generar factura" at bounding box center [1156, 92] width 154 height 42
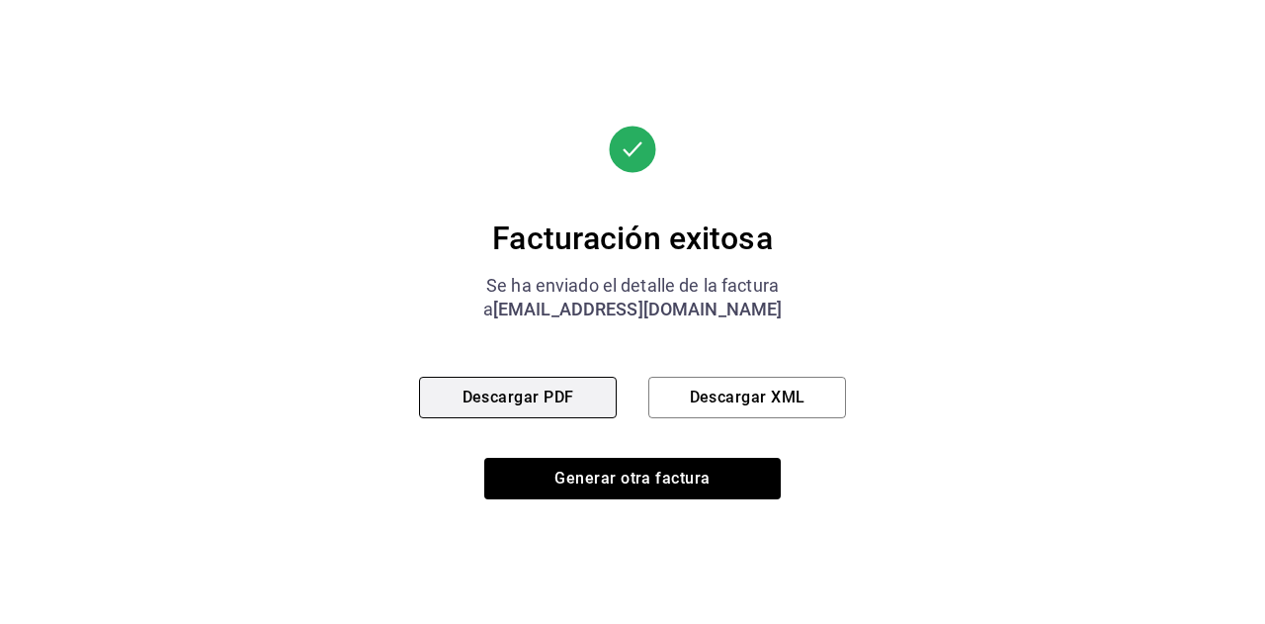
click at [577, 395] on button "Descargar PDF" at bounding box center [518, 398] width 198 height 42
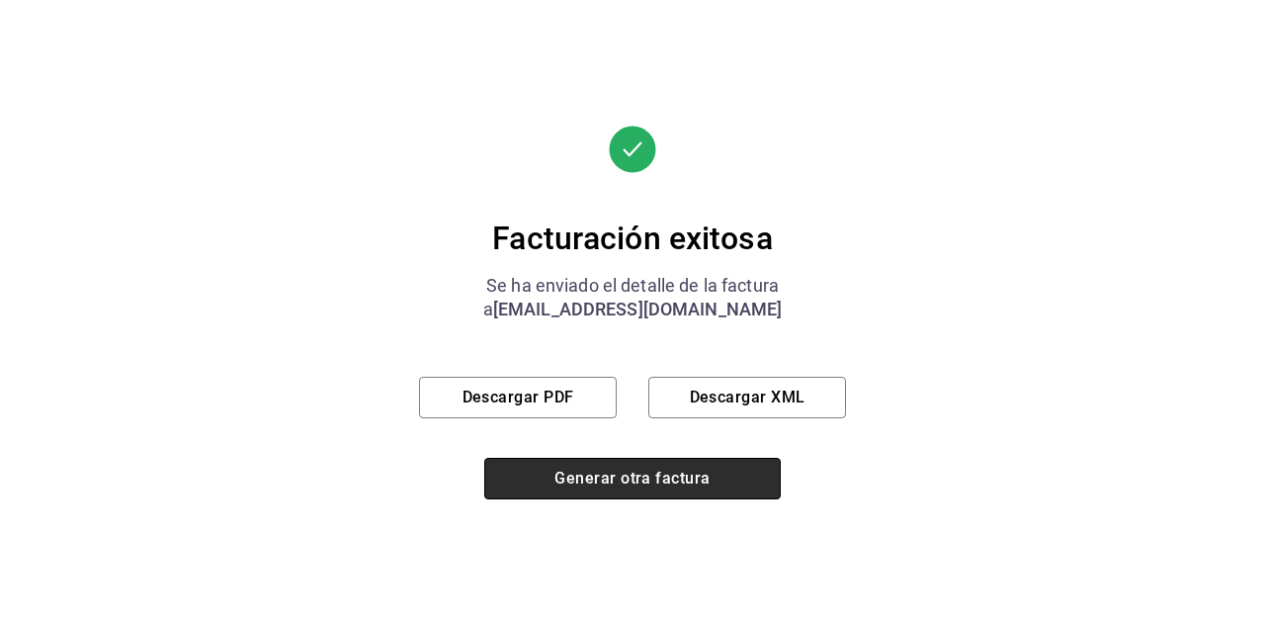
click at [640, 477] on button "Generar otra factura" at bounding box center [632, 479] width 297 height 42
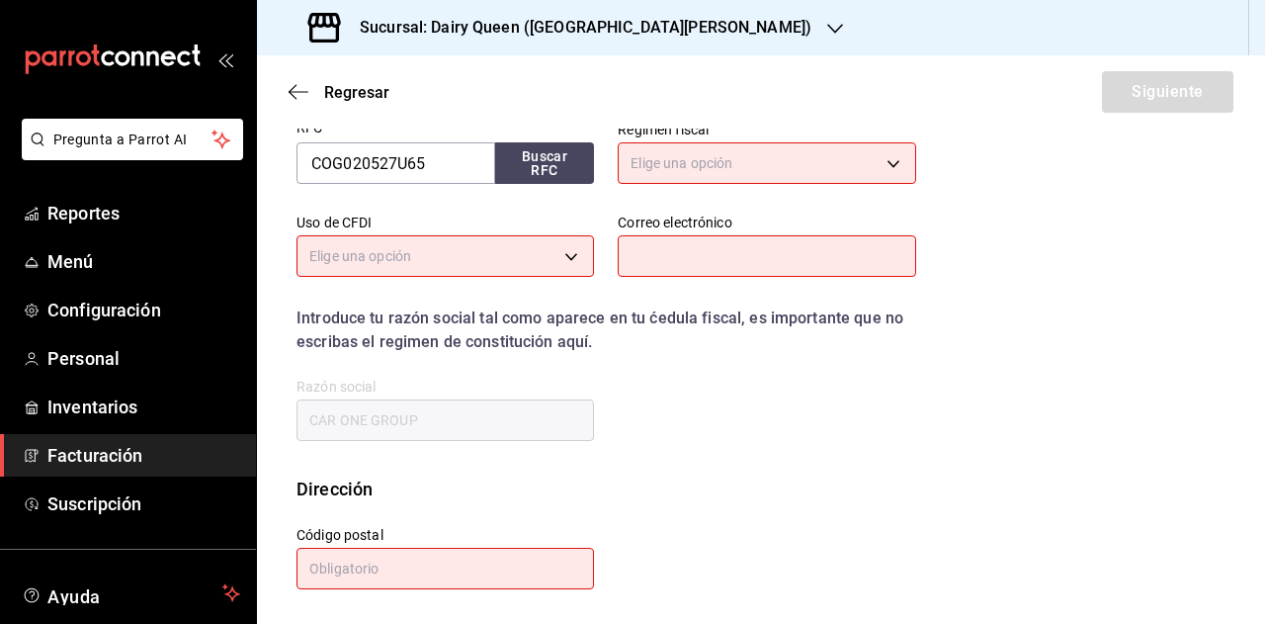
scroll to position [342, 0]
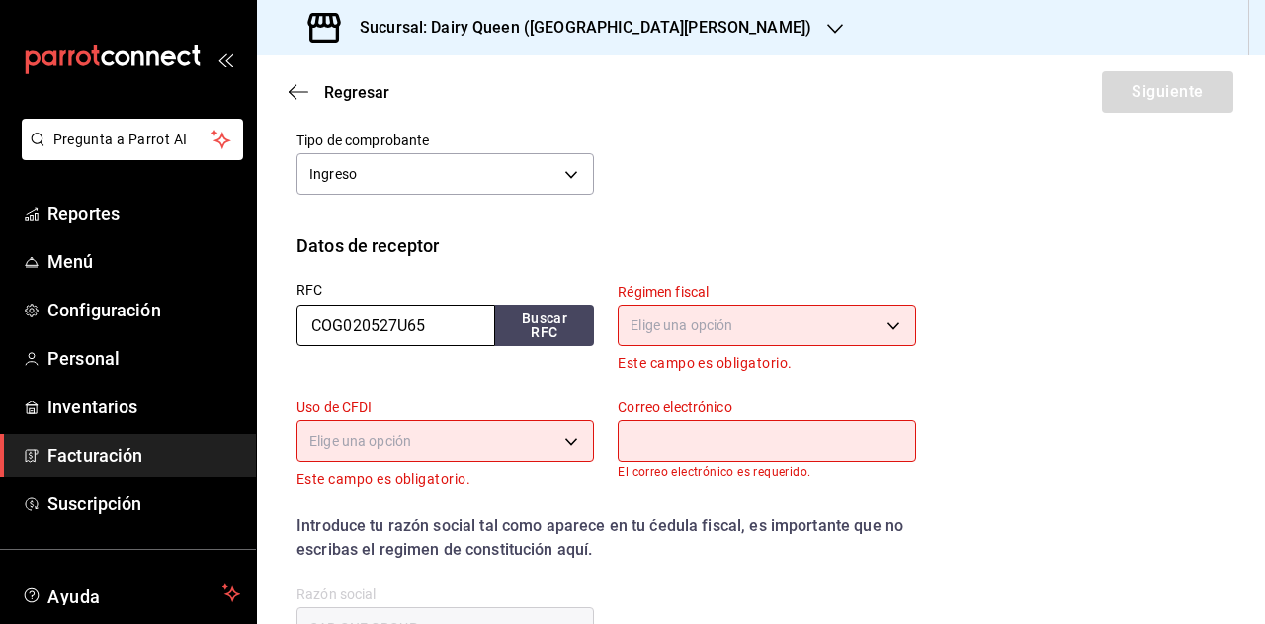
drag, startPoint x: 393, startPoint y: 339, endPoint x: 251, endPoint y: 339, distance: 142.3
click at [251, 339] on div "Pregunta a Parrot AI Reportes Menú Configuración Personal Inventarios Facturaci…" at bounding box center [632, 312] width 1265 height 624
paste input "IEF7911291F4"
type input "IEF7911291F4"
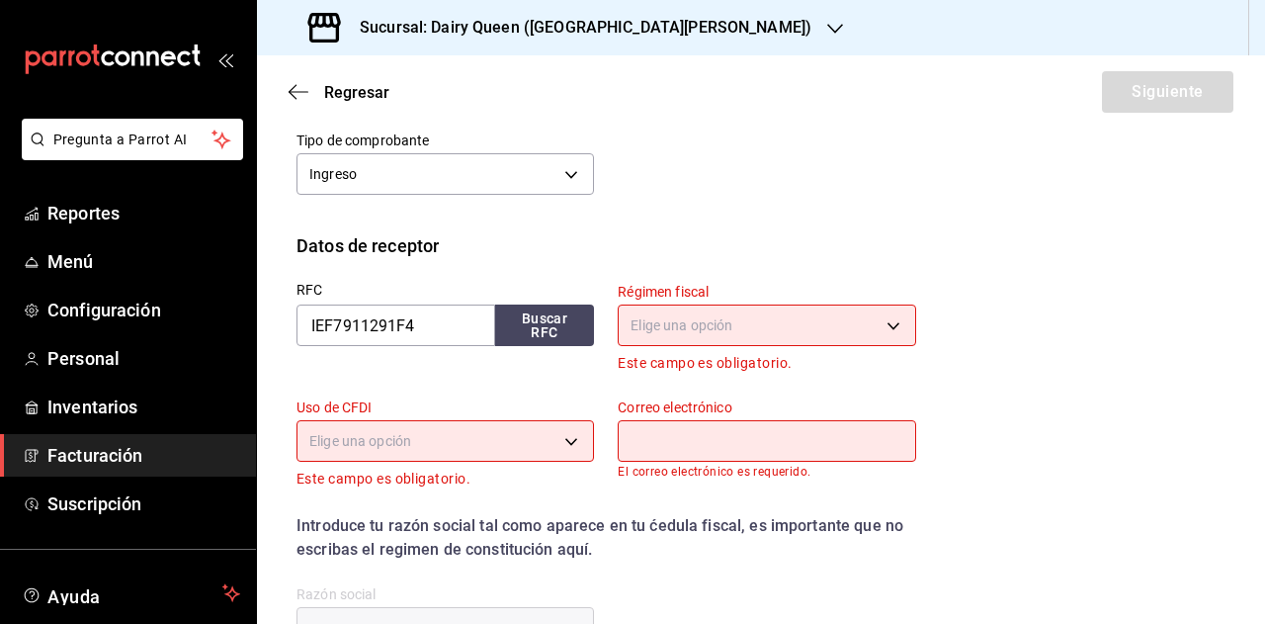
click at [614, 218] on div "Perfil fiscal LEVA NEGOCIOS Y FRANQUICIAS 8e95d43a-9701-4a67-b0fa-d812e25ae5a9 …" at bounding box center [761, 123] width 929 height 217
click at [739, 339] on body "Pregunta a Parrot AI Reportes Menú Configuración Personal Inventarios Facturaci…" at bounding box center [632, 312] width 1265 height 624
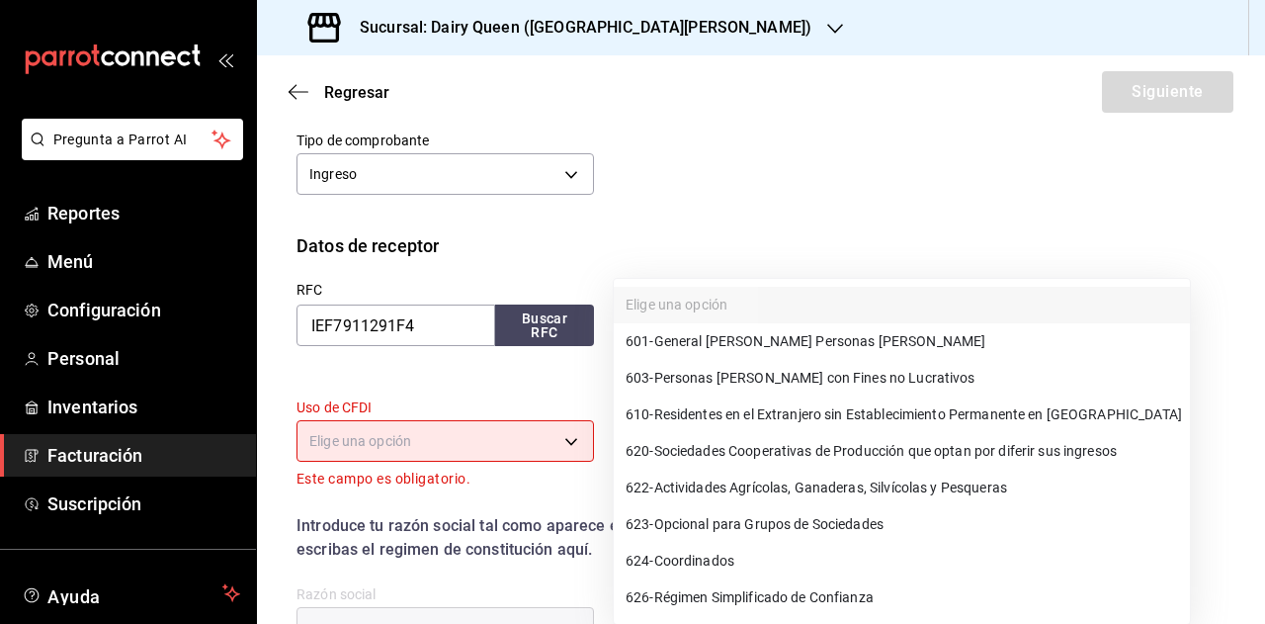
click at [692, 341] on span "601 - General [PERSON_NAME] Personas [PERSON_NAME]" at bounding box center [806, 341] width 360 height 21
type input "601"
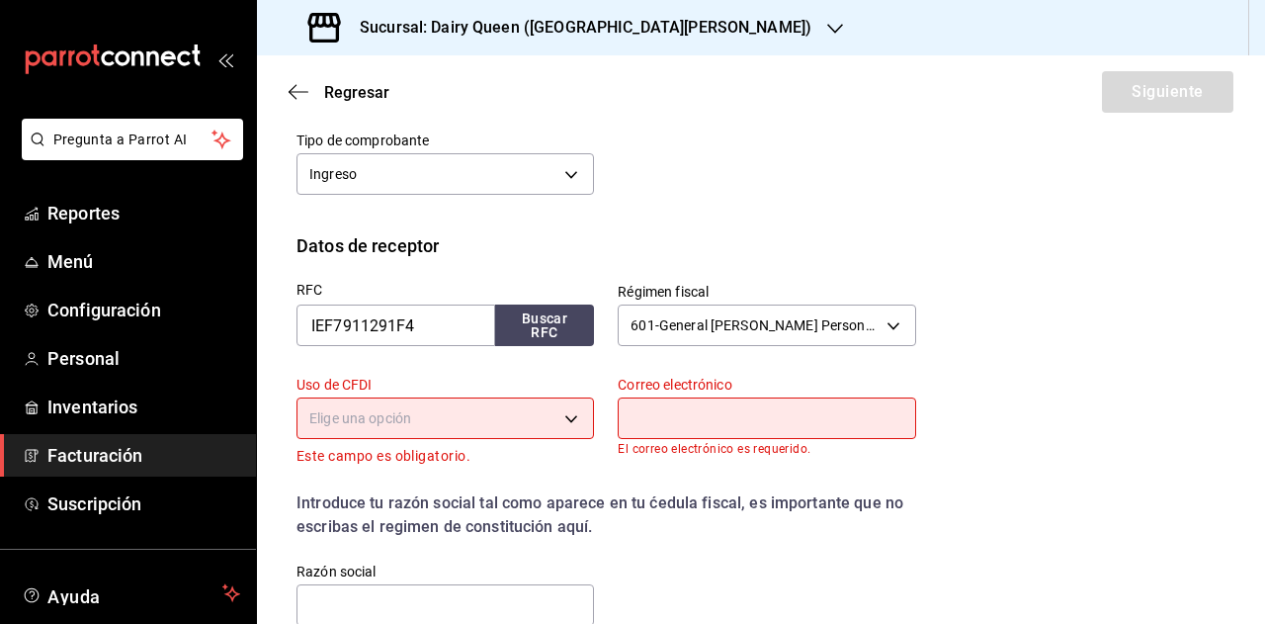
click at [453, 408] on body "Pregunta a Parrot AI Reportes Menú Configuración Personal Inventarios Facturaci…" at bounding box center [632, 312] width 1265 height 624
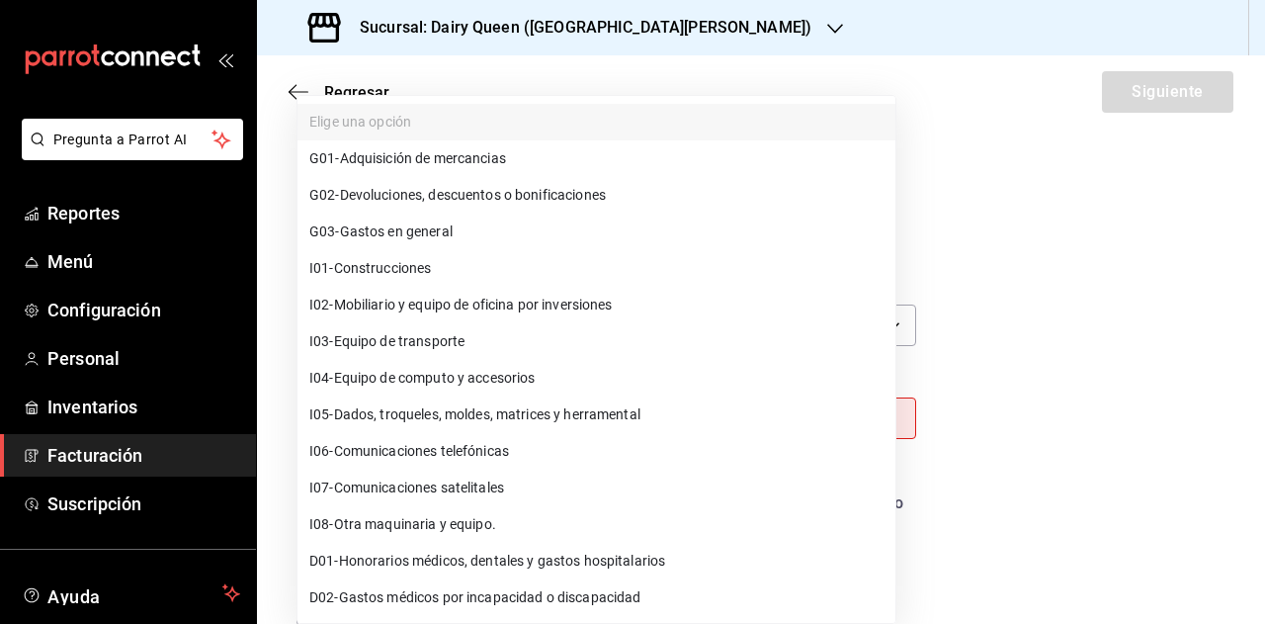
click at [416, 244] on li "G03 - Gastos en general" at bounding box center [597, 231] width 598 height 37
type input "G03"
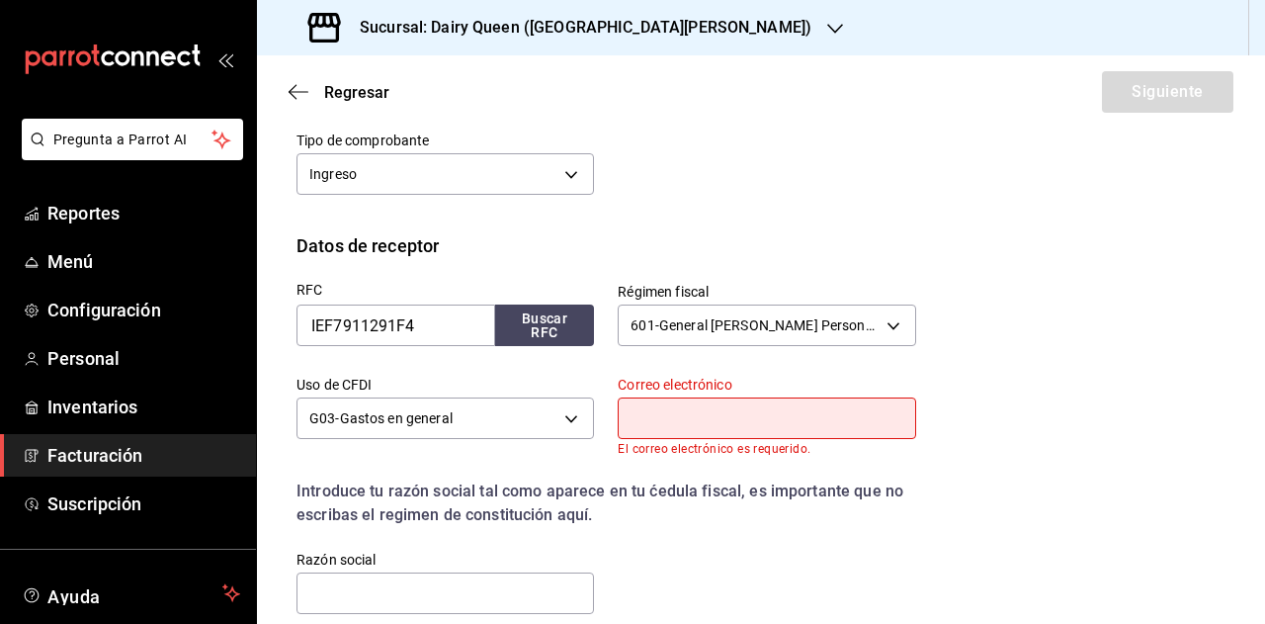
click at [730, 416] on input "text" at bounding box center [767, 418] width 298 height 42
type input "[EMAIL_ADDRESS][DOMAIN_NAME]"
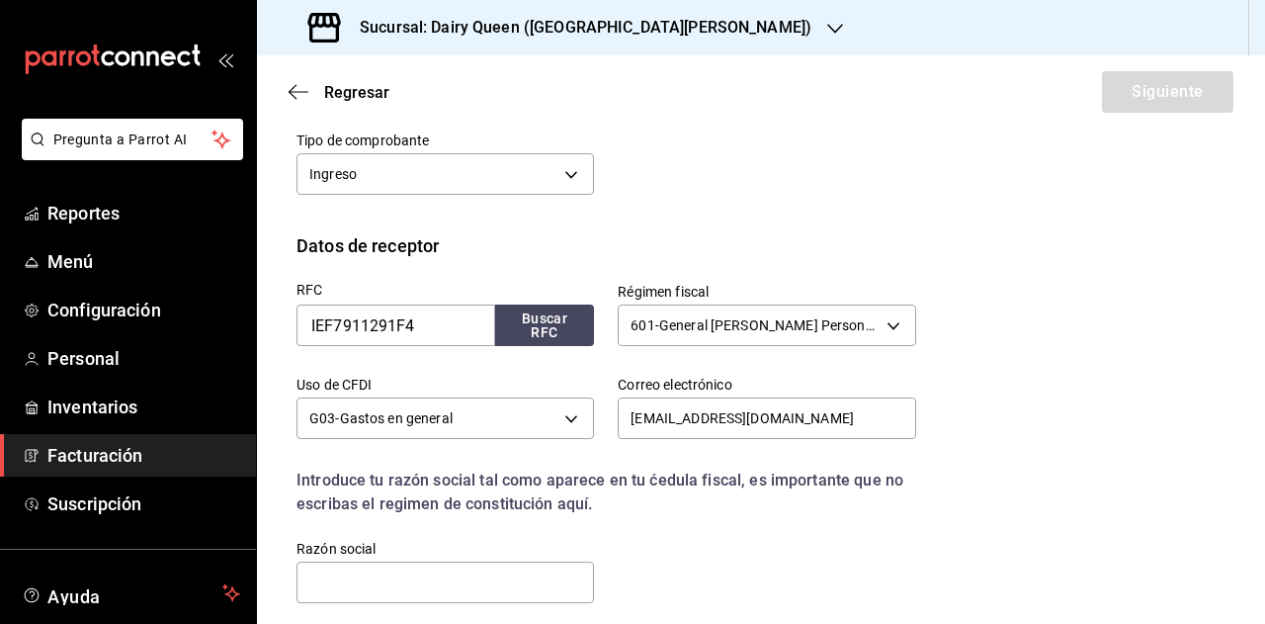
click at [971, 309] on div "RFC IEF7911291F4 Buscar RFC Régimen fiscal 601 - General [PERSON_NAME] Personas…" at bounding box center [761, 448] width 929 height 379
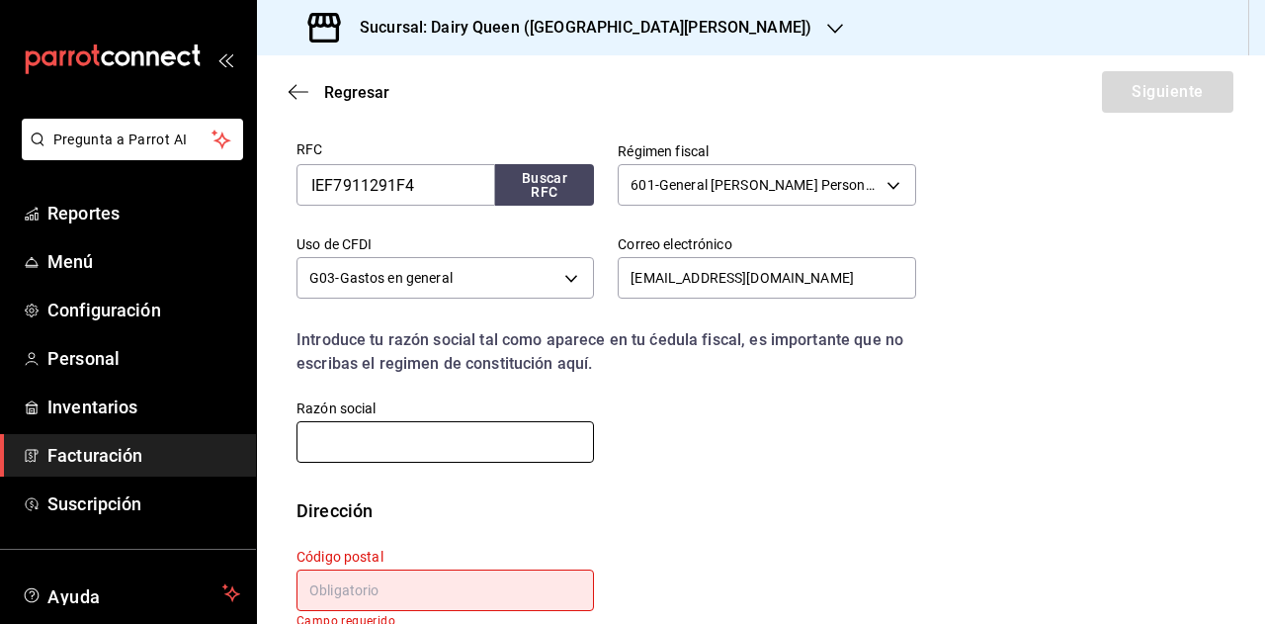
scroll to position [518, 0]
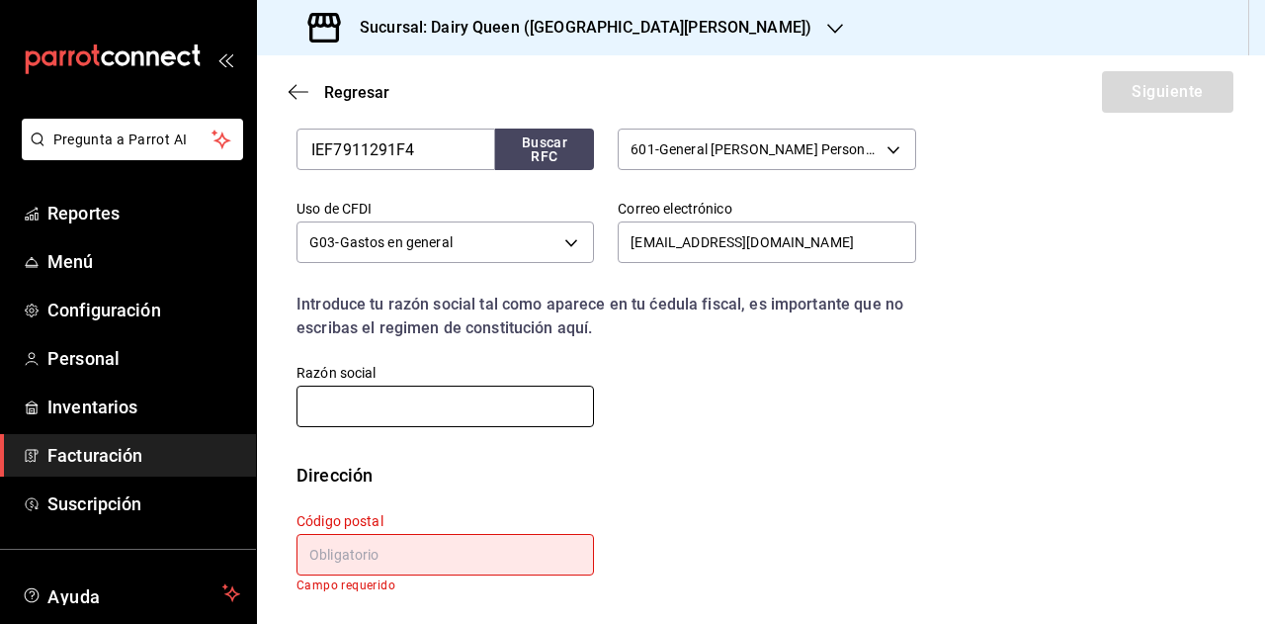
click at [437, 408] on input "text" at bounding box center [446, 406] width 298 height 42
paste input "INSTRUMENTOS Y EQUIPOS FALCON"
type input "INSTRUMENTOS Y EQUIPOS FALCON"
click at [820, 472] on div "Dirección" at bounding box center [761, 475] width 929 height 27
click at [448, 546] on input "text" at bounding box center [446, 555] width 298 height 42
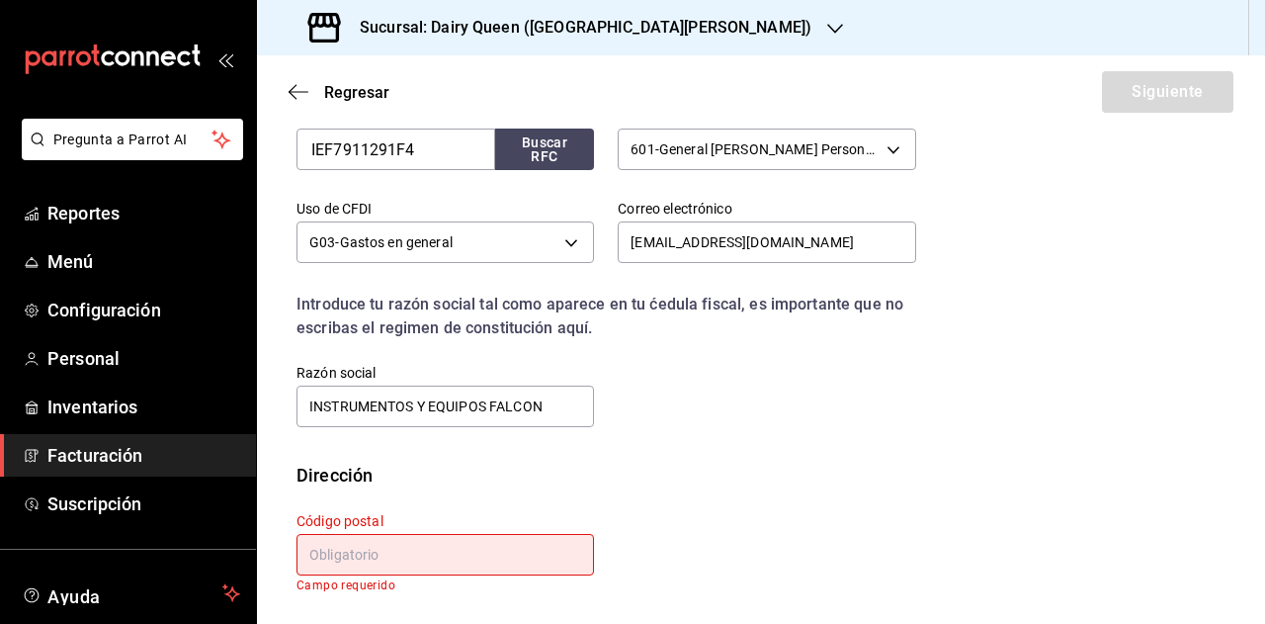
paste input "01040"
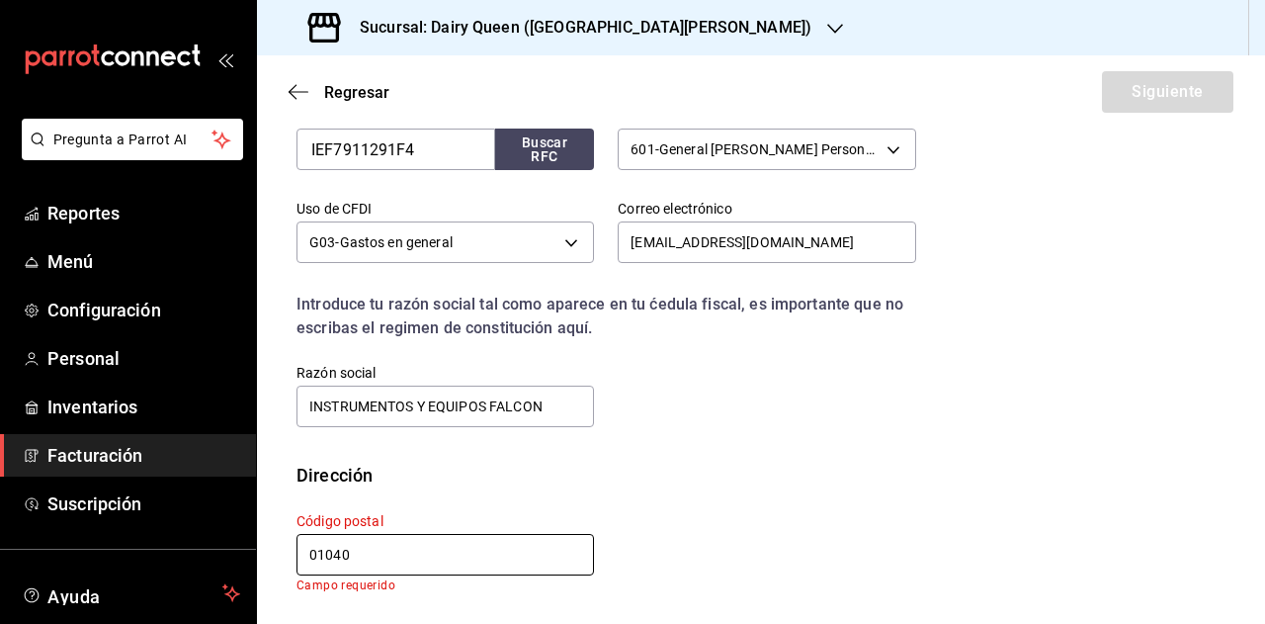
type input "01040"
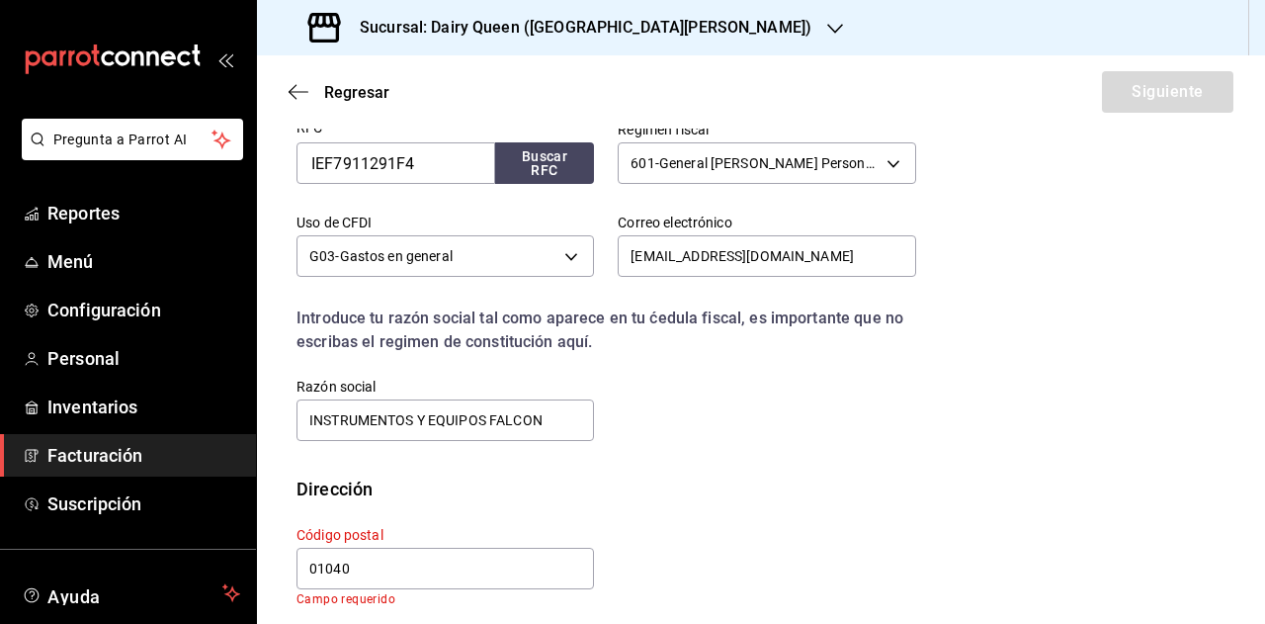
click at [664, 538] on div "Calle # exterior # interior Código postal 01040 Campo requerido Estado ​ Munici…" at bounding box center [594, 554] width 643 height 104
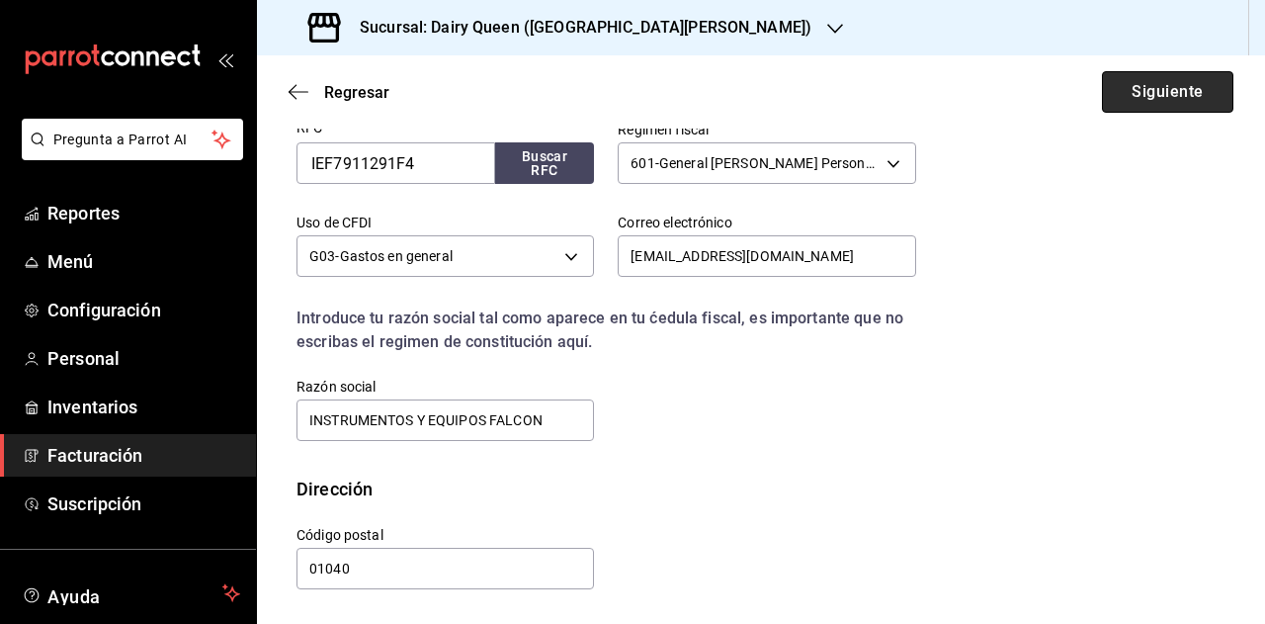
click at [1141, 86] on button "Siguiente" at bounding box center [1167, 92] width 131 height 42
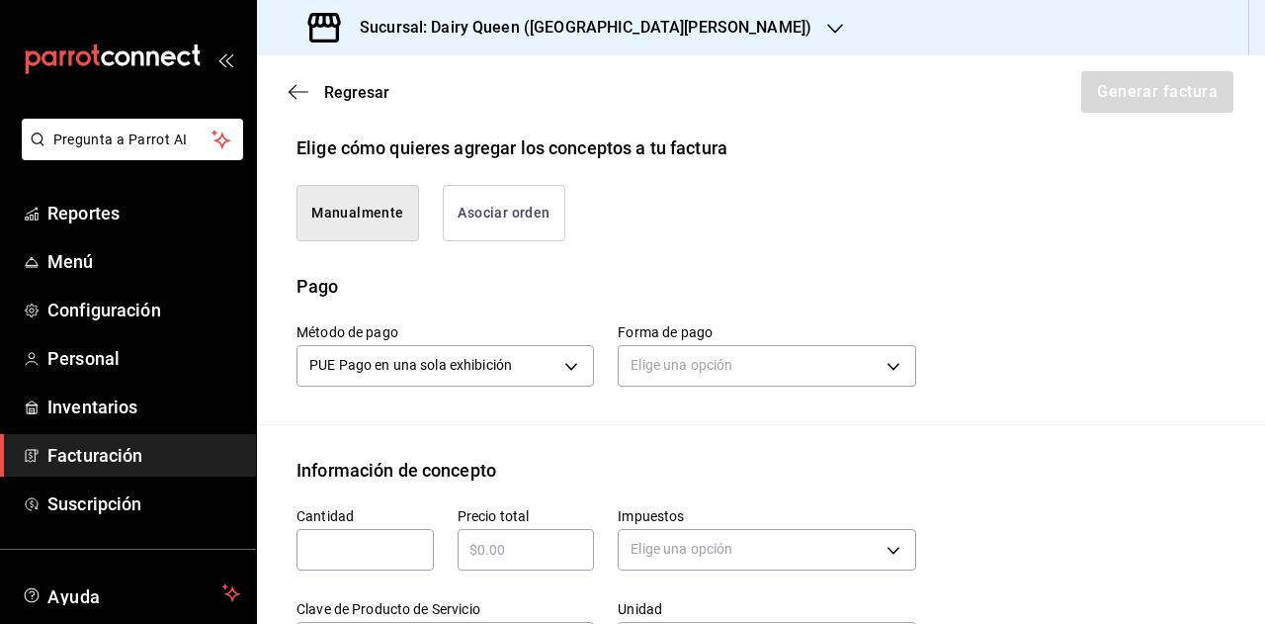
click at [729, 393] on div "Método de pago PUE Pago en una sola exhibición PUE Forma de pago Elige una opci…" at bounding box center [761, 361] width 929 height 125
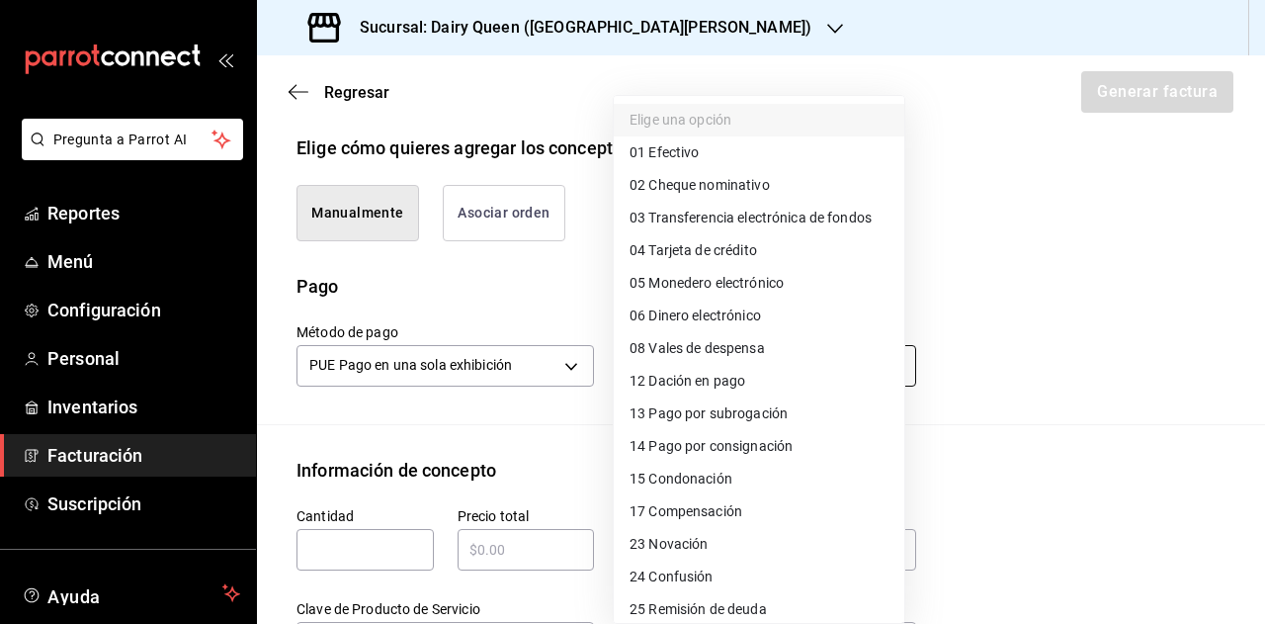
click at [735, 365] on body "Pregunta a Parrot AI Reportes Menú Configuración Personal Inventarios Facturaci…" at bounding box center [632, 312] width 1265 height 624
click at [670, 139] on li "01 Efectivo" at bounding box center [759, 152] width 291 height 33
type input "01"
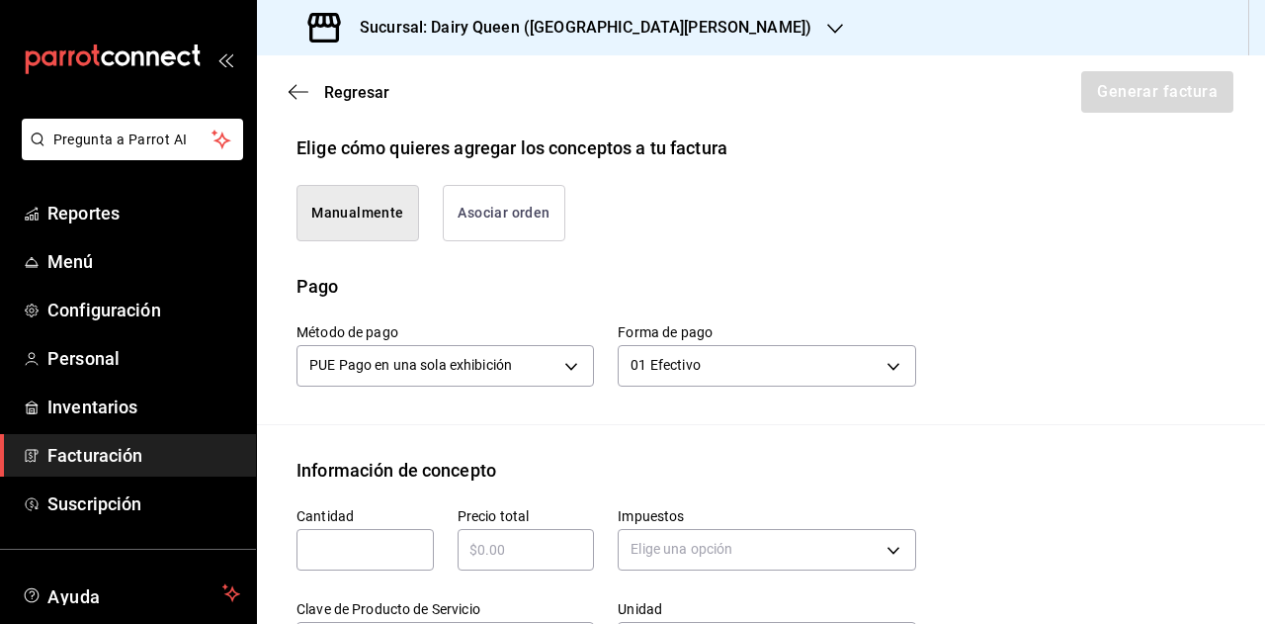
click at [882, 240] on div "Manualmente Asociar orden" at bounding box center [761, 217] width 929 height 112
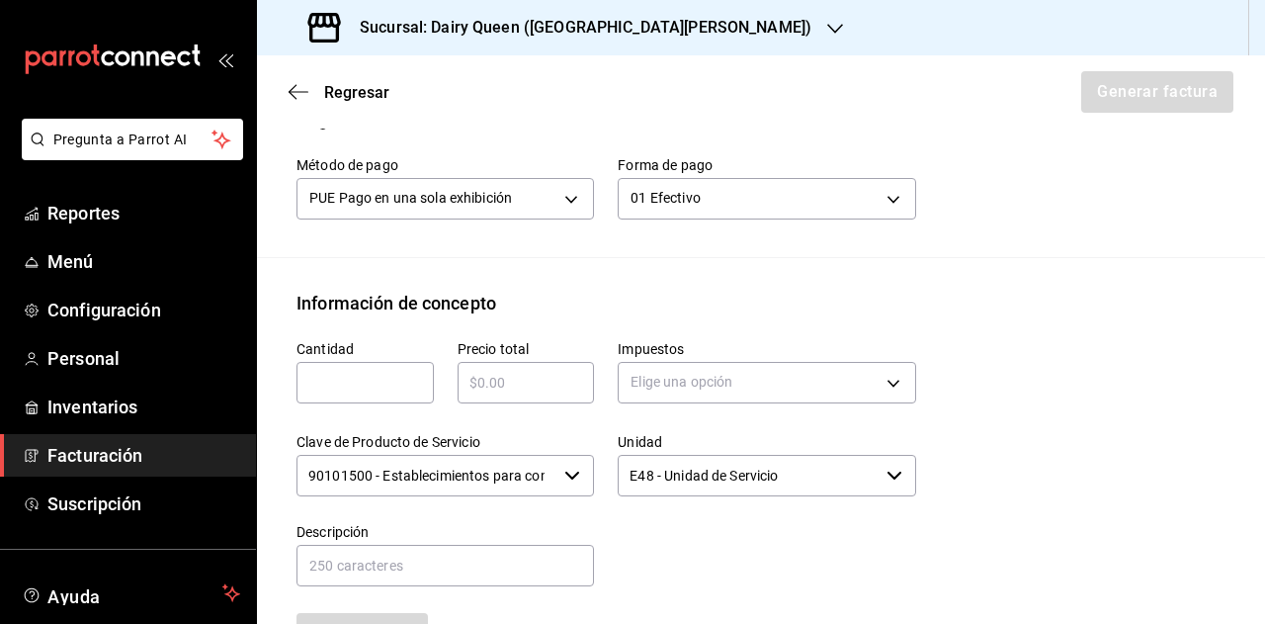
scroll to position [702, 0]
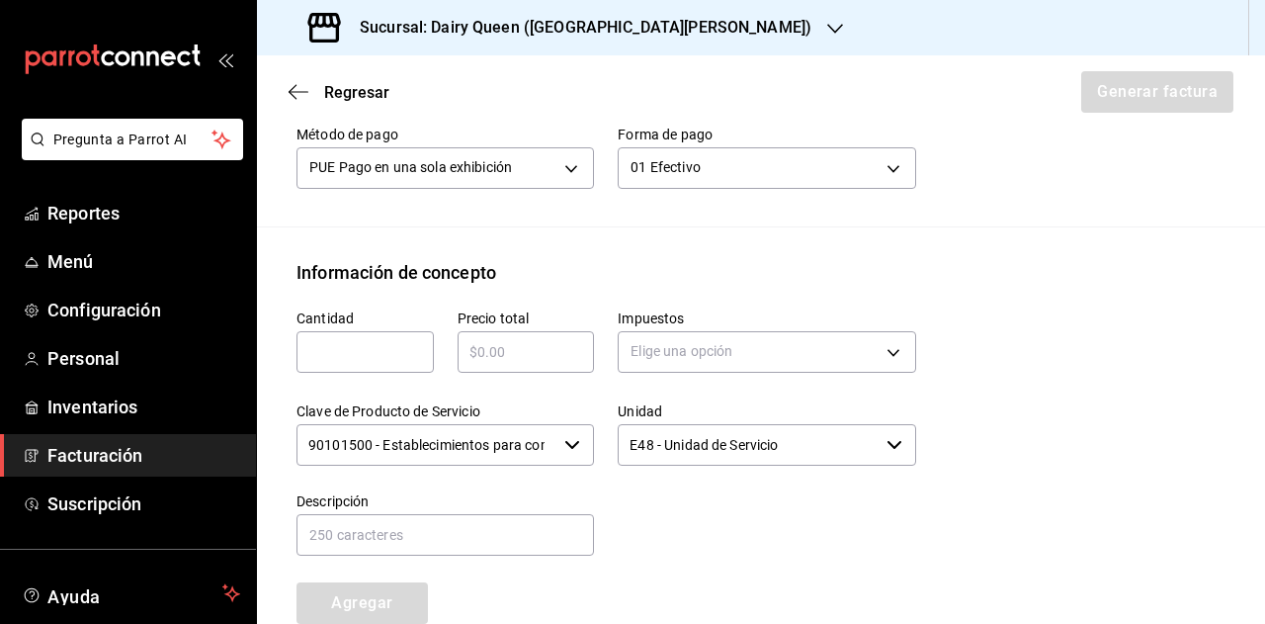
click at [381, 344] on input "text" at bounding box center [365, 352] width 137 height 24
type input "1"
click at [497, 350] on input "text" at bounding box center [526, 352] width 137 height 24
click at [505, 352] on input "text" at bounding box center [526, 352] width 137 height 24
type input "$545"
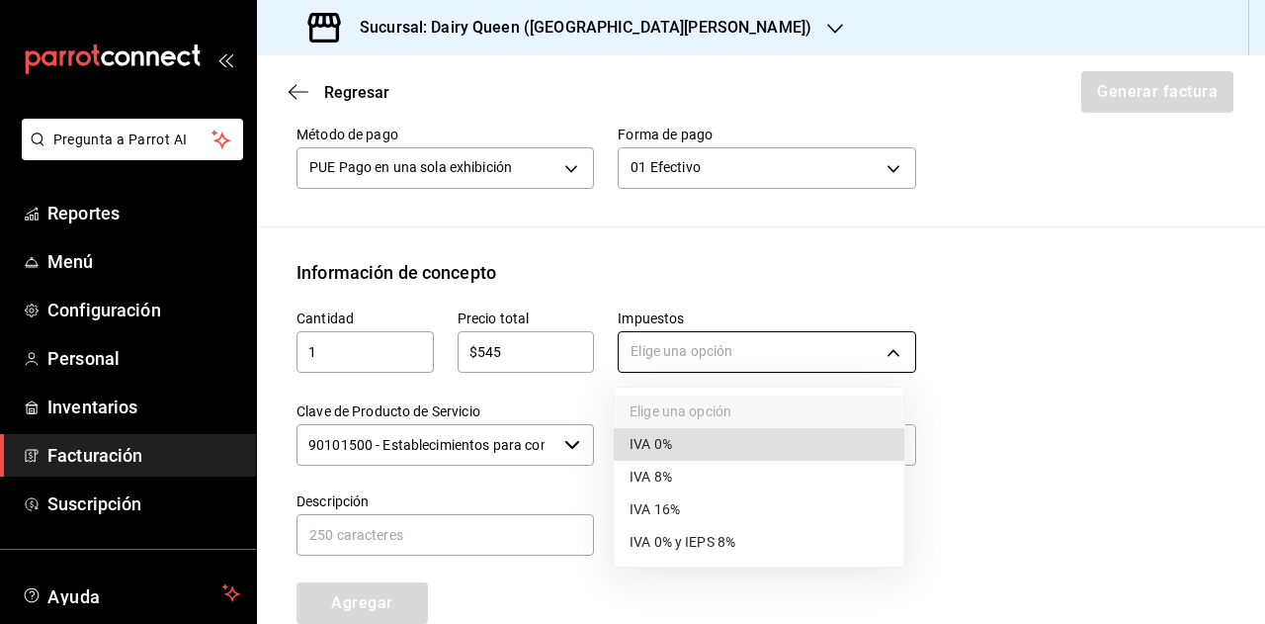
click at [675, 352] on body "Pregunta a Parrot AI Reportes Menú Configuración Personal Inventarios Facturaci…" at bounding box center [632, 312] width 1265 height 624
drag, startPoint x: 670, startPoint y: 506, endPoint x: 747, endPoint y: 466, distance: 87.1
click at [672, 506] on span "IVA 16%" at bounding box center [655, 509] width 50 height 21
type input "IVA_16"
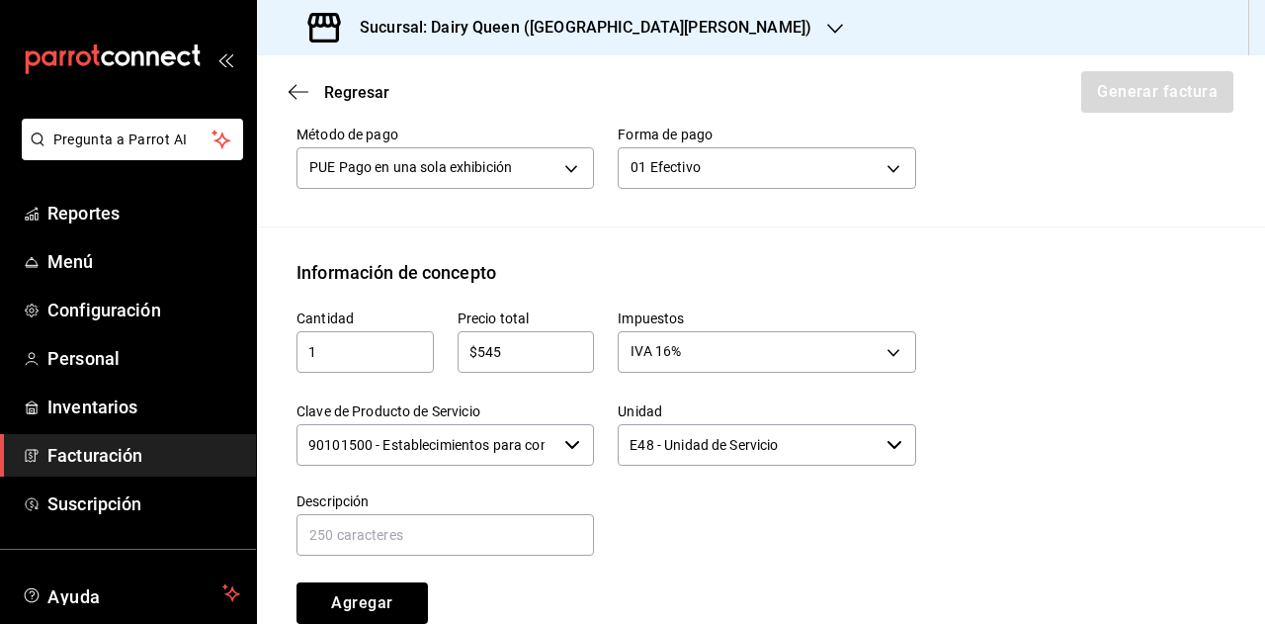
click at [935, 444] on div "Cantidad 1 ​ Precio total $545 ​ Impuestos IVA 16% IVA_16 Clave de Producto de …" at bounding box center [761, 471] width 929 height 370
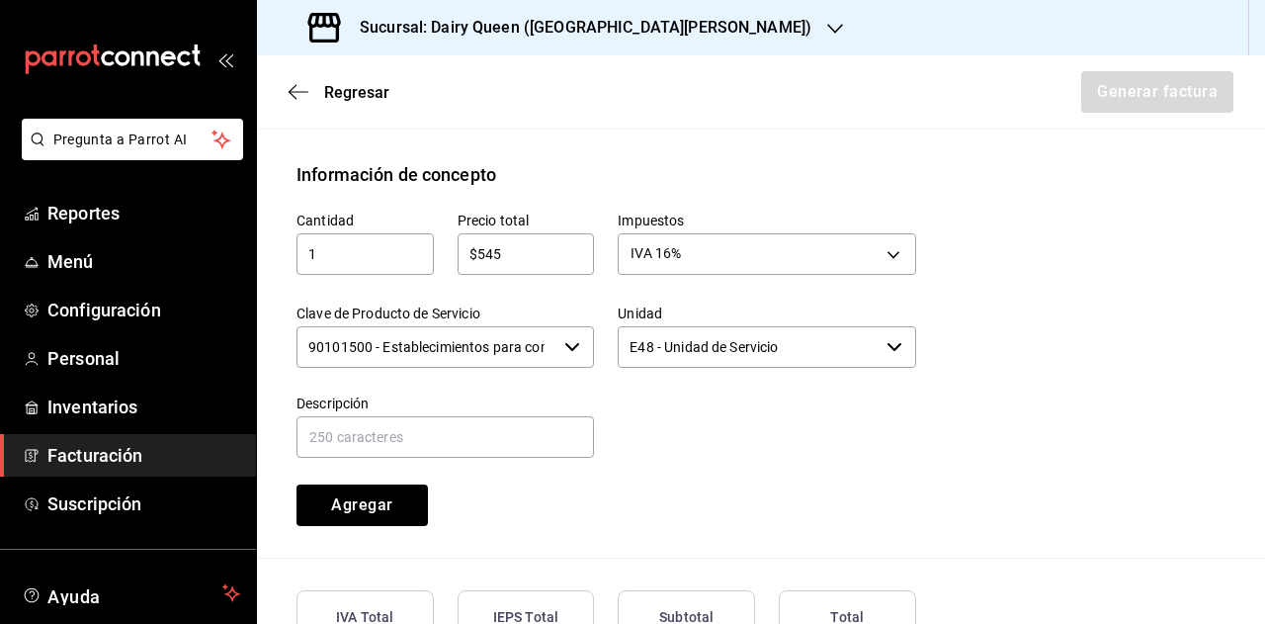
scroll to position [801, 0]
click at [550, 444] on input "text" at bounding box center [446, 436] width 298 height 42
click at [416, 440] on input "text" at bounding box center [446, 436] width 298 height 42
paste input "Pastel cereza brownie"
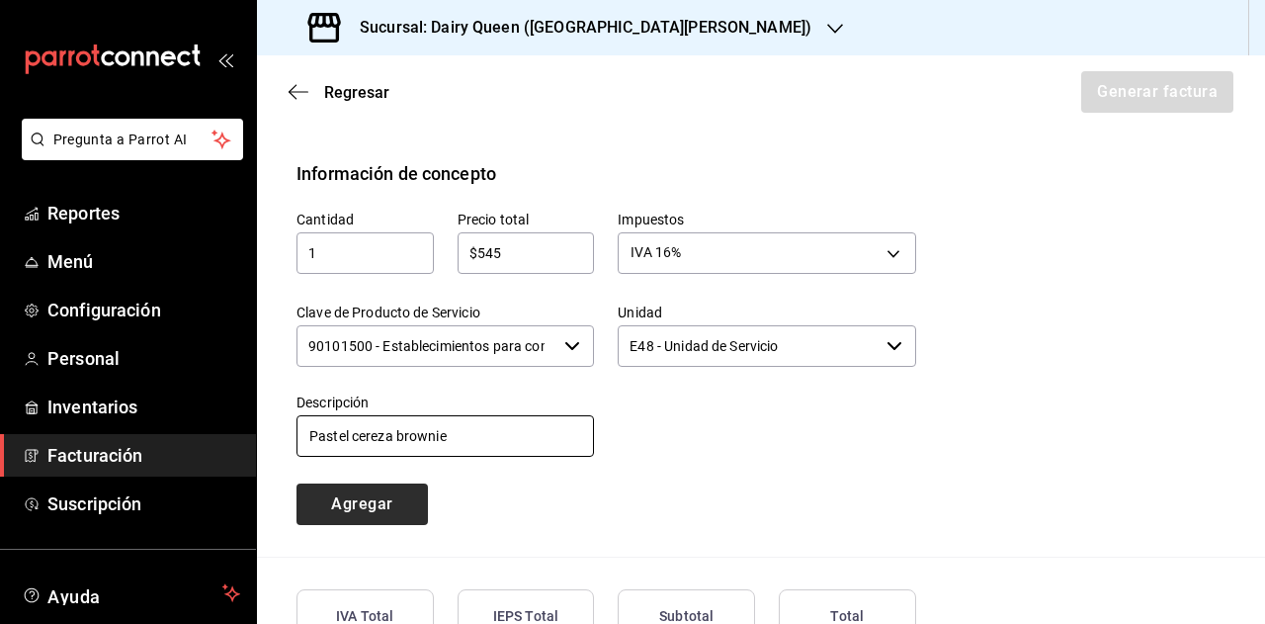
type input "Pastel cereza brownie"
click at [403, 509] on button "Agregar" at bounding box center [362, 504] width 131 height 42
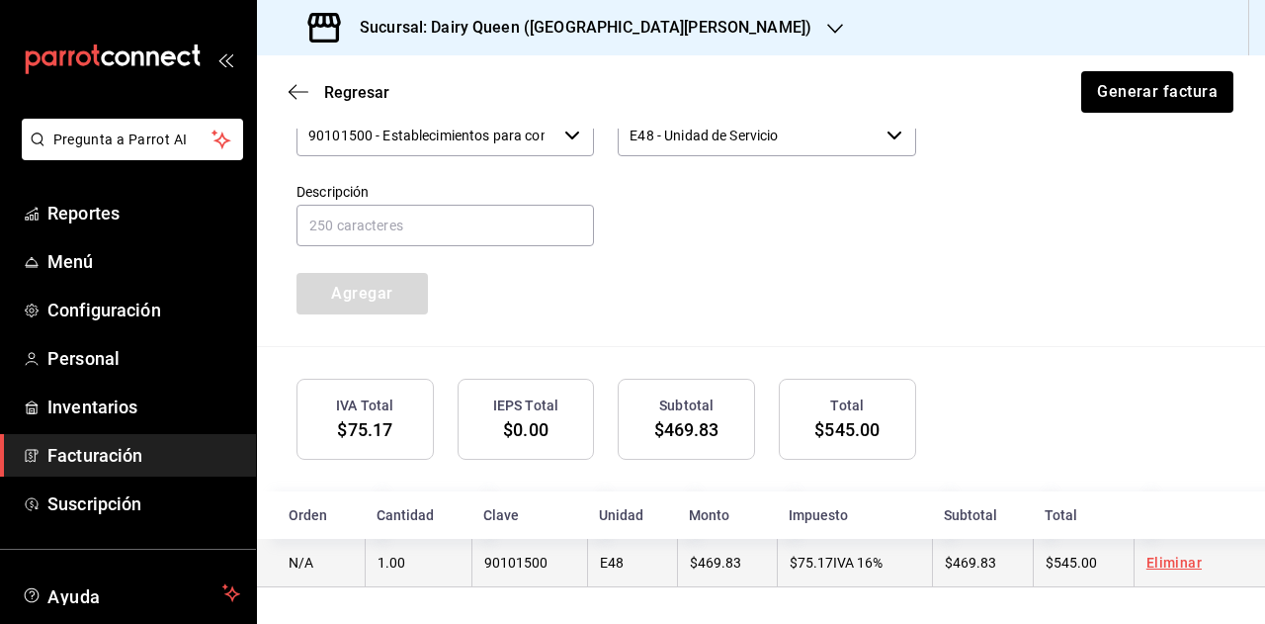
click at [1157, 564] on link "Eliminar" at bounding box center [1174, 562] width 55 height 16
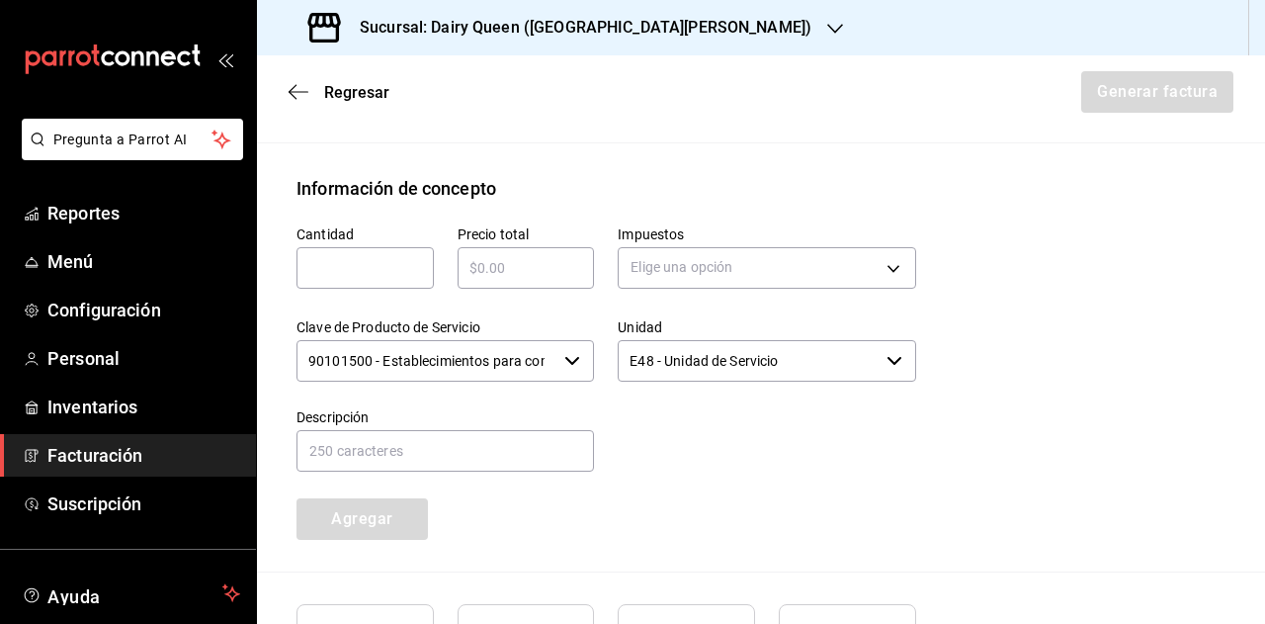
scroll to position [765, 0]
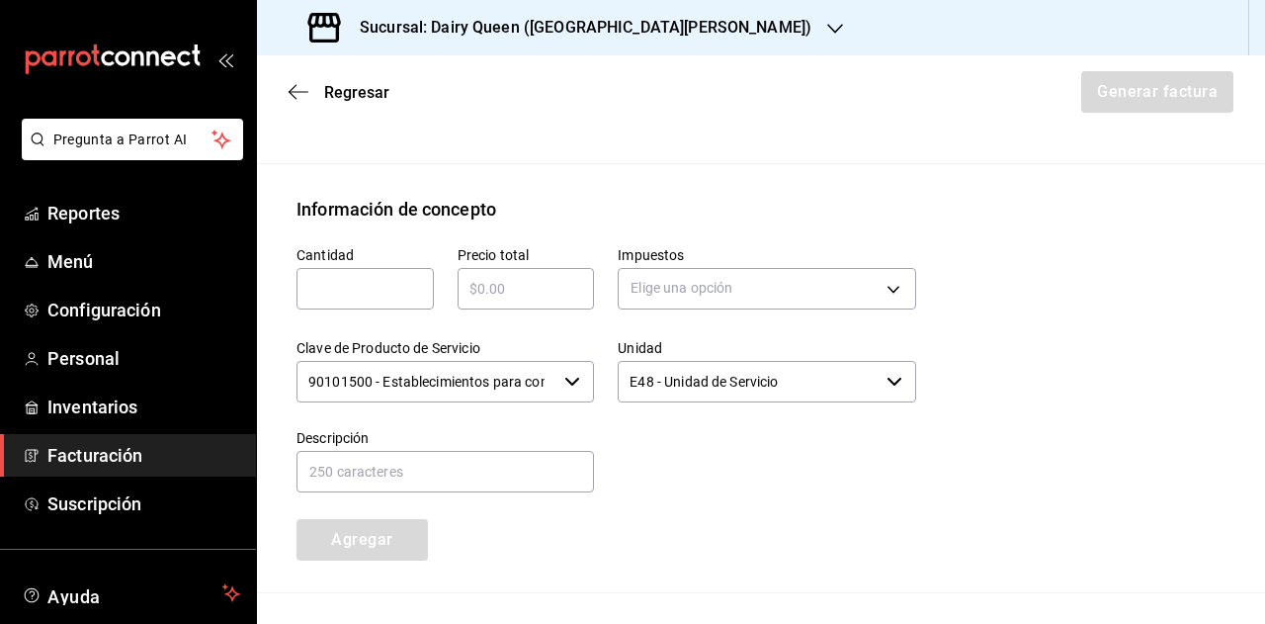
click at [374, 280] on input "text" at bounding box center [365, 289] width 137 height 24
type input "1"
click at [544, 284] on input "text" at bounding box center [526, 289] width 137 height 24
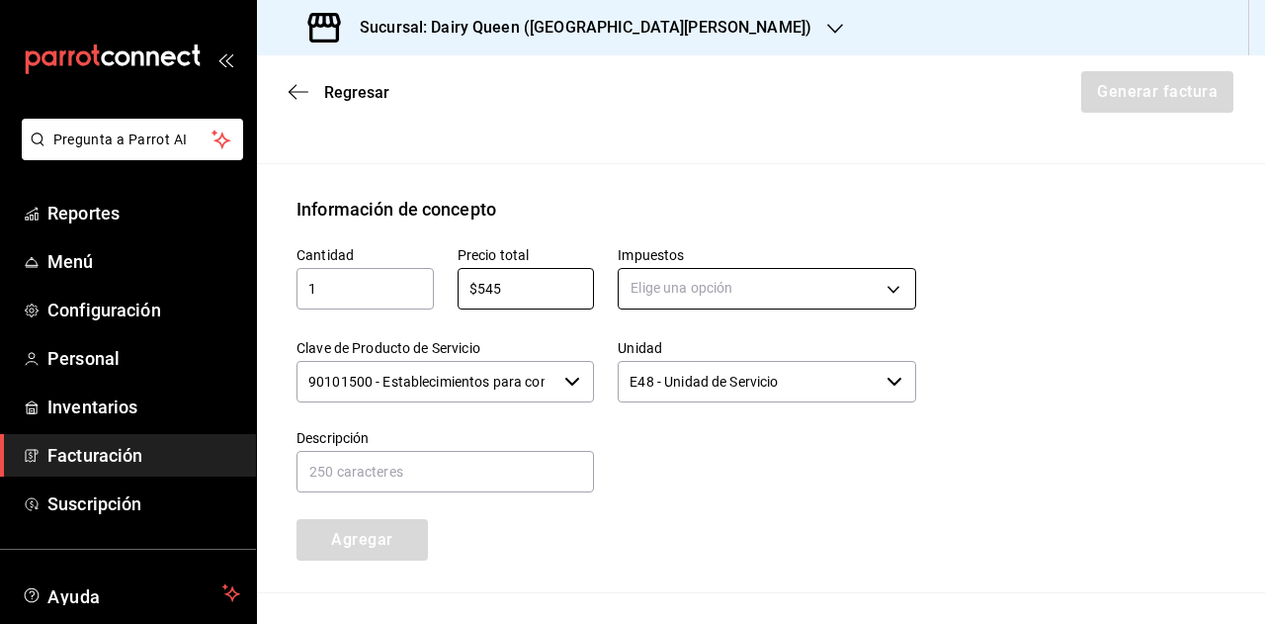
type input "$545"
click at [663, 288] on body "Pregunta a Parrot AI Reportes Menú Configuración Personal Inventarios Facturaci…" at bounding box center [632, 312] width 1265 height 624
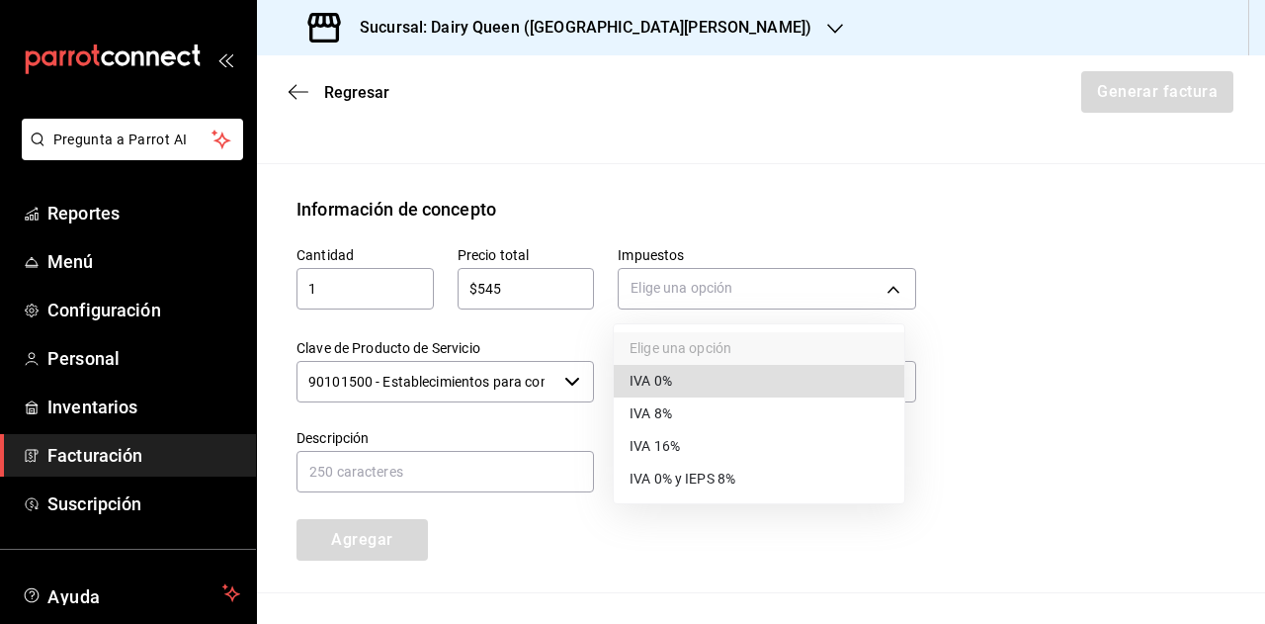
click at [671, 441] on span "IVA 16%" at bounding box center [655, 446] width 50 height 21
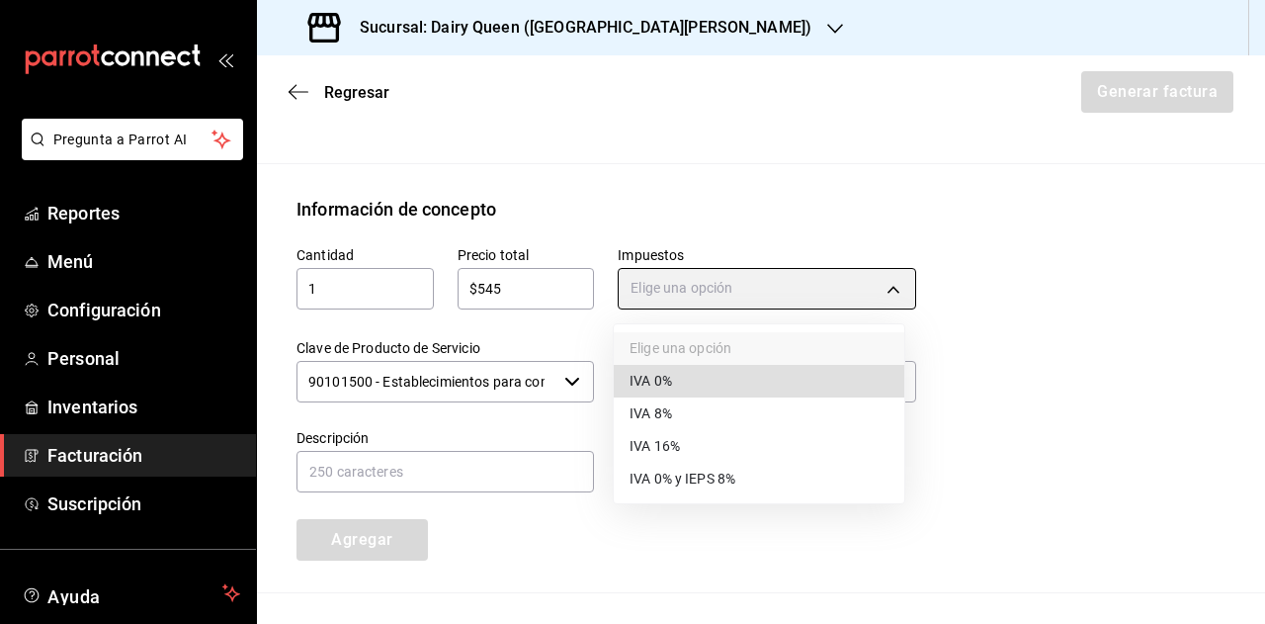
type input "IVA_16"
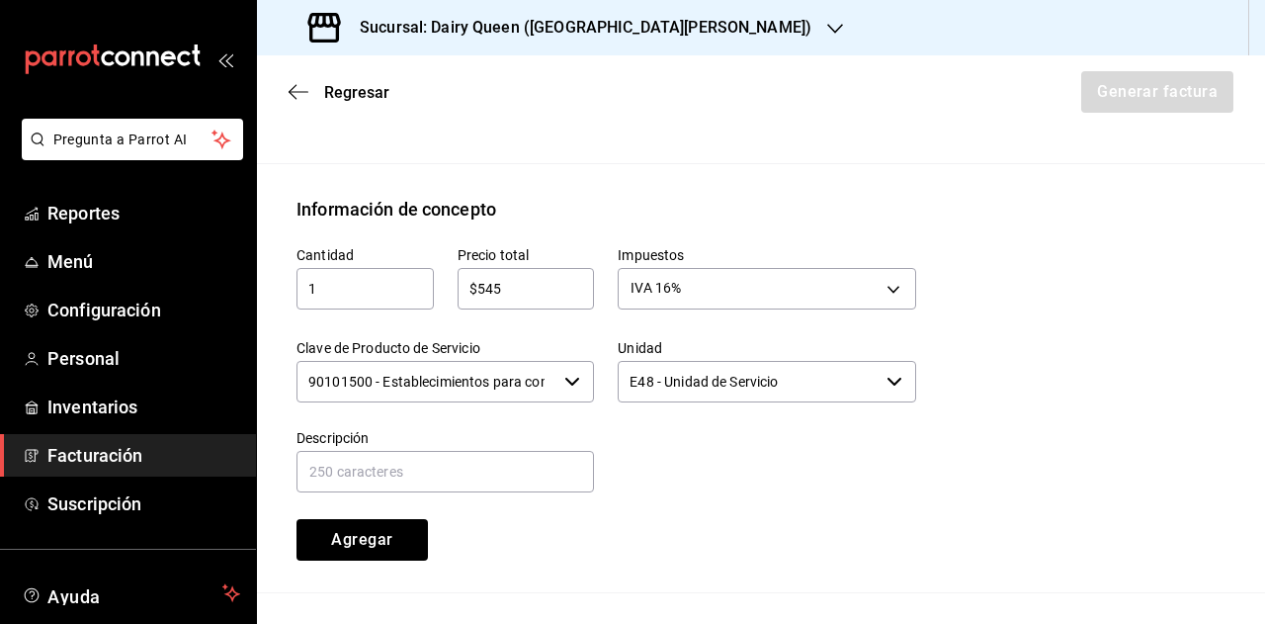
click at [512, 381] on input "90101500 - Establecimientos para comer y beber" at bounding box center [427, 382] width 260 height 42
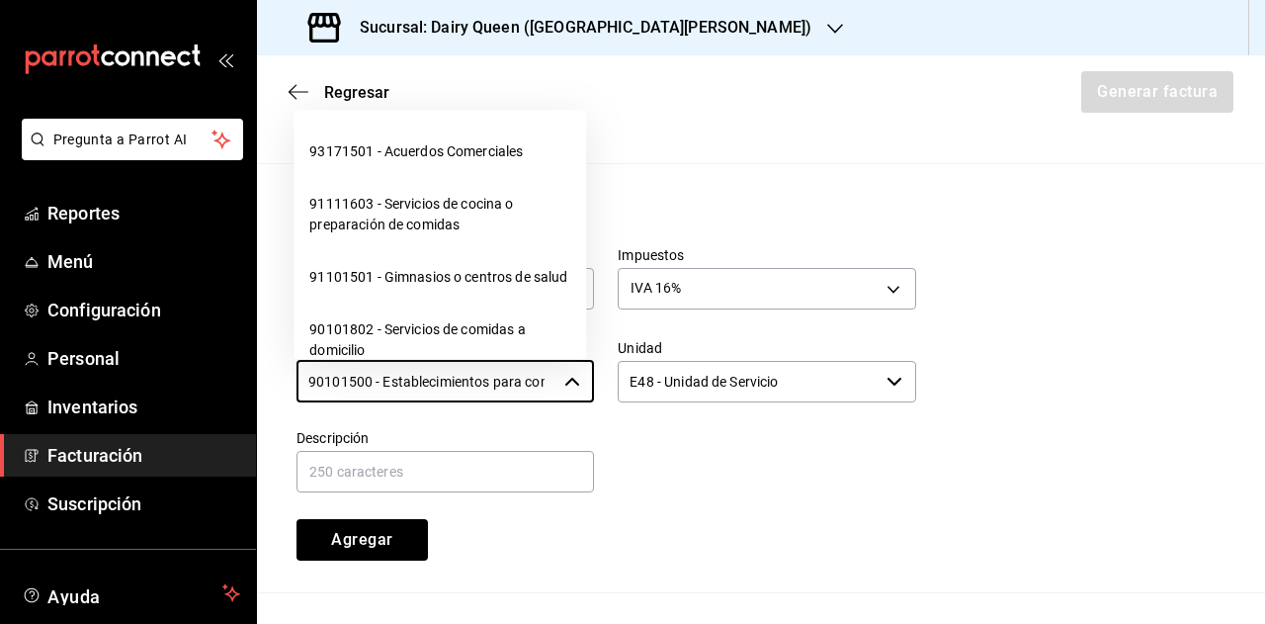
click at [512, 381] on input "90101500 - Establecimientos para comer y beber" at bounding box center [427, 382] width 260 height 42
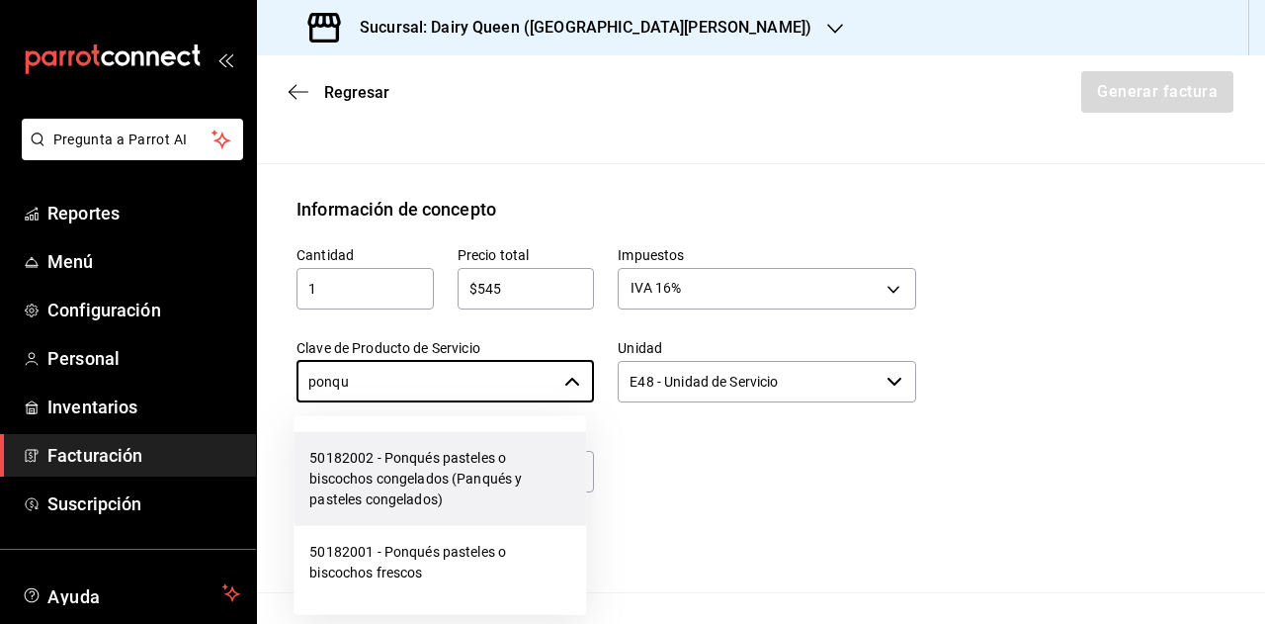
click at [472, 491] on li "50182002 - Ponqués pasteles o biscochos congelados (Panqués y pasteles congelad…" at bounding box center [440, 479] width 293 height 94
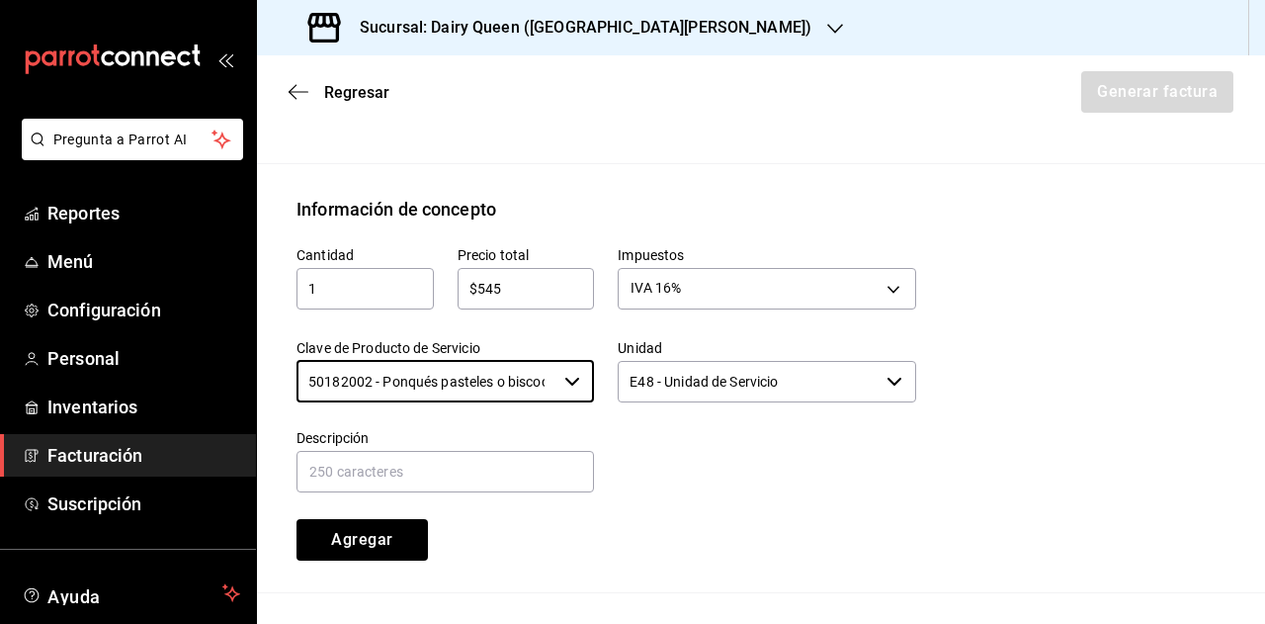
type input "50182002 - Ponqués pasteles o biscochos congelados (Panqués y pasteles congelad…"
click at [751, 383] on input "E48 - Unidad de Servicio" at bounding box center [748, 382] width 260 height 42
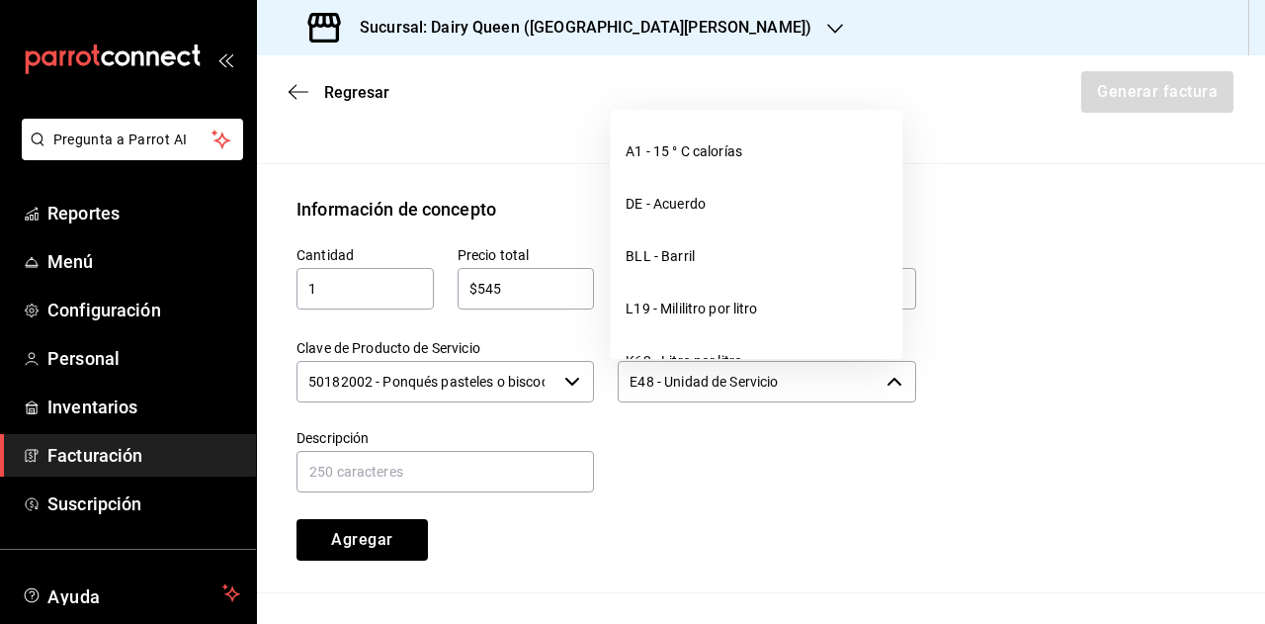
click at [751, 383] on input "E48 - Unidad de Servicio" at bounding box center [748, 382] width 260 height 42
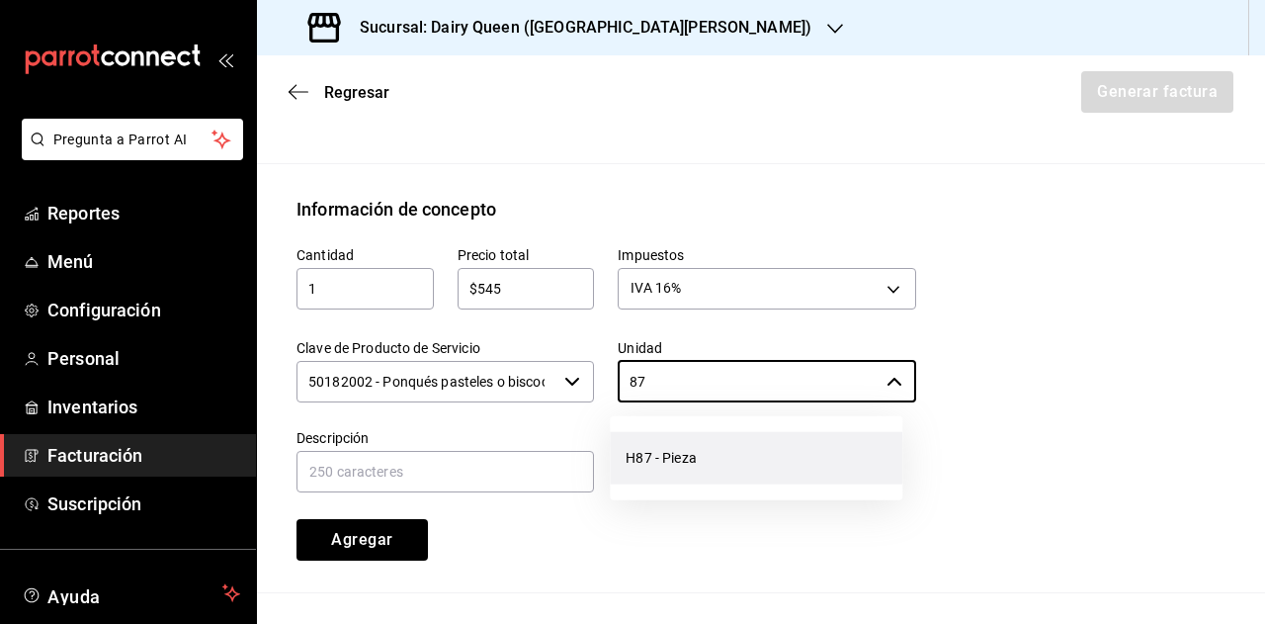
click at [727, 469] on li "H87 - Pieza" at bounding box center [756, 458] width 293 height 52
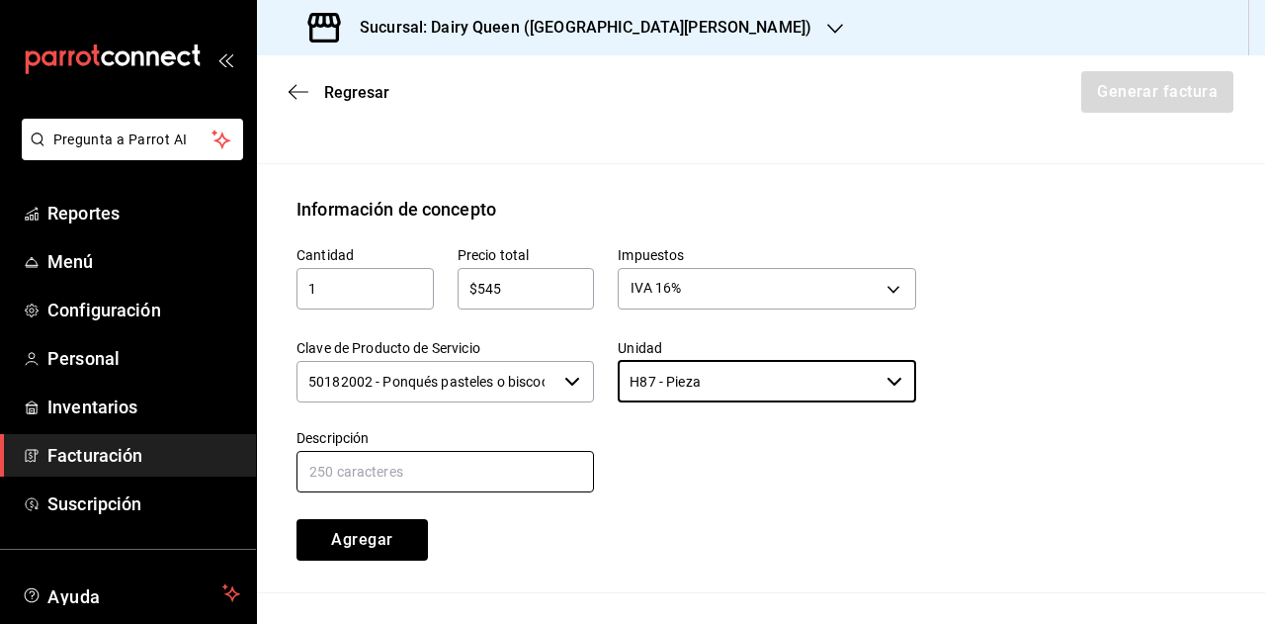
type input "H87 - Pieza"
click at [524, 458] on input "text" at bounding box center [446, 472] width 298 height 42
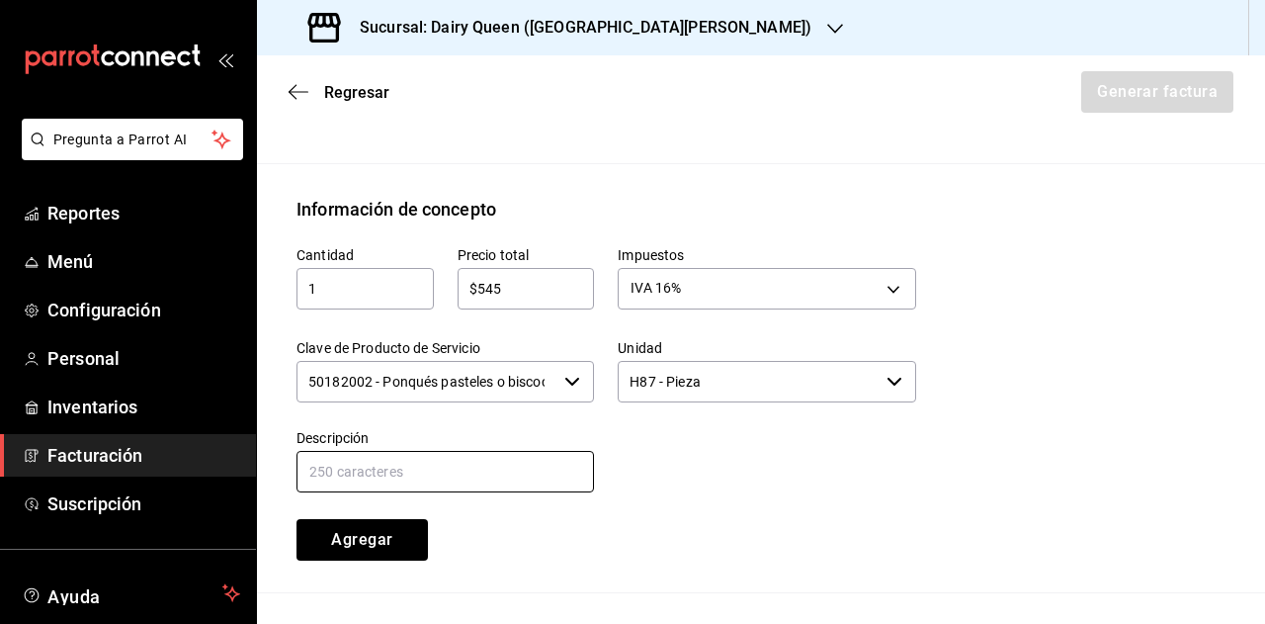
paste input "Pastel cereza brownie"
type input "Pastel cereza brownie"
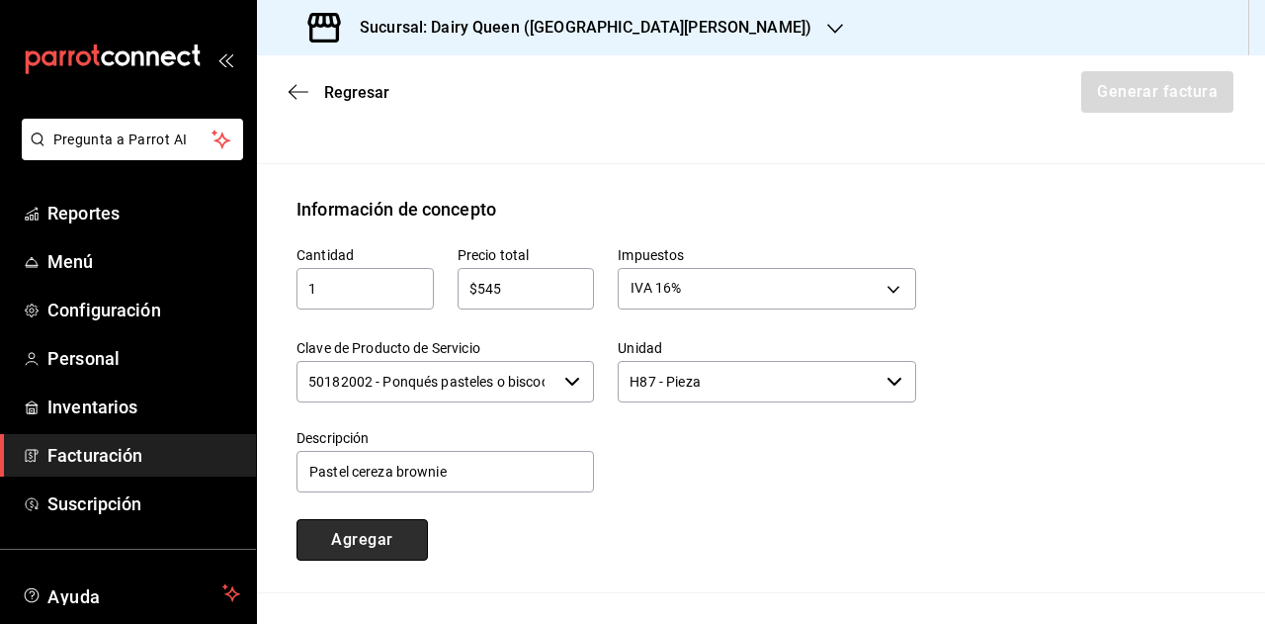
click at [359, 539] on button "Agregar" at bounding box center [362, 540] width 131 height 42
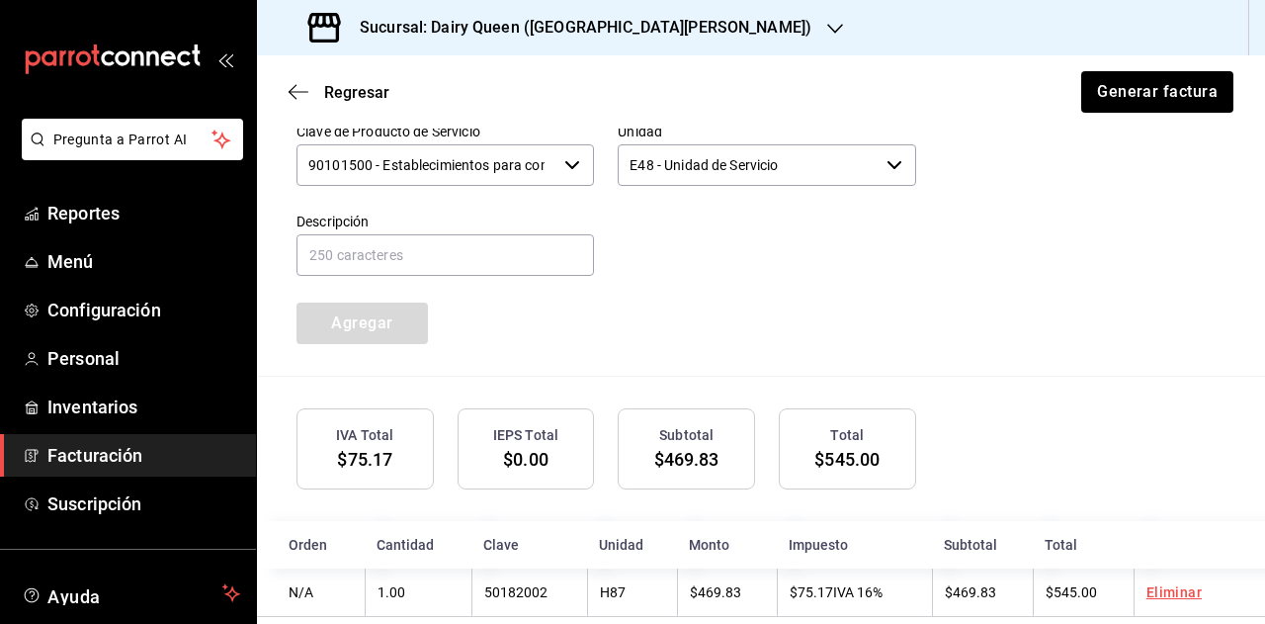
scroll to position [1011, 0]
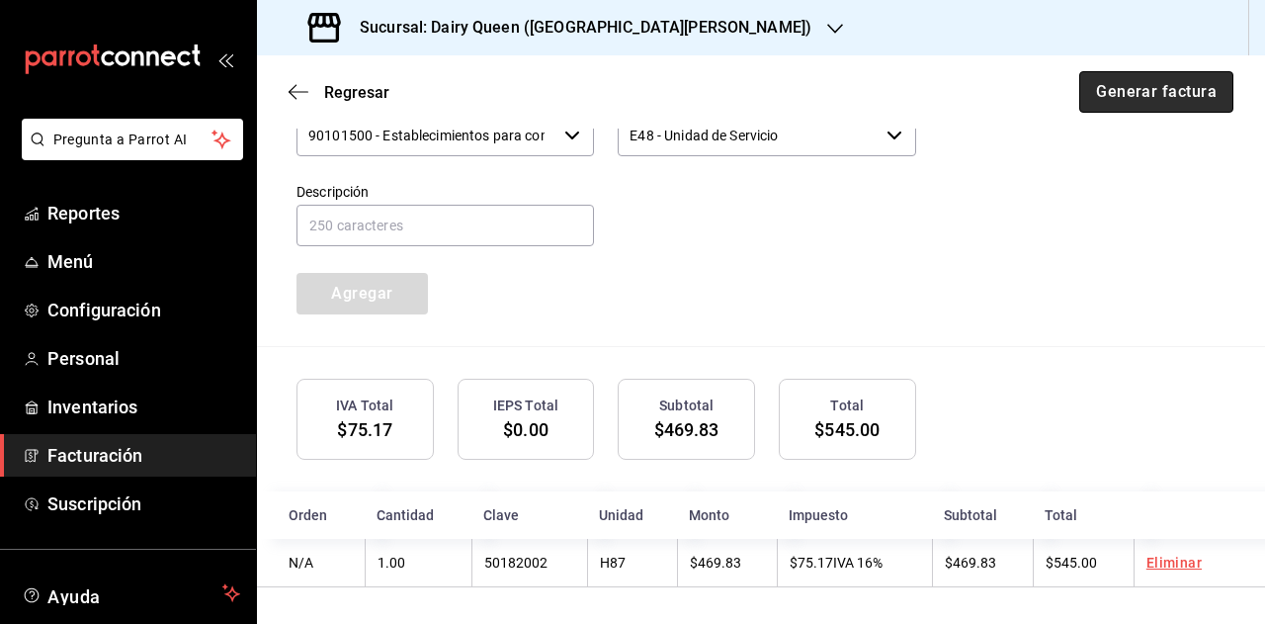
click at [1122, 89] on button "Generar factura" at bounding box center [1156, 92] width 154 height 42
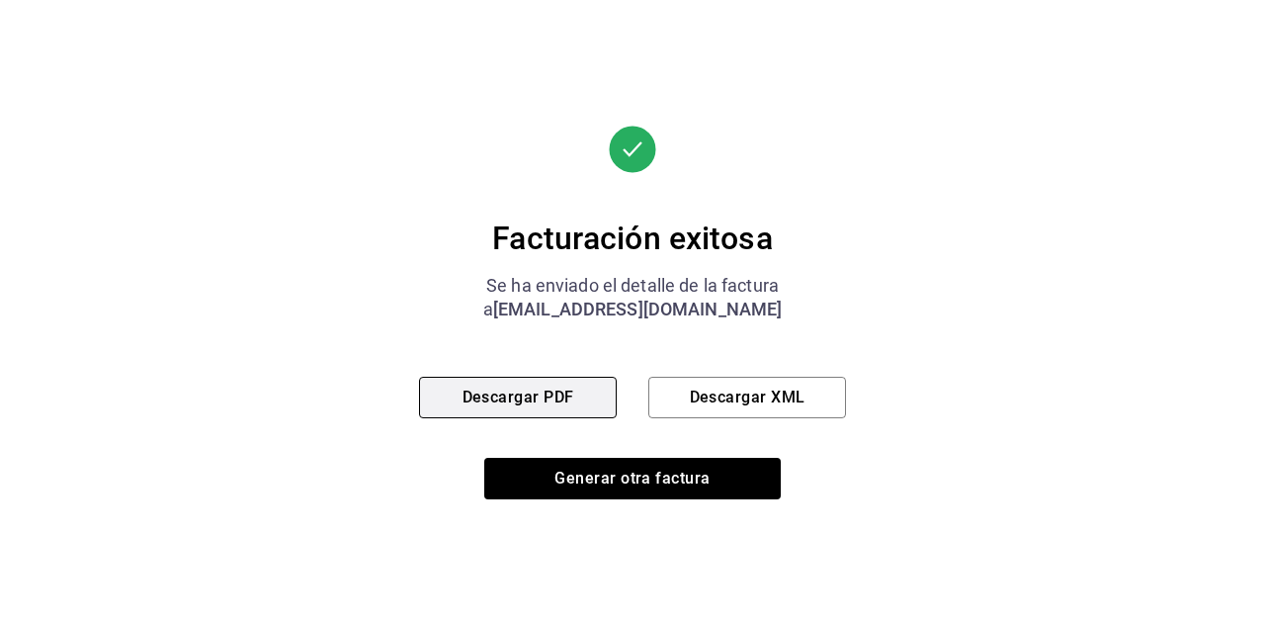
click at [576, 399] on button "Descargar PDF" at bounding box center [518, 398] width 198 height 42
drag, startPoint x: 682, startPoint y: 475, endPoint x: 656, endPoint y: 451, distance: 35.7
click at [682, 475] on button "Generar otra factura" at bounding box center [632, 479] width 297 height 42
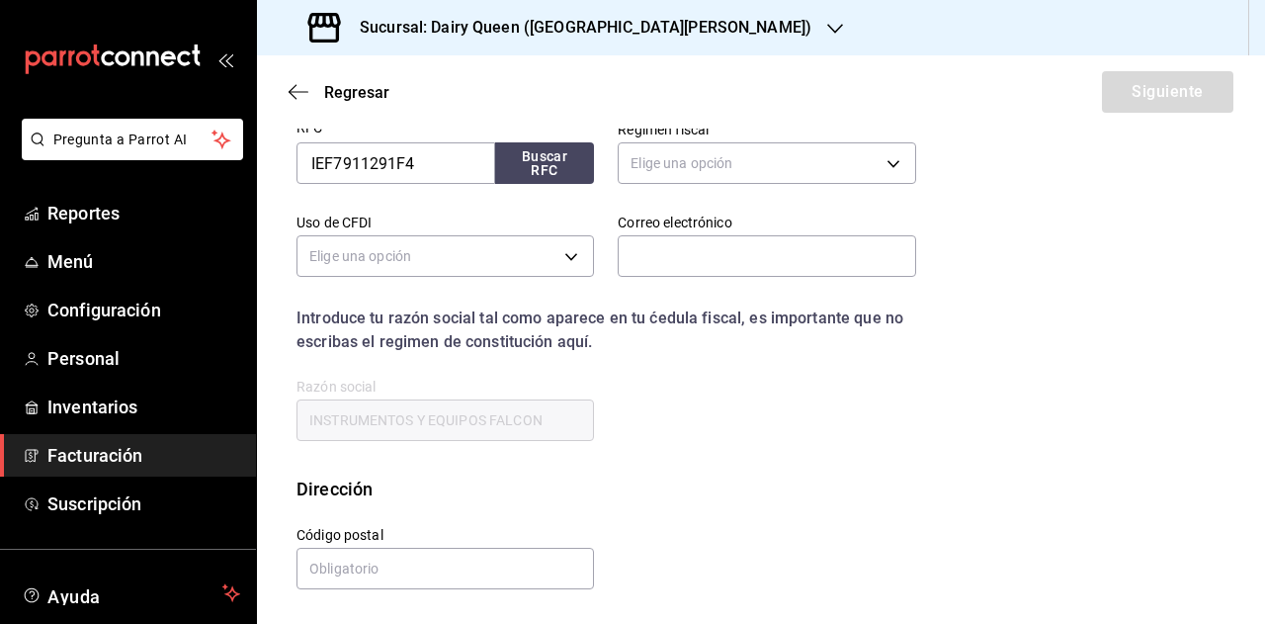
scroll to position [342, 0]
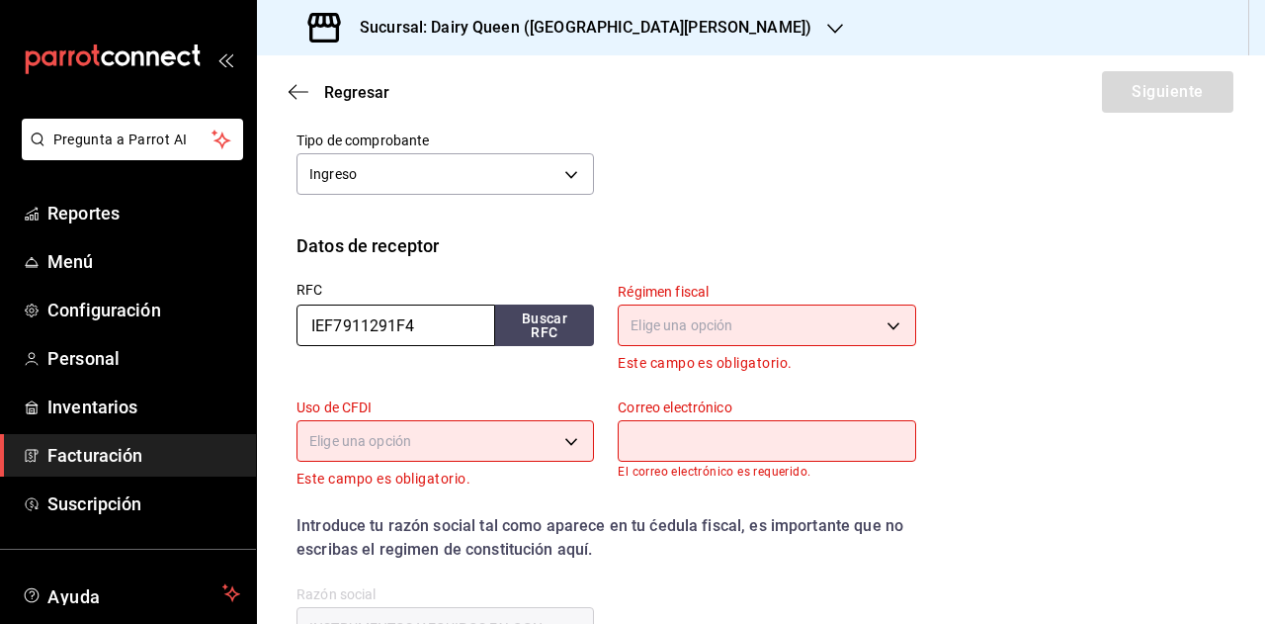
drag, startPoint x: 447, startPoint y: 330, endPoint x: 265, endPoint y: 330, distance: 181.9
click at [265, 330] on div "Datos de receptor RFC IEF7911291F4 Buscar RFC Régimen fiscal Elige una opción E…" at bounding box center [761, 457] width 1008 height 451
paste input "MEM9410282K"
type input "MEM9410282K4"
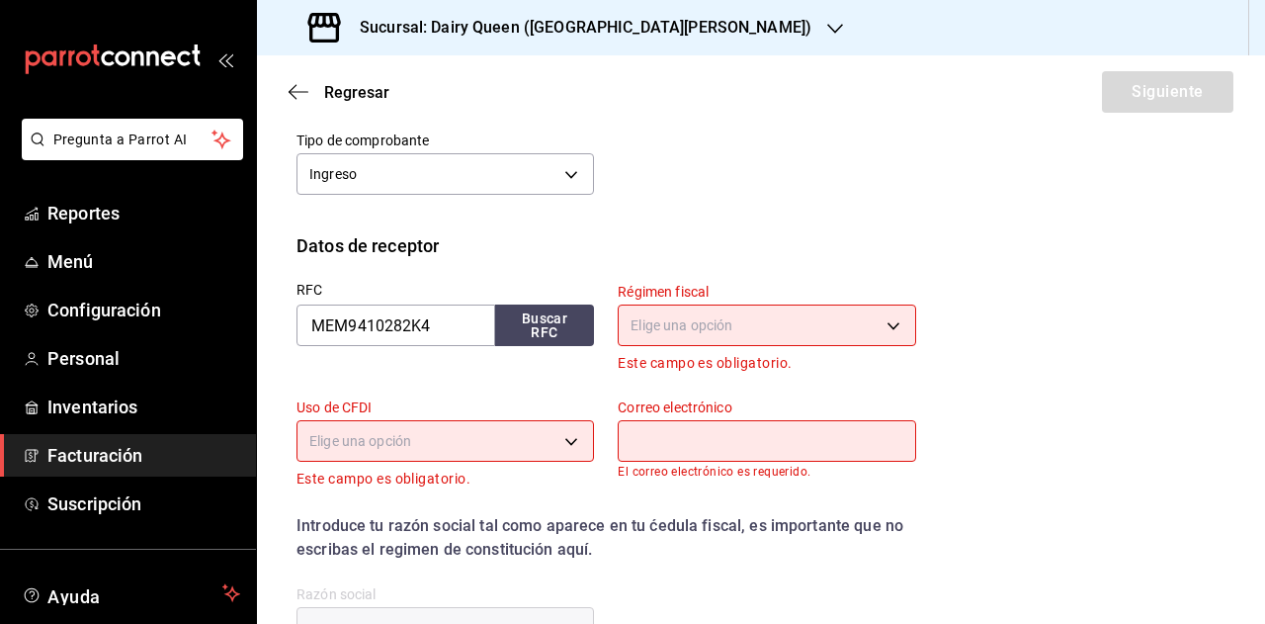
click at [710, 317] on body "Pregunta a Parrot AI Reportes Menú Configuración Personal Inventarios Facturaci…" at bounding box center [632, 312] width 1265 height 624
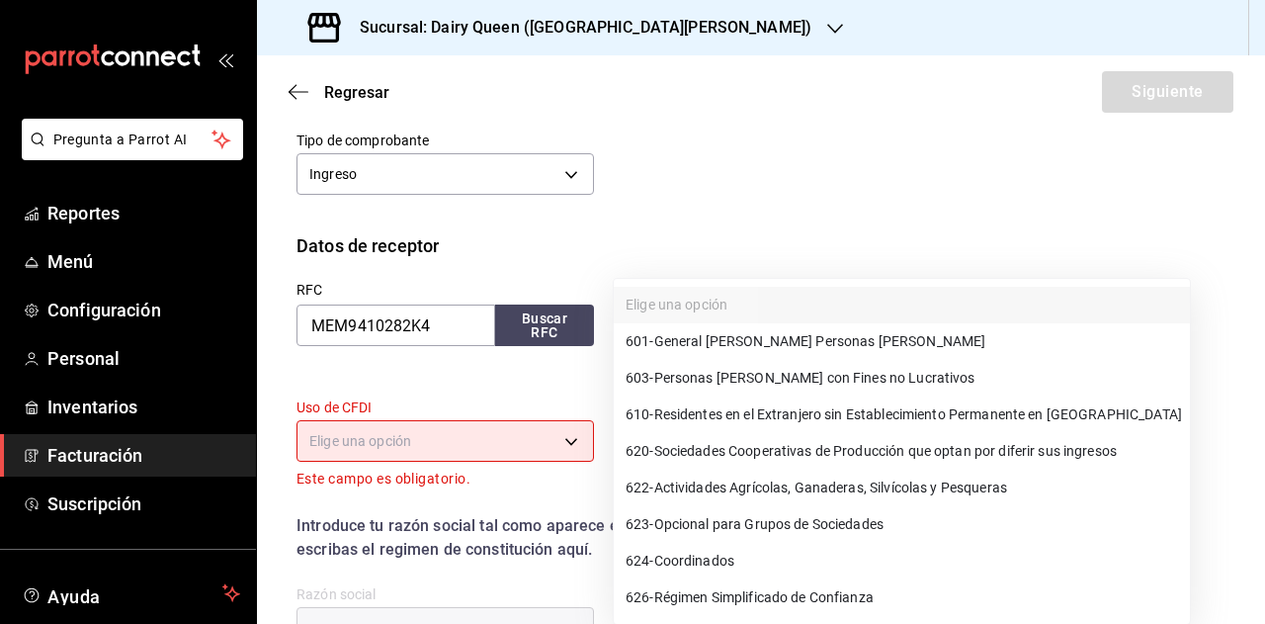
drag, startPoint x: 735, startPoint y: 337, endPoint x: 466, endPoint y: 392, distance: 275.5
click at [732, 342] on span "601 - General [PERSON_NAME] Personas [PERSON_NAME]" at bounding box center [806, 341] width 360 height 21
type input "601"
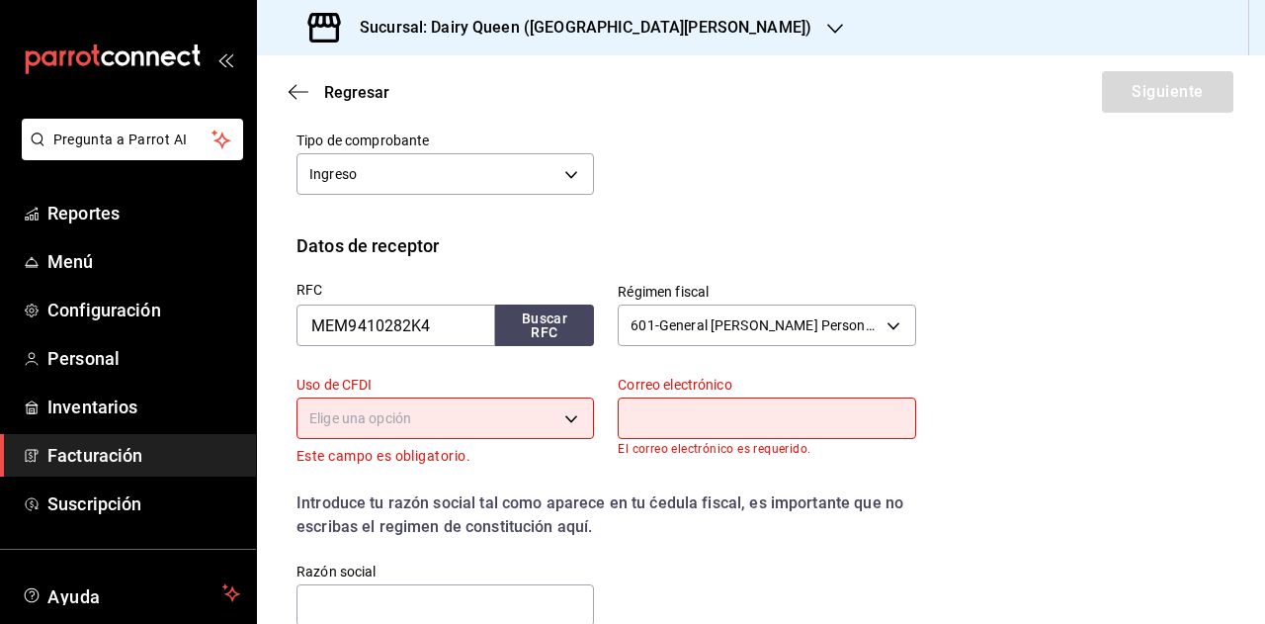
click at [415, 428] on body "Pregunta a Parrot AI Reportes Menú Configuración Personal Inventarios Facturaci…" at bounding box center [632, 312] width 1265 height 624
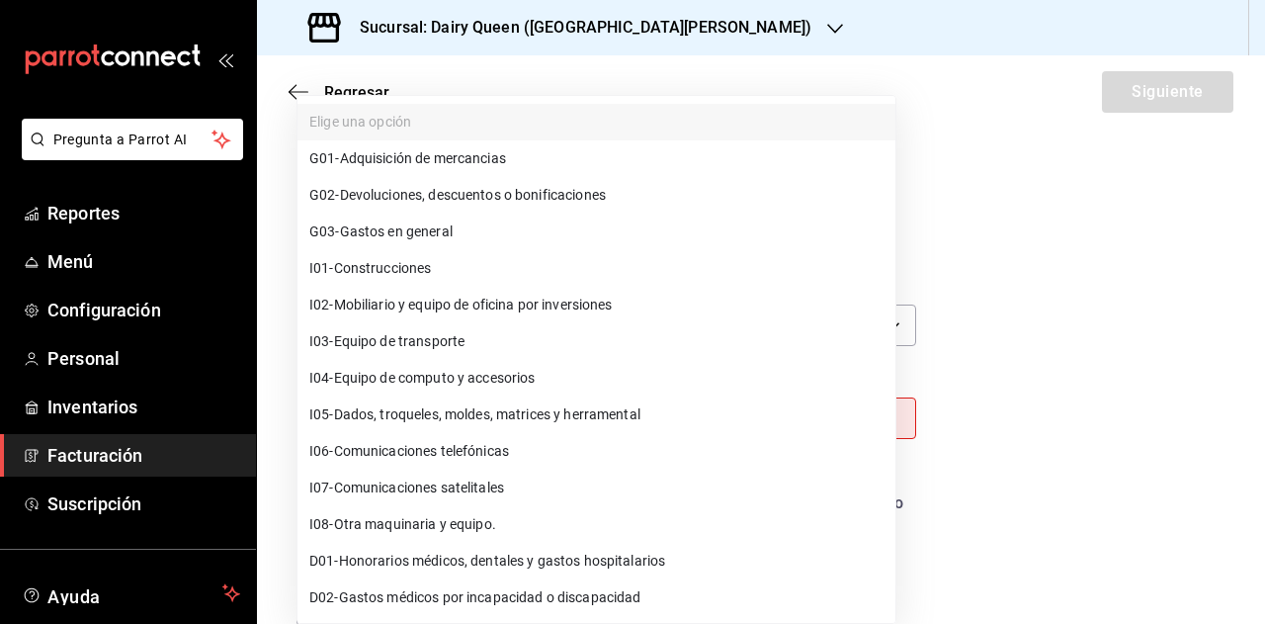
click at [437, 228] on span "G03 - Gastos en general" at bounding box center [380, 231] width 143 height 21
type input "G03"
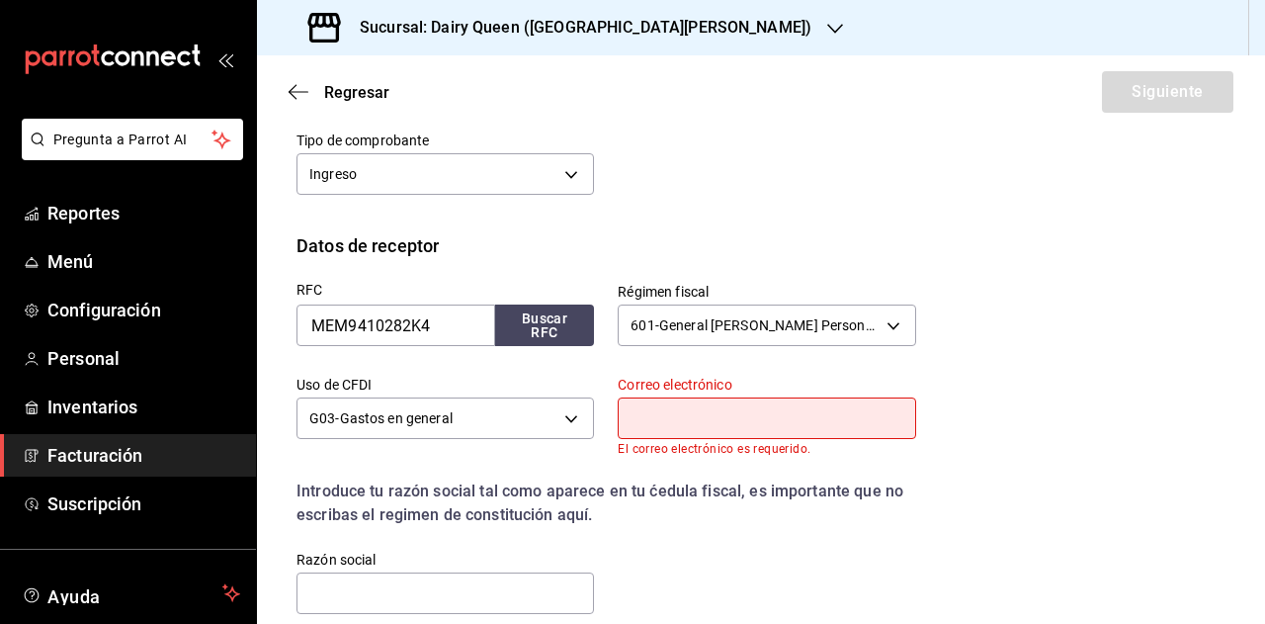
drag, startPoint x: 1027, startPoint y: 385, endPoint x: 889, endPoint y: 408, distance: 140.2
click at [1010, 400] on div "RFC MEM9410282K4 Buscar RFC Régimen fiscal 601 - General [PERSON_NAME] Personas…" at bounding box center [761, 453] width 929 height 389
drag, startPoint x: 807, startPoint y: 410, endPoint x: 795, endPoint y: 400, distance: 15.4
click at [807, 410] on input "text" at bounding box center [767, 418] width 298 height 42
type input "[EMAIL_ADDRESS][DOMAIN_NAME]"
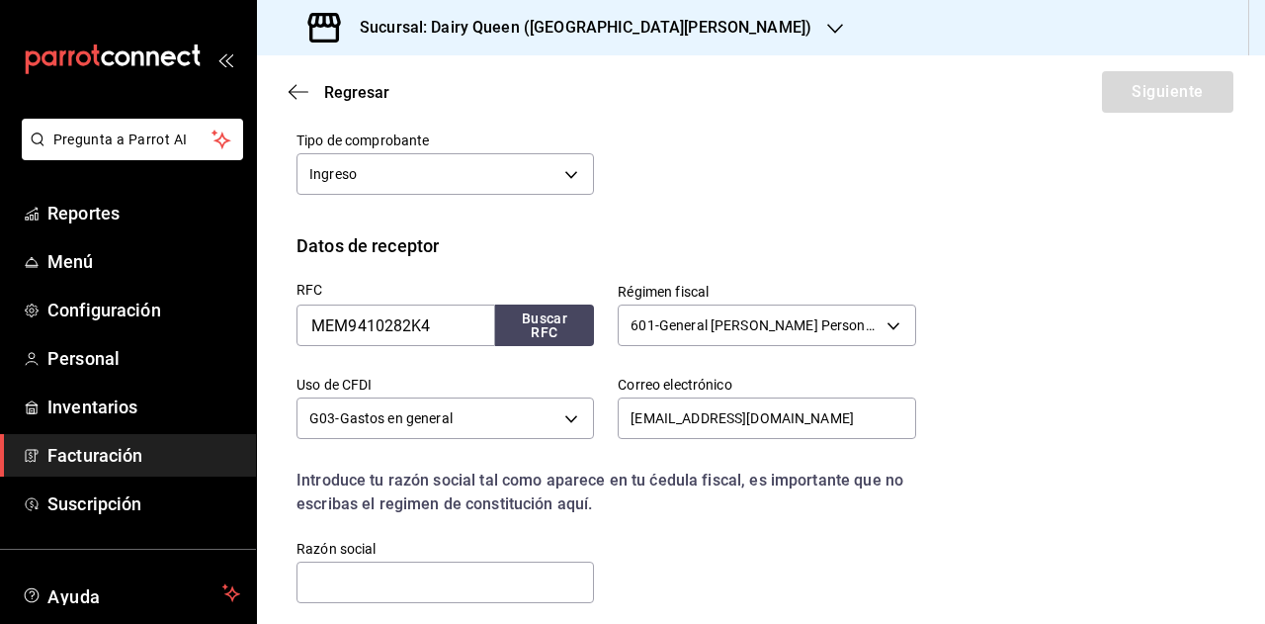
click at [938, 401] on div "RFC MEM9410282K4 Buscar RFC Régimen fiscal 601 - General [PERSON_NAME] Personas…" at bounding box center [761, 448] width 929 height 379
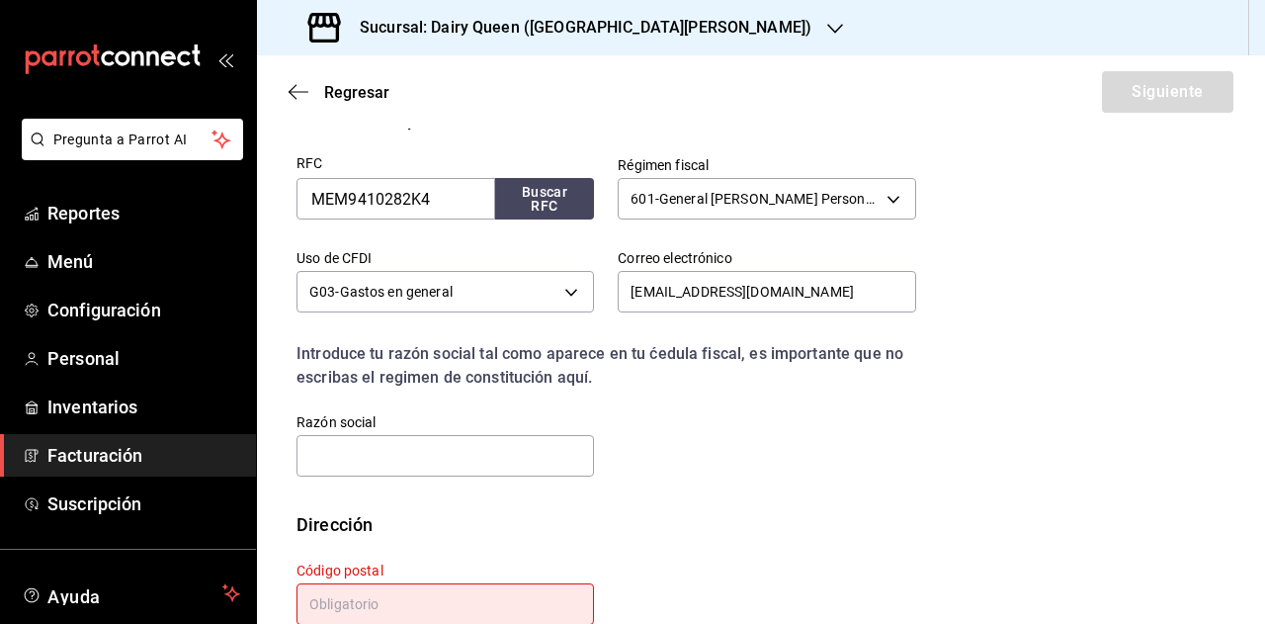
scroll to position [518, 0]
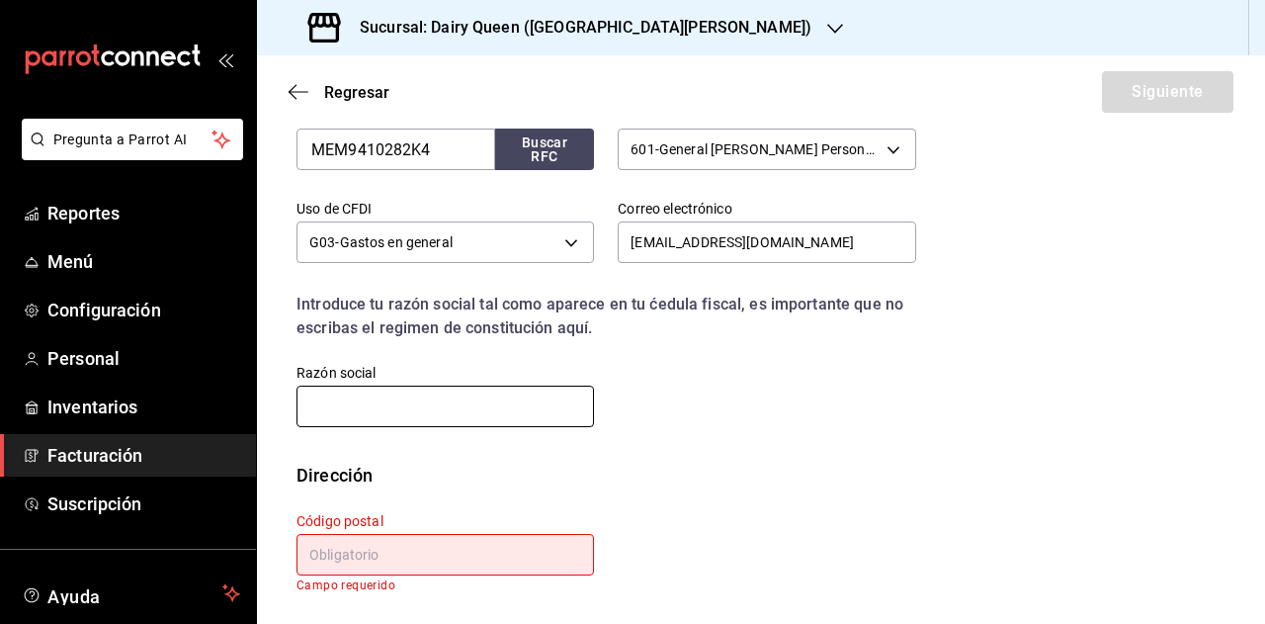
click at [416, 404] on input "text" at bounding box center [446, 406] width 298 height 42
paste input "MANT [PERSON_NAME] DE [GEOGRAPHIC_DATA]"
type input "MANT [PERSON_NAME] DE [GEOGRAPHIC_DATA]"
click at [441, 547] on input "text" at bounding box center [446, 555] width 298 height 42
click at [409, 543] on input "text" at bounding box center [446, 555] width 298 height 42
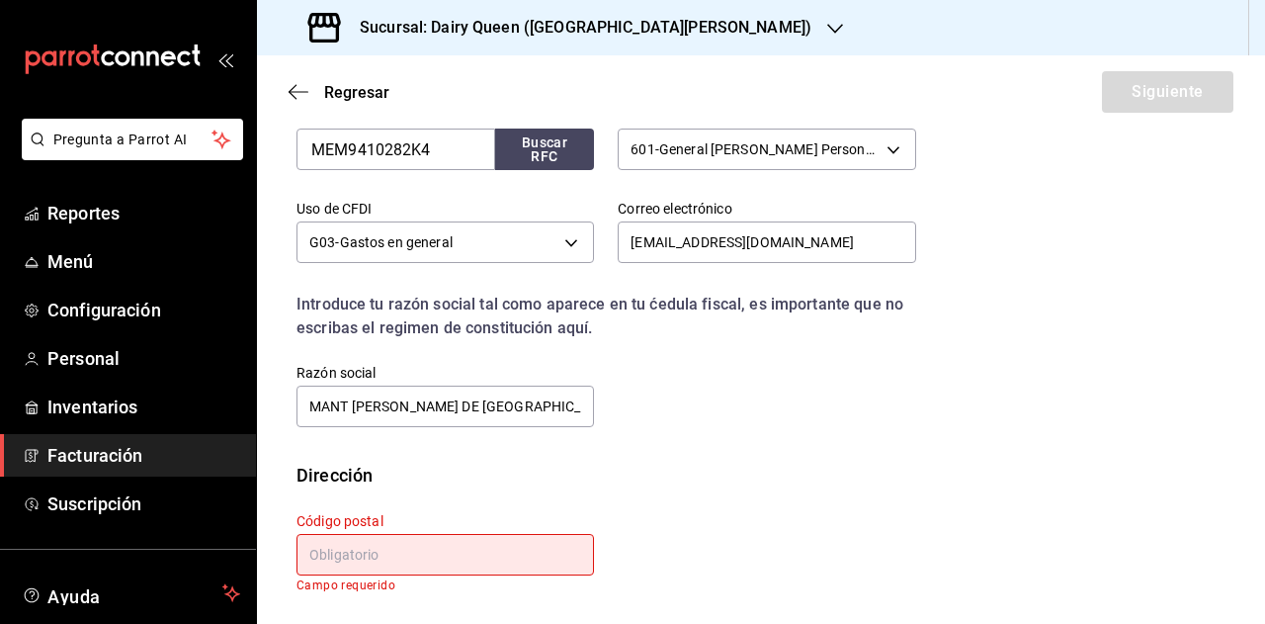
paste input "64180"
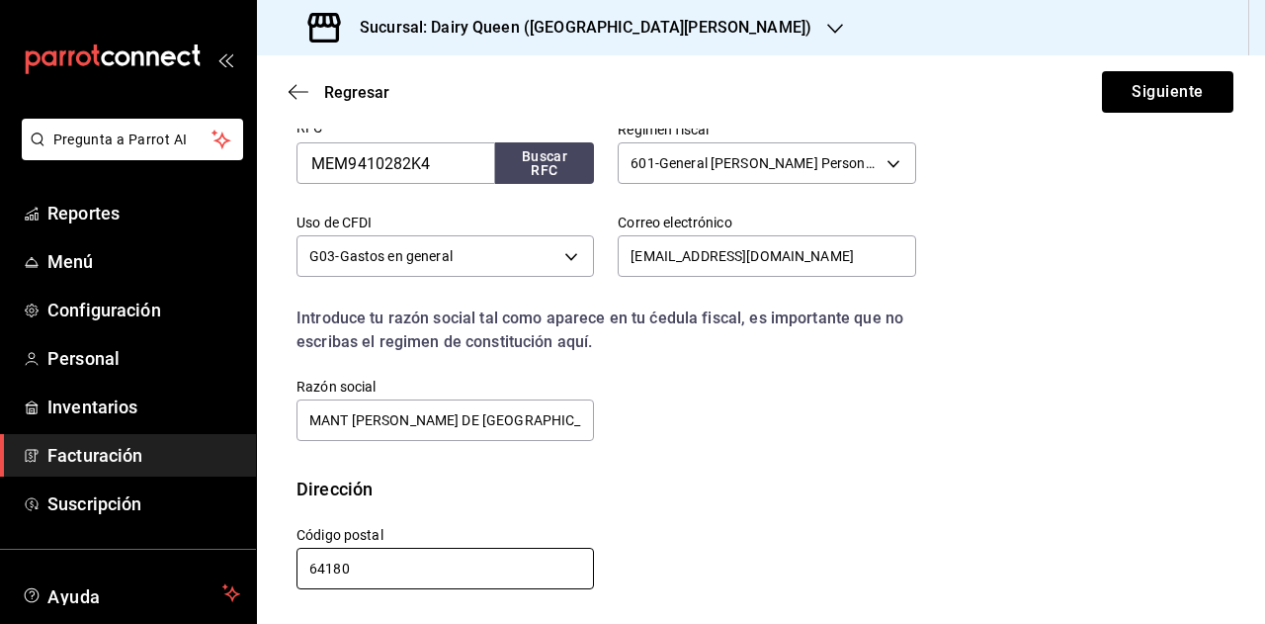
scroll to position [504, 0]
type input "64180"
click at [807, 502] on div "Calle # exterior # interior Código postal 64180 Estado ​ Municipio ​ [GEOGRAPHI…" at bounding box center [594, 547] width 643 height 90
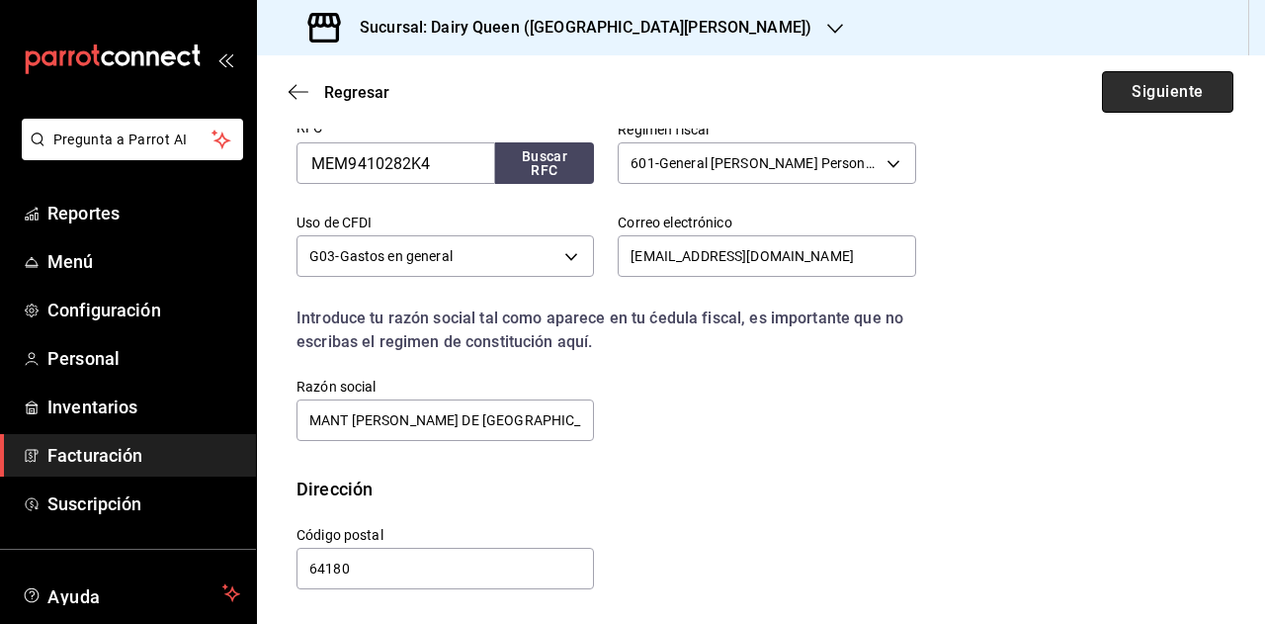
click at [1176, 92] on button "Siguiente" at bounding box center [1167, 92] width 131 height 42
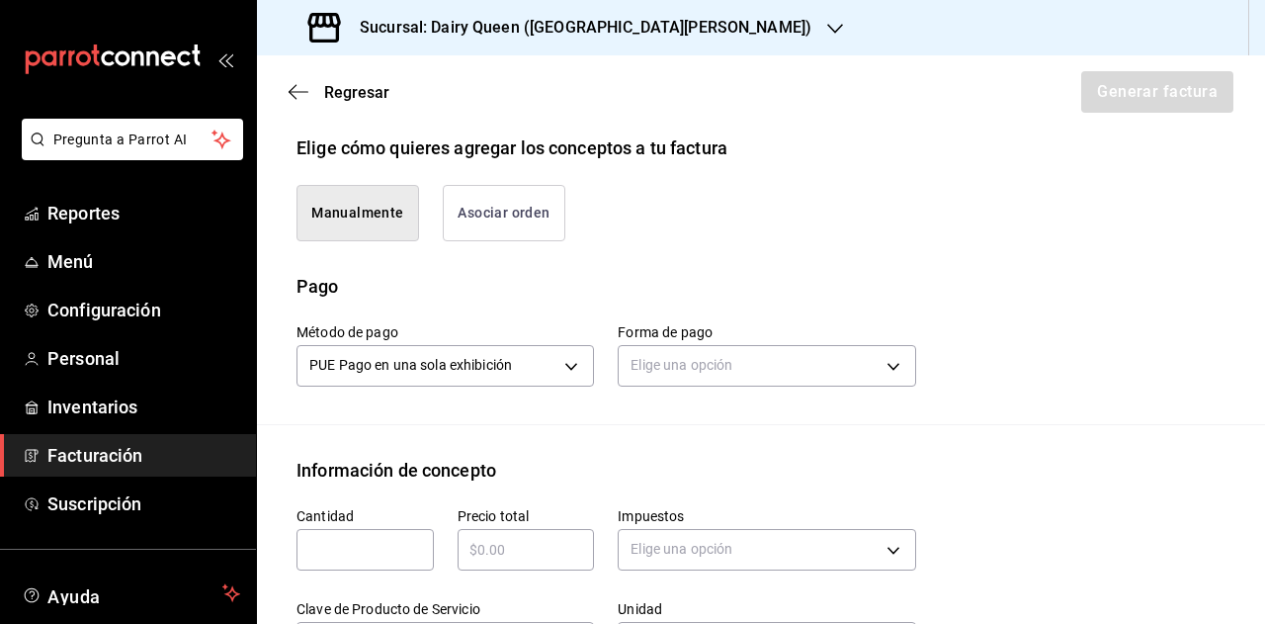
click at [731, 364] on div "Elige una opción" at bounding box center [767, 363] width 298 height 52
click at [704, 336] on body "Pregunta a Parrot AI Reportes Menú Configuración Personal Inventarios Facturaci…" at bounding box center [632, 312] width 1265 height 624
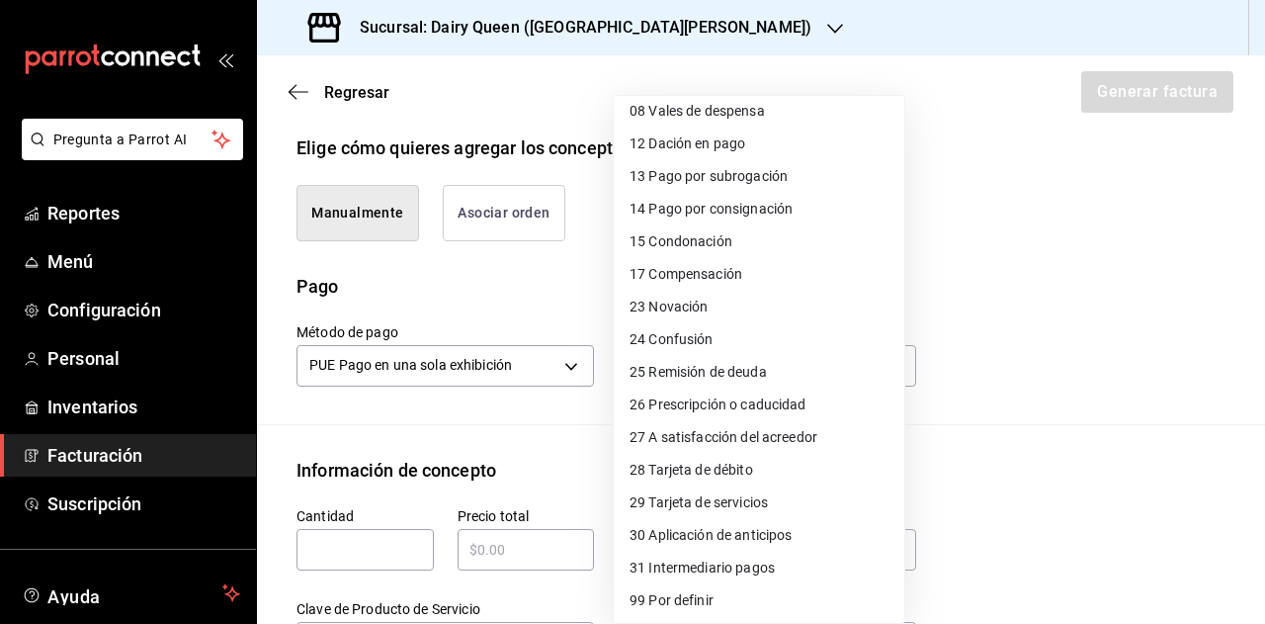
scroll to position [238, 0]
click at [656, 469] on span "28 Tarjeta de débito" at bounding box center [692, 469] width 124 height 21
type input "28"
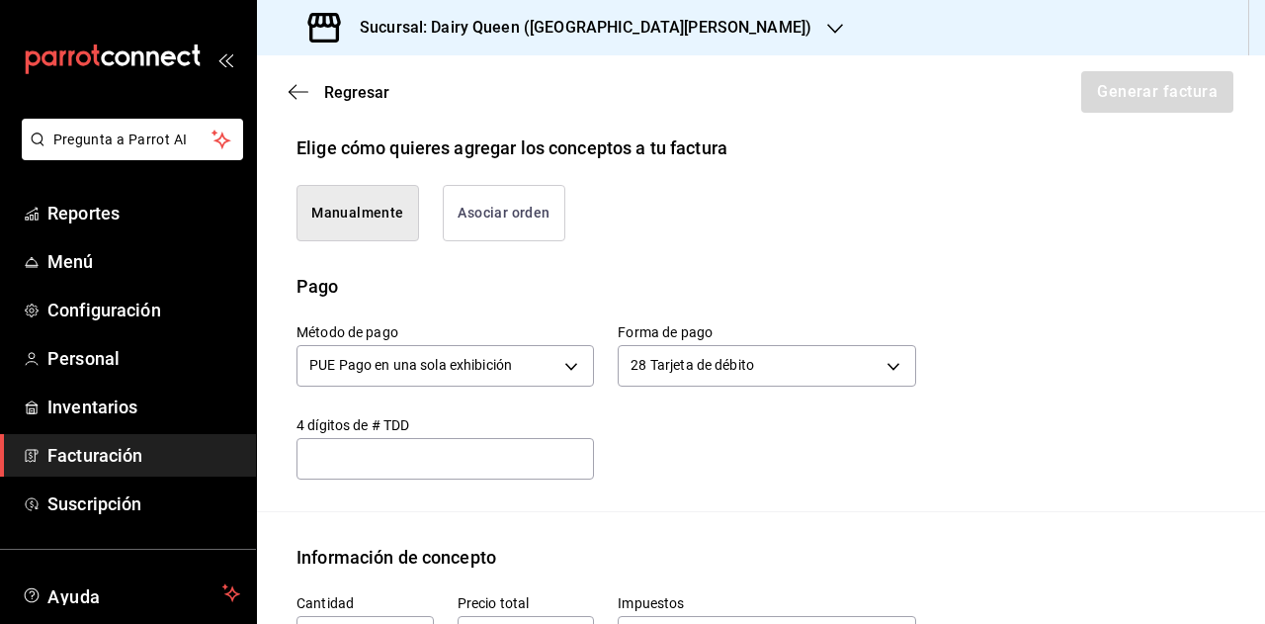
click at [1092, 430] on div at bounding box center [632, 312] width 1265 height 624
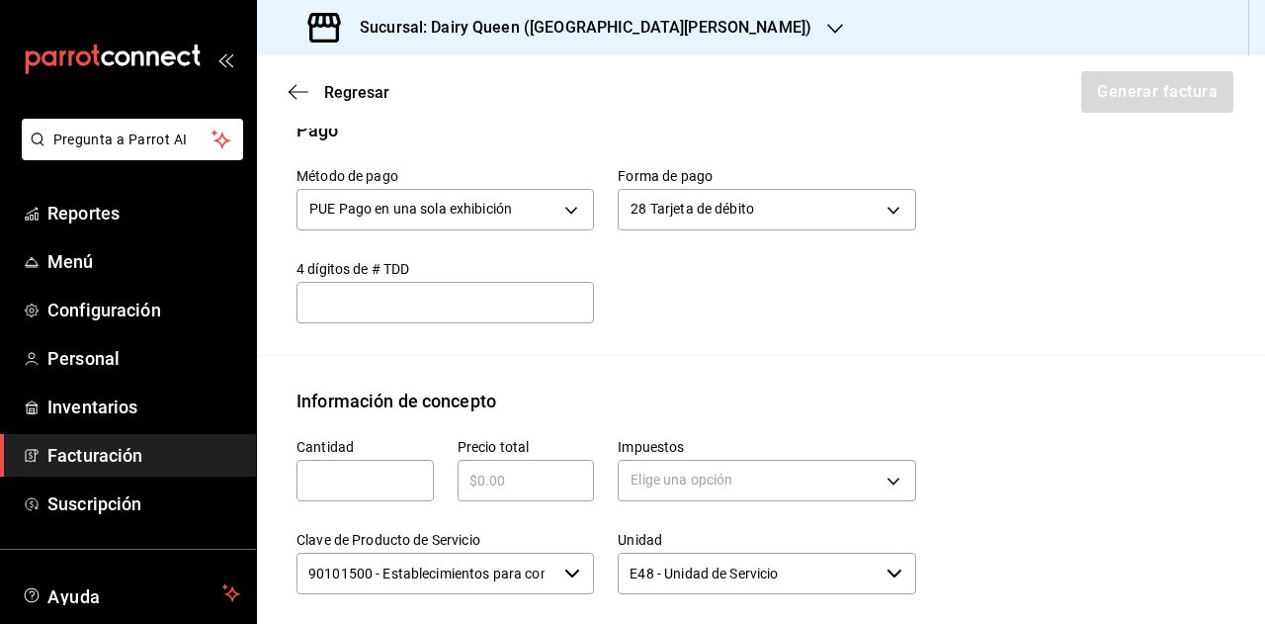
scroll to position [702, 0]
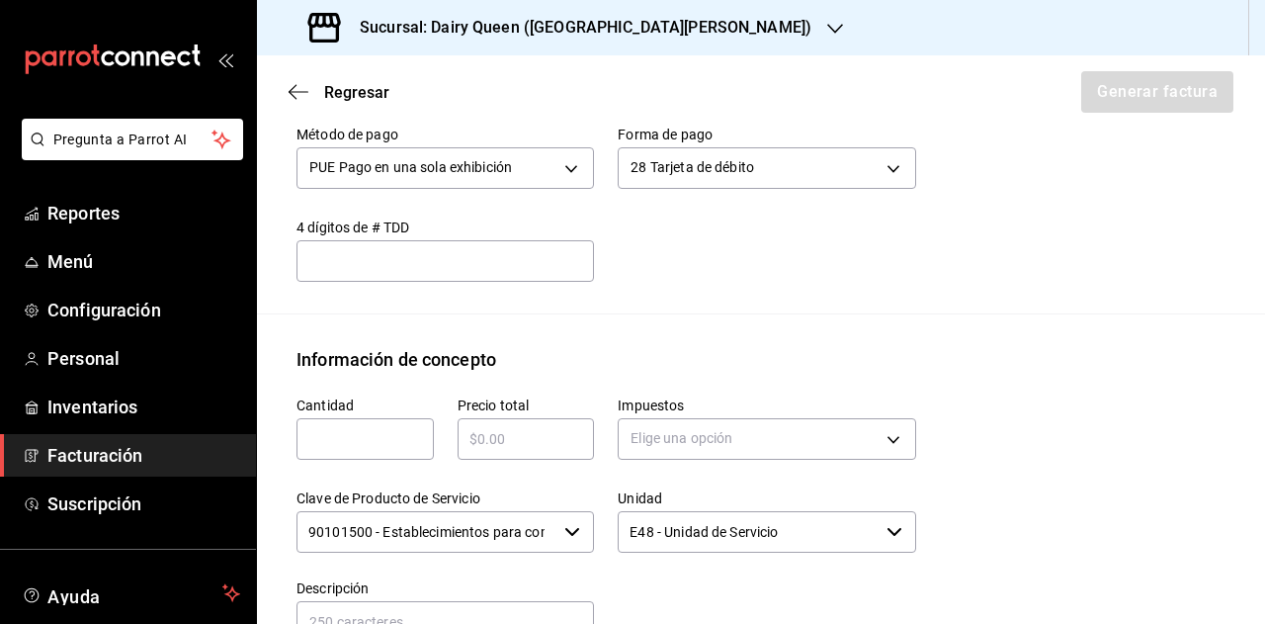
drag, startPoint x: 379, startPoint y: 422, endPoint x: 393, endPoint y: 409, distance: 19.6
click at [379, 427] on input "text" at bounding box center [365, 439] width 137 height 24
type input "1"
click at [506, 427] on input "text" at bounding box center [526, 439] width 137 height 24
click at [504, 427] on input "text" at bounding box center [526, 439] width 137 height 24
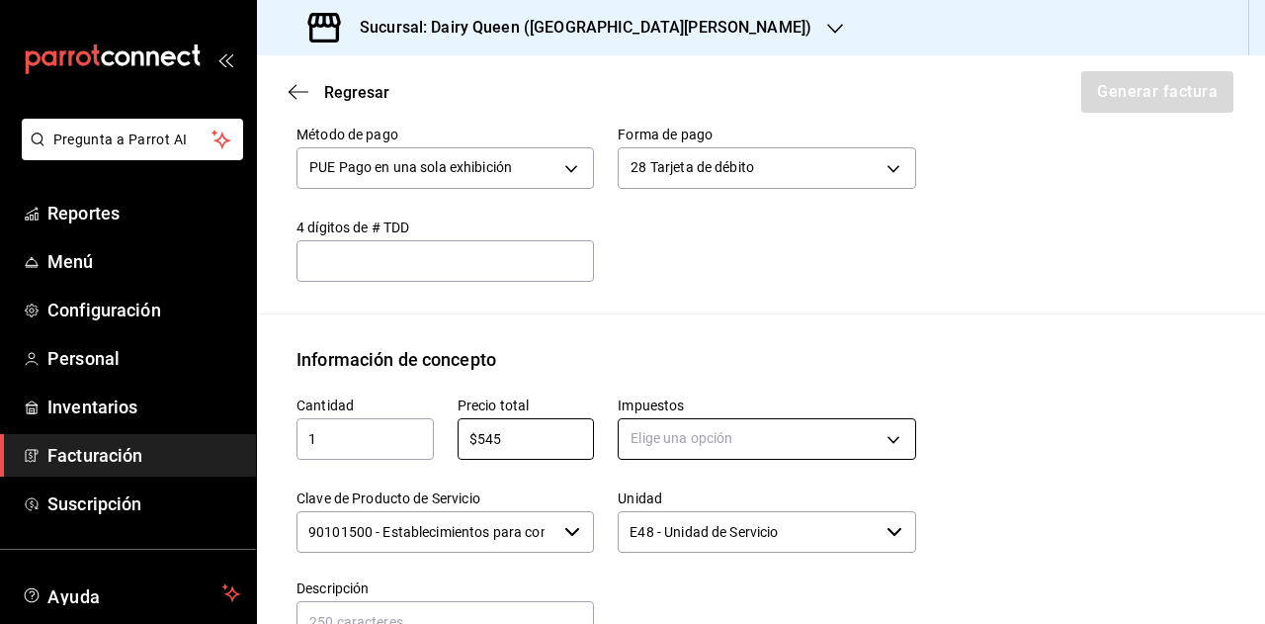
type input "$545"
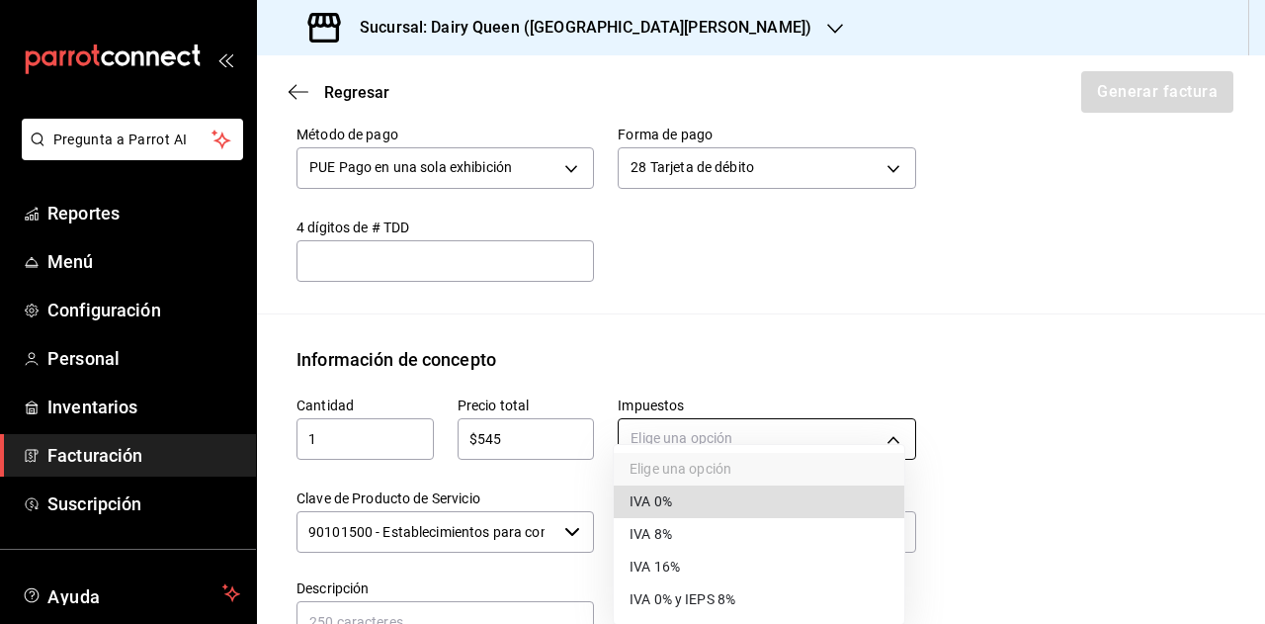
click at [637, 426] on body "Pregunta a Parrot AI Reportes Menú Configuración Personal Inventarios Facturaci…" at bounding box center [632, 312] width 1265 height 624
click at [678, 564] on span "IVA 16%" at bounding box center [655, 566] width 50 height 21
type input "IVA_16"
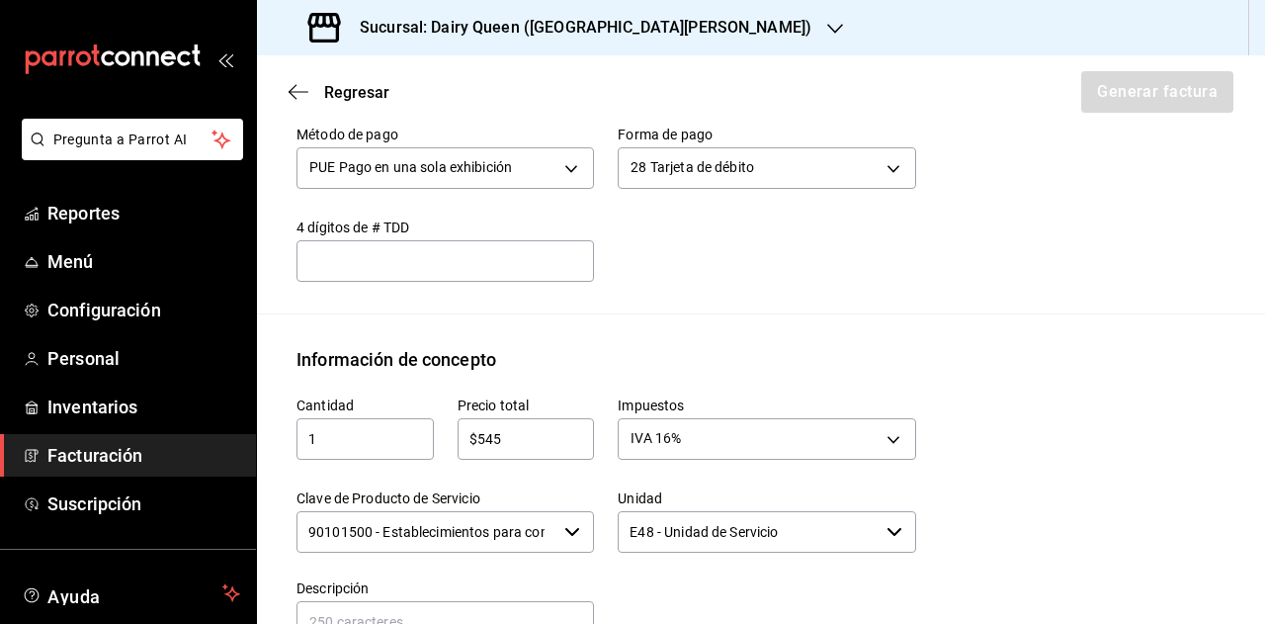
click at [446, 517] on input "90101500 - Establecimientos para comer y beber" at bounding box center [427, 532] width 260 height 42
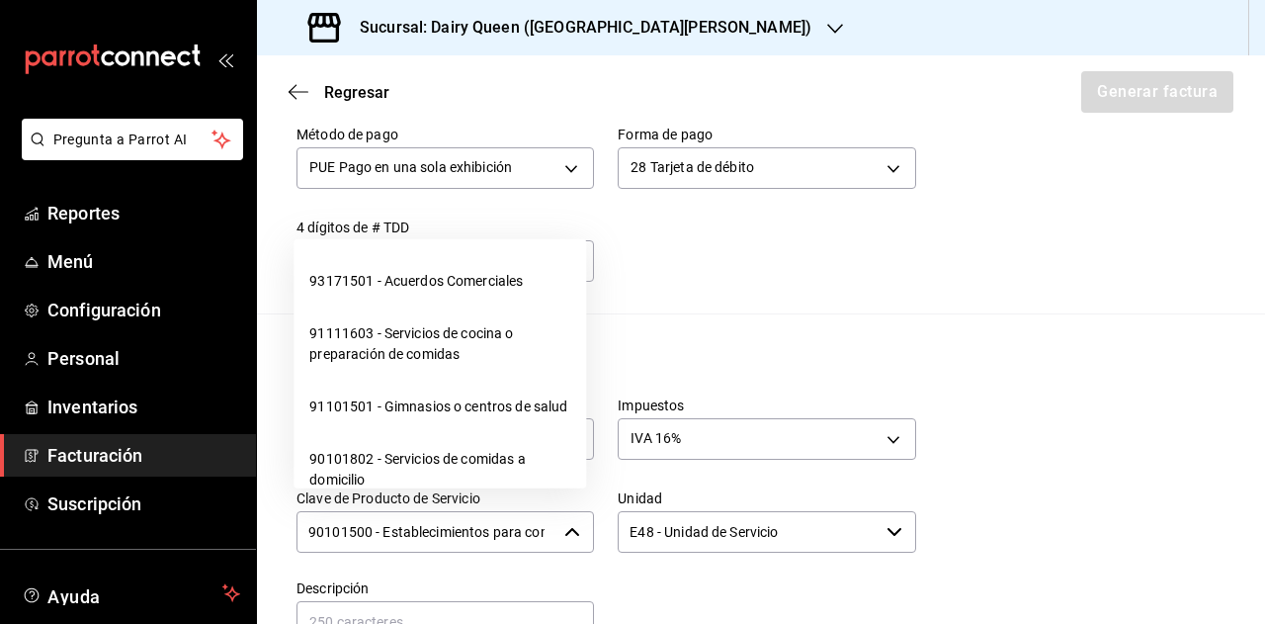
click at [446, 517] on input "90101500 - Establecimientos para comer y beber" at bounding box center [427, 532] width 260 height 42
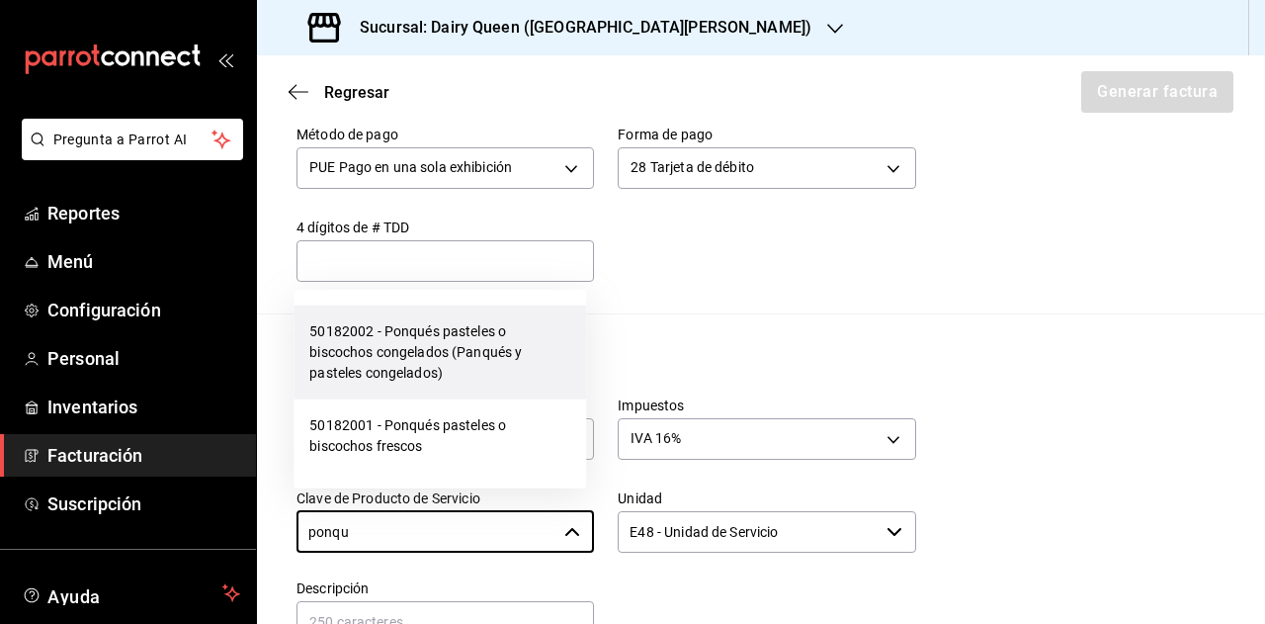
click at [445, 335] on li "50182002 - Ponqués pasteles o biscochos congelados (Panqués y pasteles congelad…" at bounding box center [440, 352] width 293 height 94
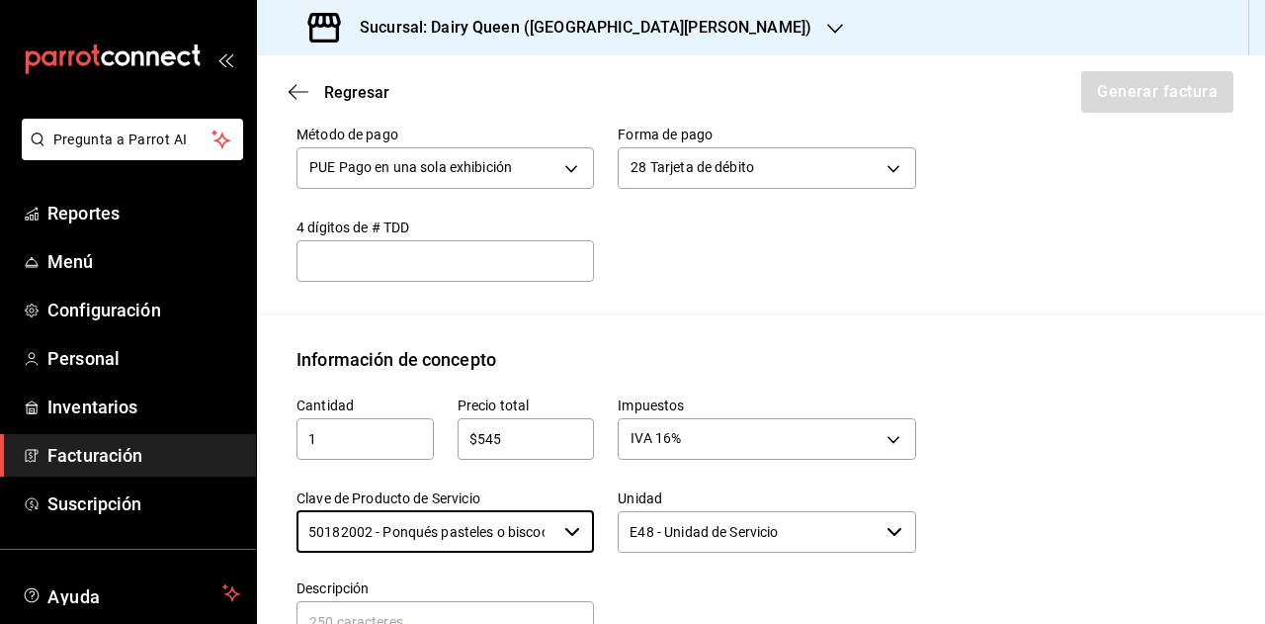
type input "50182002 - Ponqués pasteles o biscochos congelados (Panqués y pasteles congelad…"
click at [710, 511] on input "E48 - Unidad de Servicio" at bounding box center [748, 532] width 260 height 42
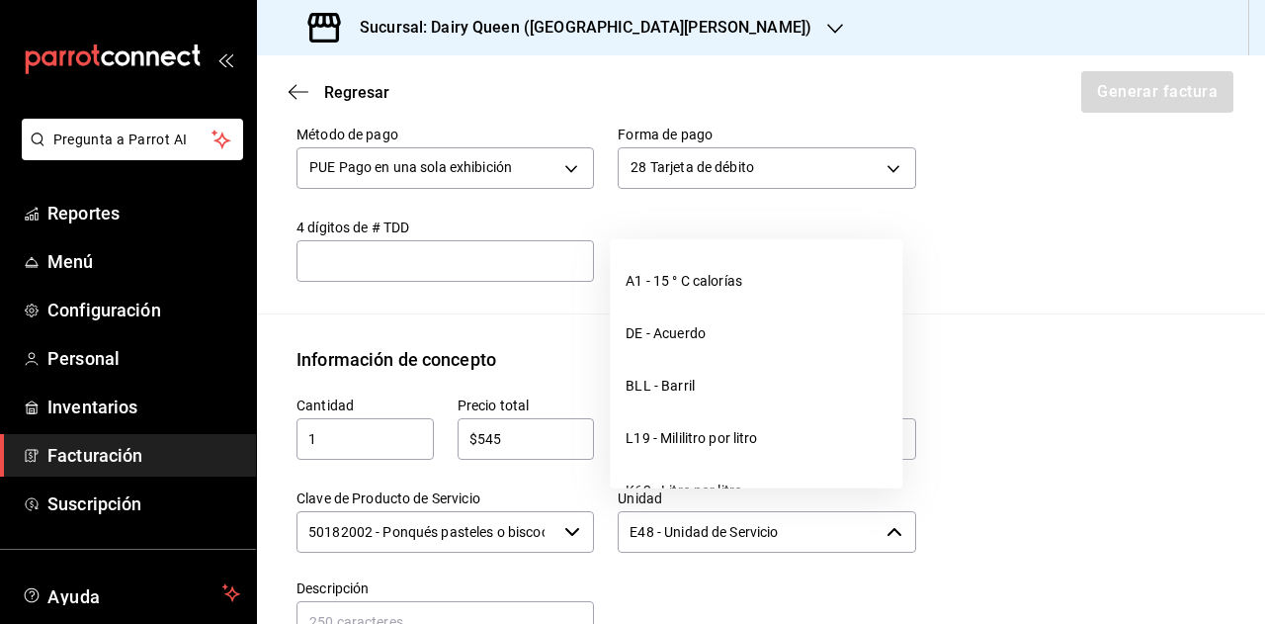
click at [710, 511] on input "E48 - Unidad de Servicio" at bounding box center [748, 532] width 260 height 42
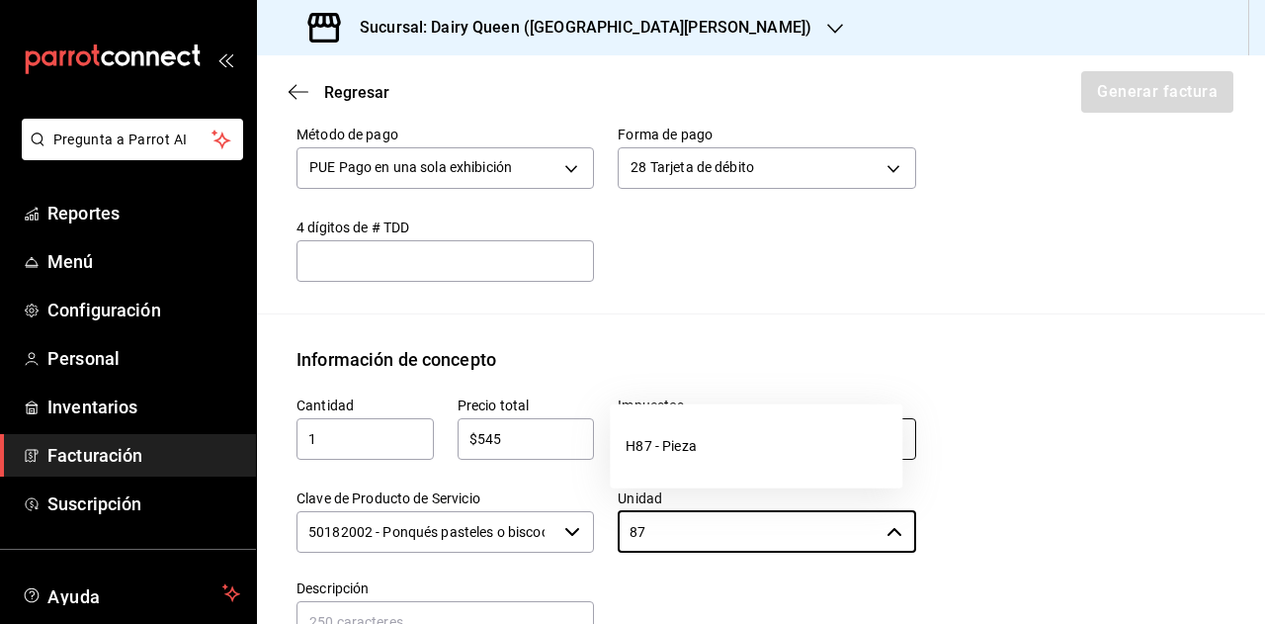
drag, startPoint x: 720, startPoint y: 453, endPoint x: 836, endPoint y: 431, distance: 118.6
click at [735, 450] on li "H87 - Pieza" at bounding box center [756, 446] width 293 height 52
type input "H87 - Pieza"
click at [1194, 373] on div "Cantidad 1 ​ Precio total $545 ​ Impuestos IVA 16% IVA_16 Clave de Producto de …" at bounding box center [761, 558] width 929 height 370
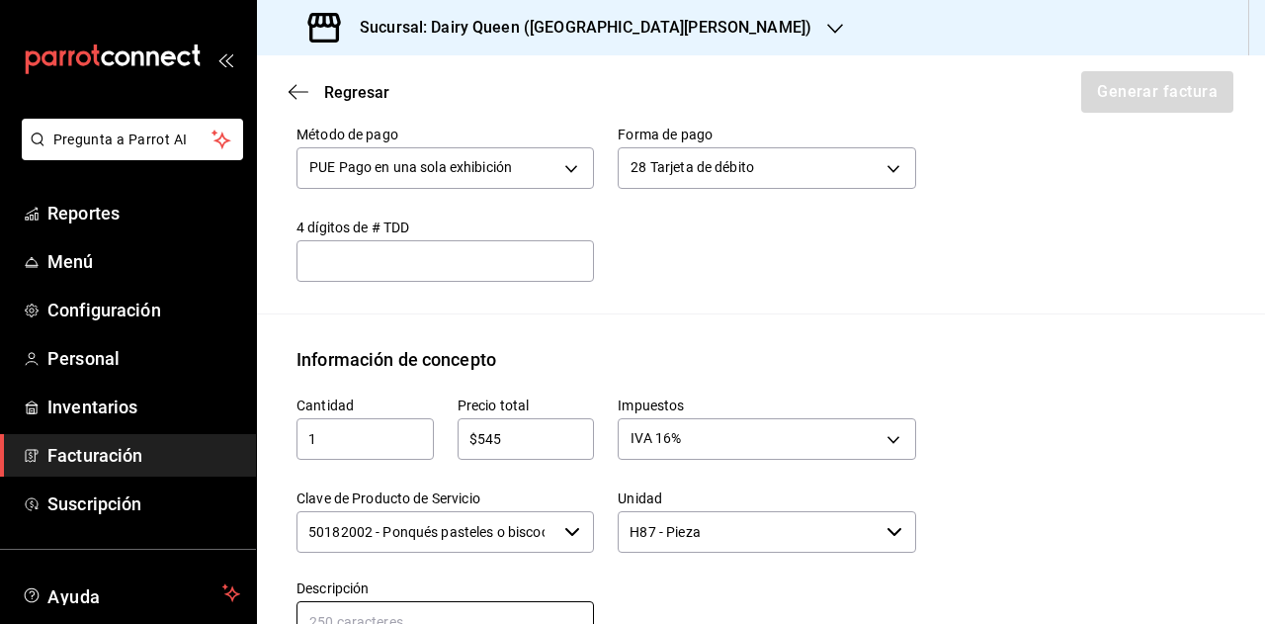
click at [442, 601] on input "text" at bounding box center [446, 622] width 298 height 42
paste input "Pastel De Blizzard® De Choco Fresa"
type input "Pastel De Blizzard® De Choco Fresa"
click at [675, 594] on div at bounding box center [754, 600] width 321 height 90
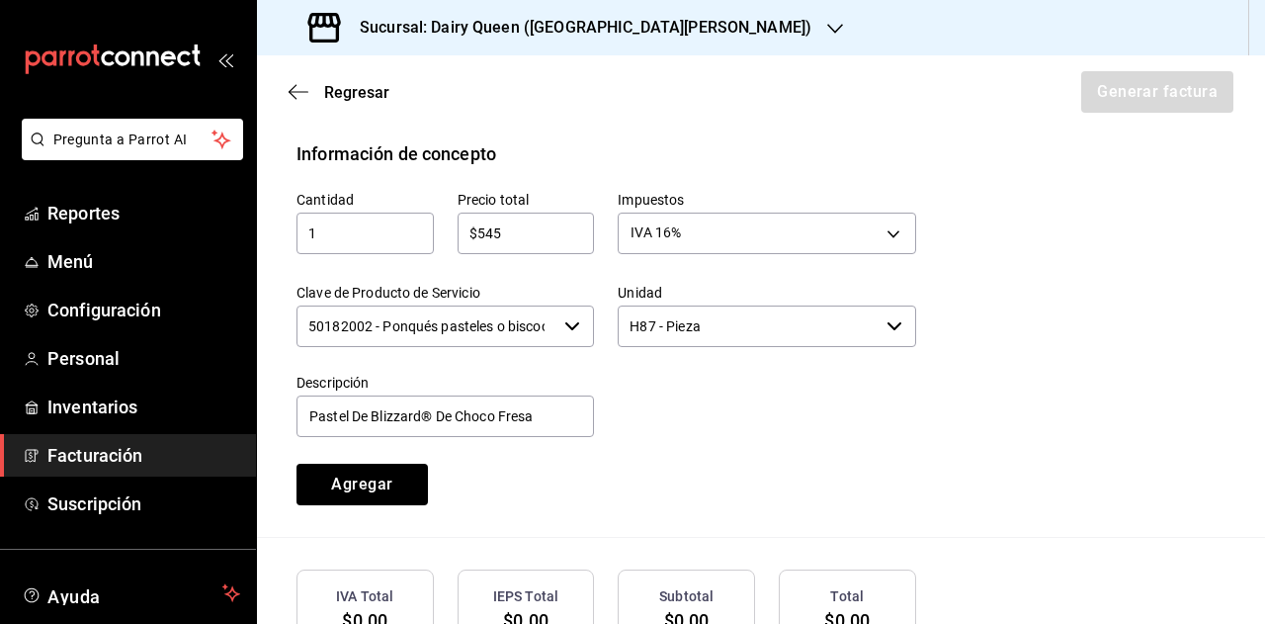
scroll to position [998, 0]
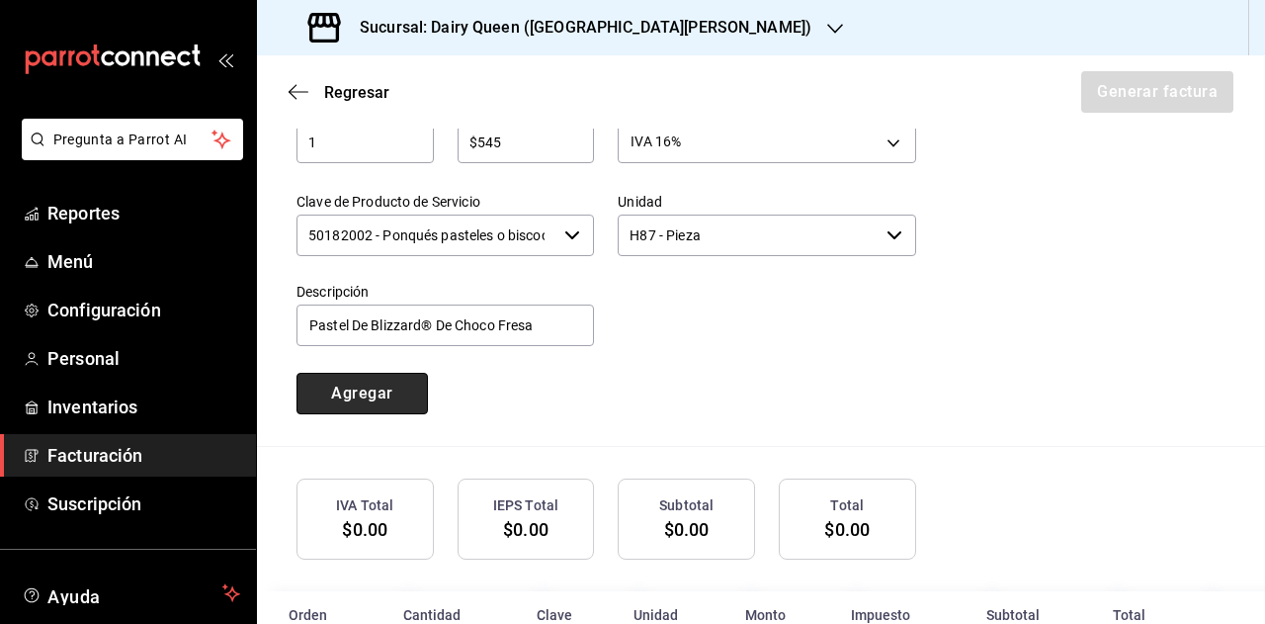
click at [385, 383] on button "Agregar" at bounding box center [362, 394] width 131 height 42
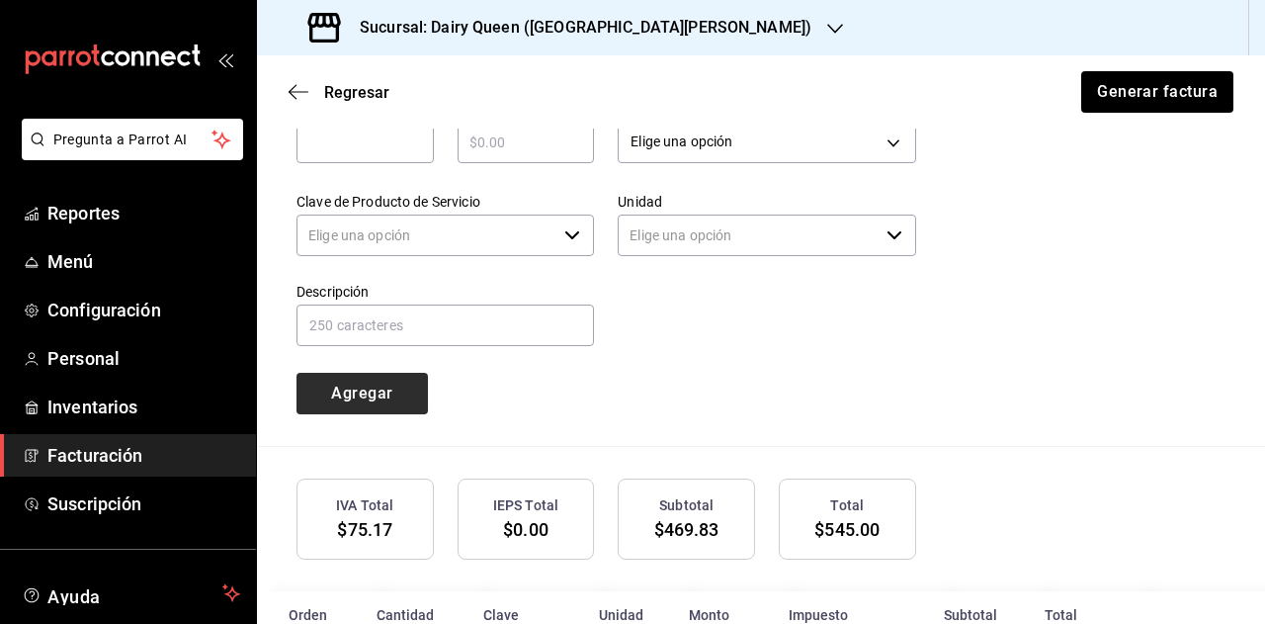
type input "90101500 - Establecimientos para comer y beber"
type input "E48 - Unidad de Servicio"
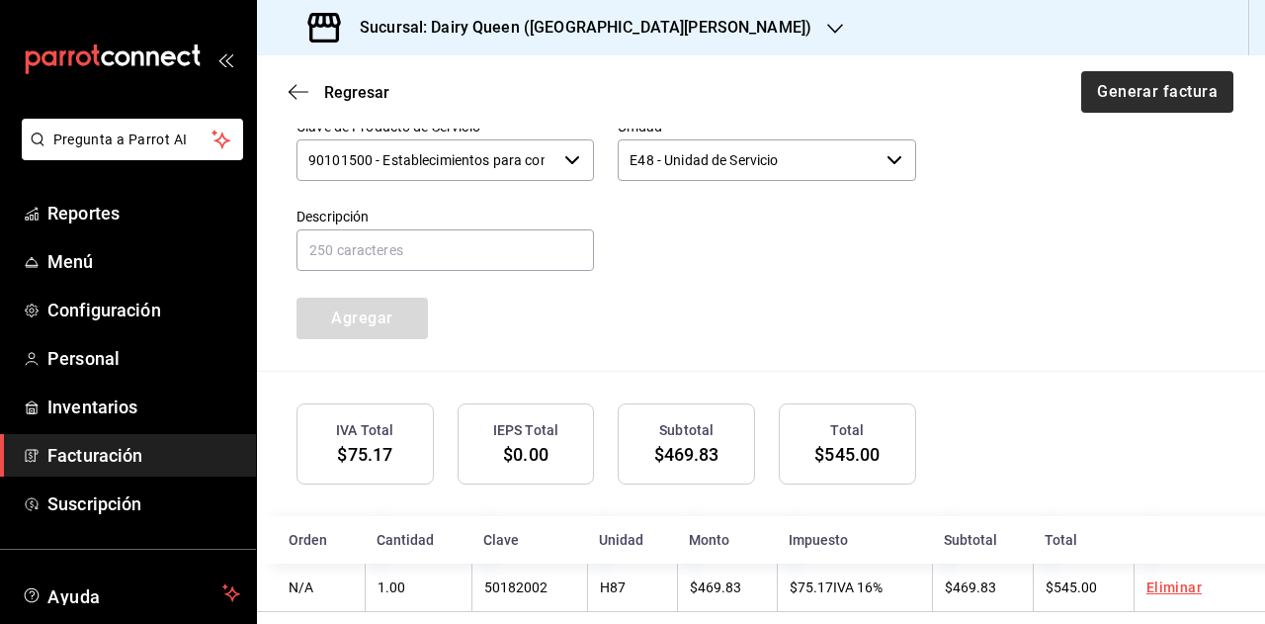
scroll to position [1077, 0]
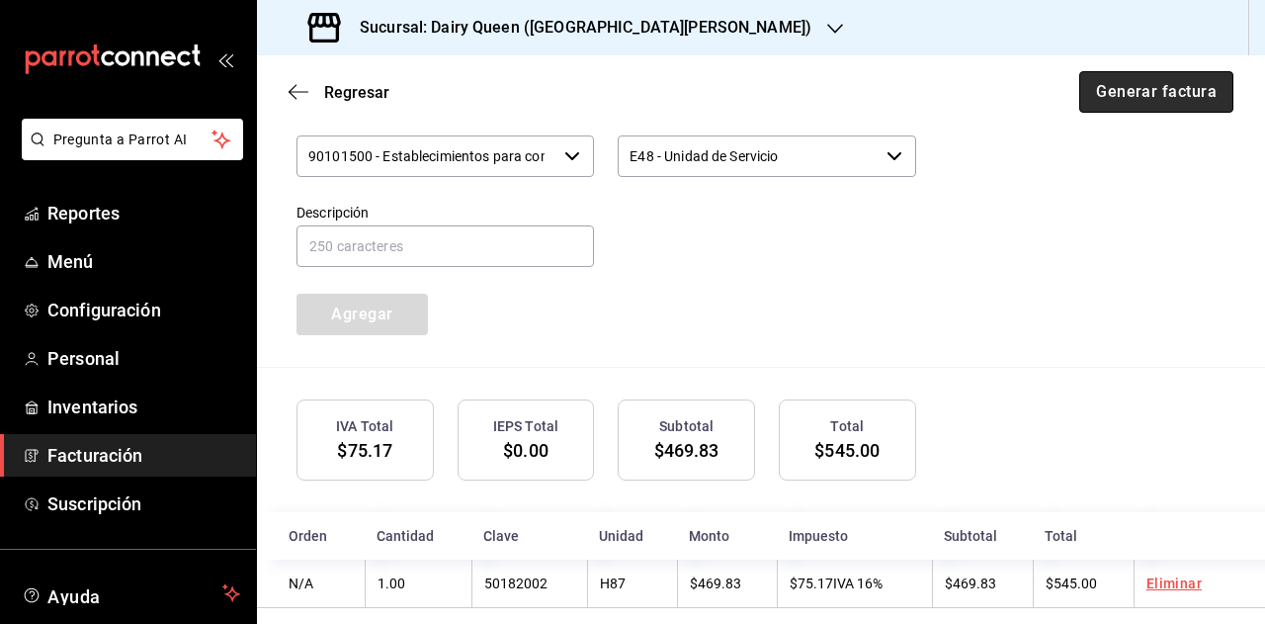
click at [1164, 72] on button "Generar factura" at bounding box center [1156, 92] width 154 height 42
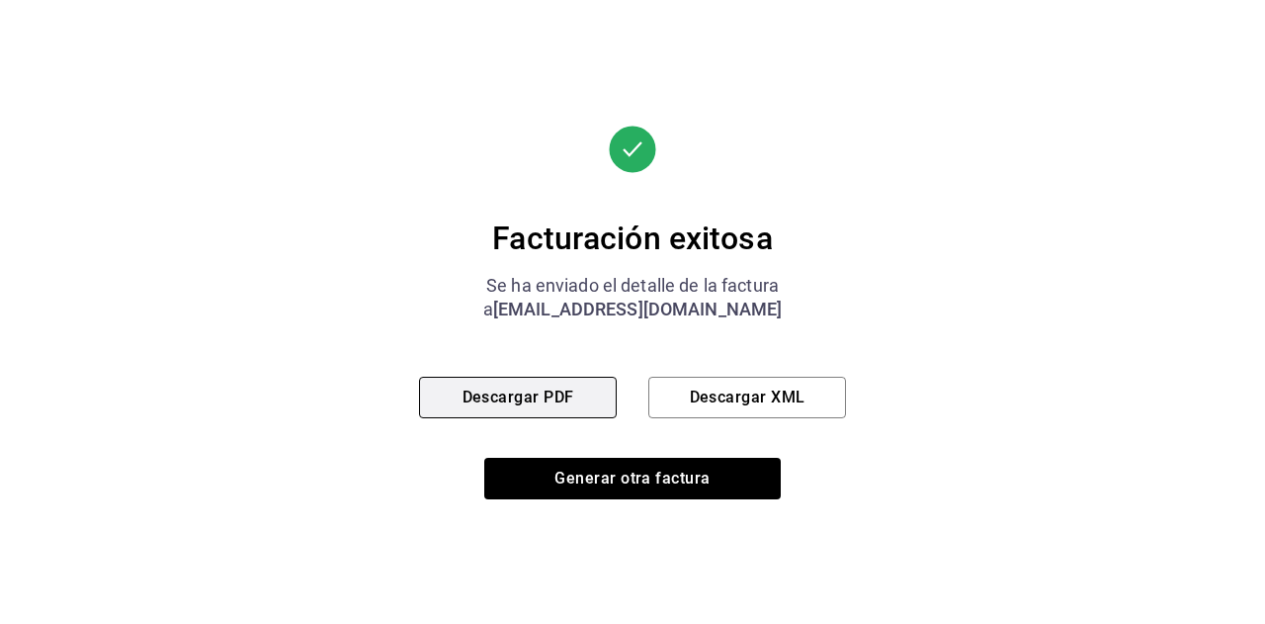
click at [603, 392] on button "Descargar PDF" at bounding box center [518, 398] width 198 height 42
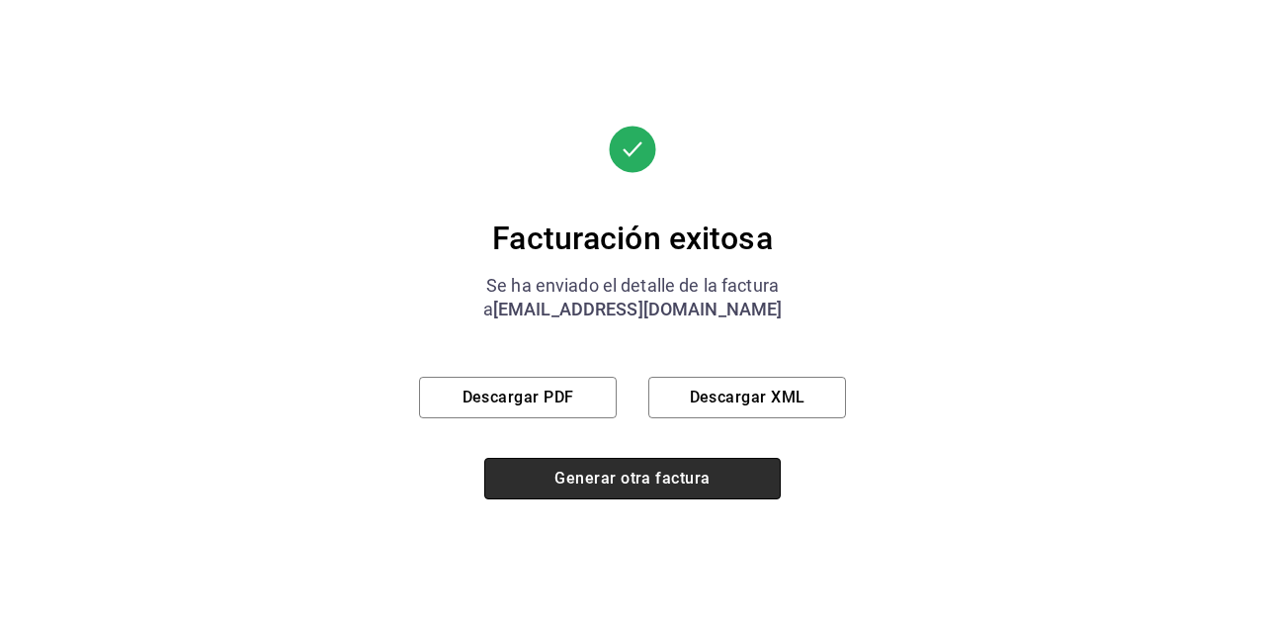
click at [633, 473] on button "Generar otra factura" at bounding box center [632, 479] width 297 height 42
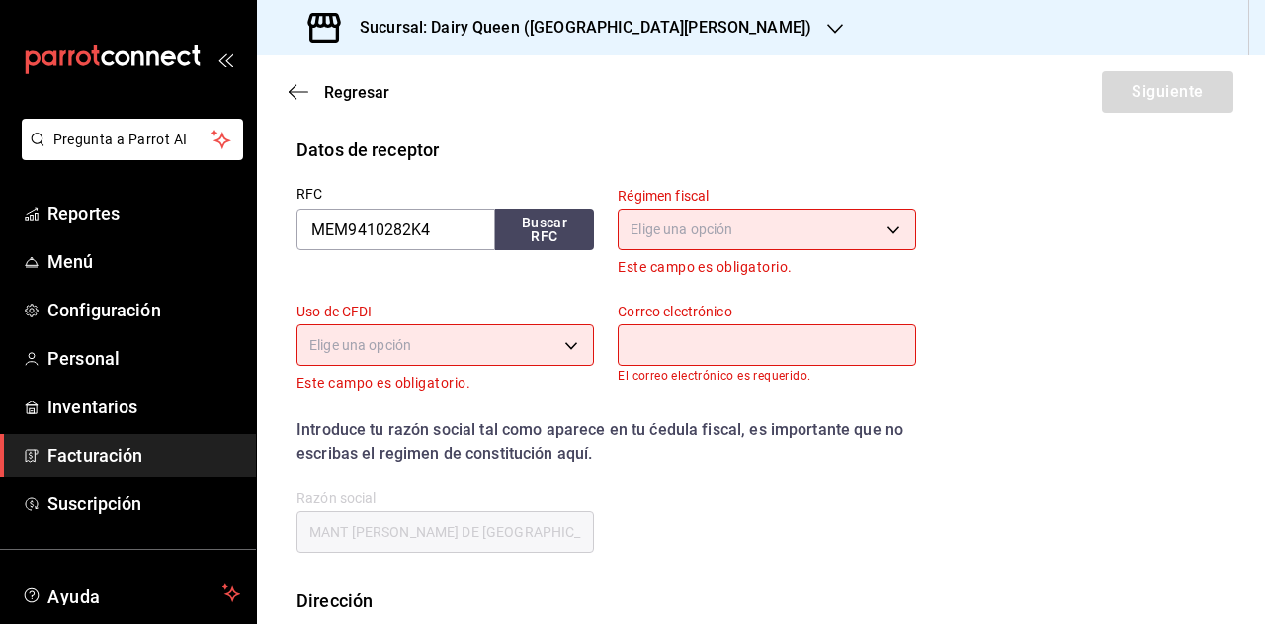
scroll to position [441, 0]
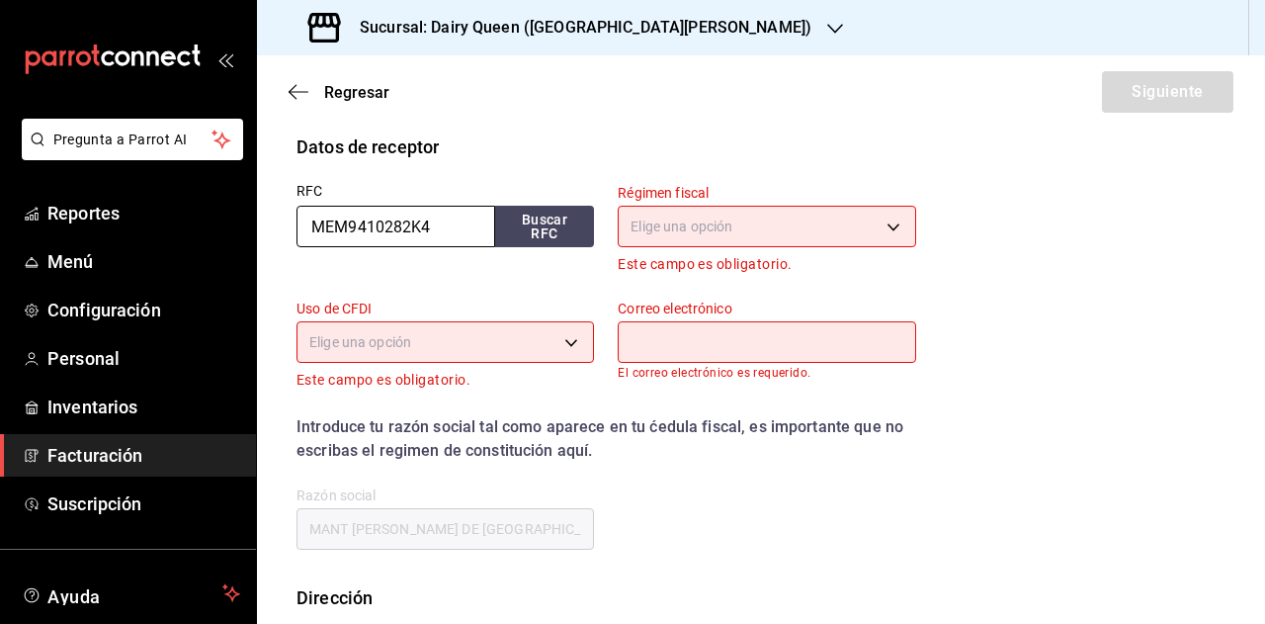
drag, startPoint x: 449, startPoint y: 234, endPoint x: 265, endPoint y: 235, distance: 183.8
click at [265, 235] on div "Datos de receptor RFC MEM9410282K4 Buscar RFC Régimen fiscal Elige una opción E…" at bounding box center [761, 358] width 1008 height 451
paste input "AEAD680808G75"
type input "AEAD680808G75"
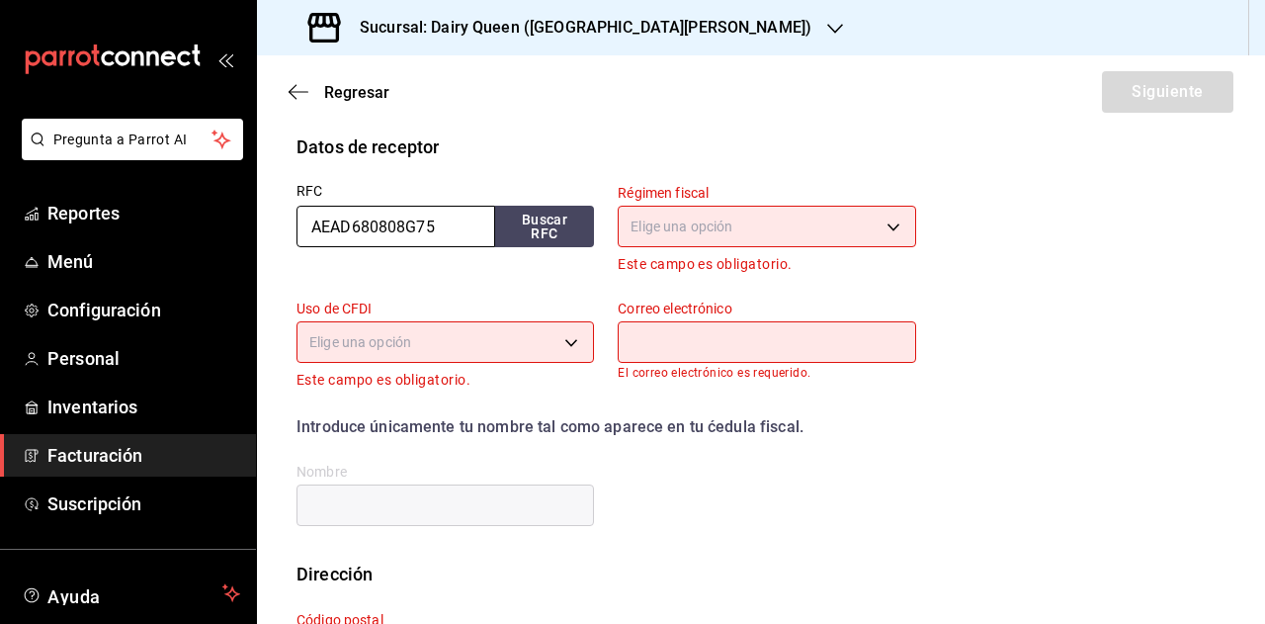
type input "AEAD680808G75"
click at [716, 214] on body "Pregunta a Parrot AI Reportes Menú Configuración Personal Inventarios Facturaci…" at bounding box center [632, 312] width 1265 height 624
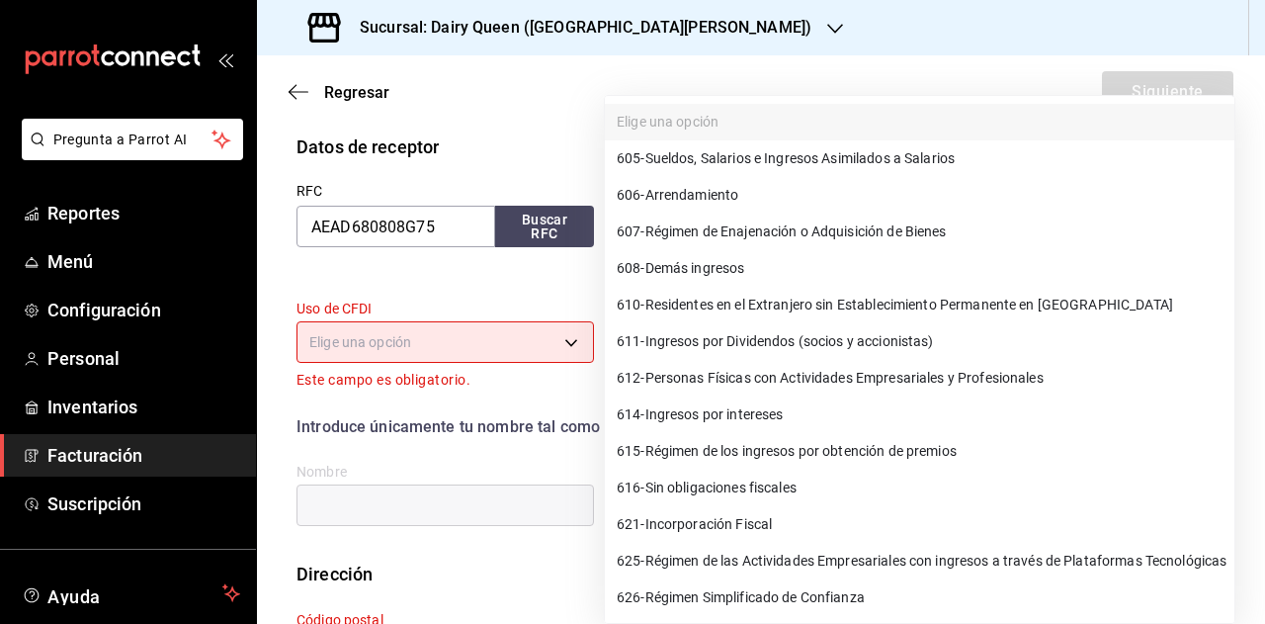
click at [801, 374] on span "612 - Personas Físicas con Actividades Empresariales y Profesionales" at bounding box center [830, 378] width 427 height 21
type input "612"
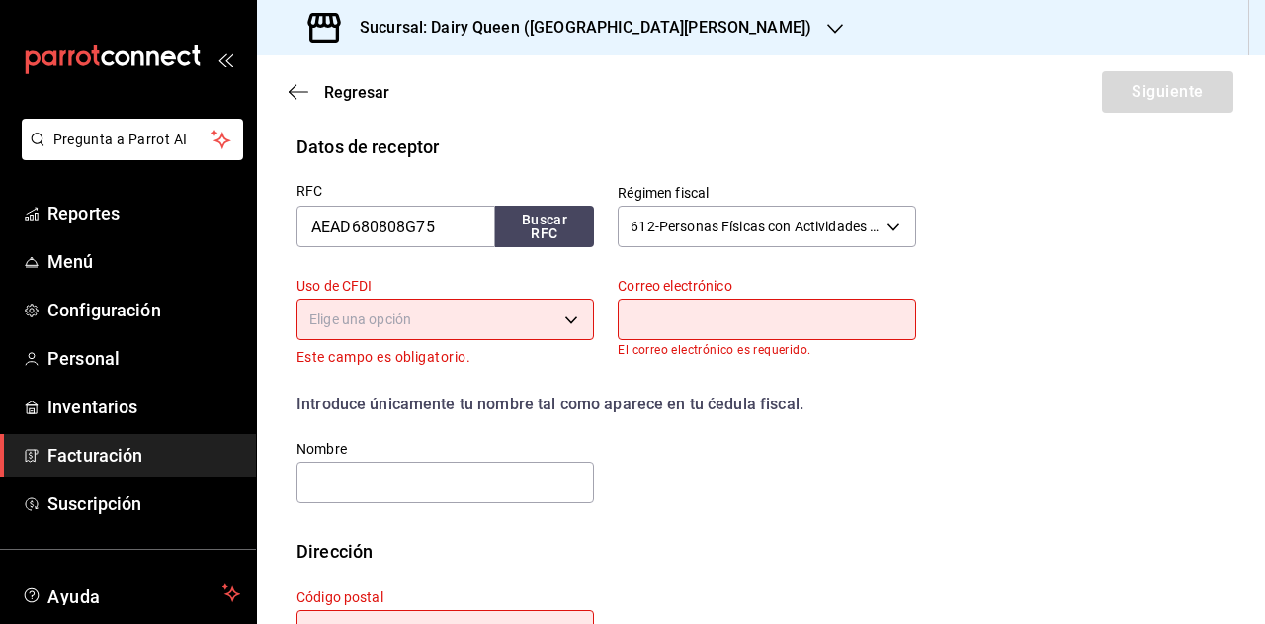
click at [433, 327] on body "Pregunta a Parrot AI Reportes Menú Configuración Personal Inventarios Facturaci…" at bounding box center [632, 312] width 1265 height 624
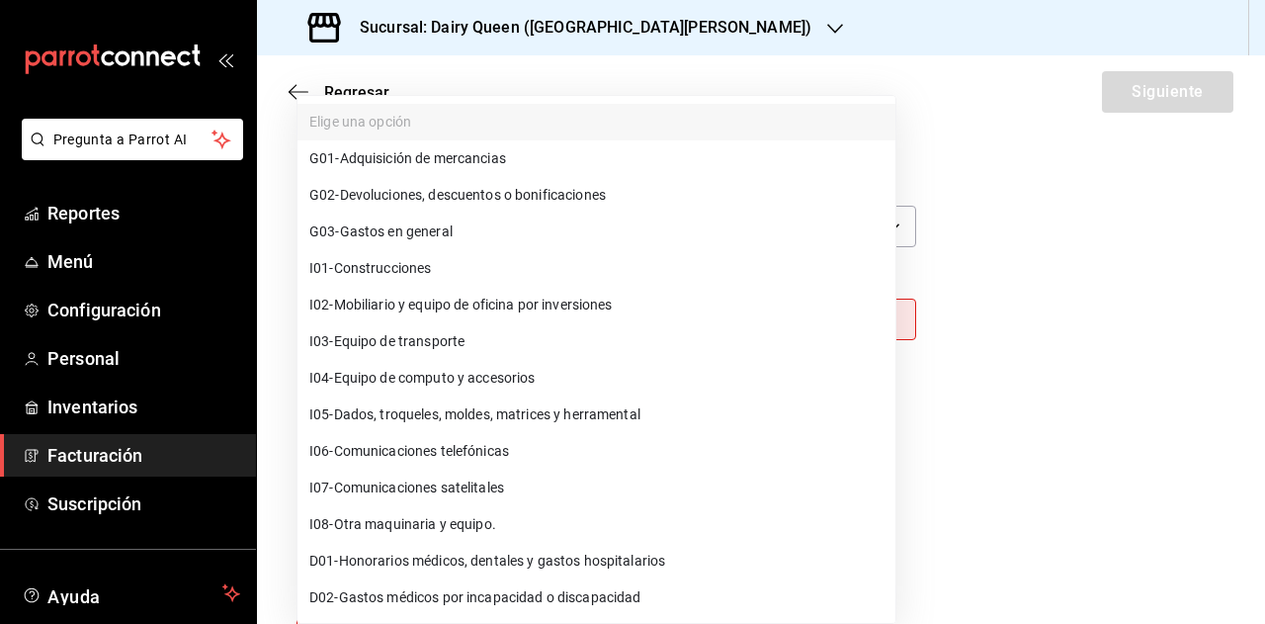
click at [451, 226] on span "G03 - Gastos en general" at bounding box center [380, 231] width 143 height 21
type input "G03"
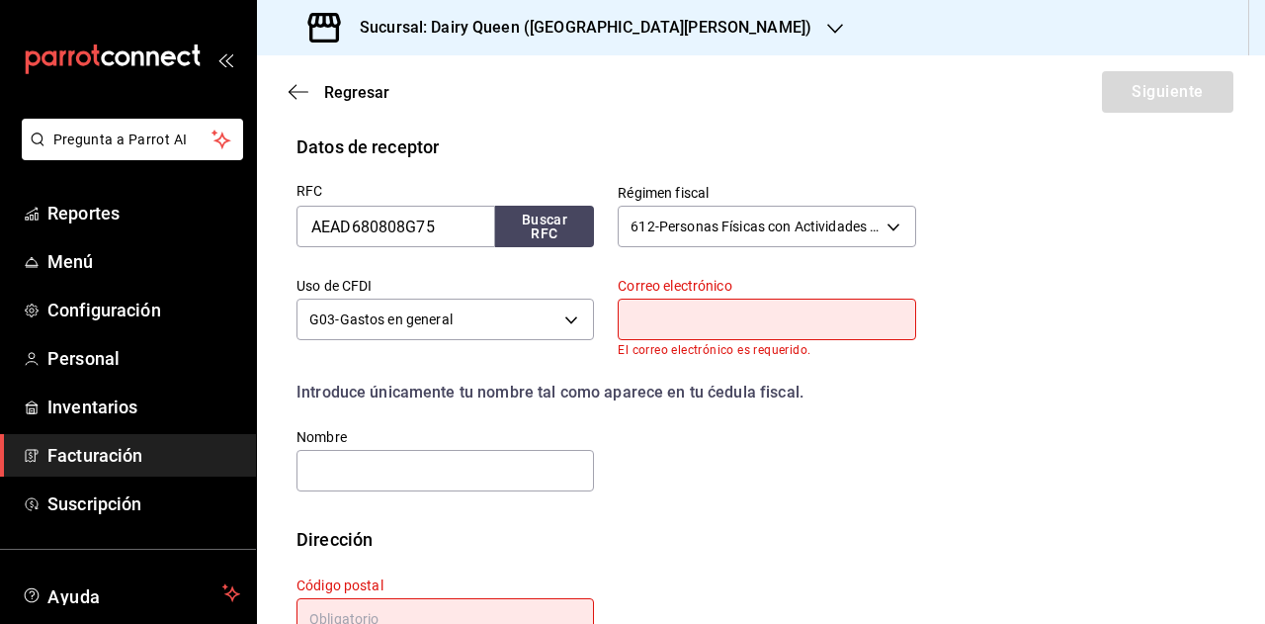
click at [697, 321] on input "text" at bounding box center [767, 320] width 298 height 42
type input "[EMAIL_ADDRESS][DOMAIN_NAME]"
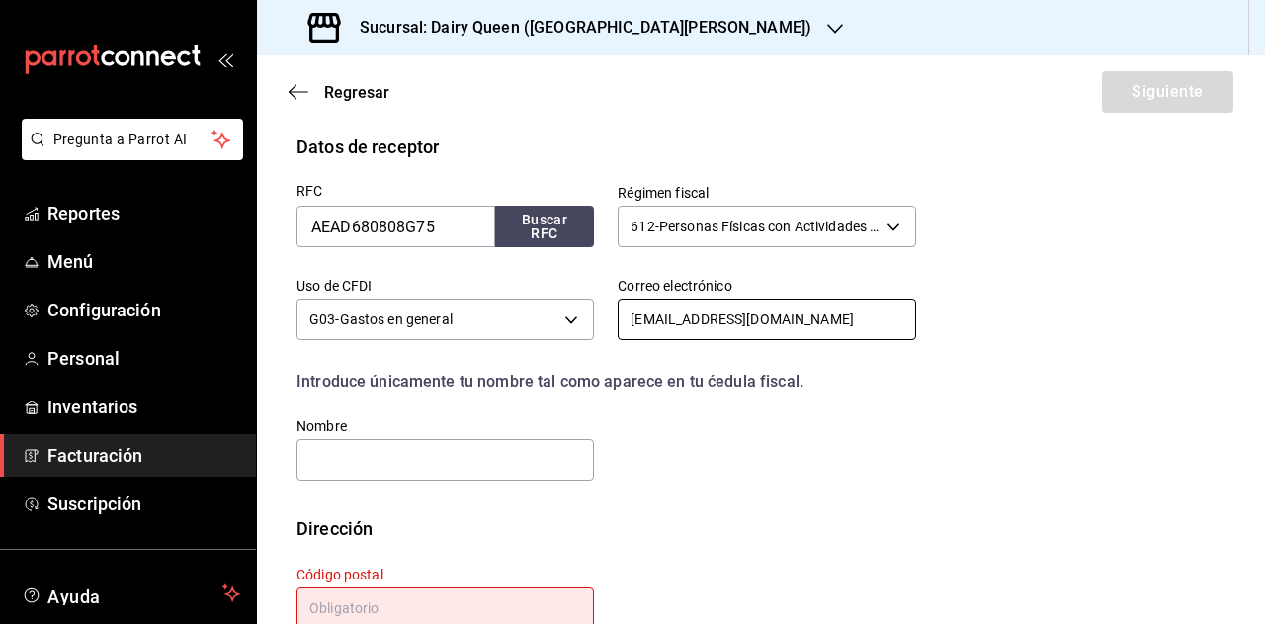
scroll to position [494, 0]
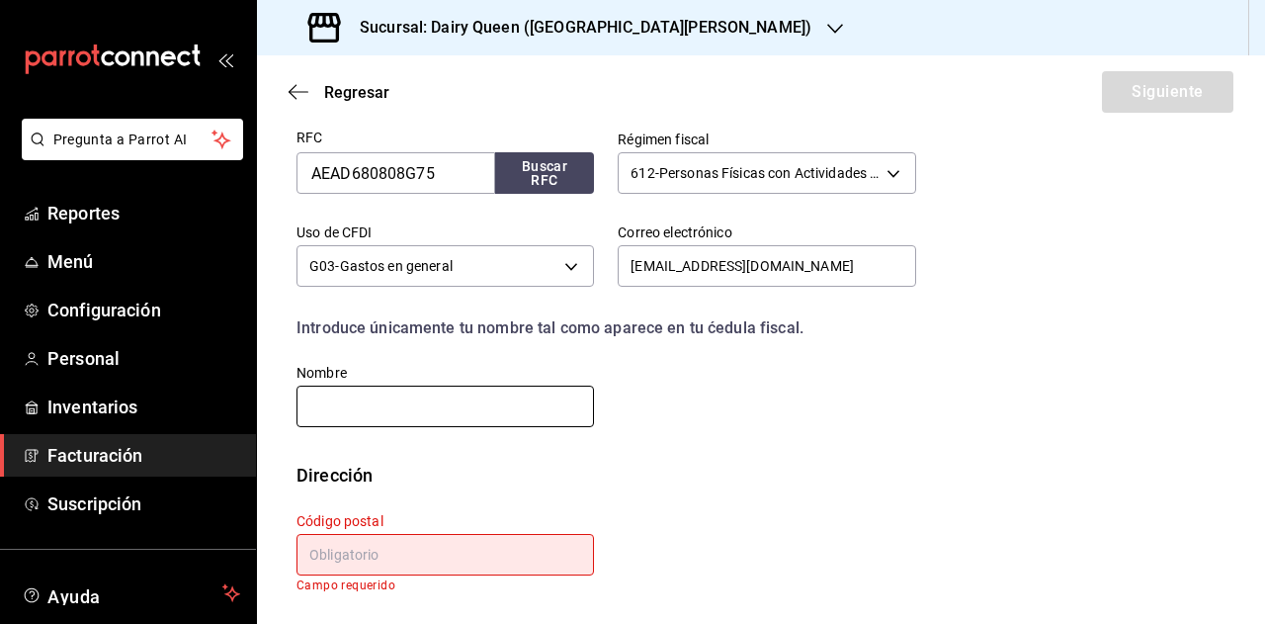
click at [437, 403] on input "text" at bounding box center [446, 406] width 298 height 42
paste input "[PERSON_NAME]"
type input "[PERSON_NAME]"
click at [696, 468] on div "Dirección" at bounding box center [761, 475] width 929 height 27
drag, startPoint x: 422, startPoint y: 549, endPoint x: 481, endPoint y: 538, distance: 60.3
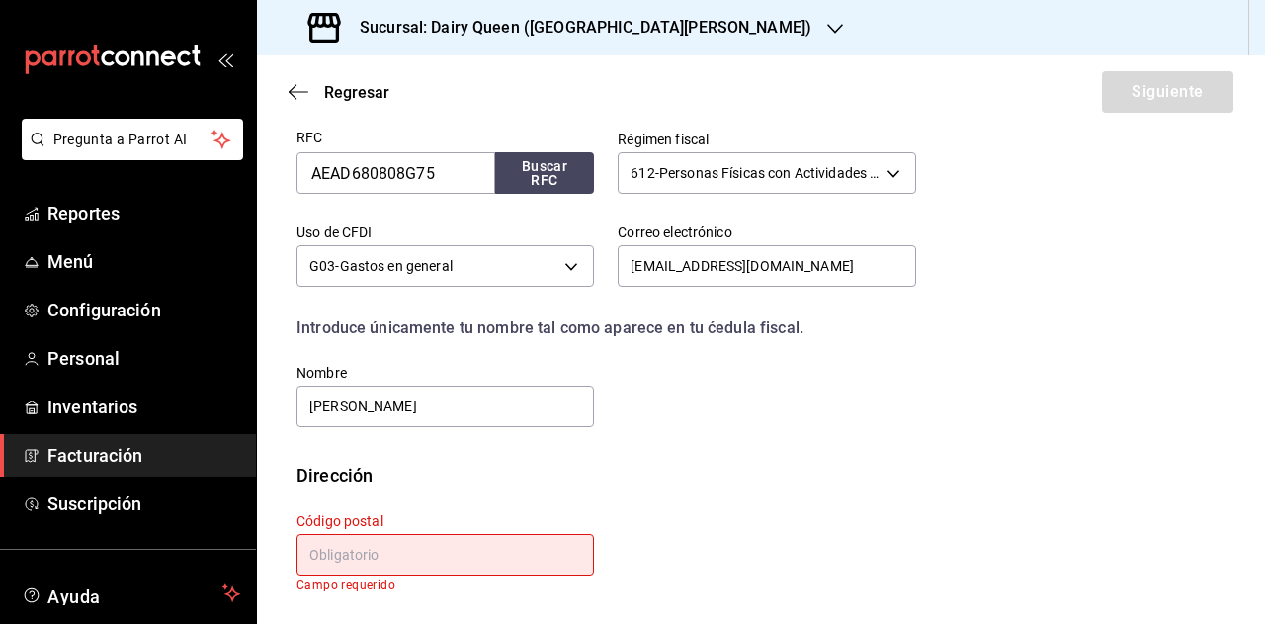
click at [424, 549] on input "text" at bounding box center [446, 555] width 298 height 42
paste input "66496"
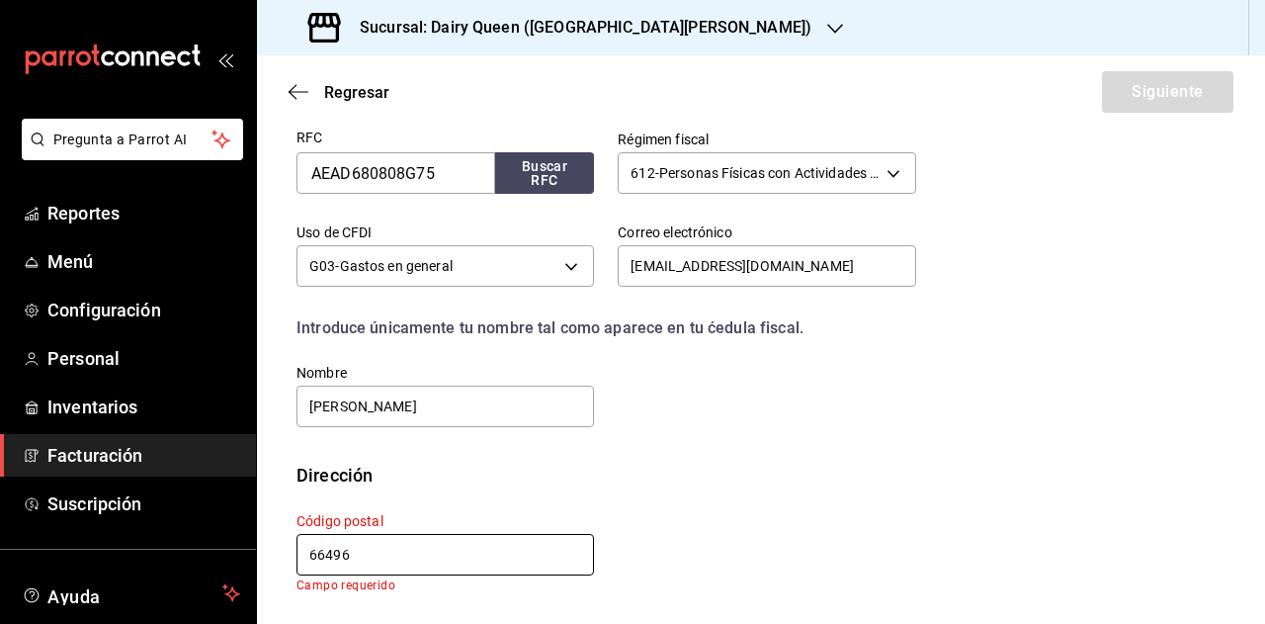
type input "66496"
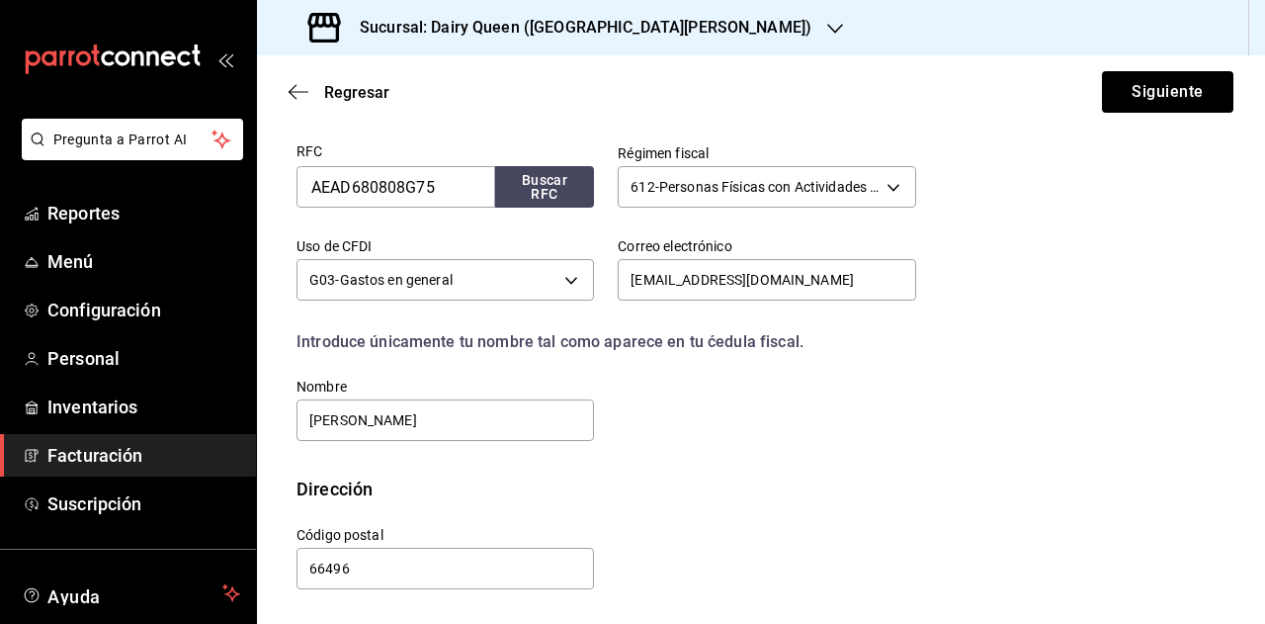
scroll to position [480, 0]
click at [605, 519] on div "Calle # exterior # interior Código postal 66496 Estado ​ Municipio ​ [GEOGRAPHI…" at bounding box center [594, 547] width 643 height 90
click at [1115, 89] on button "Siguiente" at bounding box center [1167, 92] width 131 height 42
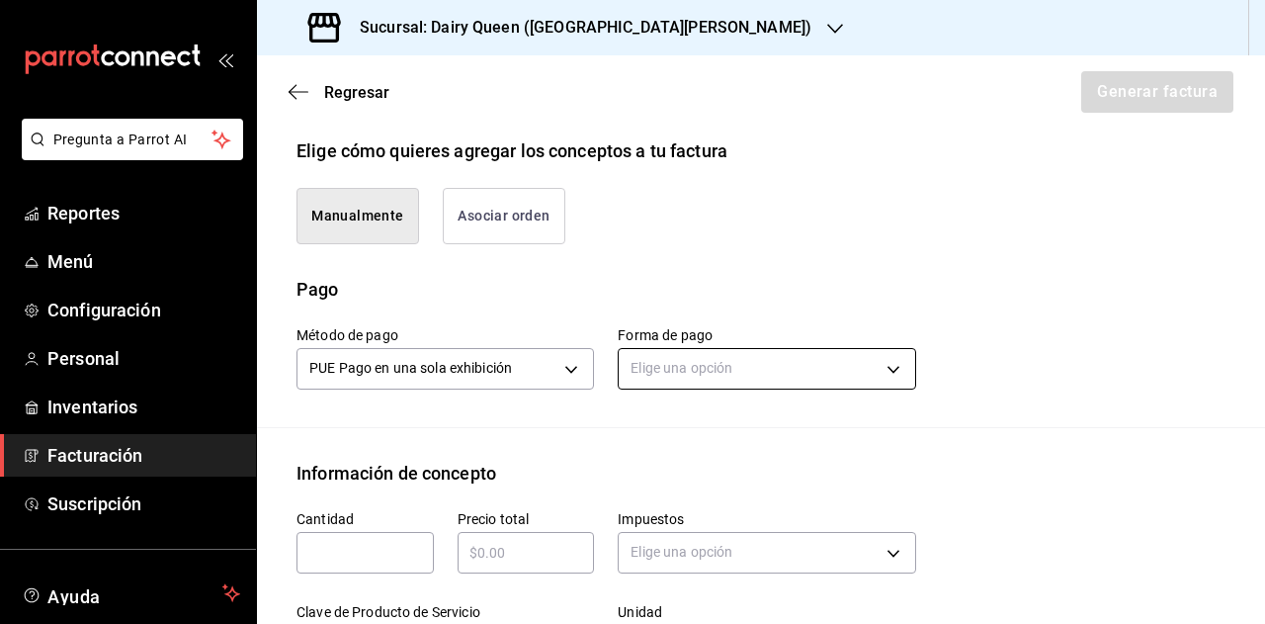
click at [670, 387] on body "Pregunta a Parrot AI Reportes Menú Configuración Personal Inventarios Facturaci…" at bounding box center [632, 312] width 1265 height 624
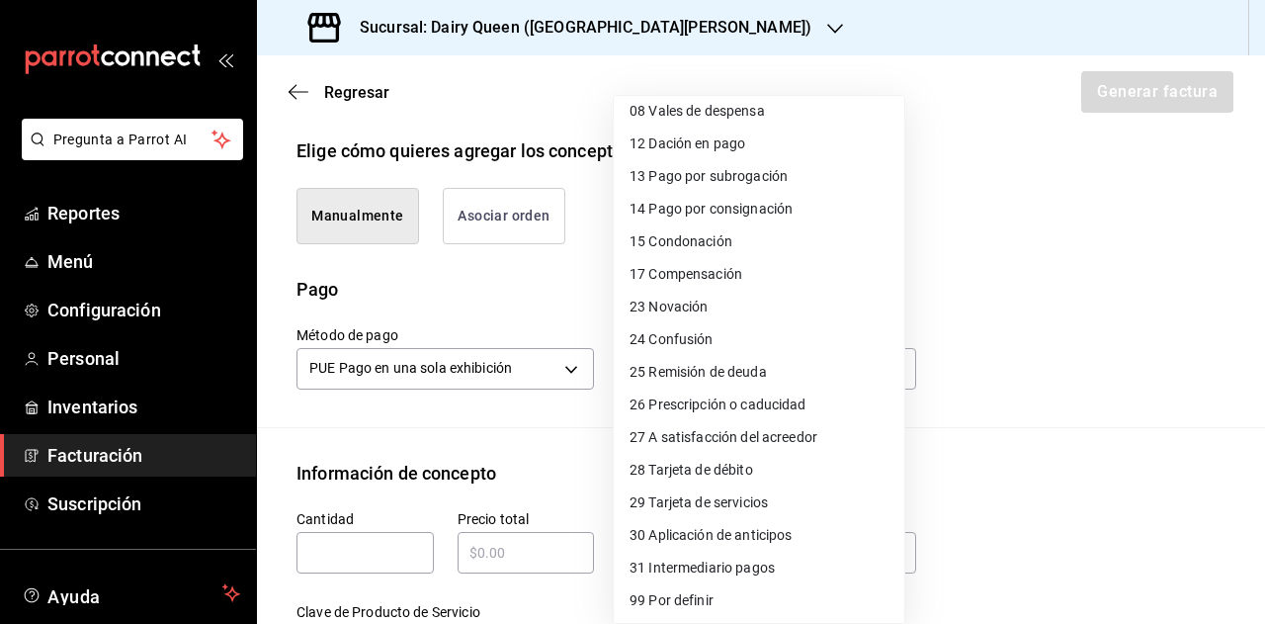
scroll to position [238, 0]
click at [712, 464] on span "28 Tarjeta de débito" at bounding box center [692, 469] width 124 height 21
type input "28"
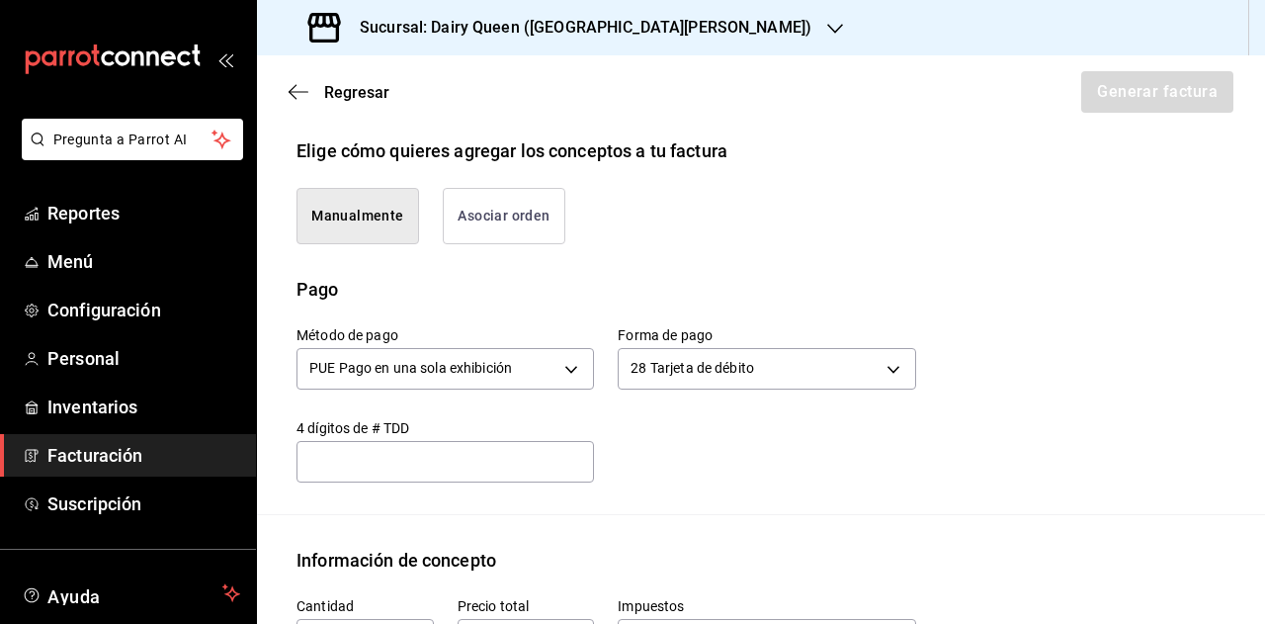
click at [981, 438] on div "Elige una opción 01 Efectivo 02 Cheque nominativo 03 Transferencia electrónica …" at bounding box center [632, 312] width 1265 height 624
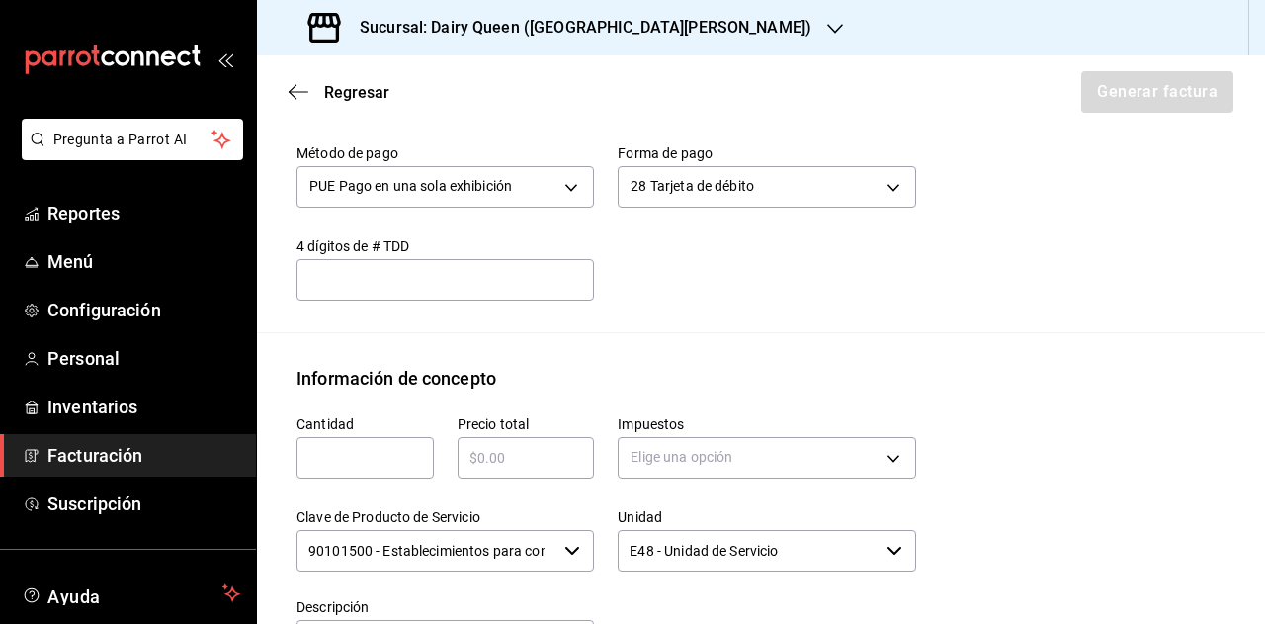
scroll to position [678, 0]
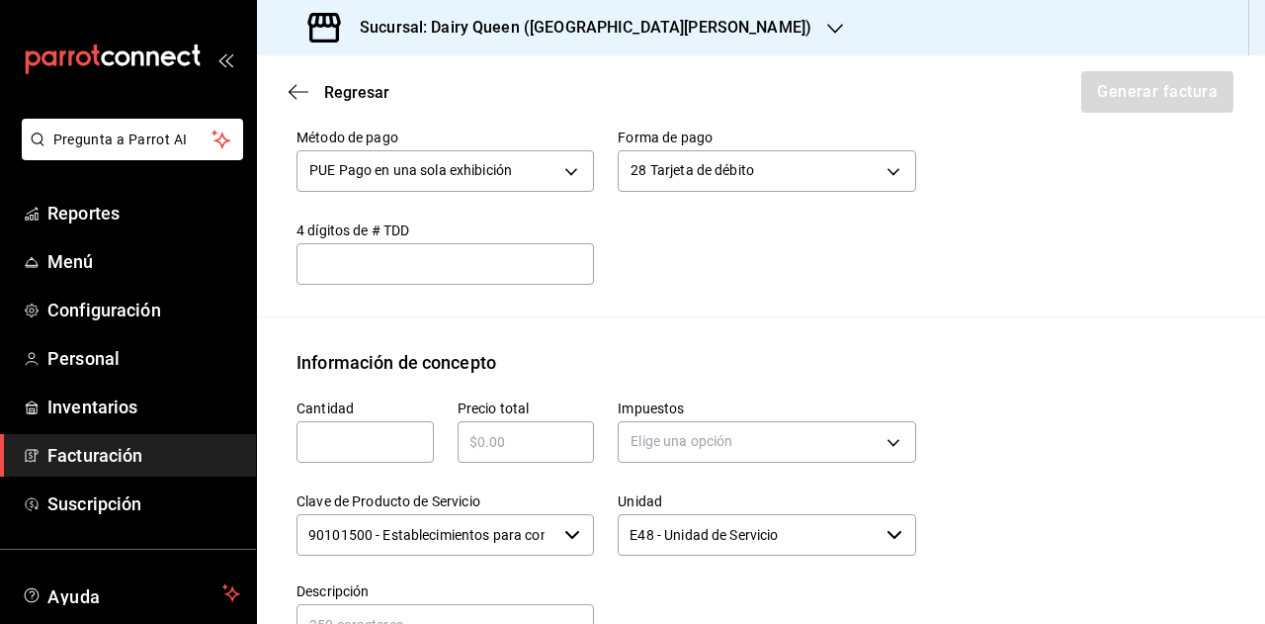
click at [384, 454] on input "text" at bounding box center [365, 442] width 137 height 24
type input "1"
click at [527, 452] on input "text" at bounding box center [526, 442] width 137 height 24
type input "$545"
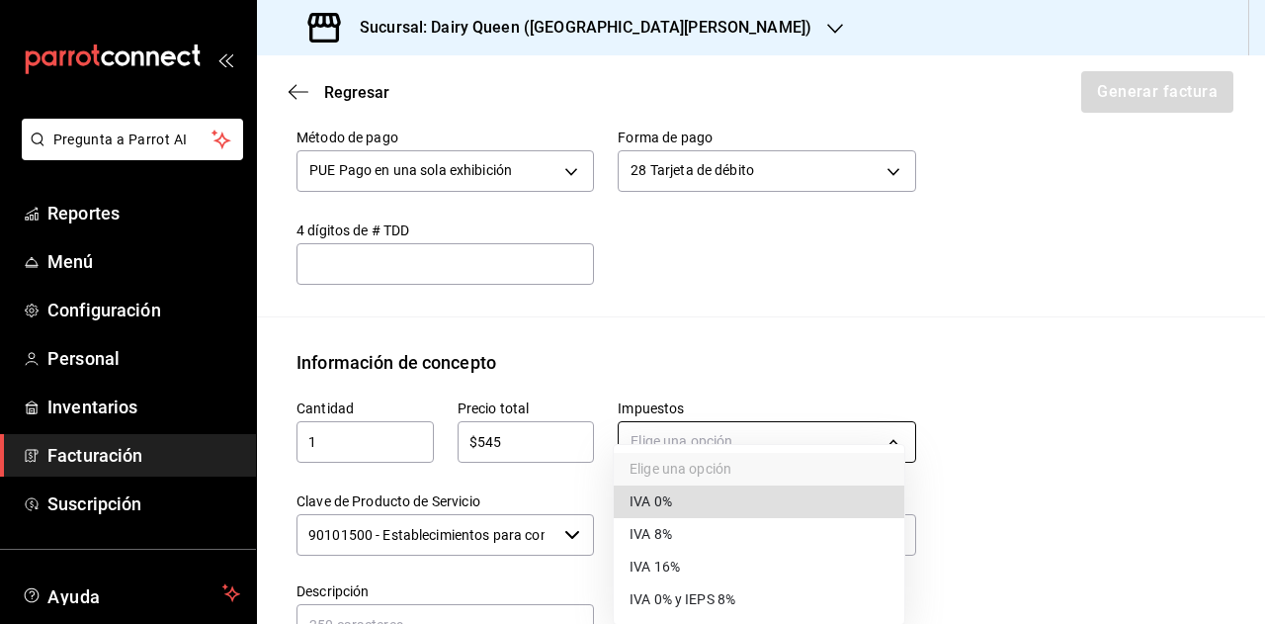
click at [691, 467] on body "Pregunta a Parrot AI Reportes Menú Configuración Personal Inventarios Facturaci…" at bounding box center [632, 312] width 1265 height 624
click at [684, 562] on li "IVA 16%" at bounding box center [759, 567] width 291 height 33
type input "IVA_16"
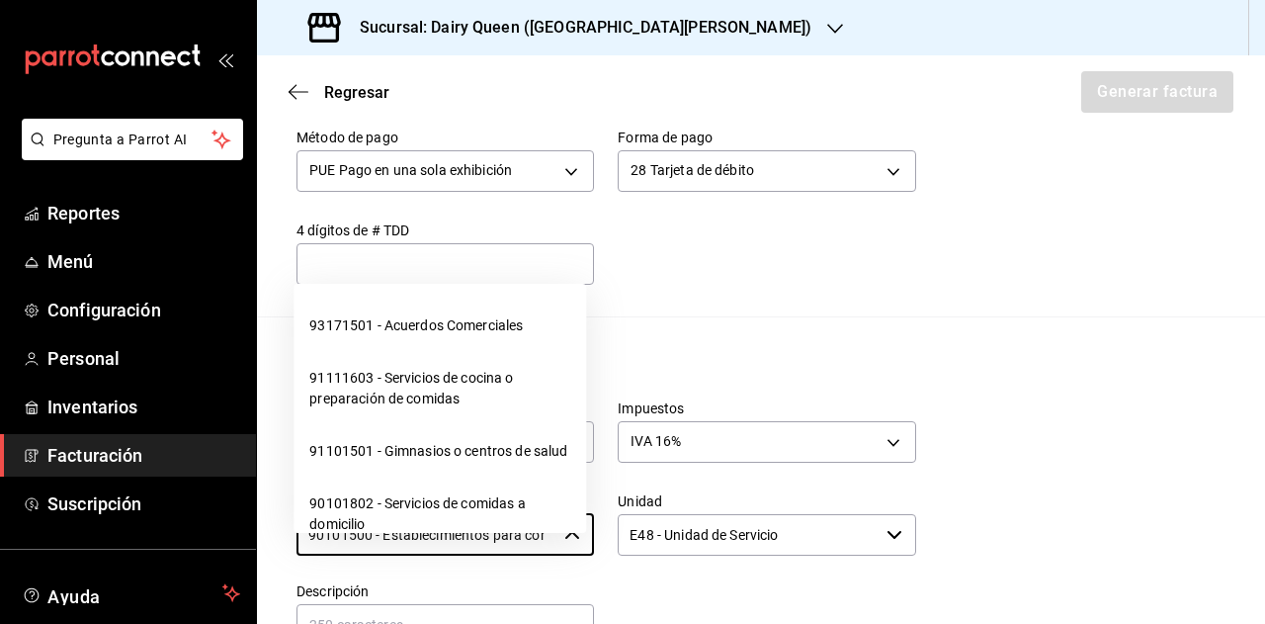
click at [497, 555] on input "90101500 - Establecimientos para comer y beber" at bounding box center [427, 535] width 260 height 42
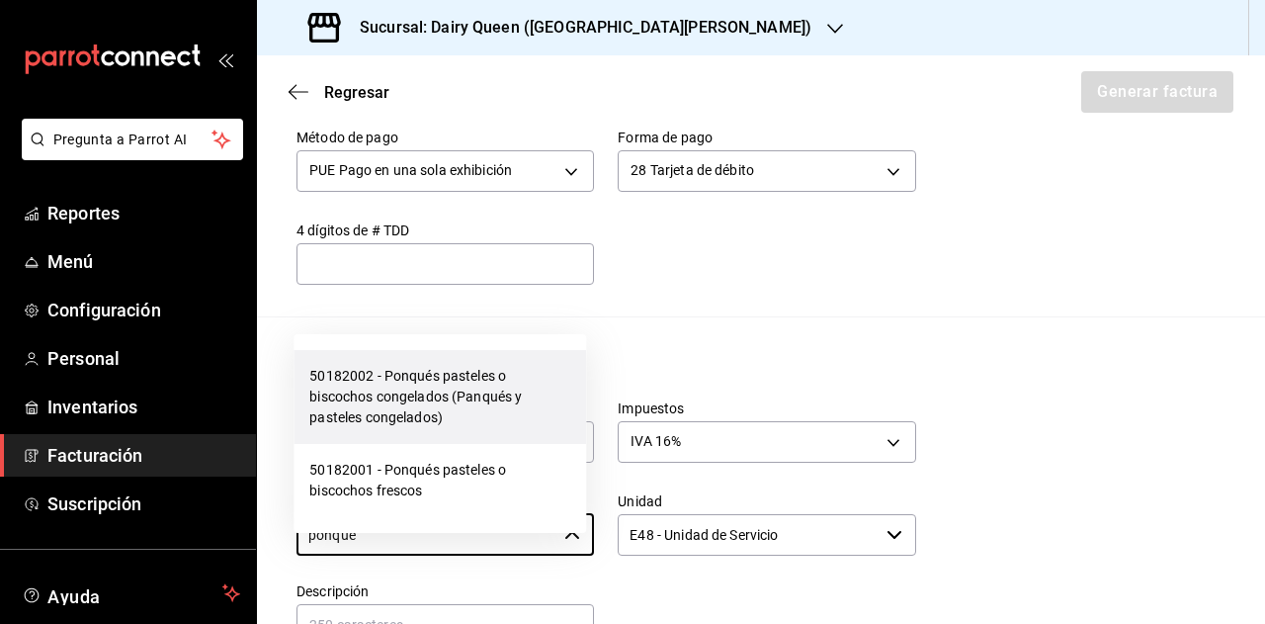
click at [443, 390] on li "50182002 - Ponqués pasteles o biscochos congelados (Panqués y pasteles congelad…" at bounding box center [440, 397] width 293 height 94
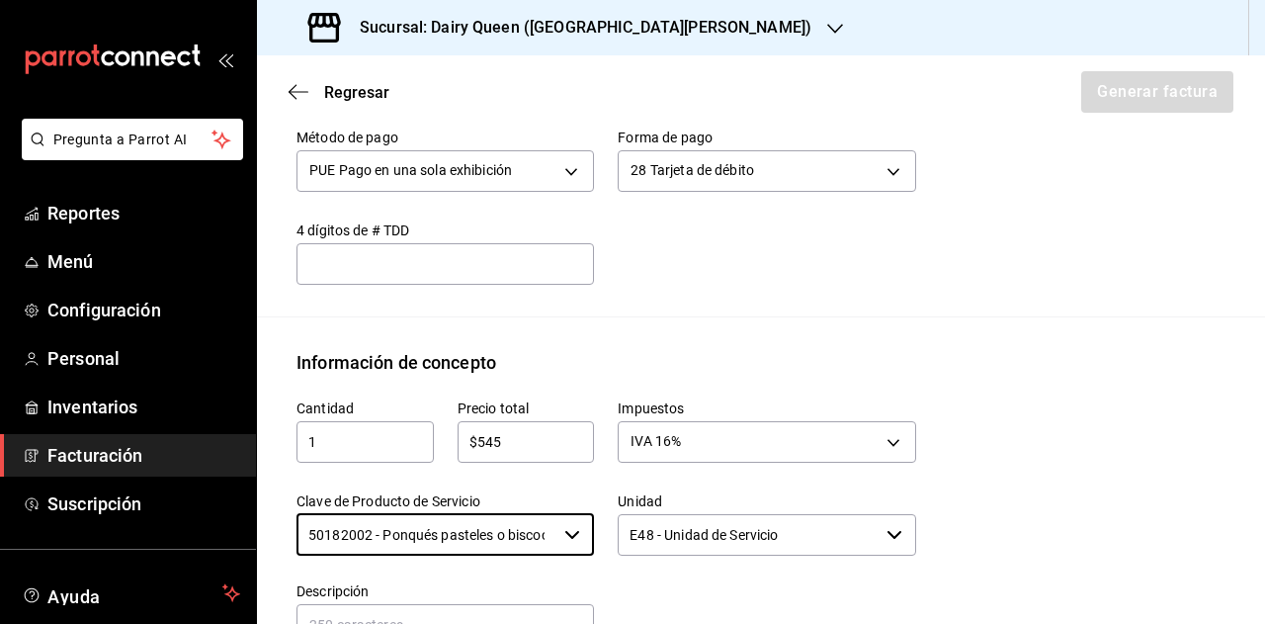
type input "50182002 - Ponqués pasteles o biscochos congelados (Panqués y pasteles congelad…"
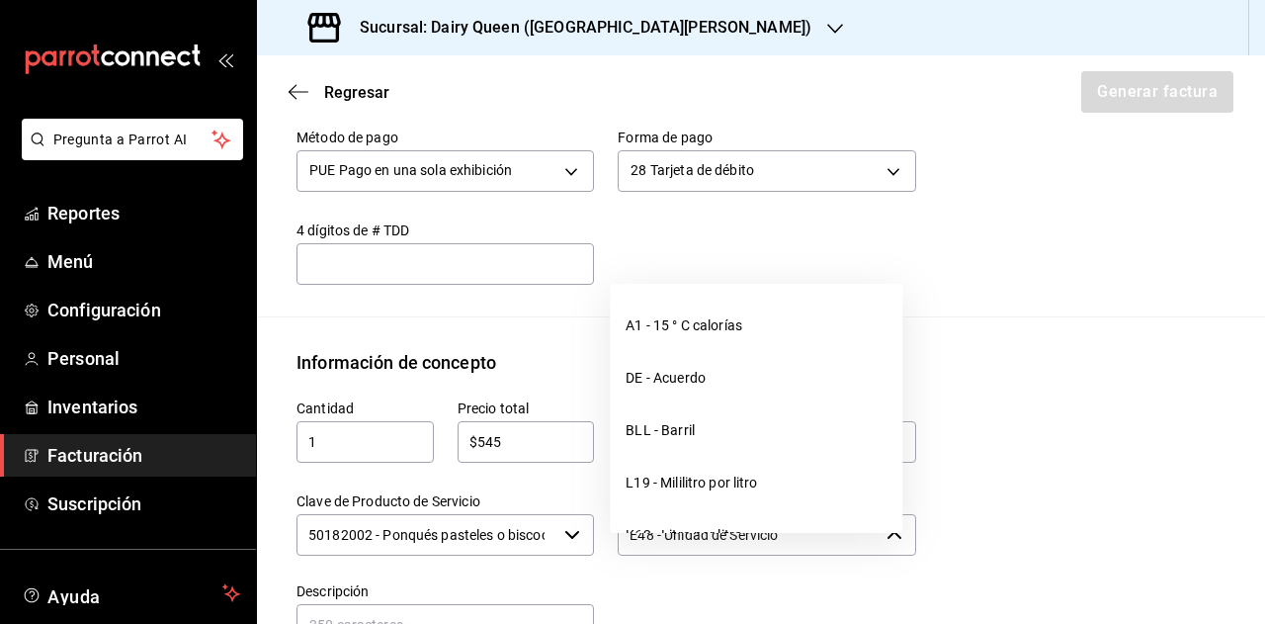
click at [706, 554] on input "E48 - Unidad de Servicio" at bounding box center [748, 535] width 260 height 42
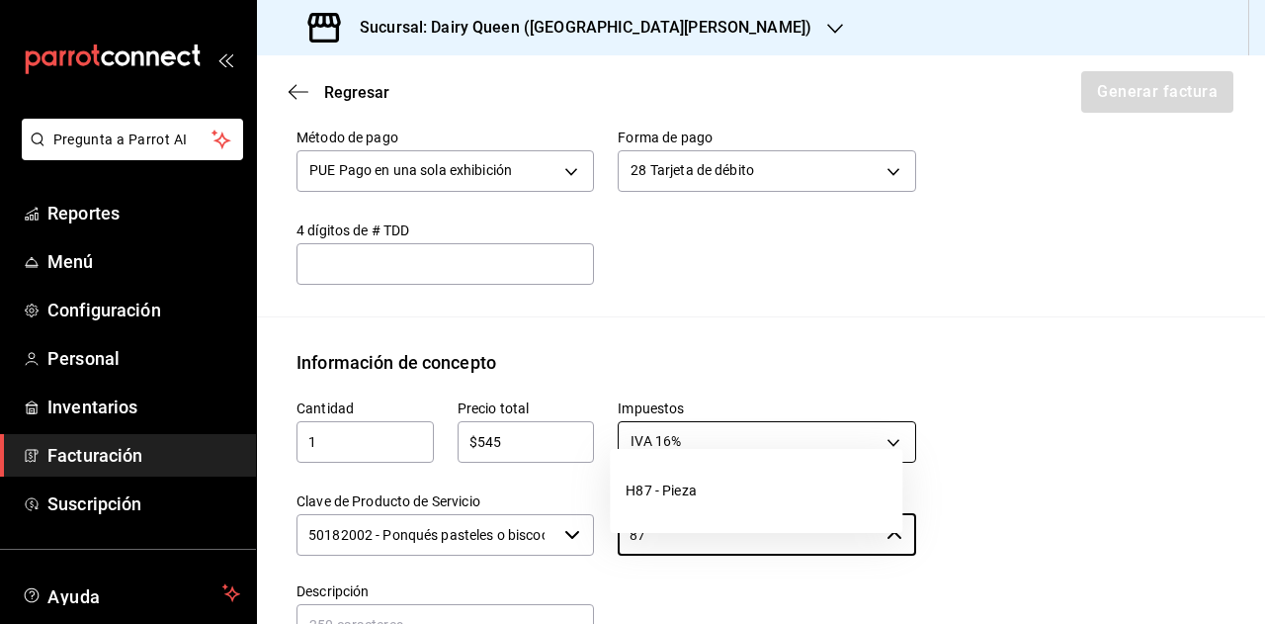
drag, startPoint x: 705, startPoint y: 502, endPoint x: 772, endPoint y: 475, distance: 72.3
click at [716, 495] on li "H87 - Pieza" at bounding box center [756, 491] width 293 height 52
type input "H87 - Pieza"
click at [1182, 412] on div "Cantidad 1 ​ Precio total $545 ​ Impuestos IVA 16% IVA_16 Clave de Producto de …" at bounding box center [761, 561] width 929 height 370
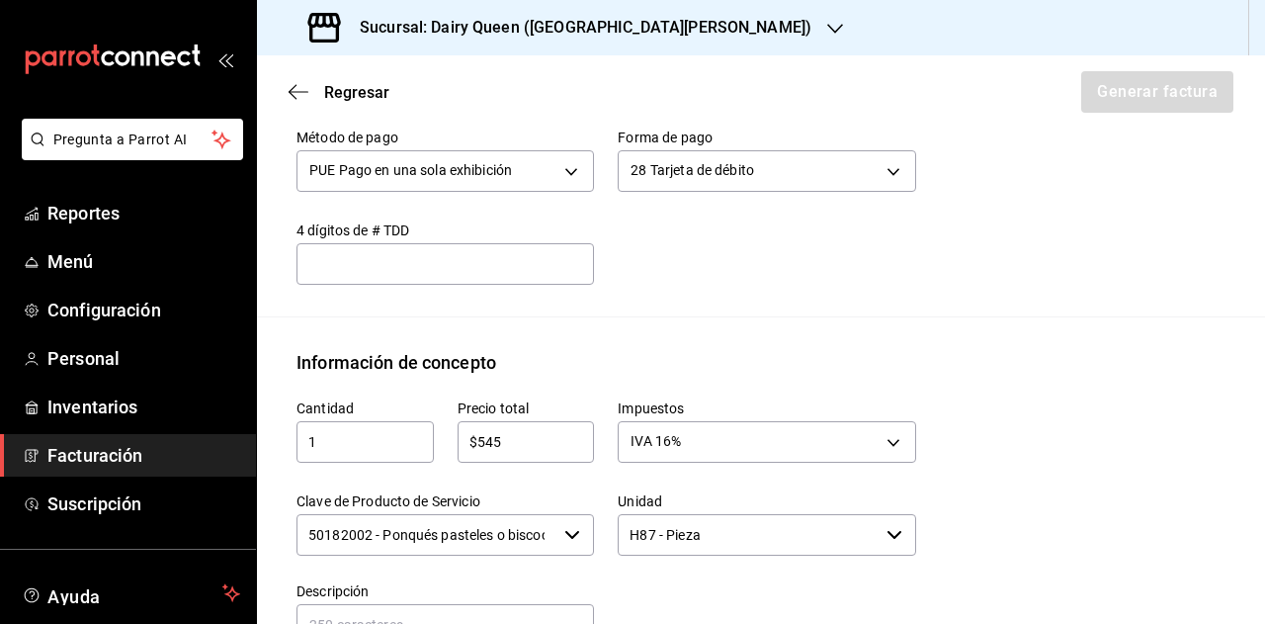
scroll to position [975, 0]
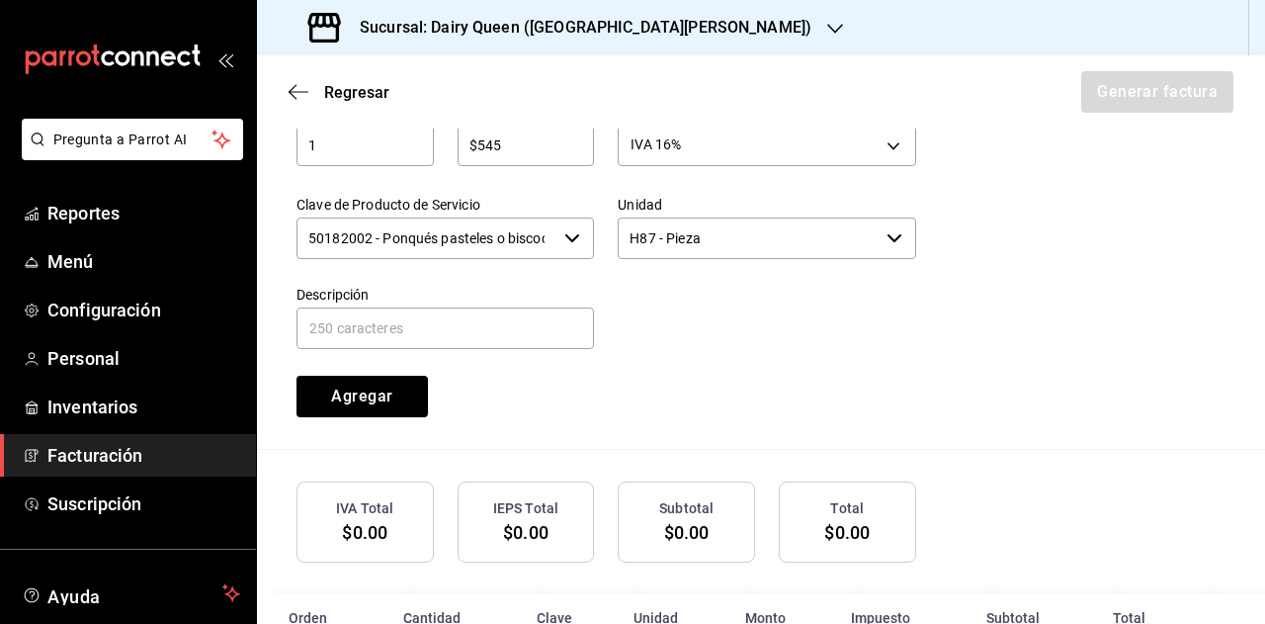
click at [502, 381] on div "Cantidad 1 ​ Precio total $545 ​ Impuestos IVA 16% IVA_16 Clave de Producto de …" at bounding box center [594, 248] width 643 height 338
click at [501, 341] on input "text" at bounding box center [446, 328] width 298 height 42
paste input "Pastel De Blizzard® De Oreo®"
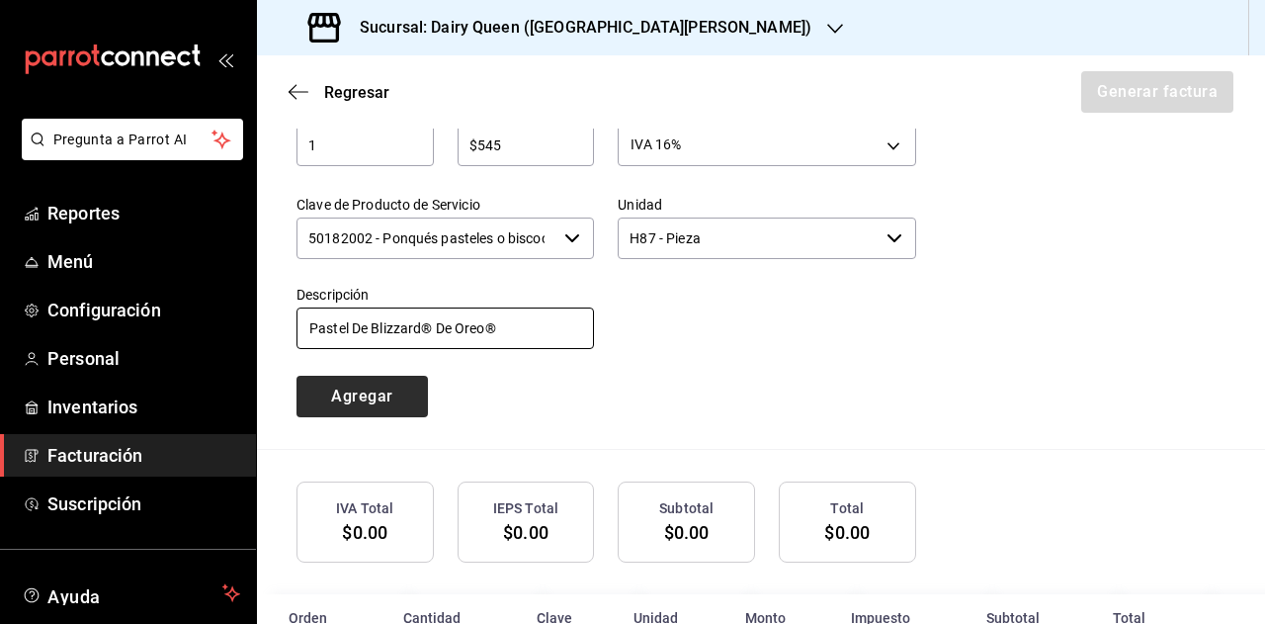
type input "Pastel De Blizzard® De Oreo®"
click at [357, 408] on button "Agregar" at bounding box center [362, 397] width 131 height 42
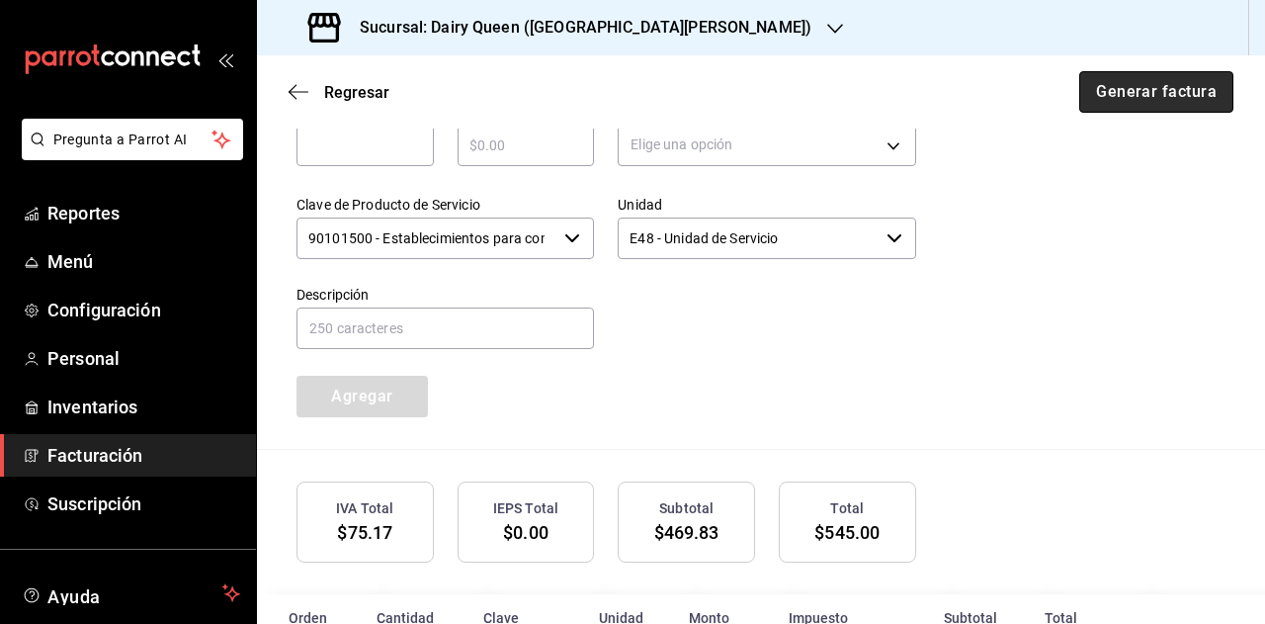
click at [1124, 94] on button "Generar factura" at bounding box center [1156, 92] width 154 height 42
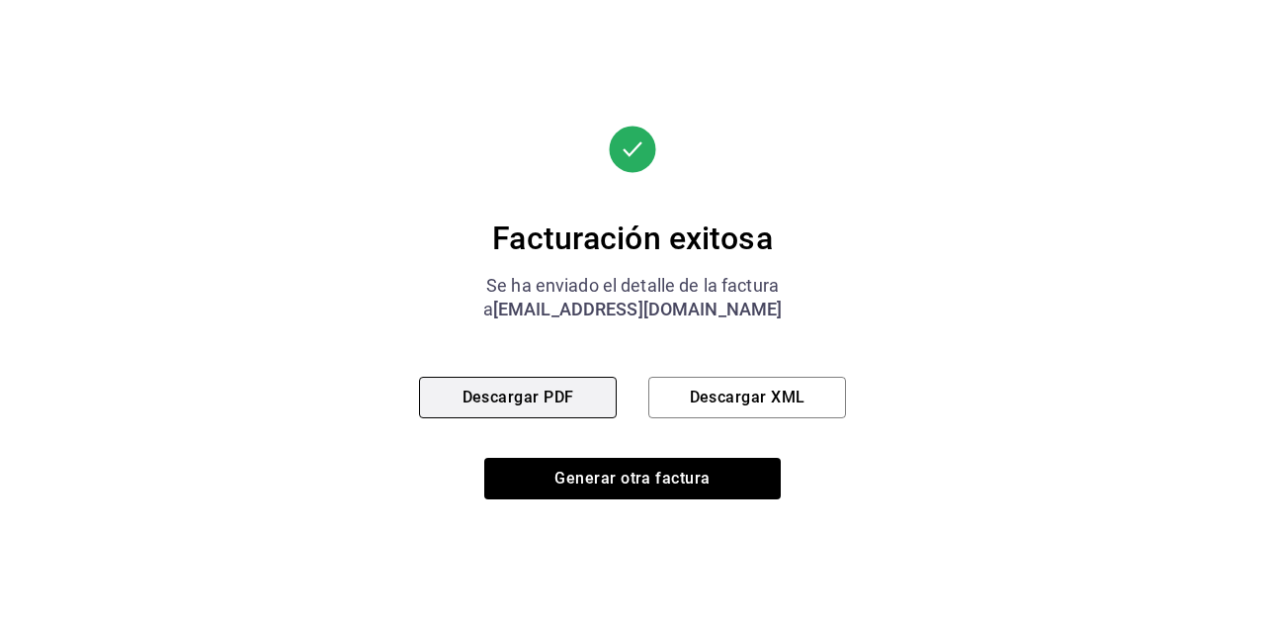
click at [550, 401] on button "Descargar PDF" at bounding box center [518, 398] width 198 height 42
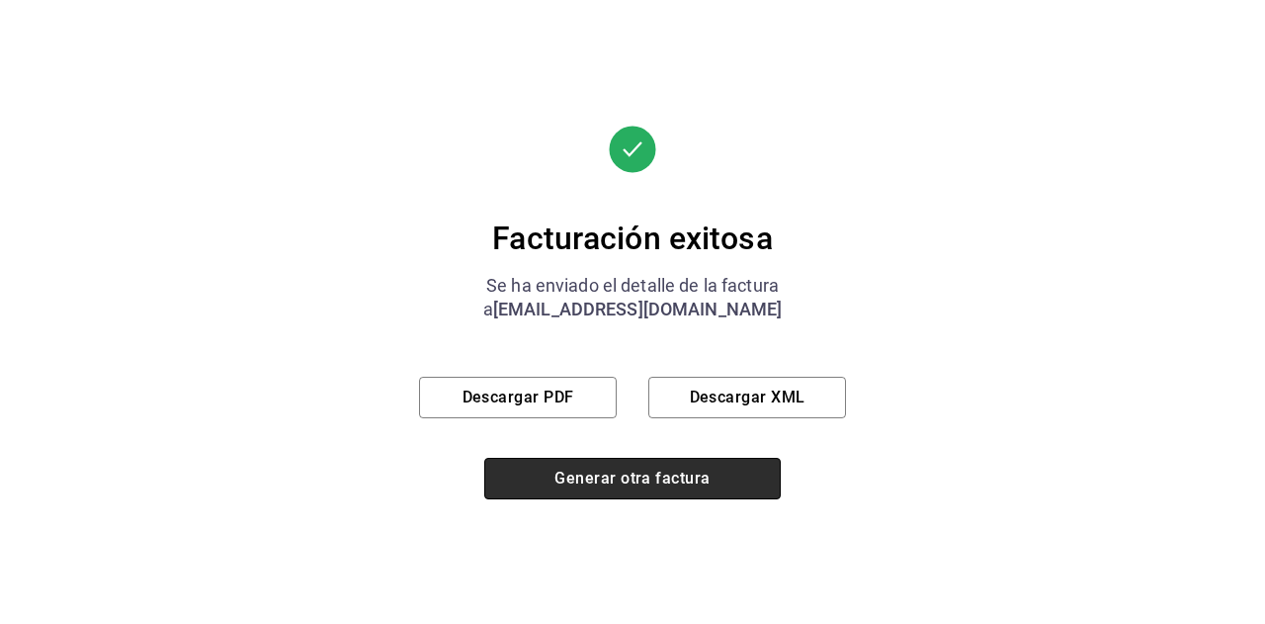
click at [574, 466] on button "Generar otra factura" at bounding box center [632, 479] width 297 height 42
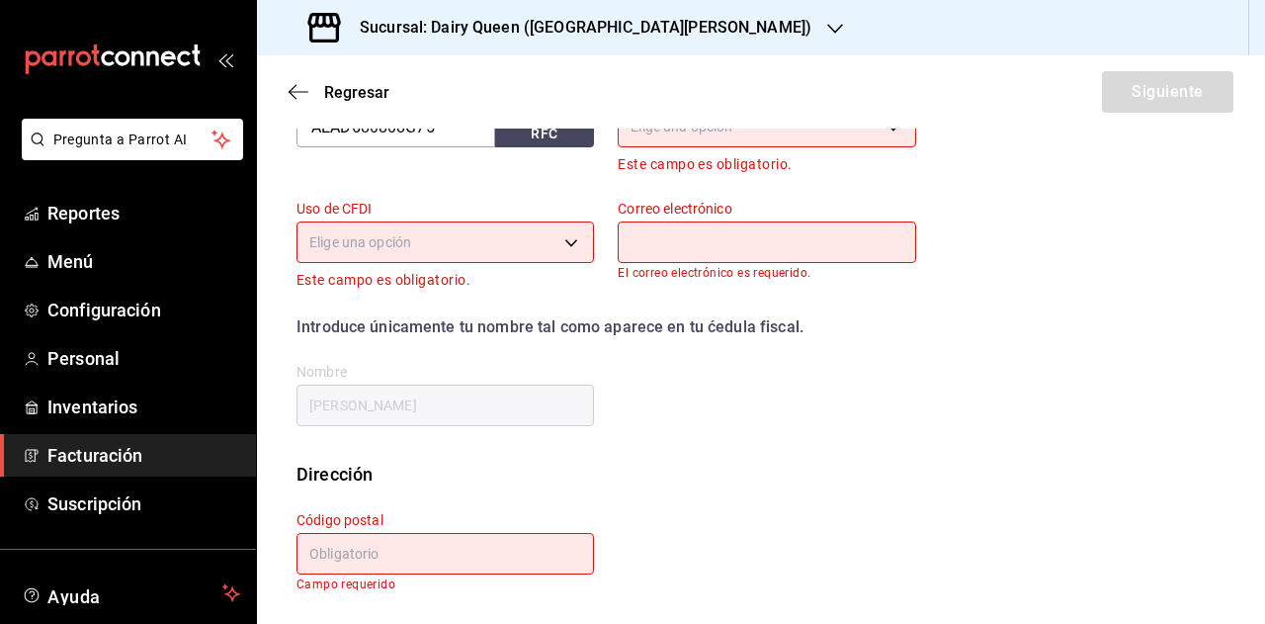
scroll to position [342, 0]
